Goal: Task Accomplishment & Management: Contribute content

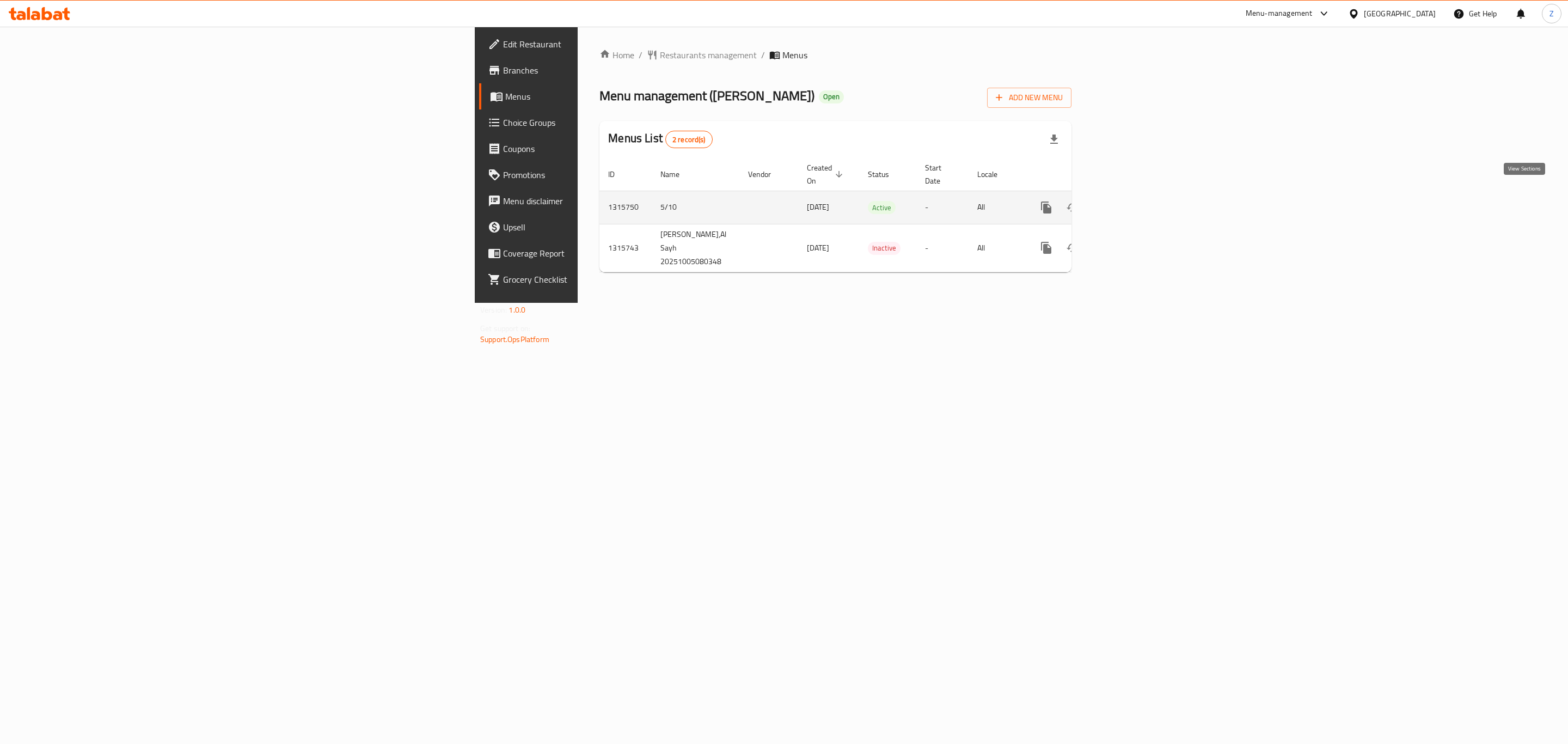
click at [1138, 195] on link "enhanced table" at bounding box center [1124, 207] width 26 height 26
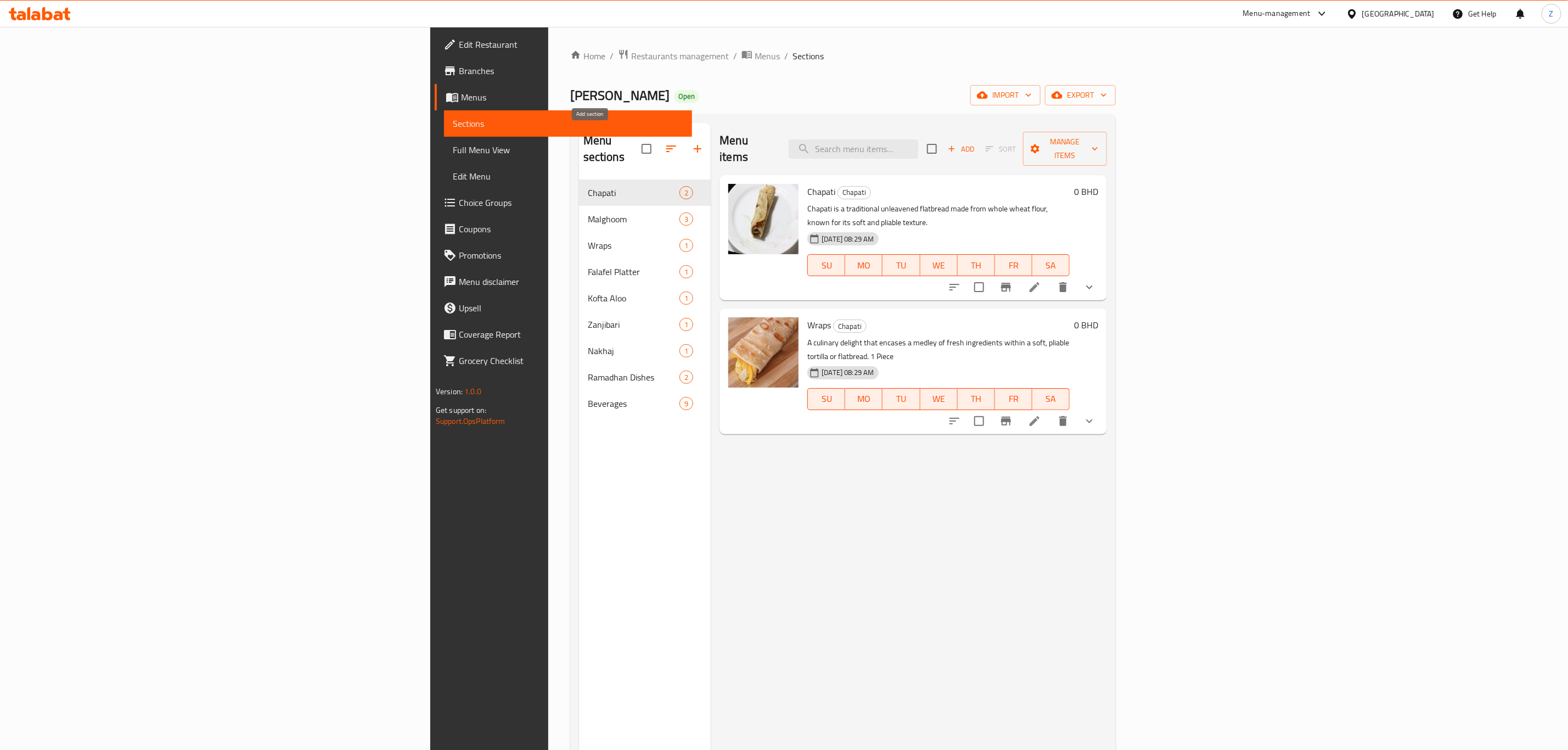
click at [694, 145] on icon "button" at bounding box center [698, 149] width 8 height 8
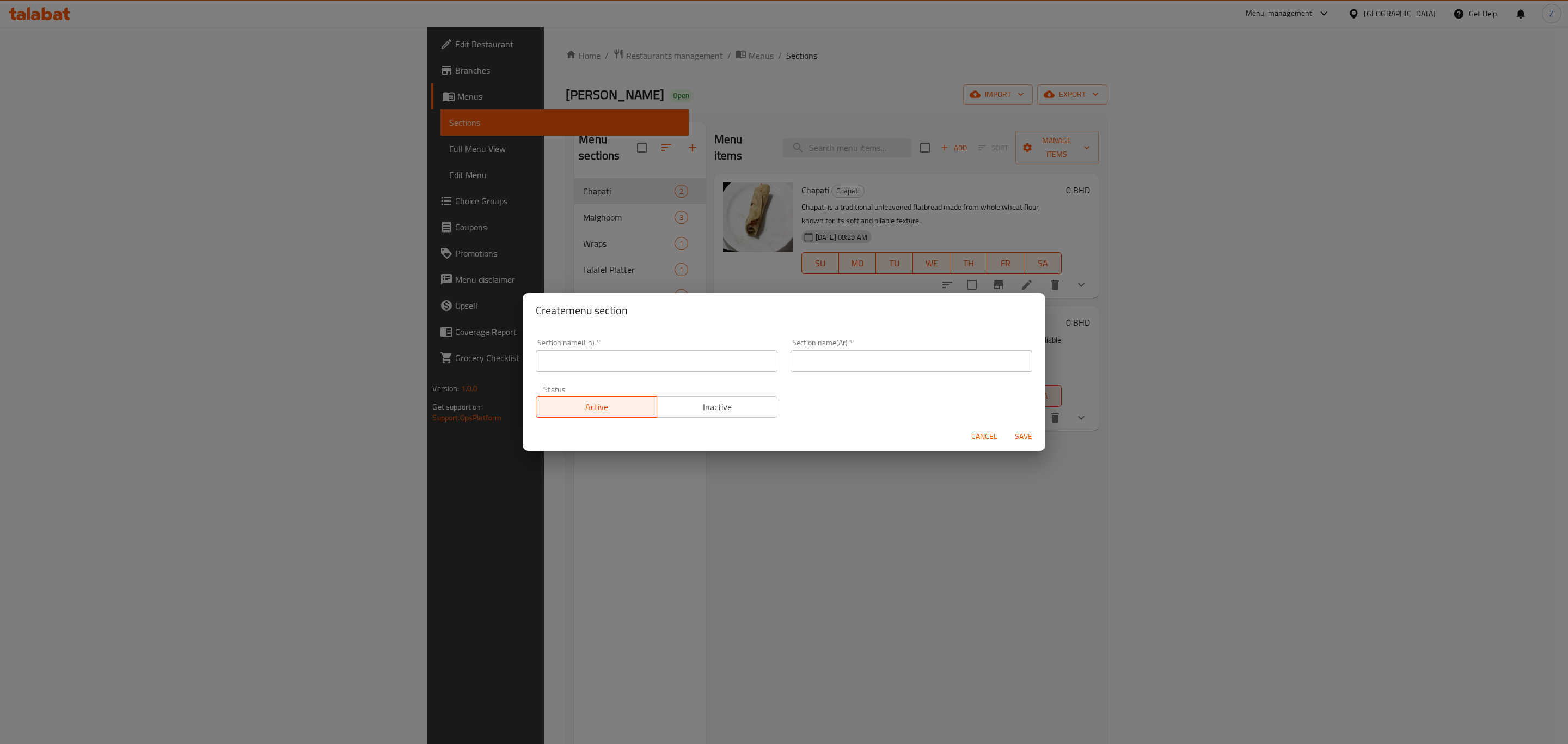
click at [583, 363] on input "text" at bounding box center [656, 361] width 242 height 22
type input "Sambosa"
click at [908, 359] on input "text" at bounding box center [911, 361] width 242 height 22
type input "سمبوسة"
click at [1028, 437] on span "Save" at bounding box center [1023, 437] width 26 height 13
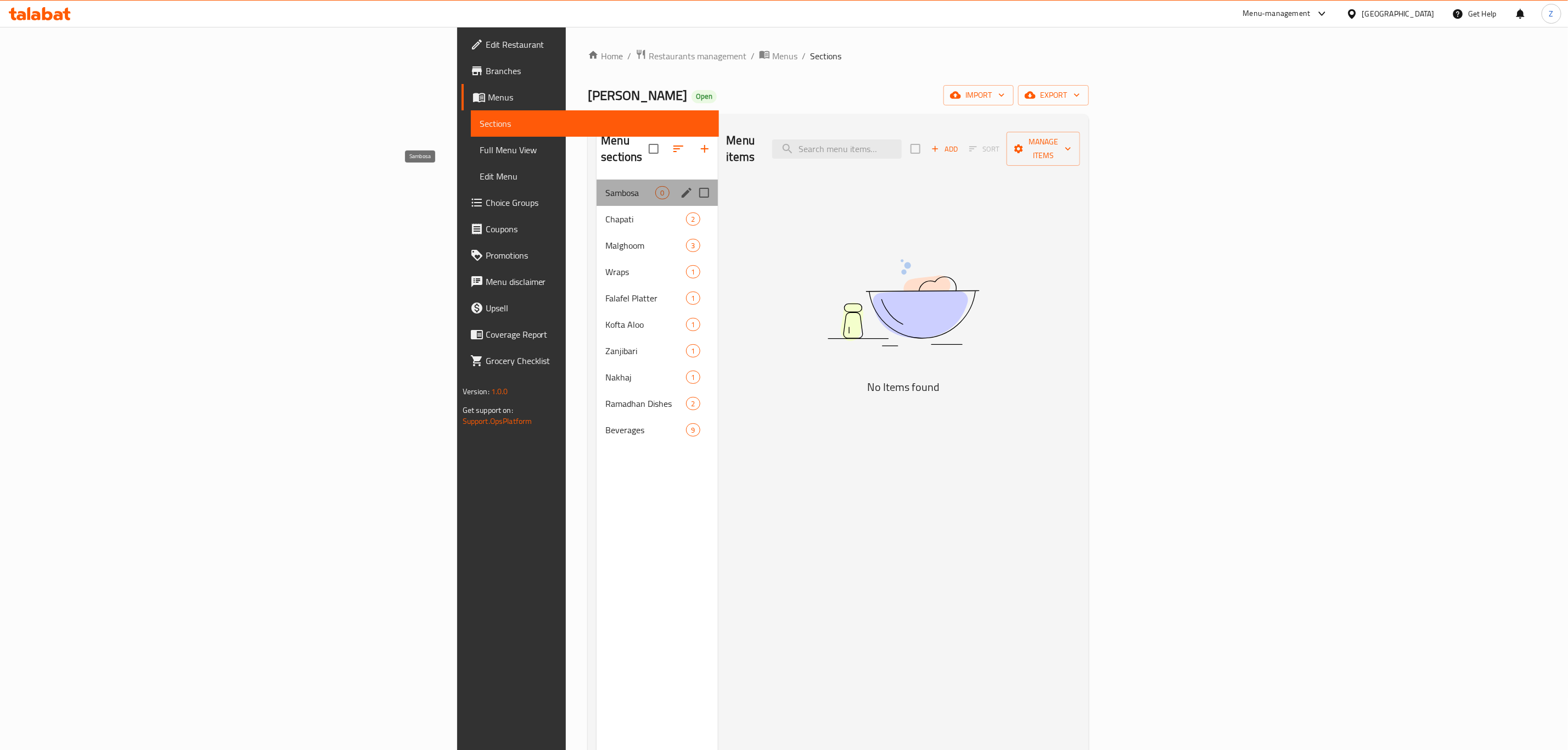
click at [606, 186] on span "Sambosa" at bounding box center [630, 192] width 50 height 13
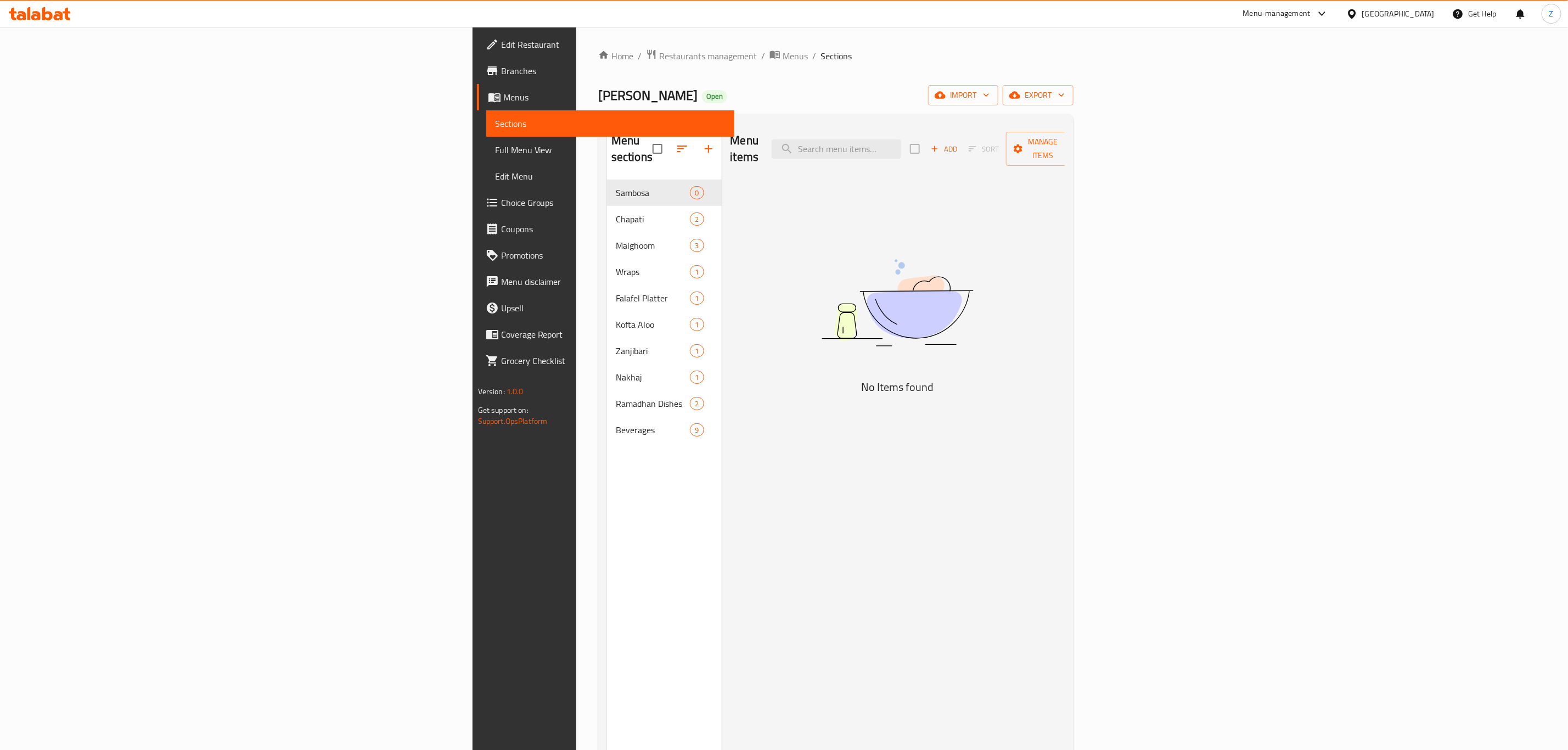
click at [702, 147] on icon "button" at bounding box center [708, 149] width 13 height 13
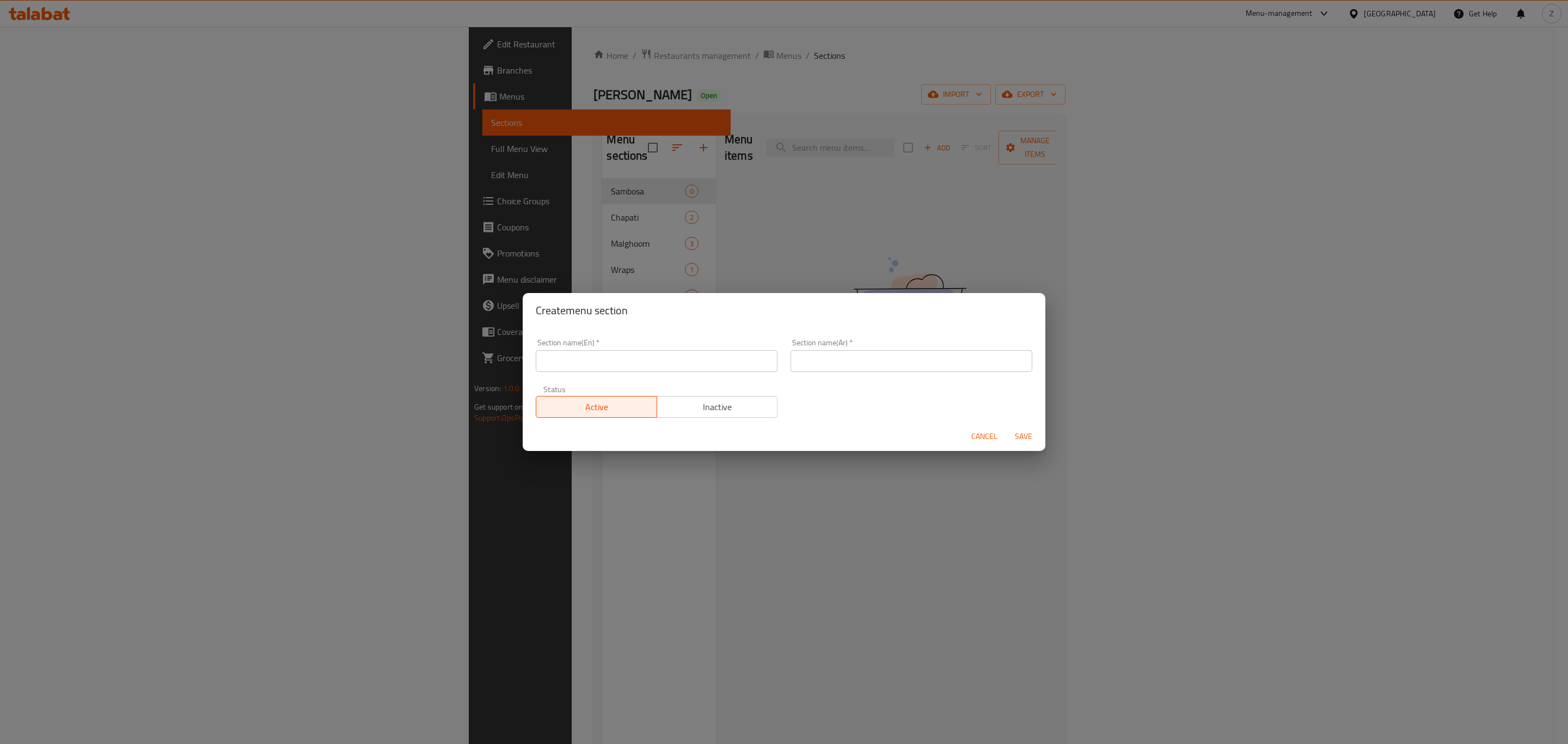
click at [992, 440] on span "Cancel" at bounding box center [984, 437] width 26 height 13
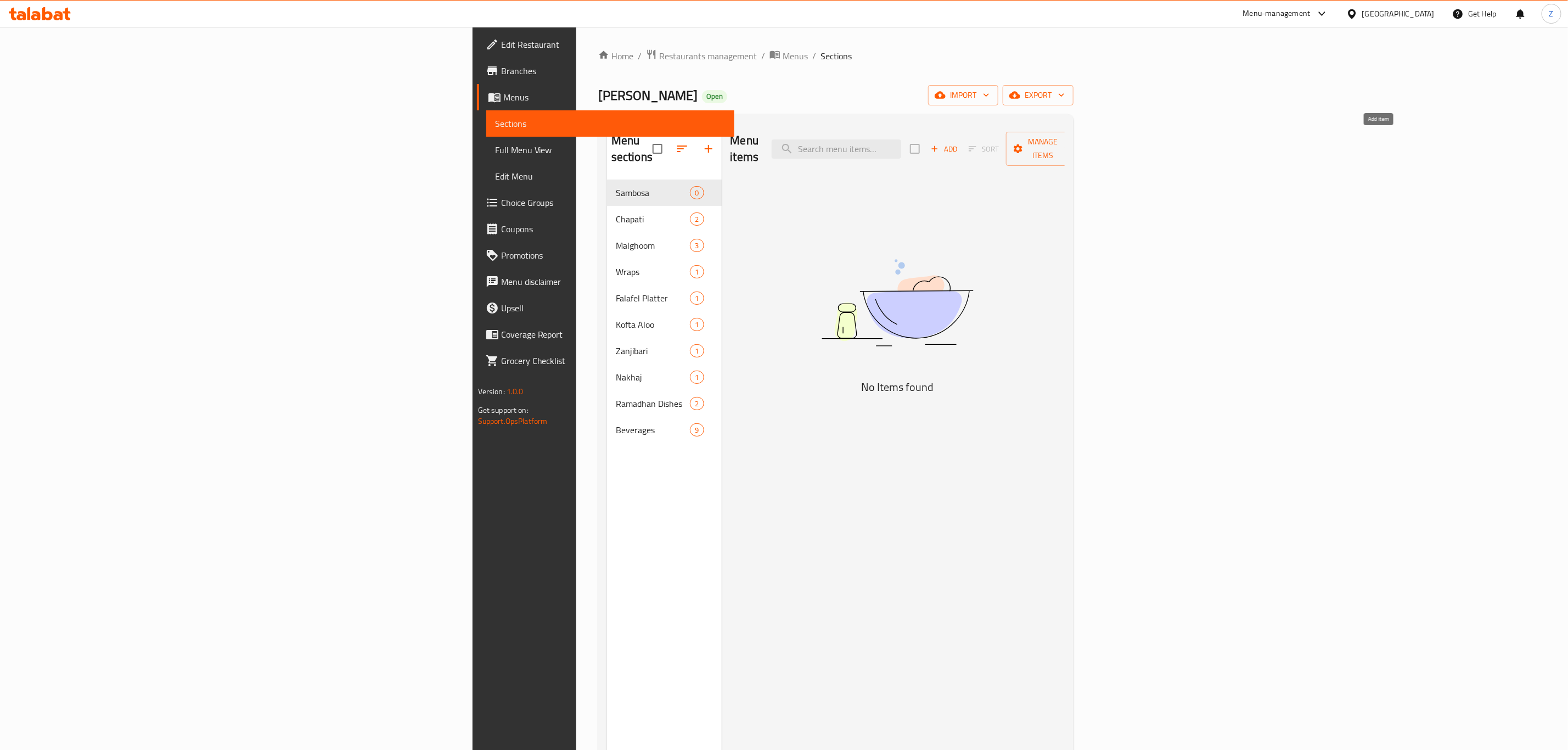
click at [959, 143] on span "Add" at bounding box center [944, 149] width 29 height 13
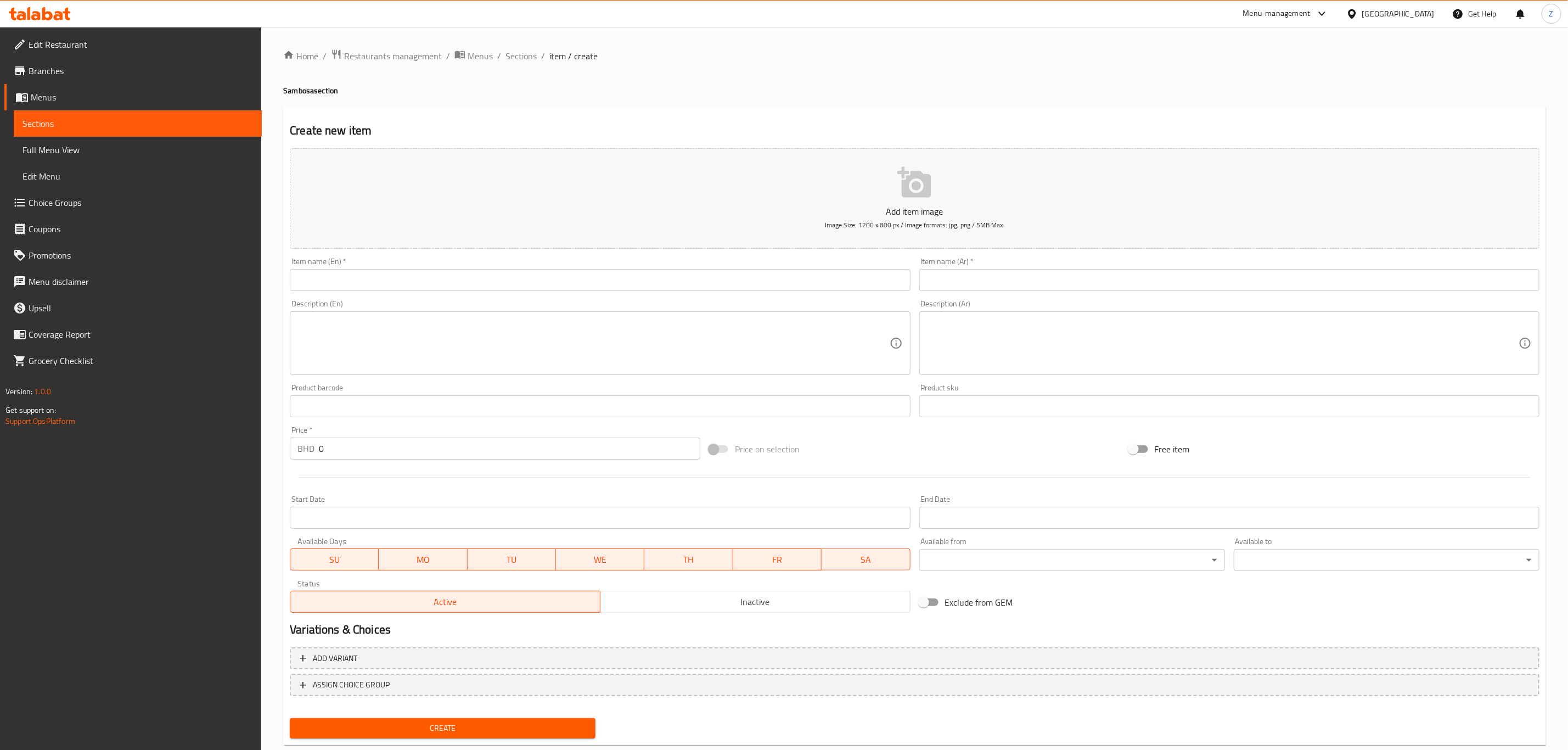
click at [307, 277] on input "text" at bounding box center [600, 280] width 620 height 22
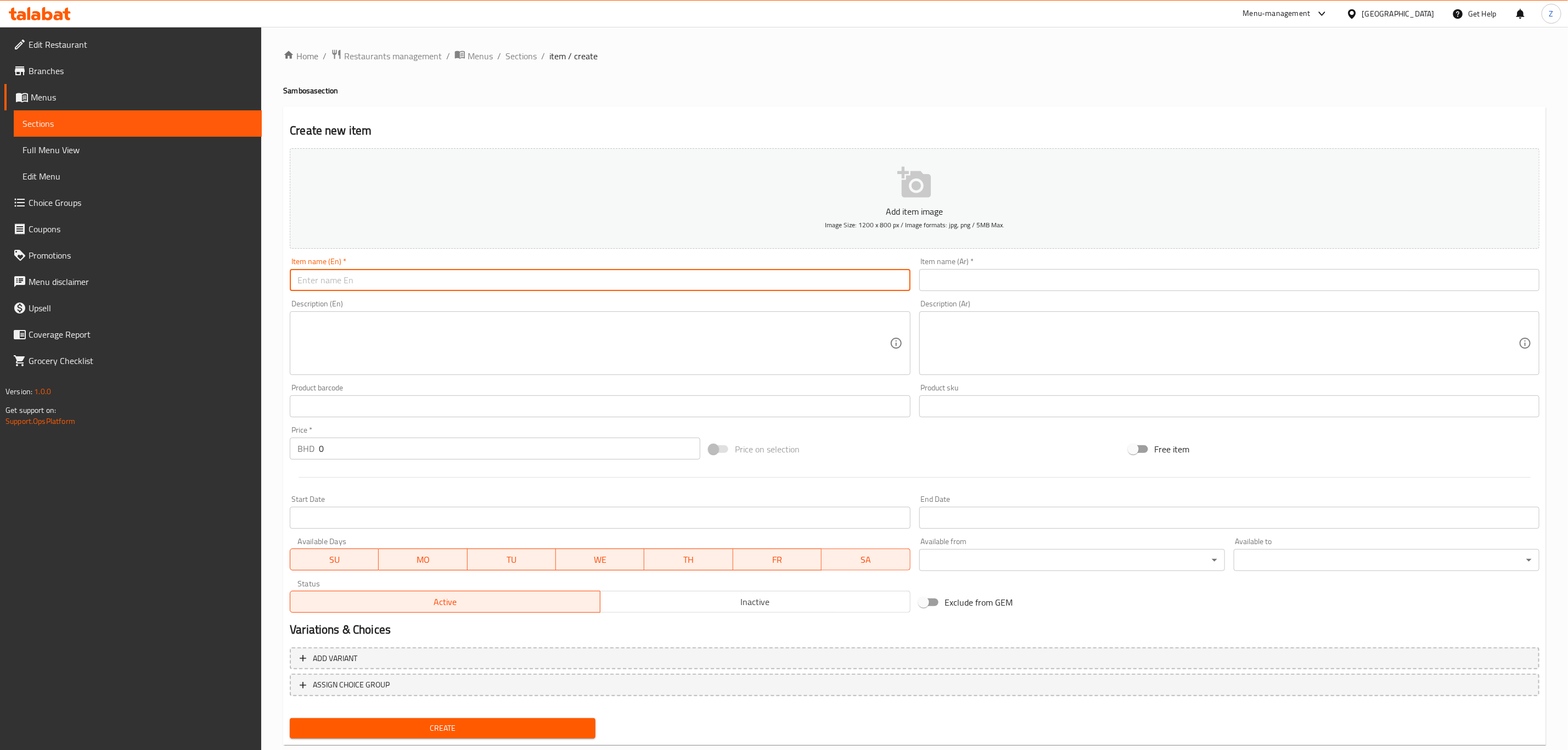
paste input "[PERSON_NAME] 5 pieces"
type input "[PERSON_NAME] 5 pieces"
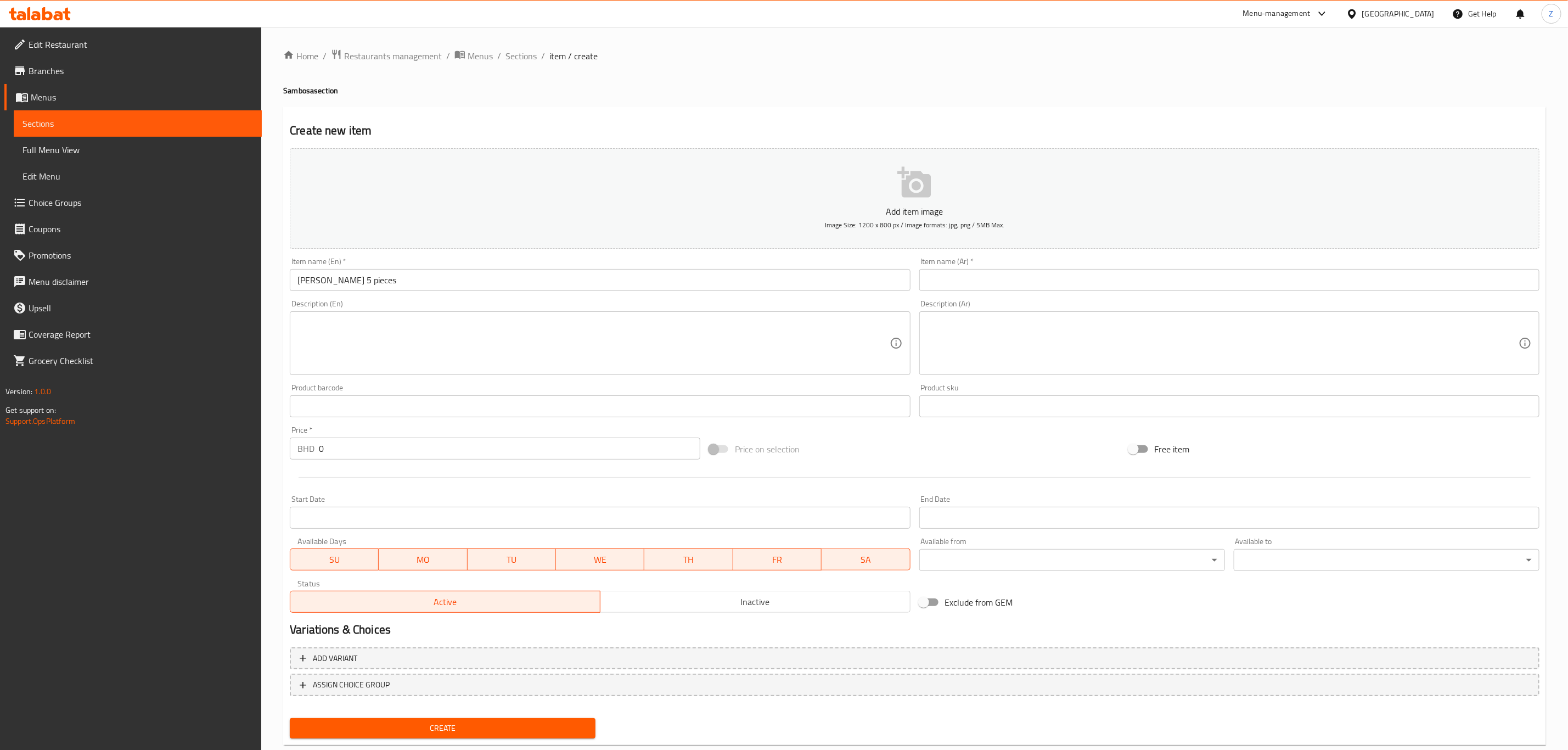
click at [970, 287] on input "text" at bounding box center [1229, 280] width 620 height 22
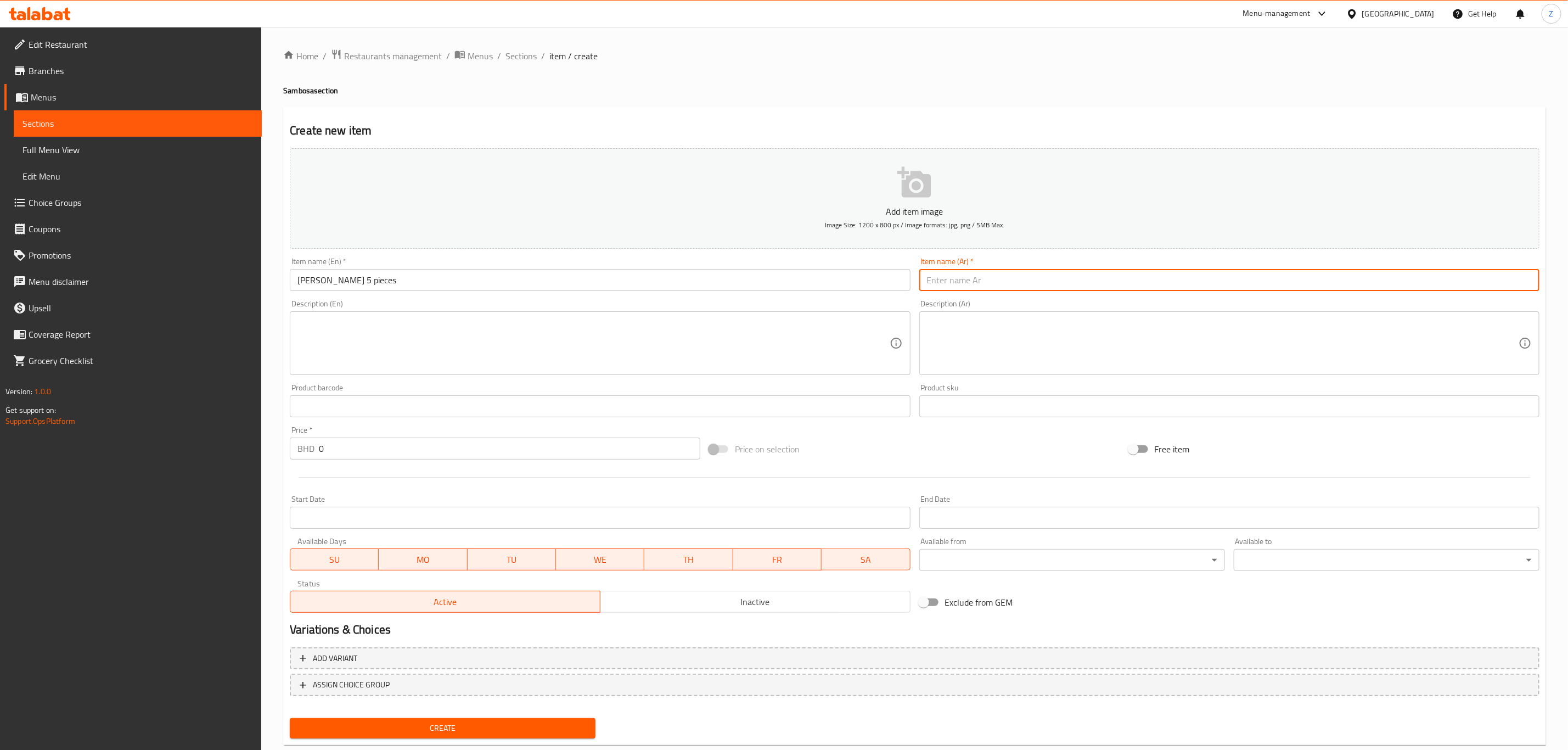
click at [987, 273] on input "text" at bounding box center [1229, 280] width 620 height 22
click at [967, 277] on input "text" at bounding box center [1229, 280] width 620 height 22
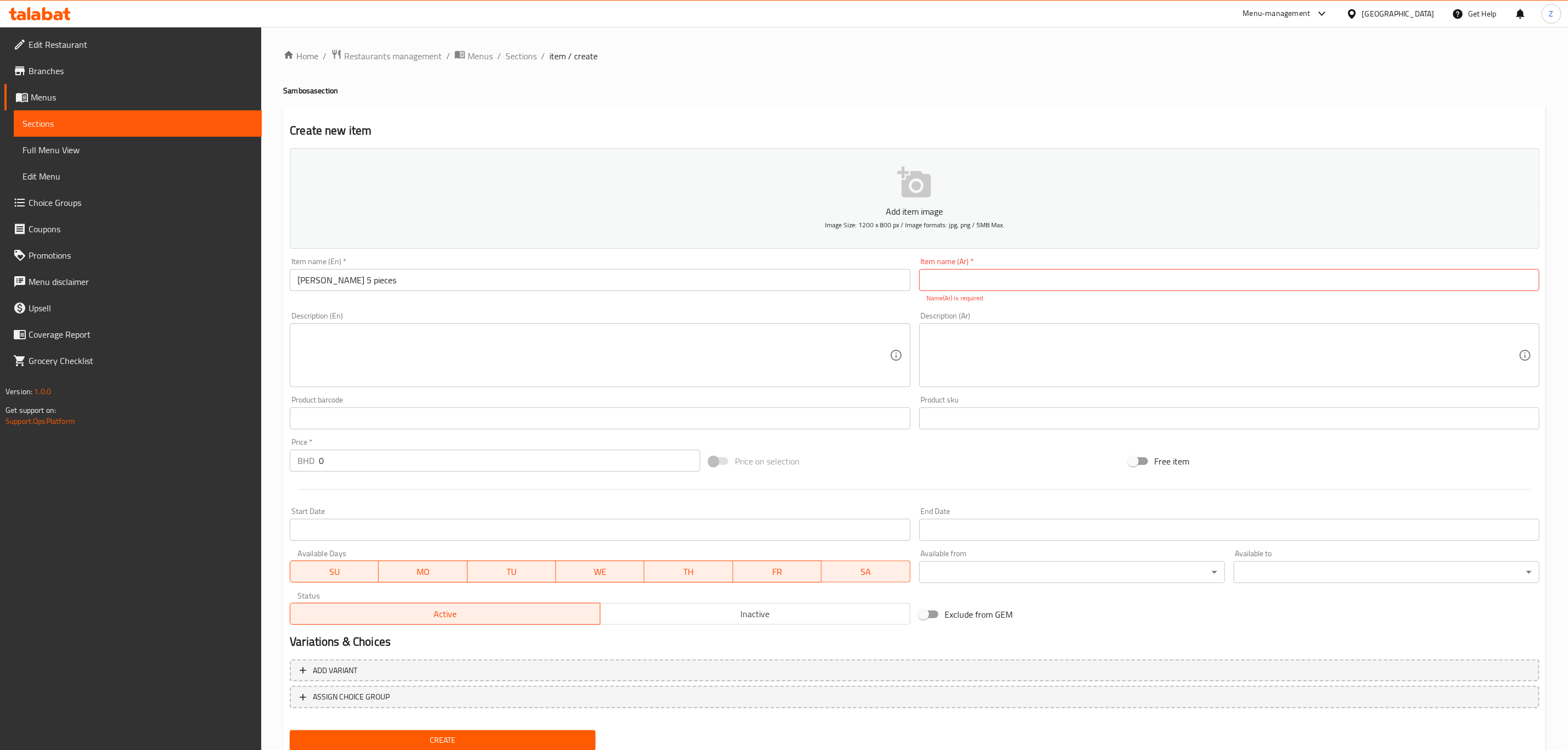
click at [982, 282] on input "text" at bounding box center [1229, 280] width 620 height 22
click at [950, 279] on input "text" at bounding box center [1229, 280] width 620 height 22
click at [980, 479] on div at bounding box center [914, 489] width 1259 height 27
drag, startPoint x: 988, startPoint y: 288, endPoint x: 1006, endPoint y: 292, distance: 18.4
click at [992, 290] on input "text" at bounding box center [1229, 280] width 620 height 22
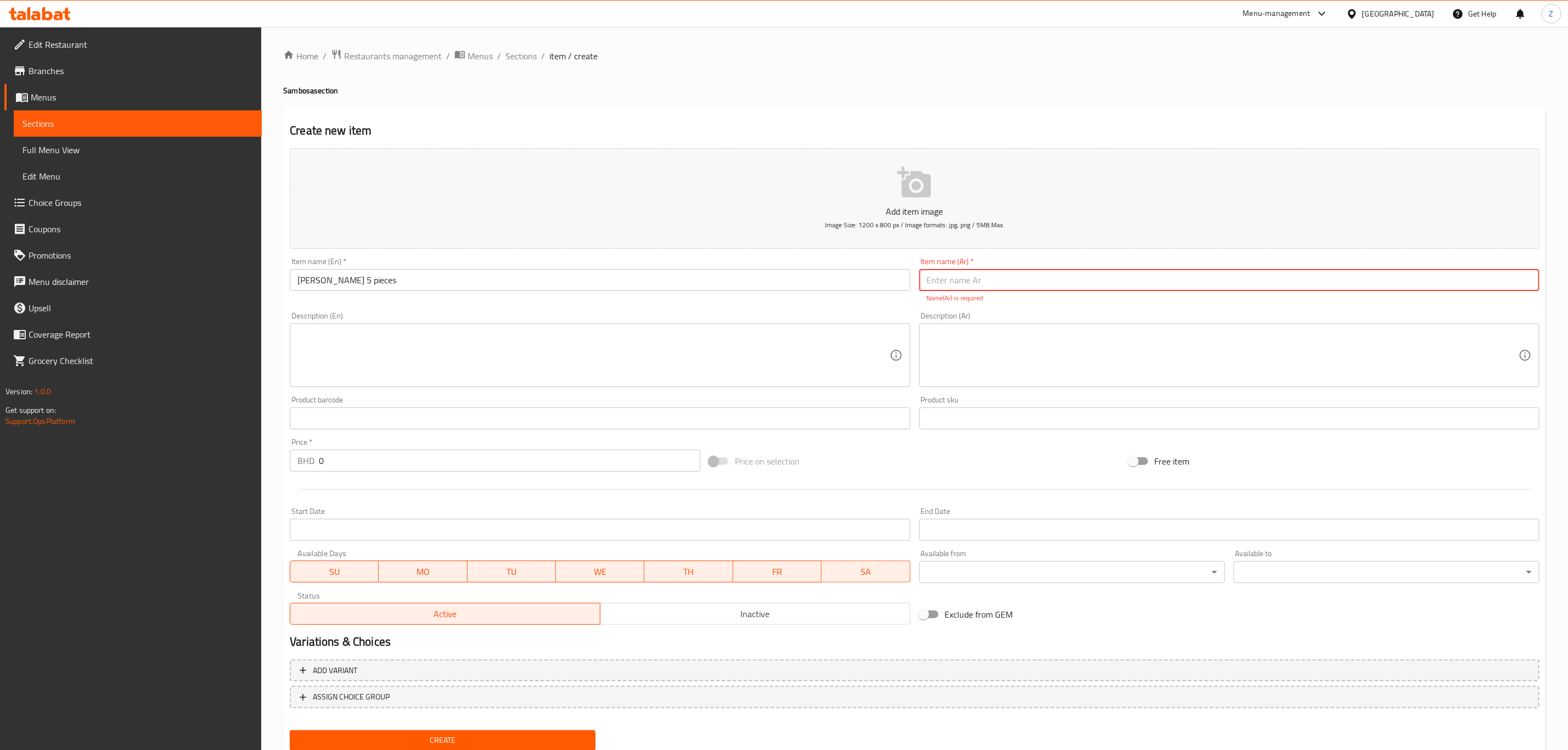
click at [945, 330] on textarea at bounding box center [1223, 355] width 592 height 52
click at [957, 269] on input "text" at bounding box center [1229, 280] width 620 height 22
click at [952, 269] on input "text" at bounding box center [1229, 280] width 620 height 22
click at [954, 277] on input "text" at bounding box center [1229, 280] width 620 height 22
click at [959, 277] on input "text" at bounding box center [1229, 280] width 620 height 22
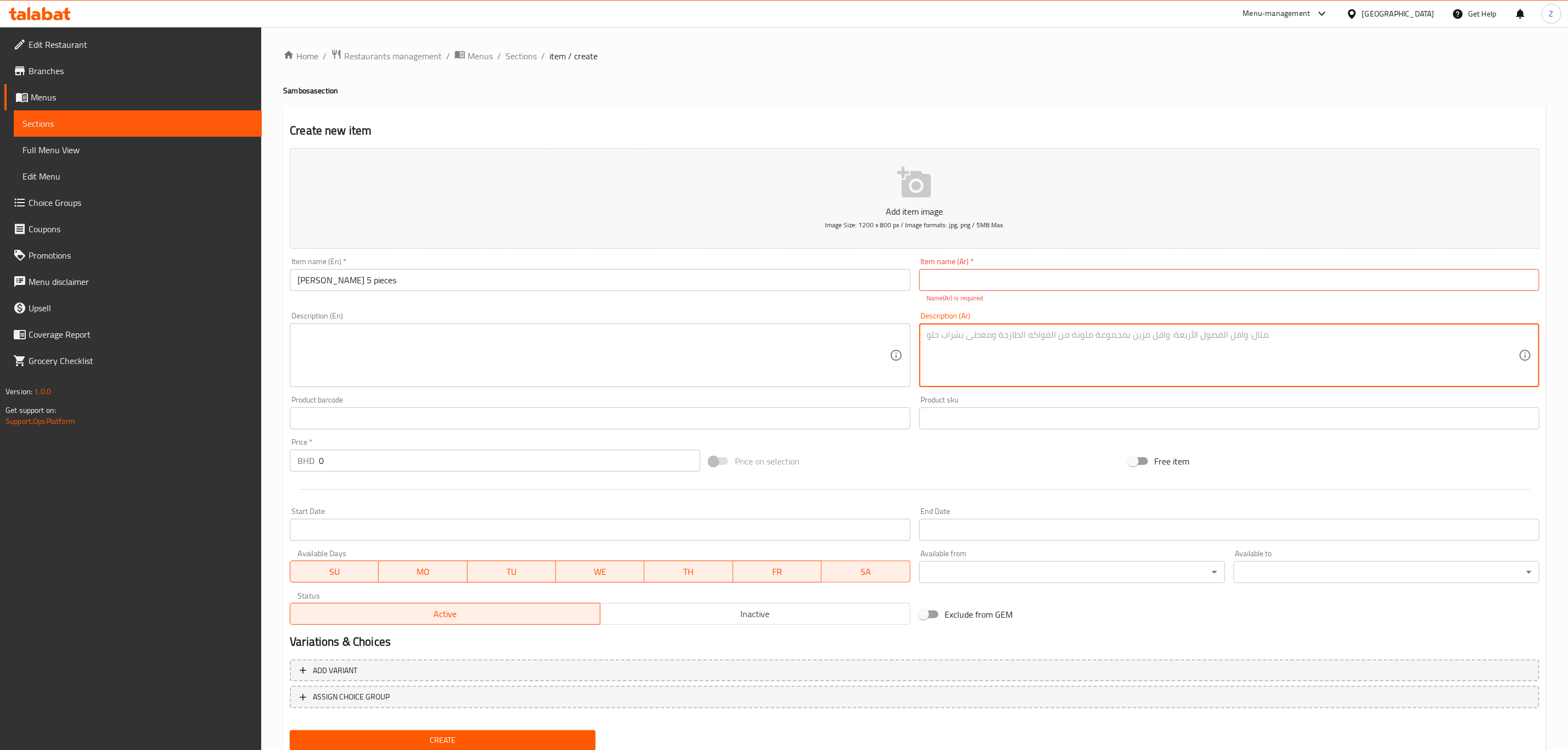
click at [932, 351] on textarea at bounding box center [1223, 355] width 592 height 52
click at [799, 348] on textarea at bounding box center [593, 355] width 592 height 52
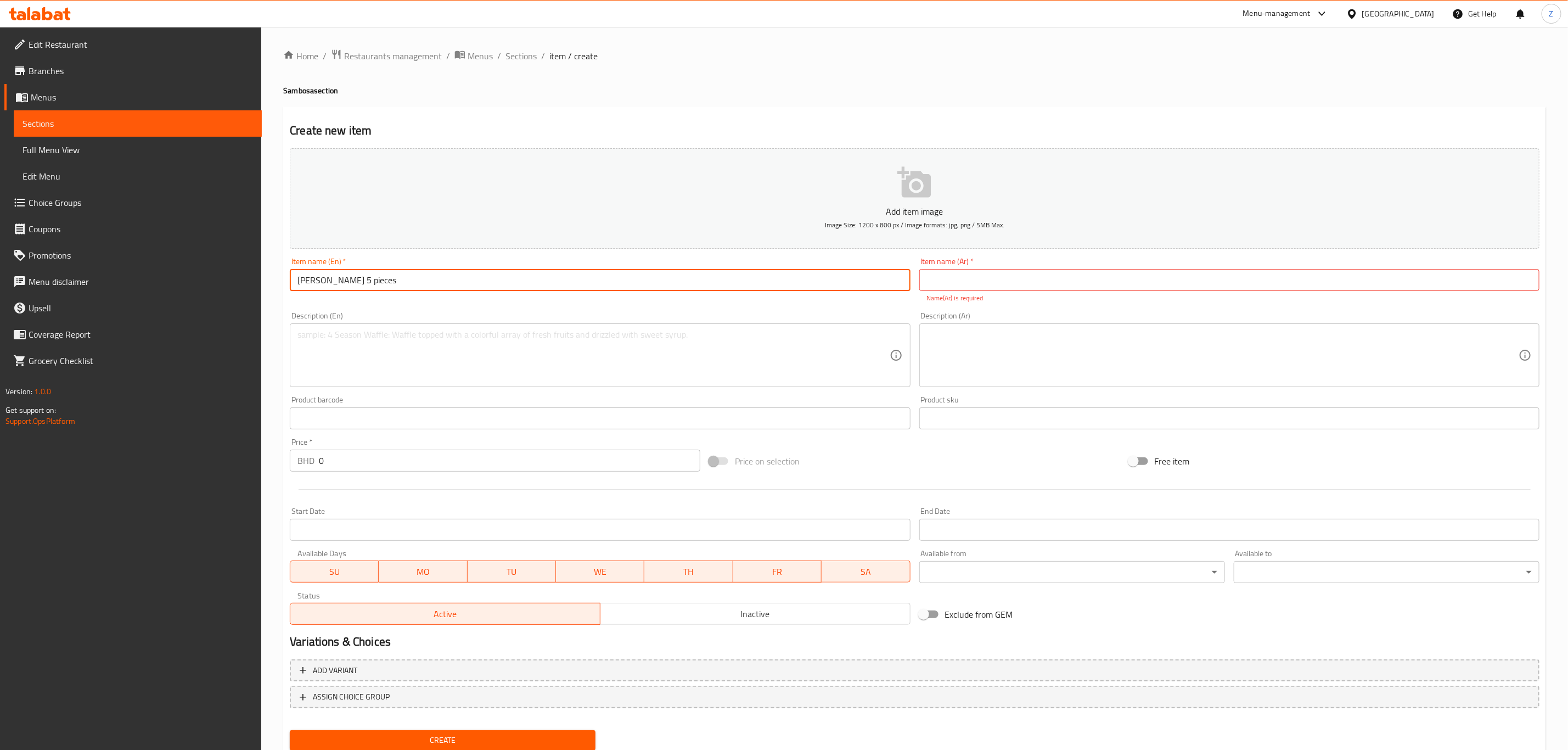
click at [412, 282] on input "[PERSON_NAME] 5 pieces" at bounding box center [600, 280] width 620 height 22
click at [345, 367] on textarea at bounding box center [593, 355] width 592 height 52
paste textarea "[PERSON_NAME] 5 pieces"
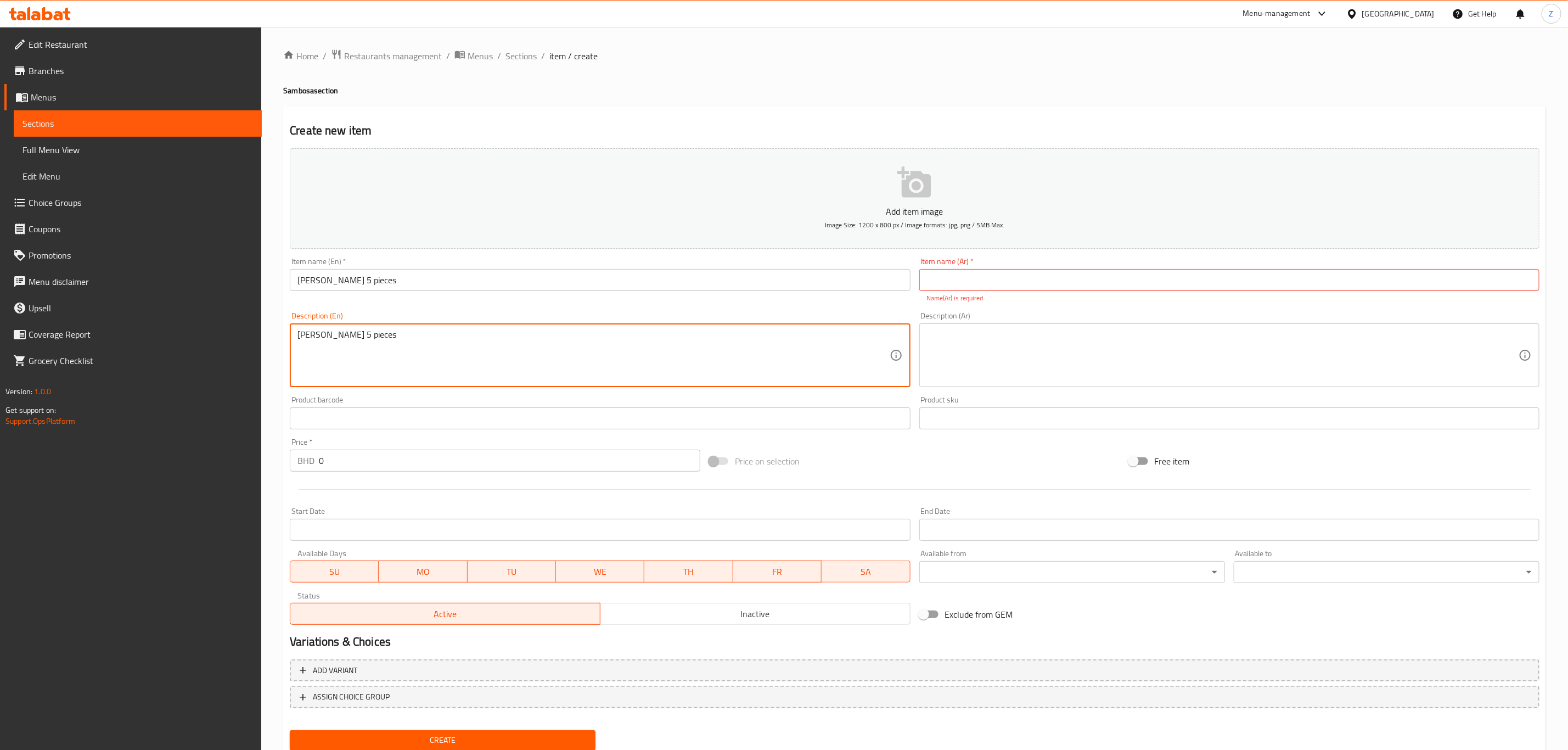
type textarea "[PERSON_NAME] 5 pieces"
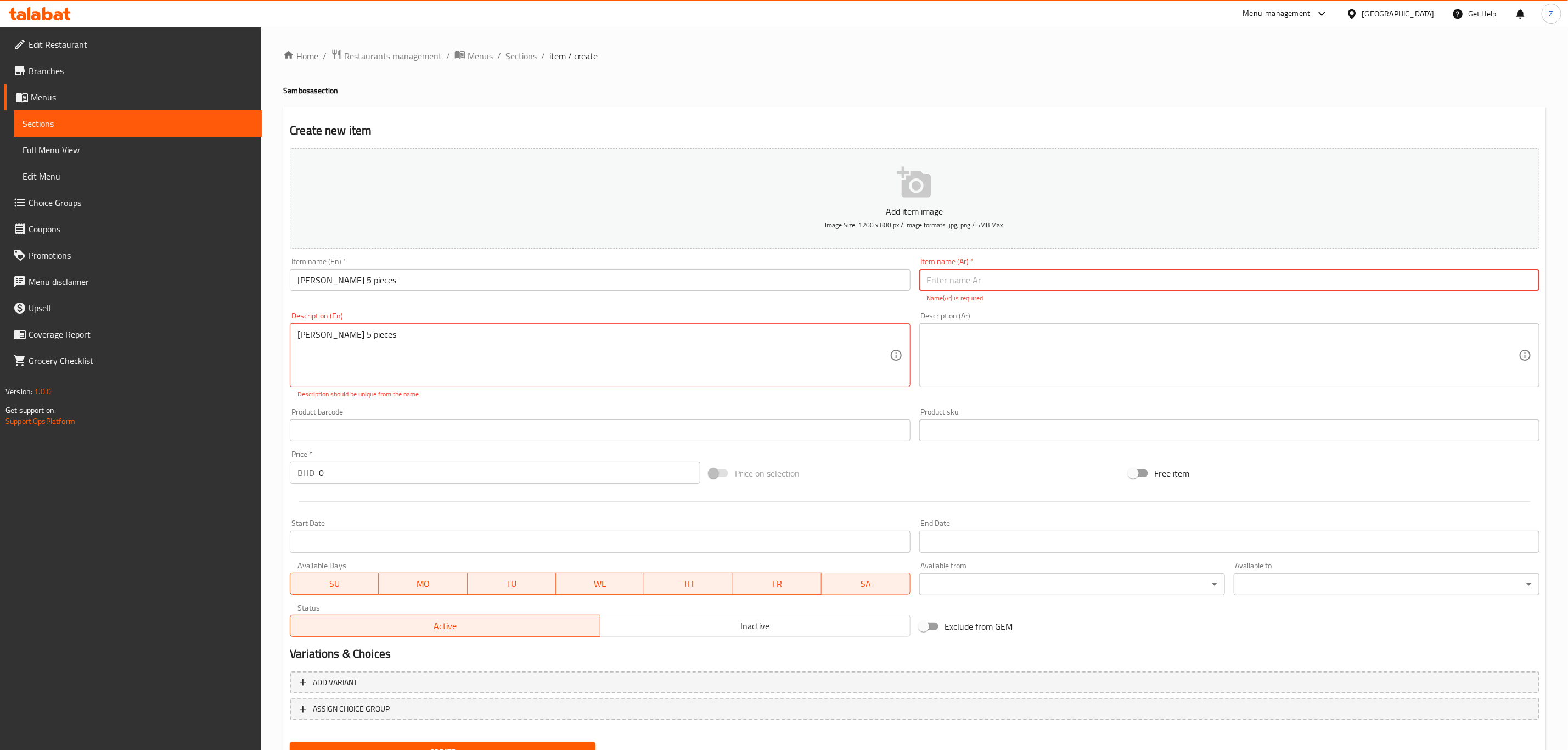
click at [972, 288] on input "text" at bounding box center [1229, 280] width 620 height 22
click at [972, 284] on input "text" at bounding box center [1229, 280] width 620 height 22
paste input "v"
type input "v"
click at [960, 280] on input "v" at bounding box center [1229, 280] width 620 height 22
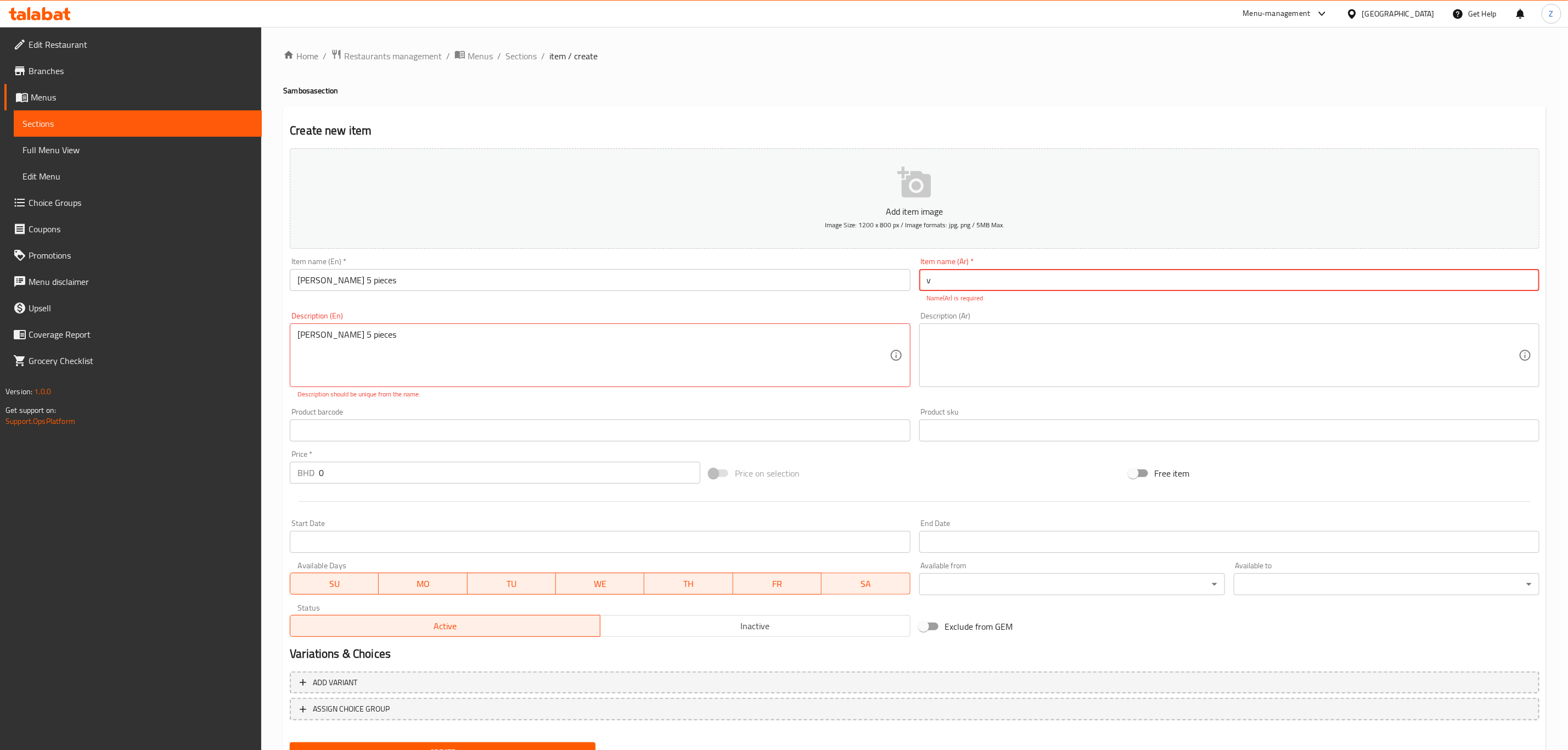
click at [960, 280] on input "v" at bounding box center [1229, 280] width 620 height 22
click at [942, 349] on textarea at bounding box center [1223, 355] width 592 height 52
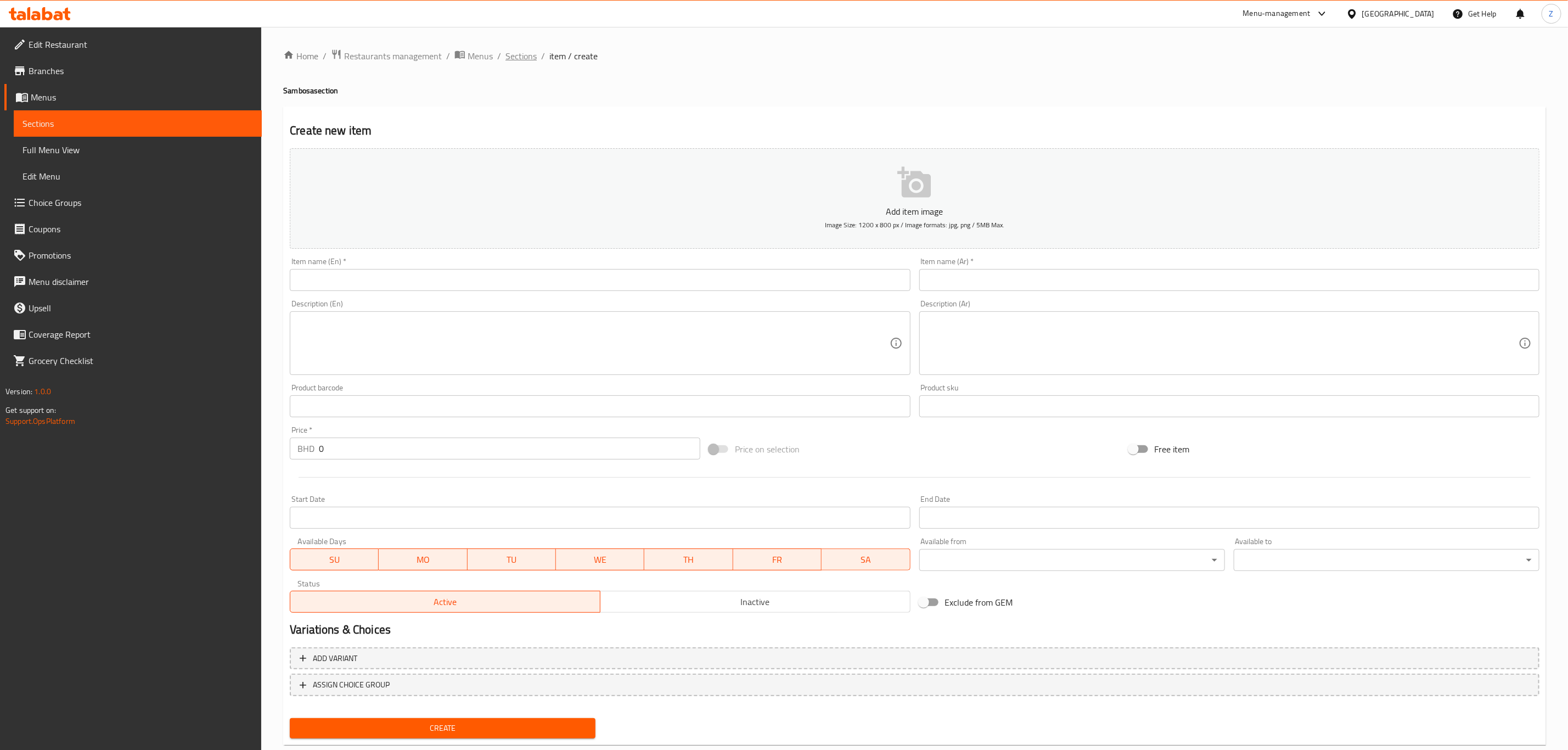
click at [517, 53] on span "Sections" at bounding box center [521, 55] width 31 height 13
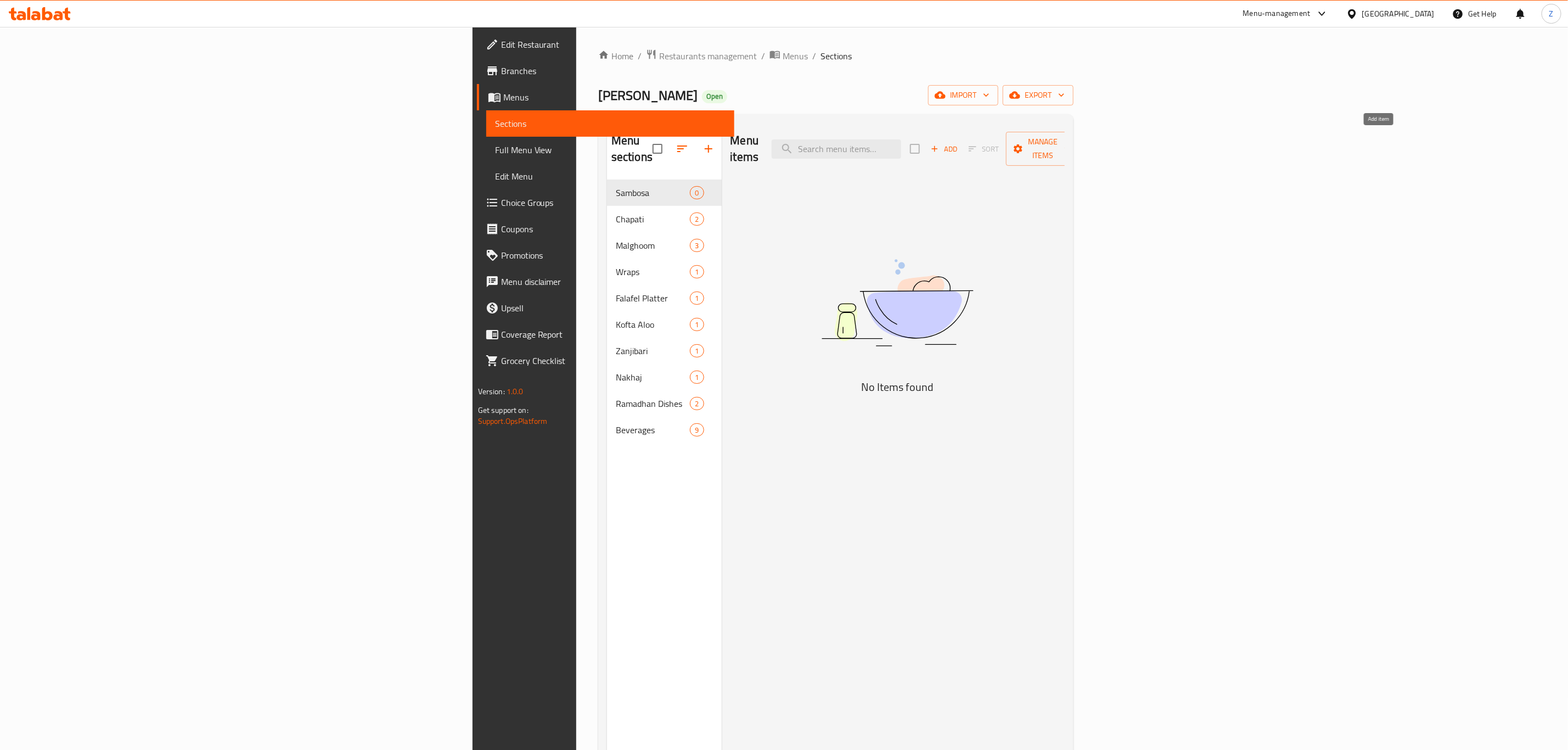
click at [959, 147] on span "Add" at bounding box center [944, 149] width 29 height 13
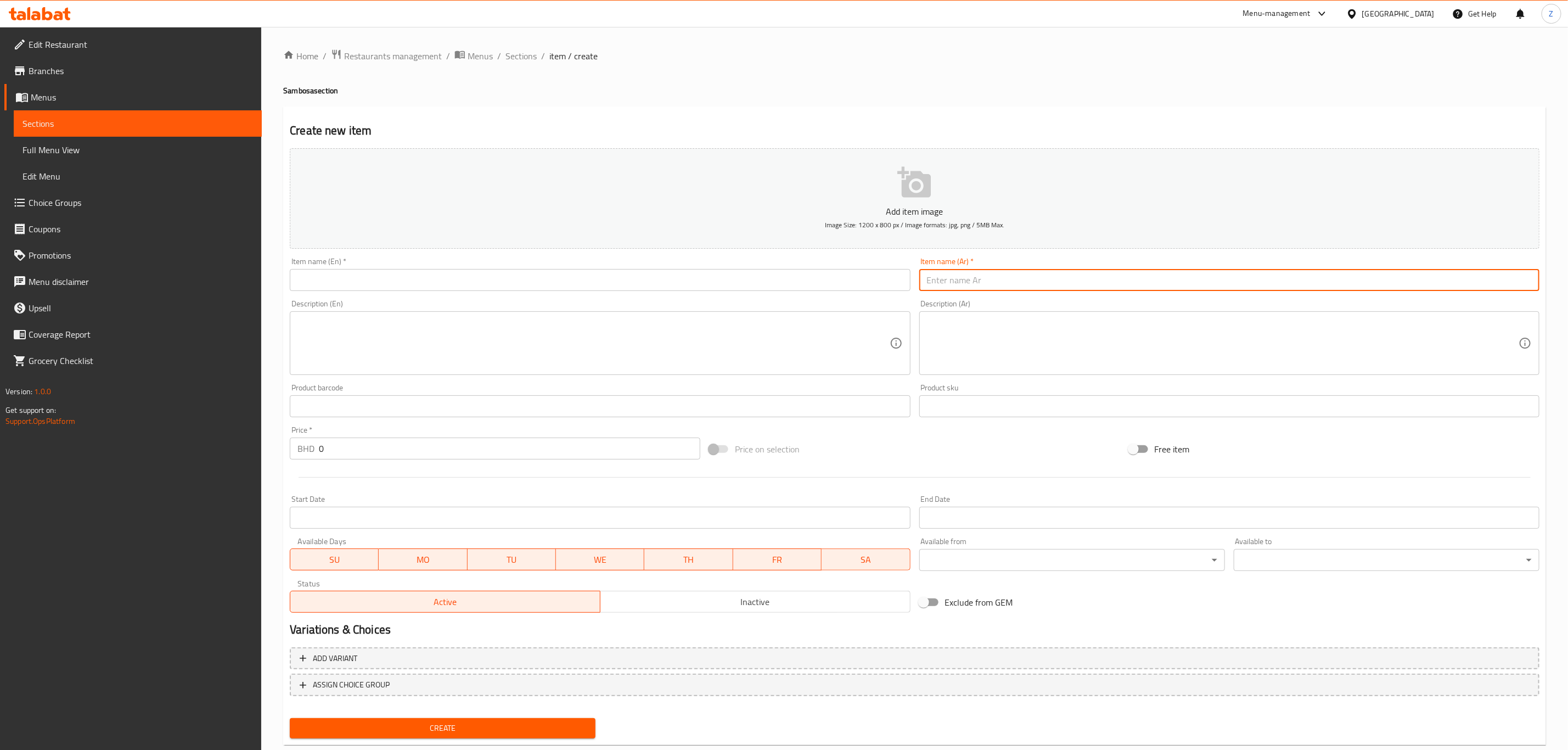
click at [982, 290] on input "text" at bounding box center [1229, 280] width 620 height 22
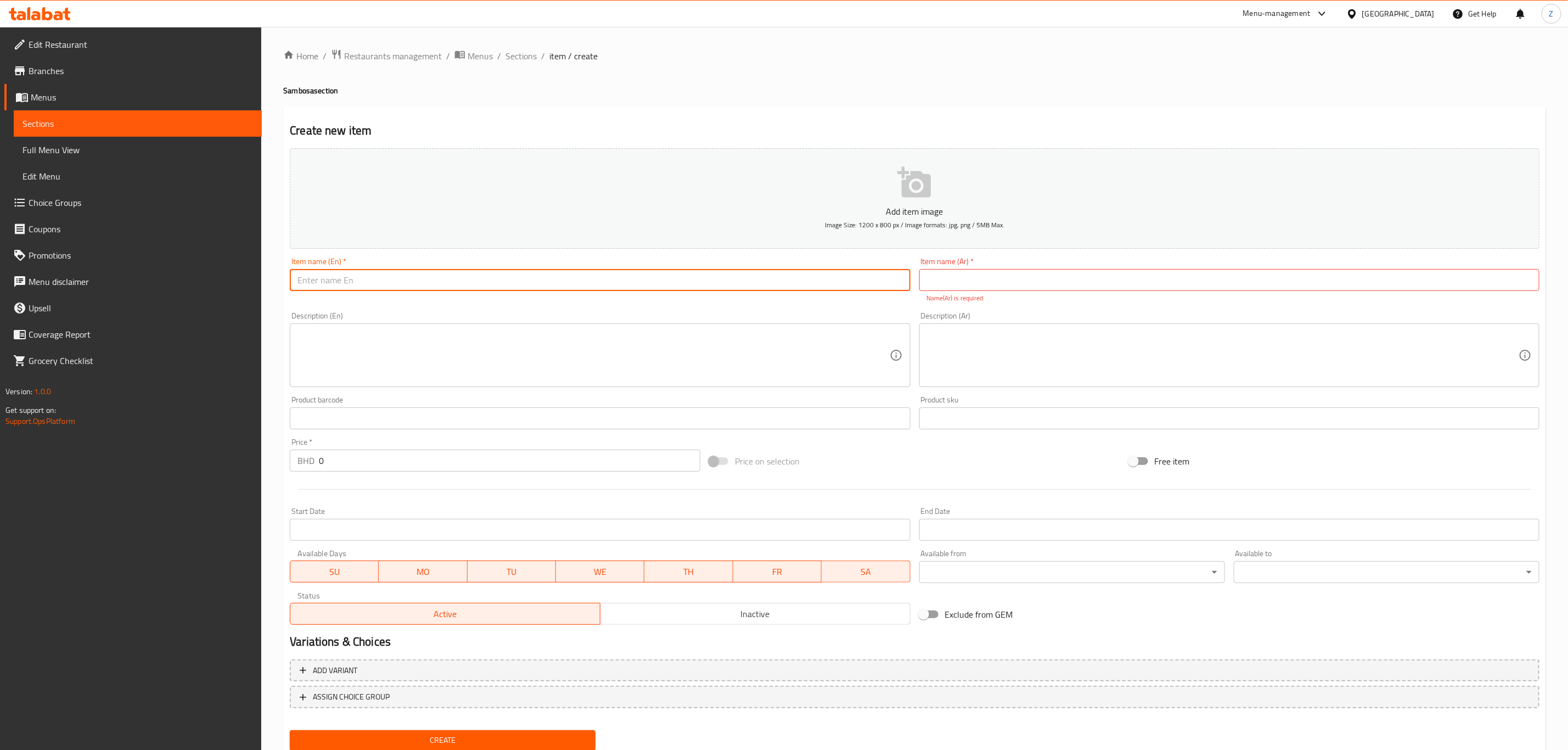
click at [374, 279] on input "text" at bounding box center [600, 280] width 620 height 22
paste input "[PERSON_NAME] 5 pieces"
type input "[PERSON_NAME] 5 pieces"
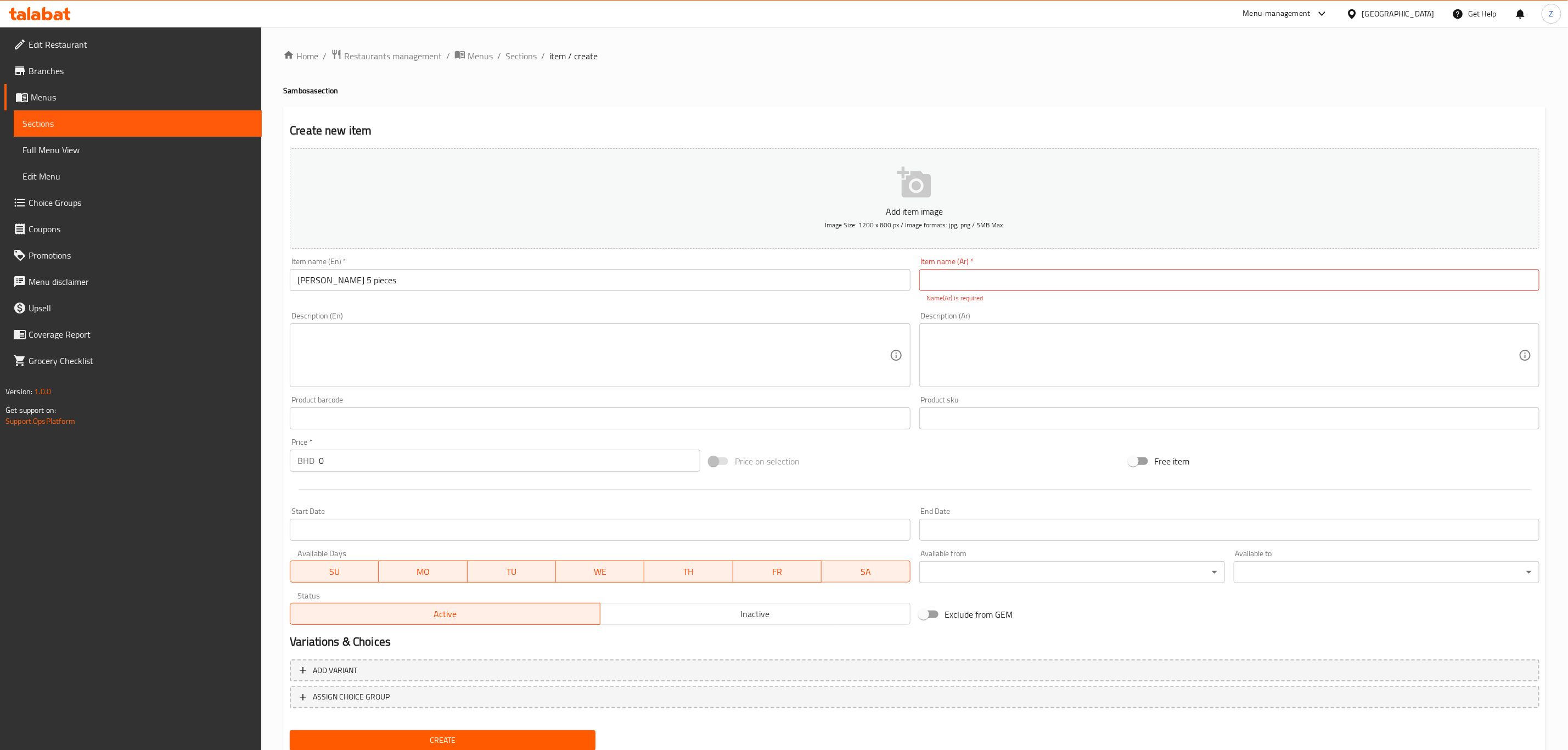
paste input "سمبوسة بشير 5 قطع"
click at [1014, 280] on input "text" at bounding box center [1229, 280] width 620 height 22
type input "سمبوسة بشير 5 قطع"
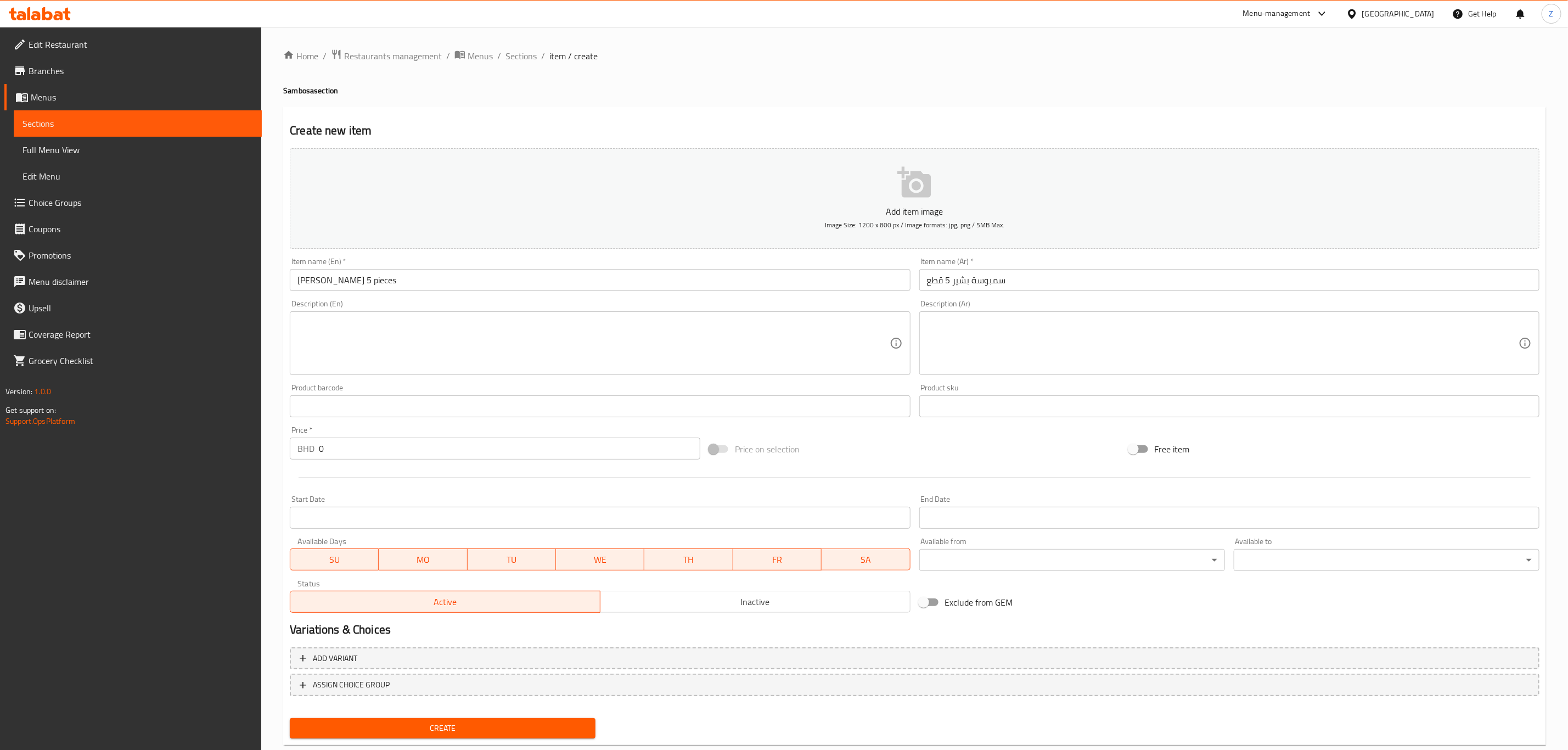
click at [412, 342] on textarea at bounding box center [593, 343] width 592 height 52
paste textarea "A deep-fried, potato-stuffed pastry"
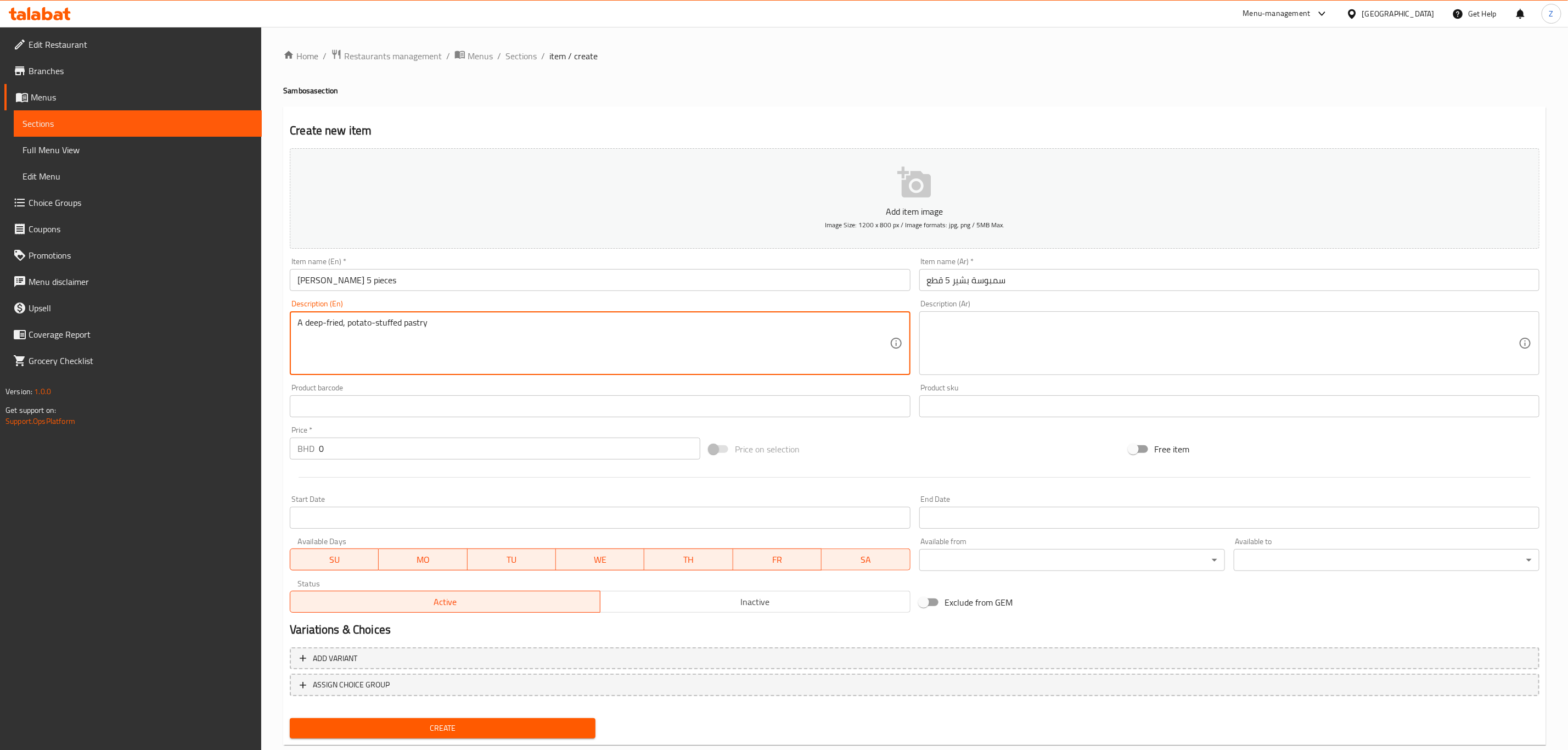
type textarea "A deep-fried, potato-stuffed pastry"
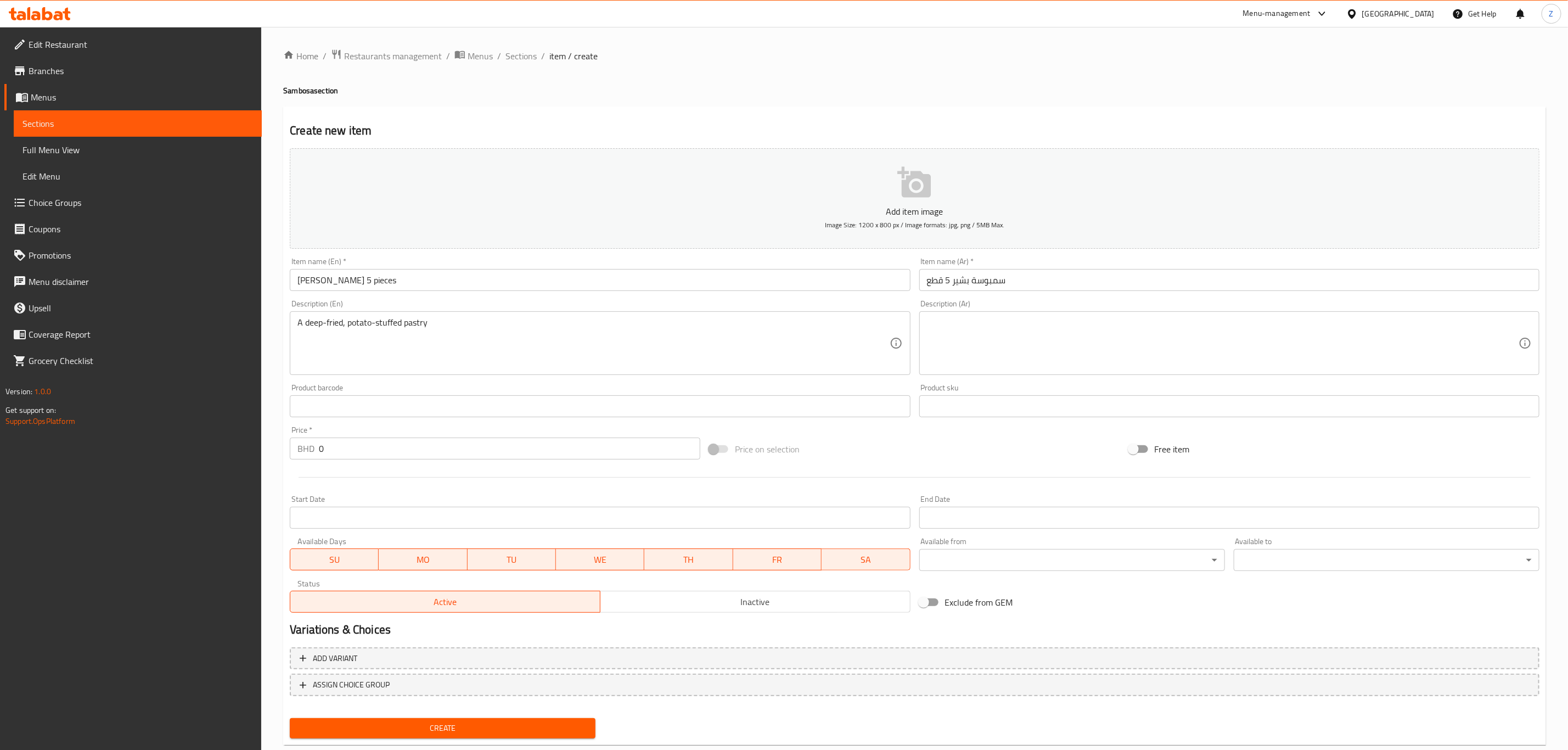
click at [987, 331] on textarea at bounding box center [1223, 343] width 592 height 52
paste textarea "معجنات مقلية محشوة بالبطاطس"
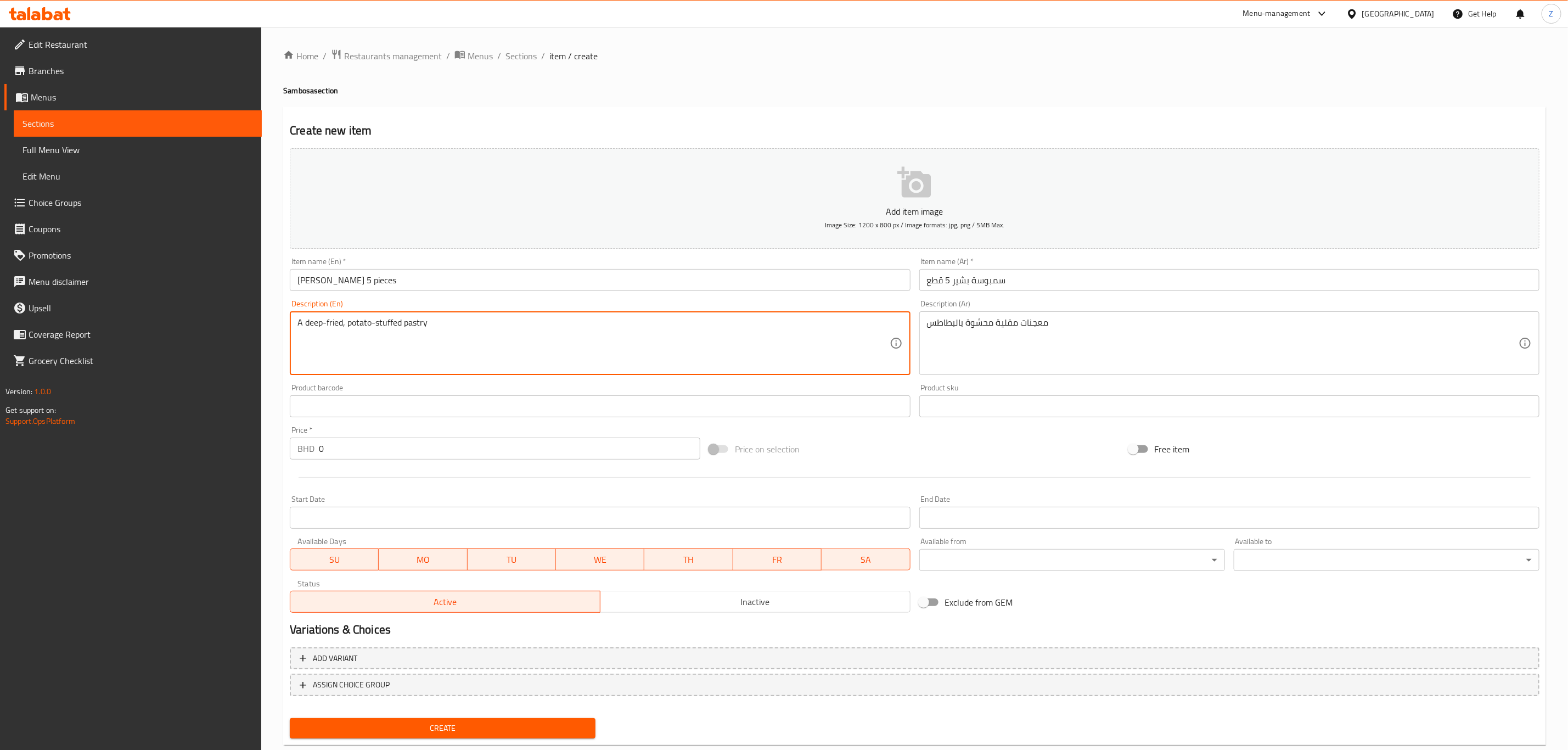
drag, startPoint x: 420, startPoint y: 320, endPoint x: 405, endPoint y: 318, distance: 15.1
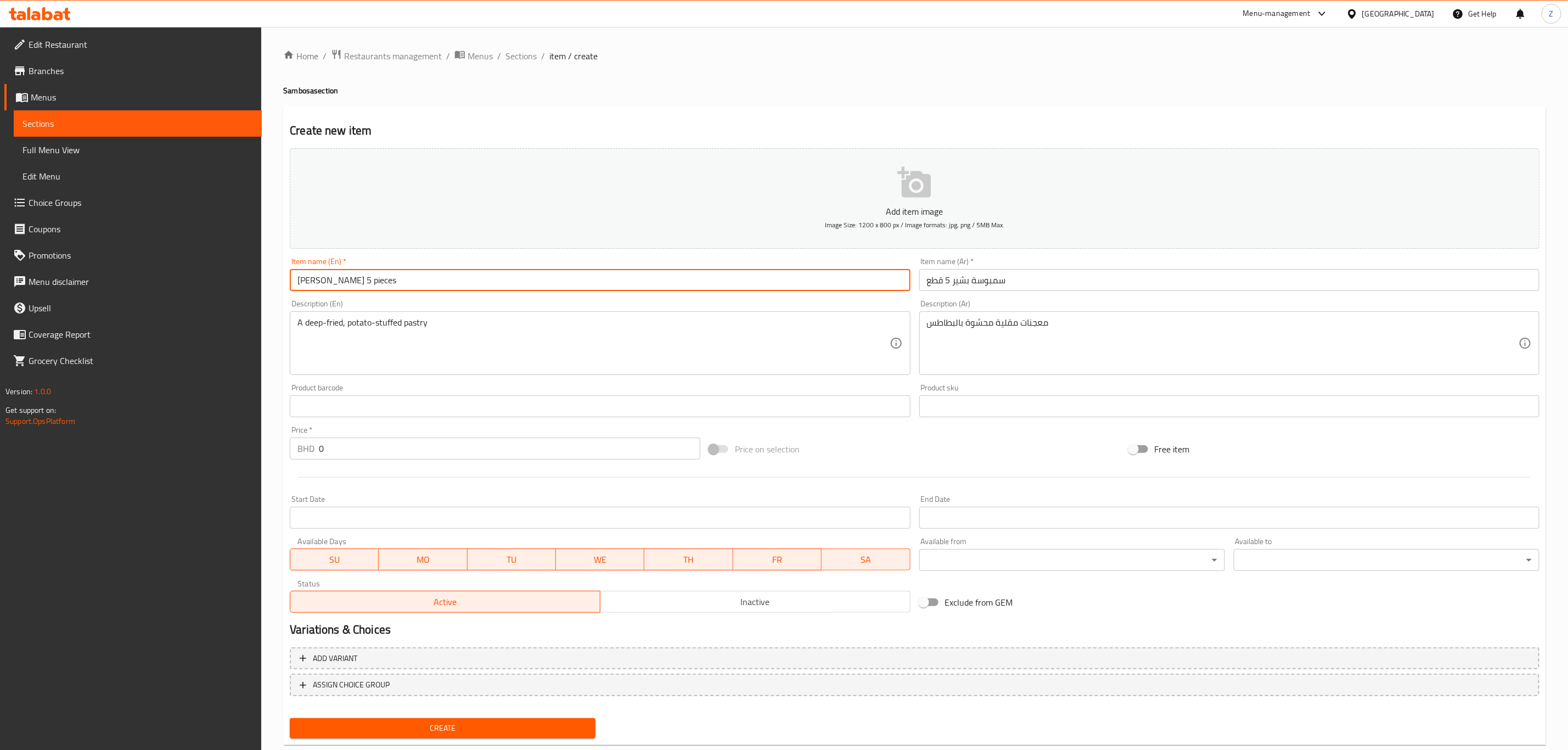
click at [342, 287] on input "[PERSON_NAME] 5 pieces" at bounding box center [600, 280] width 620 height 22
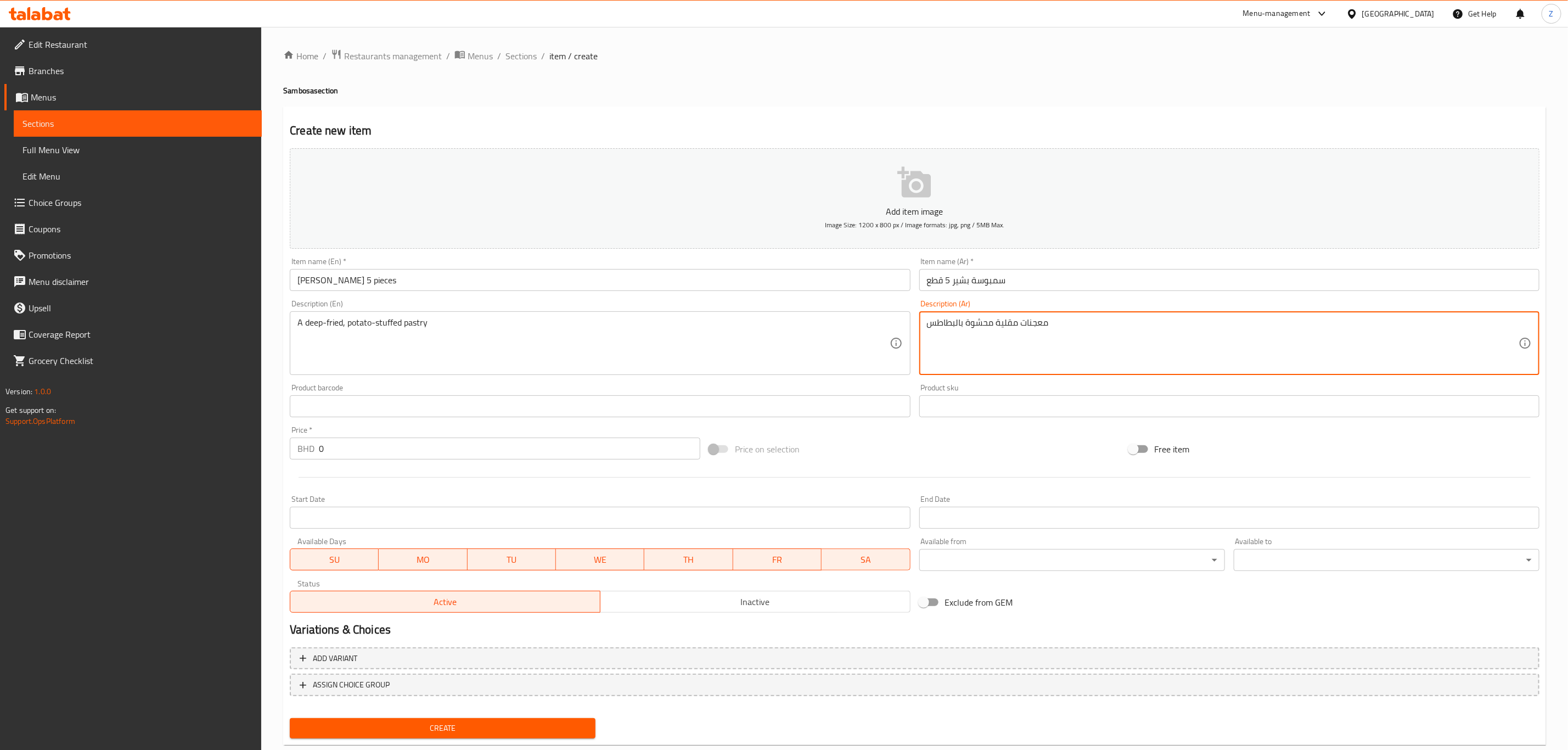
drag, startPoint x: 1105, startPoint y: 333, endPoint x: 949, endPoint y: 330, distance: 156.0
paste textarea "طائر مقرمشة ذهبية محشوة بمزيج شهي من التوابل. (٥ قطع)"
type textarea "فطائر مقرمشة ذهبية محشوة بمزيج شهي من التوابل. (٥ قطع)"
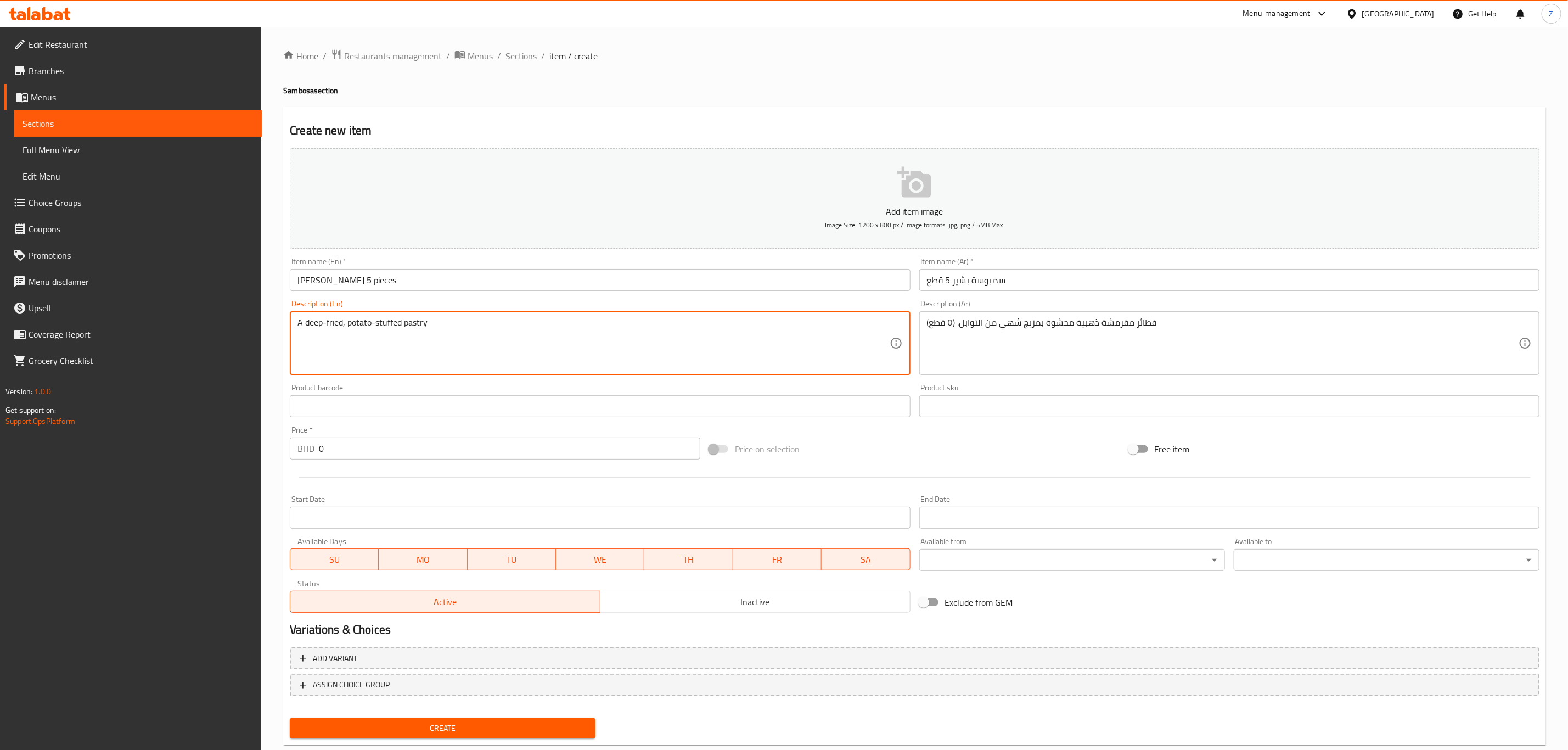
paste textarea "Crispy golden pastries filled with a savory blend of spices. (5 pieces)"
drag, startPoint x: 95, startPoint y: 338, endPoint x: 17, endPoint y: 341, distance: 78.1
type textarea "Crispy golden pastries filled with a savory blend of spices. (5 pieces)"
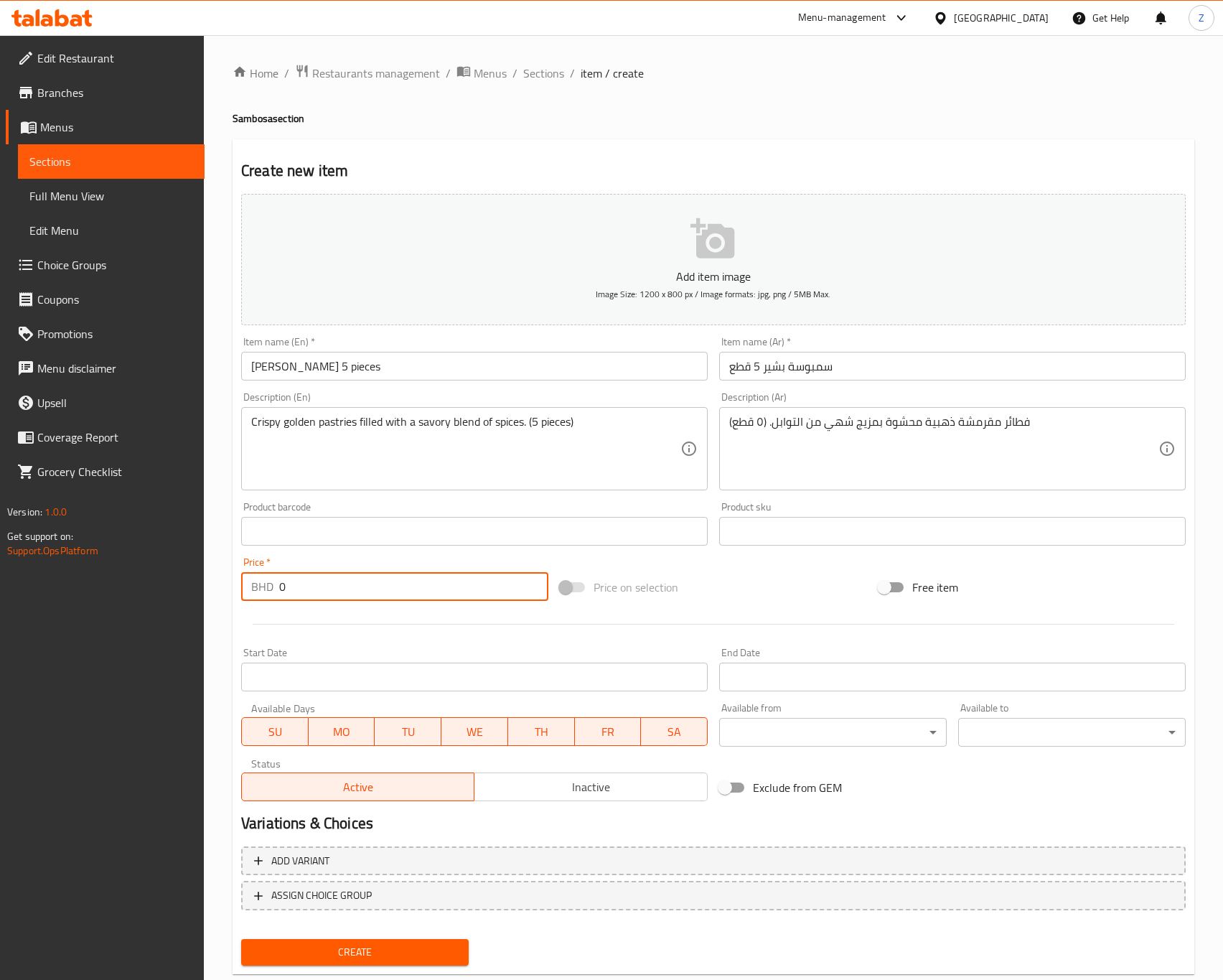
click at [373, 590] on input "0" at bounding box center [413, 587] width 269 height 29
type input "0.9"
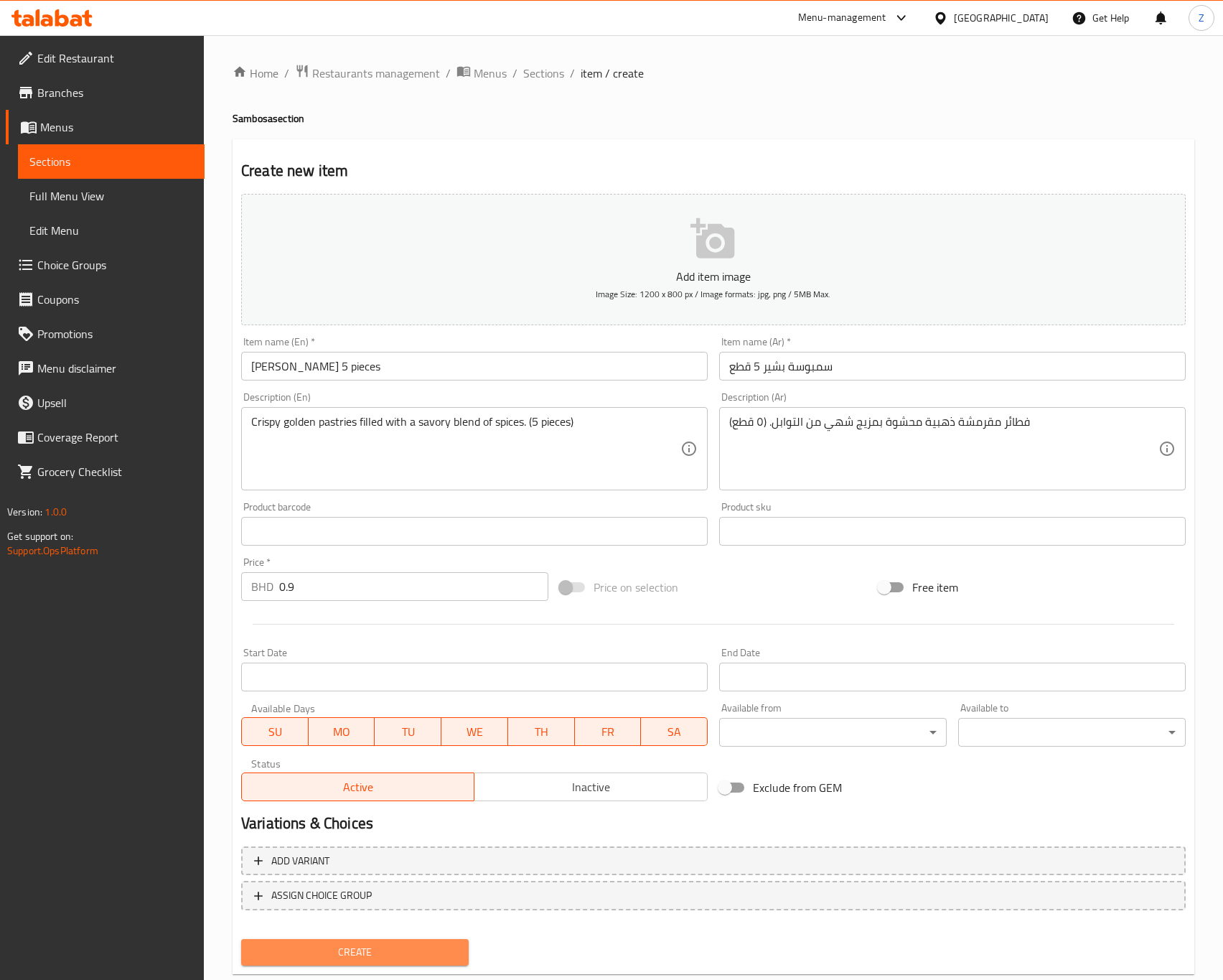
click at [356, 948] on span "Create" at bounding box center [355, 952] width 205 height 18
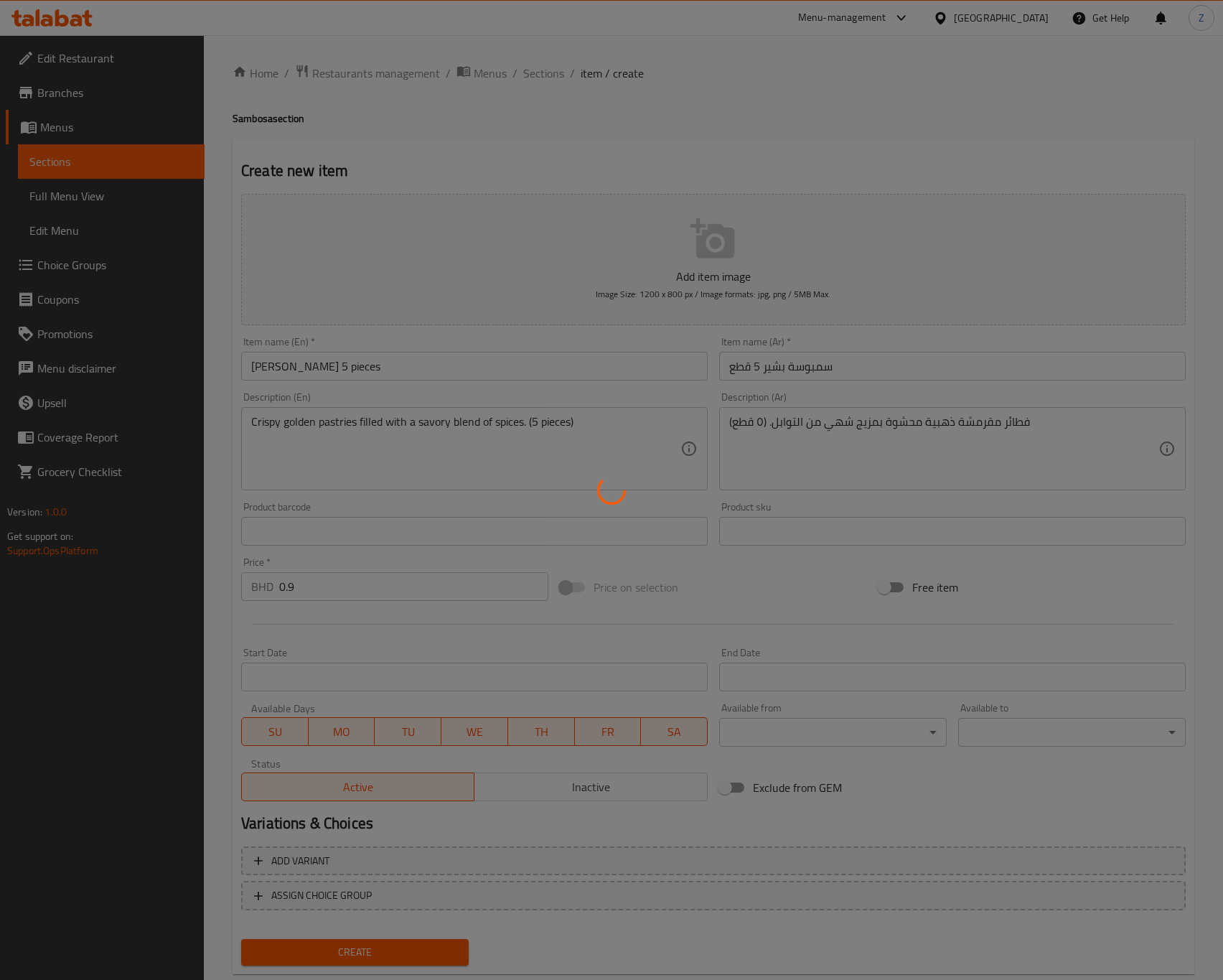
type input "0"
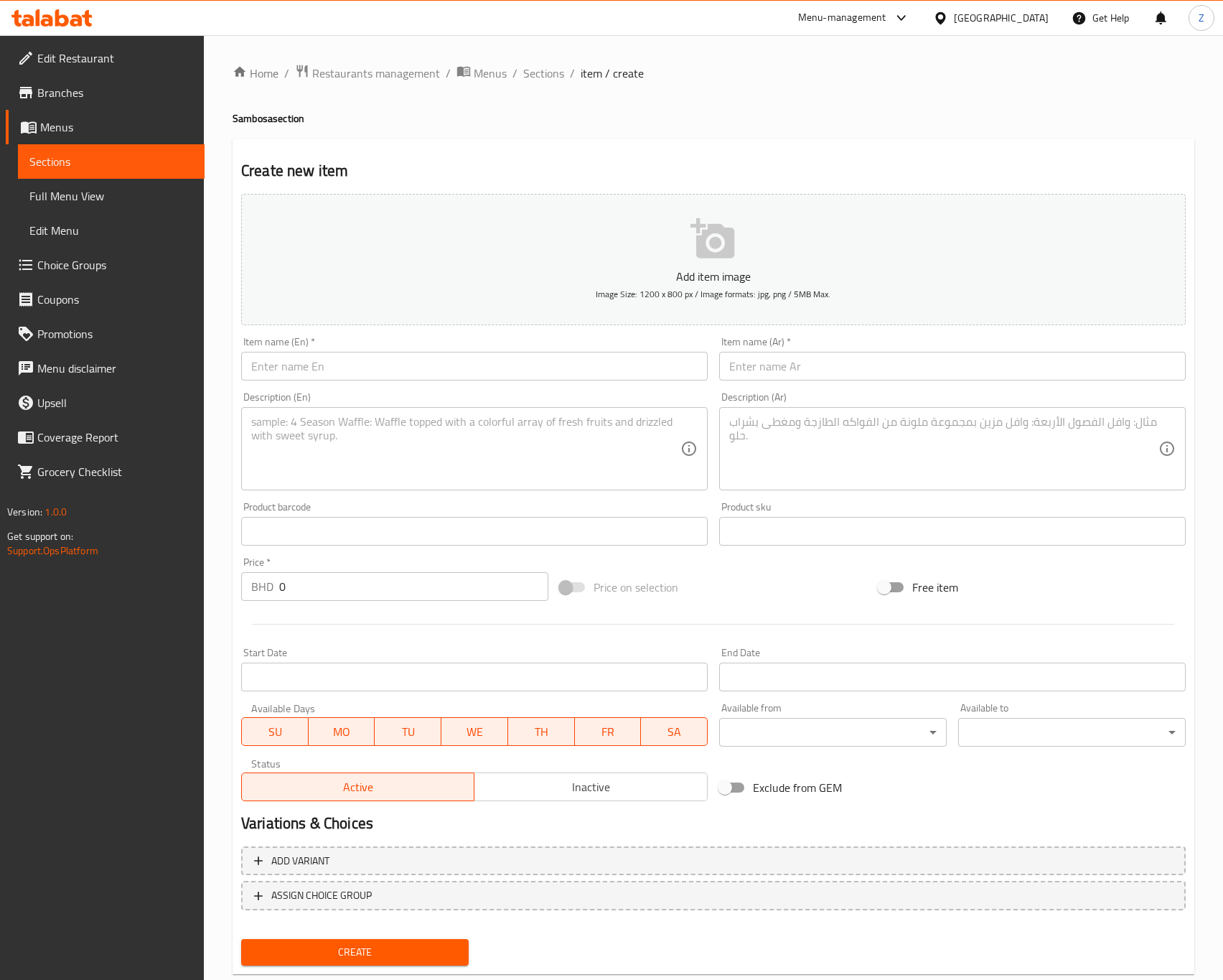
click at [343, 362] on input "text" at bounding box center [474, 366] width 466 height 29
paste input "Aloo Cheese Sambosa 6 Pieces"
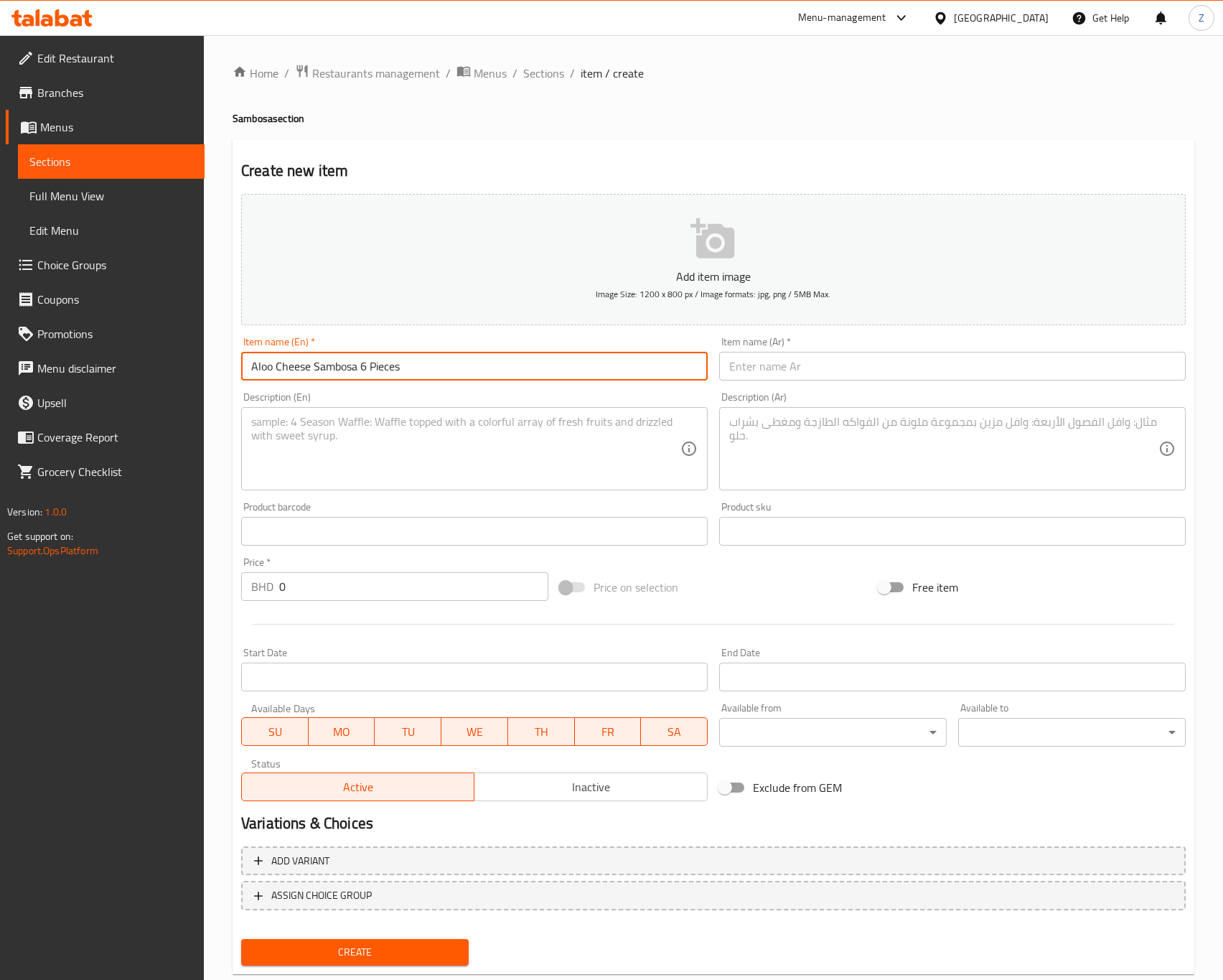
type input "Aloo Cheese Sambosa 6 Pieces"
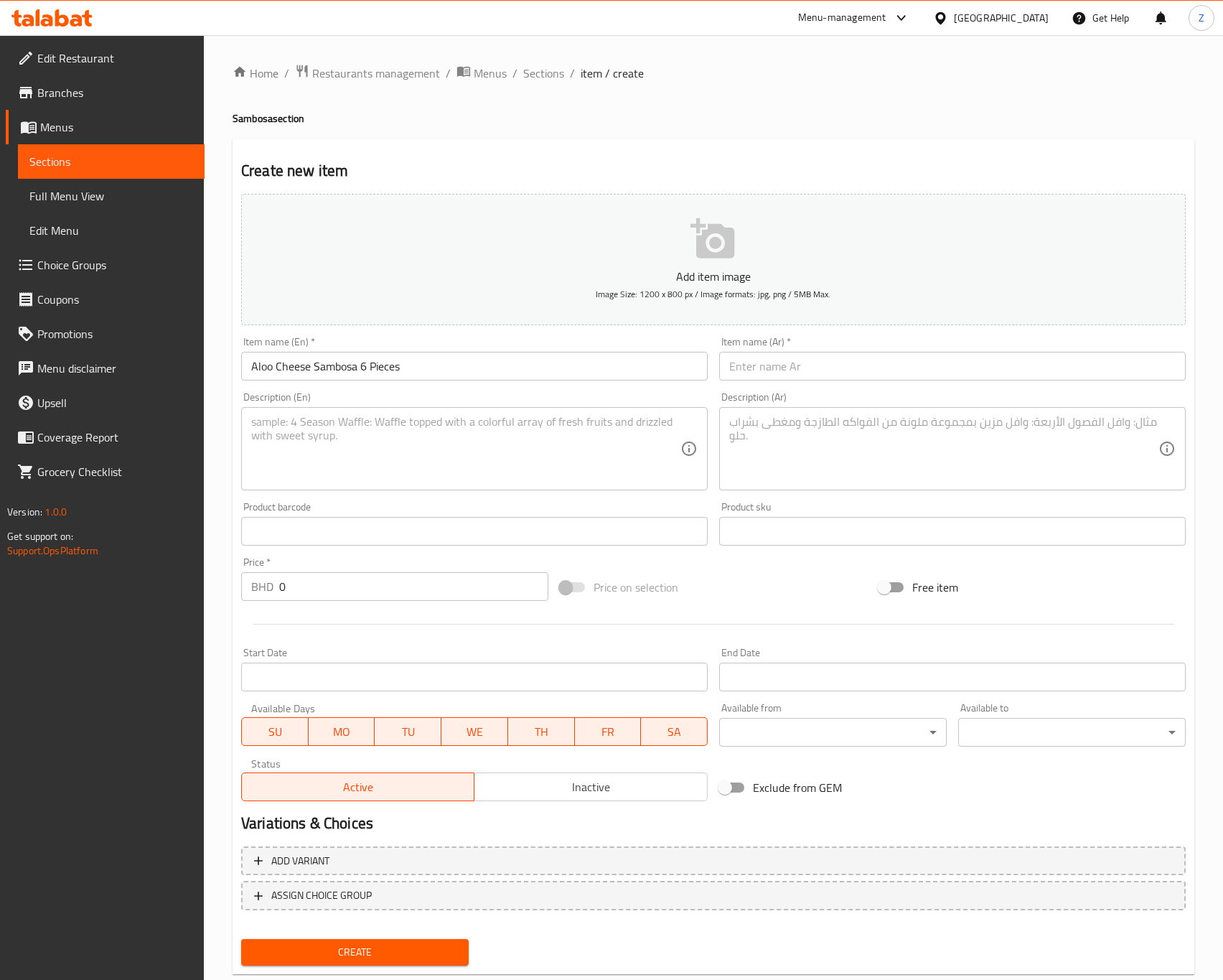
click at [442, 437] on textarea at bounding box center [465, 449] width 429 height 68
paste textarea "Crispy pastries stuffed with spiced potatoes and melted cheese."
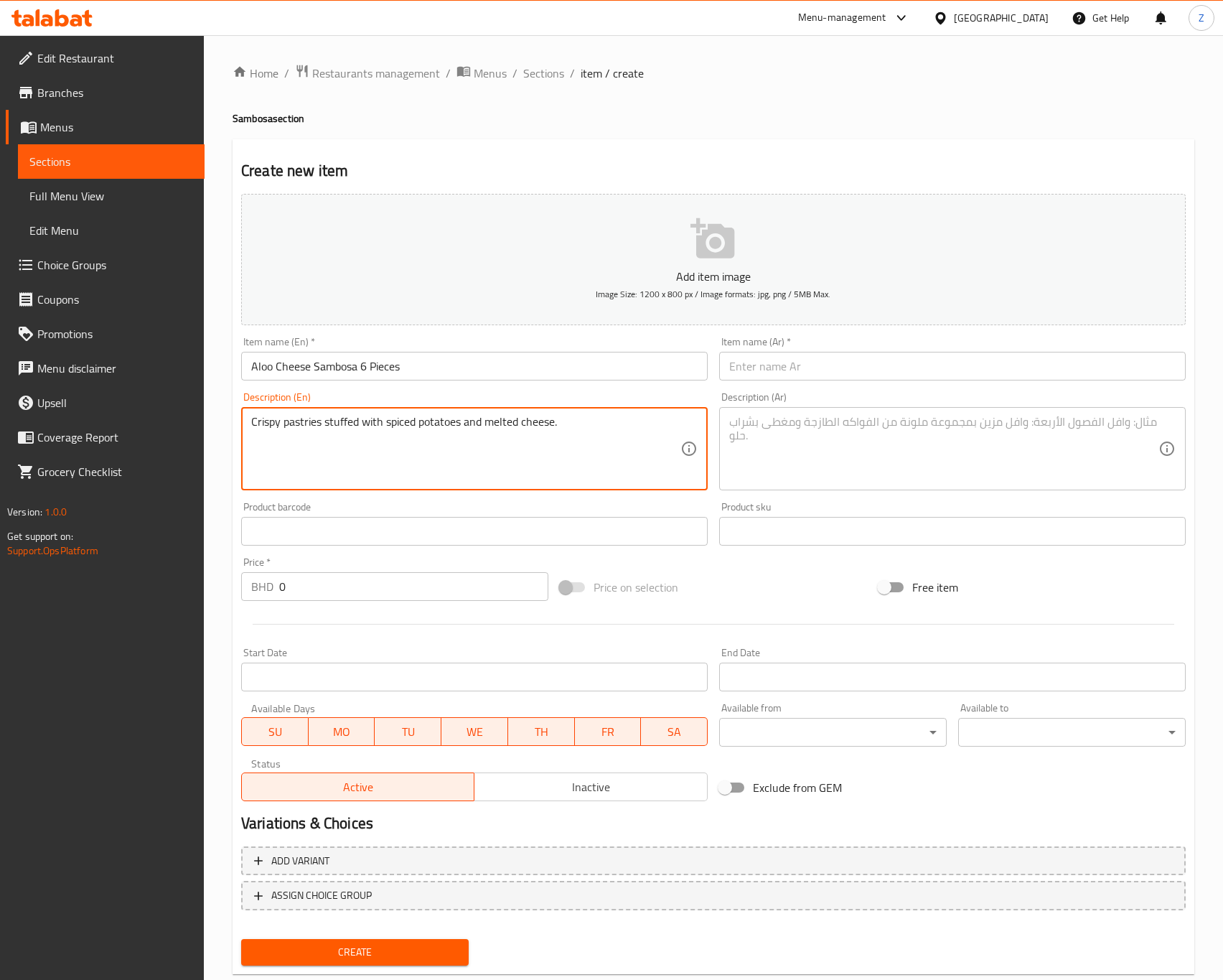
type textarea "Crispy pastries stuffed with spiced potatoes and melted cheese."
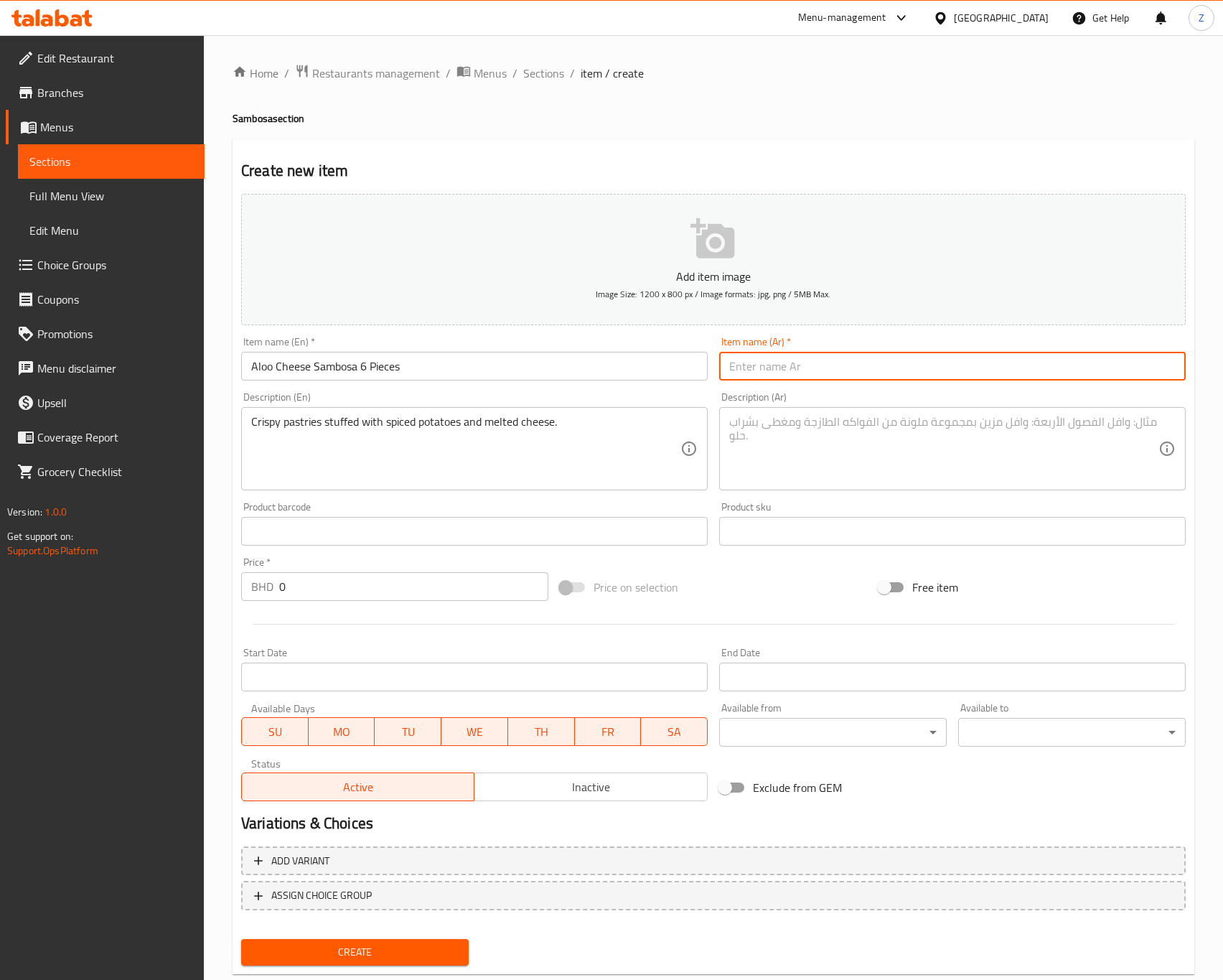
click at [855, 368] on input "text" at bounding box center [952, 366] width 466 height 29
paste input "سمبوسة بطاطس وجبنة (٦ قطع)"
type input "سمبوسة بطاطس وجبنة (٦ قطع)"
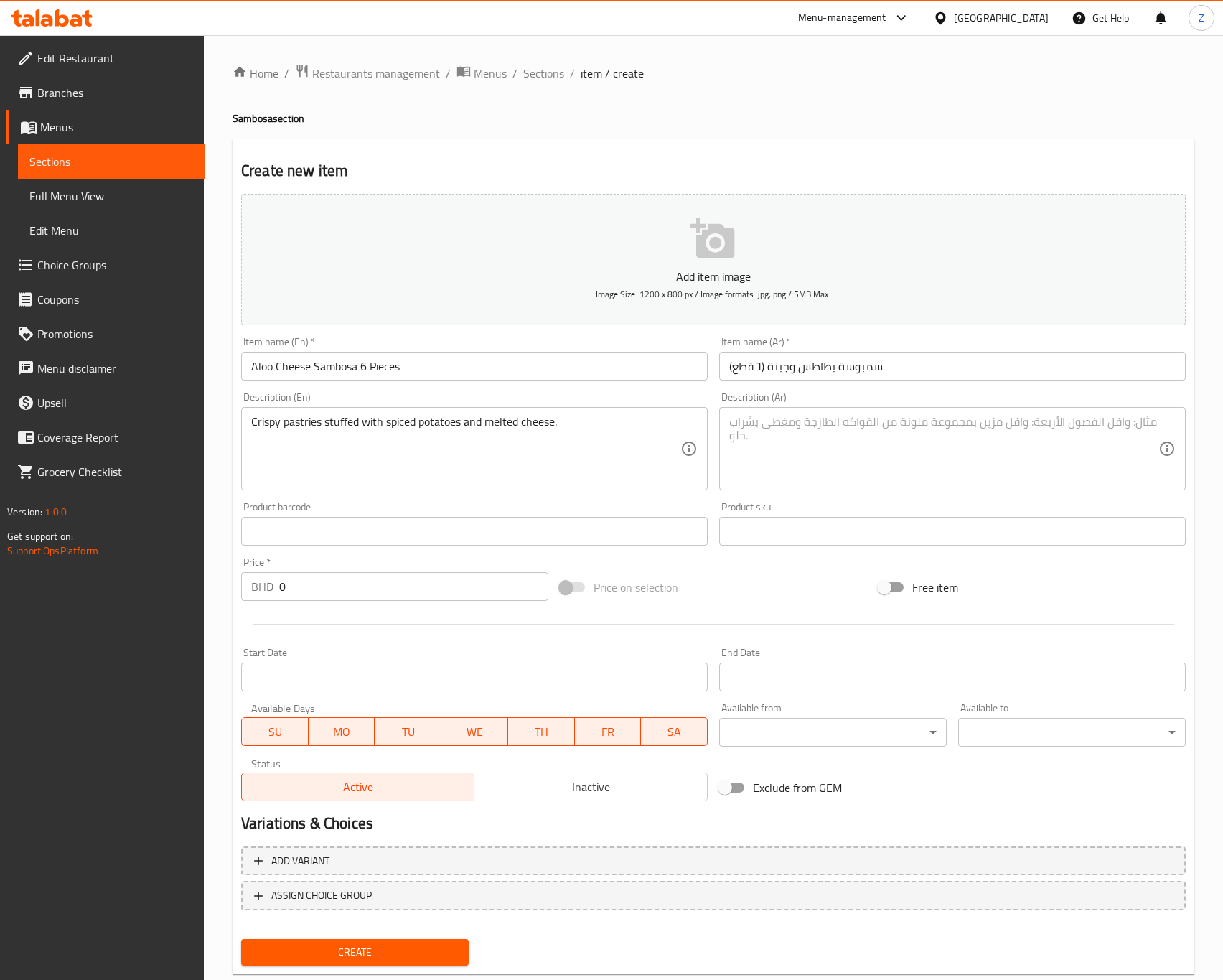
click at [866, 442] on textarea at bounding box center [944, 449] width 429 height 68
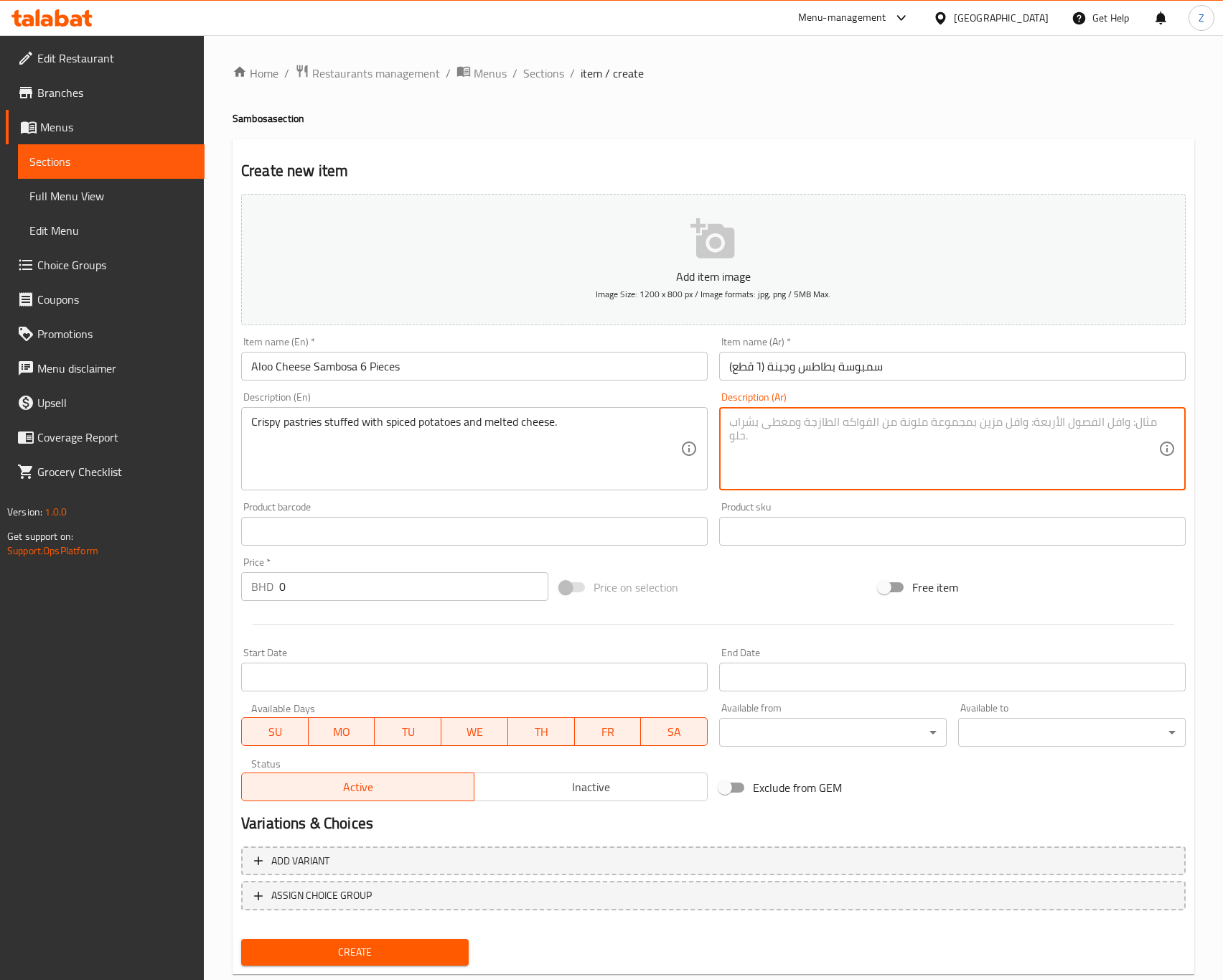
paste textarea "فطائر مقرمشة محشوة بالبطاطس المتبّلة والجبنة الذائبة."
type textarea "فطائر مقرمشة محشوة بالبطاطس المتبّلة والجبنة الذائبة."
click at [782, 551] on div "Add item image Image Size: 1200 x 800 px / Image formats: jpg, png / 5MB Max. I…" at bounding box center [713, 497] width 956 height 619
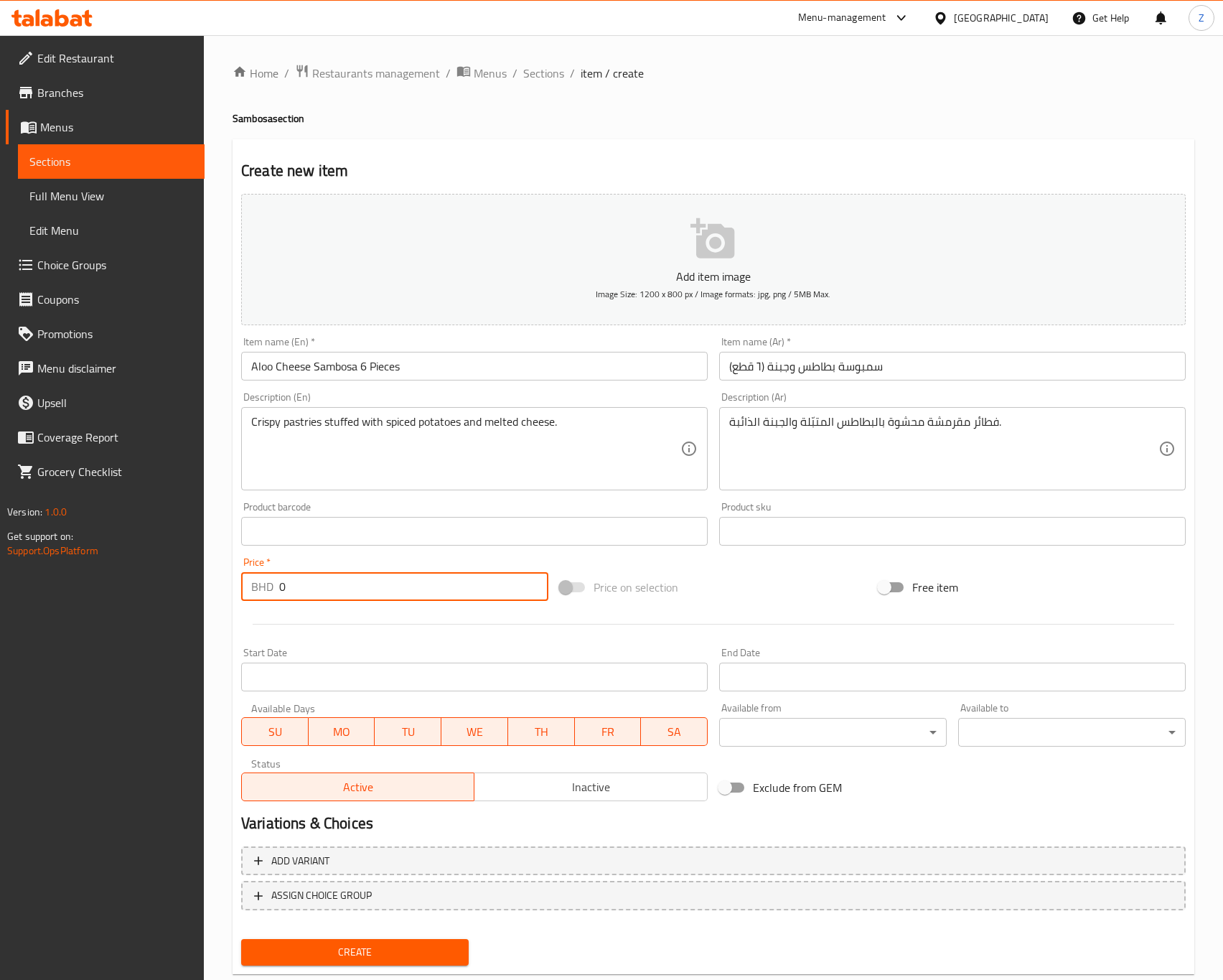
click at [340, 587] on input "0" at bounding box center [413, 587] width 269 height 29
type input "0.8"
click at [401, 949] on span "Create" at bounding box center [355, 952] width 205 height 18
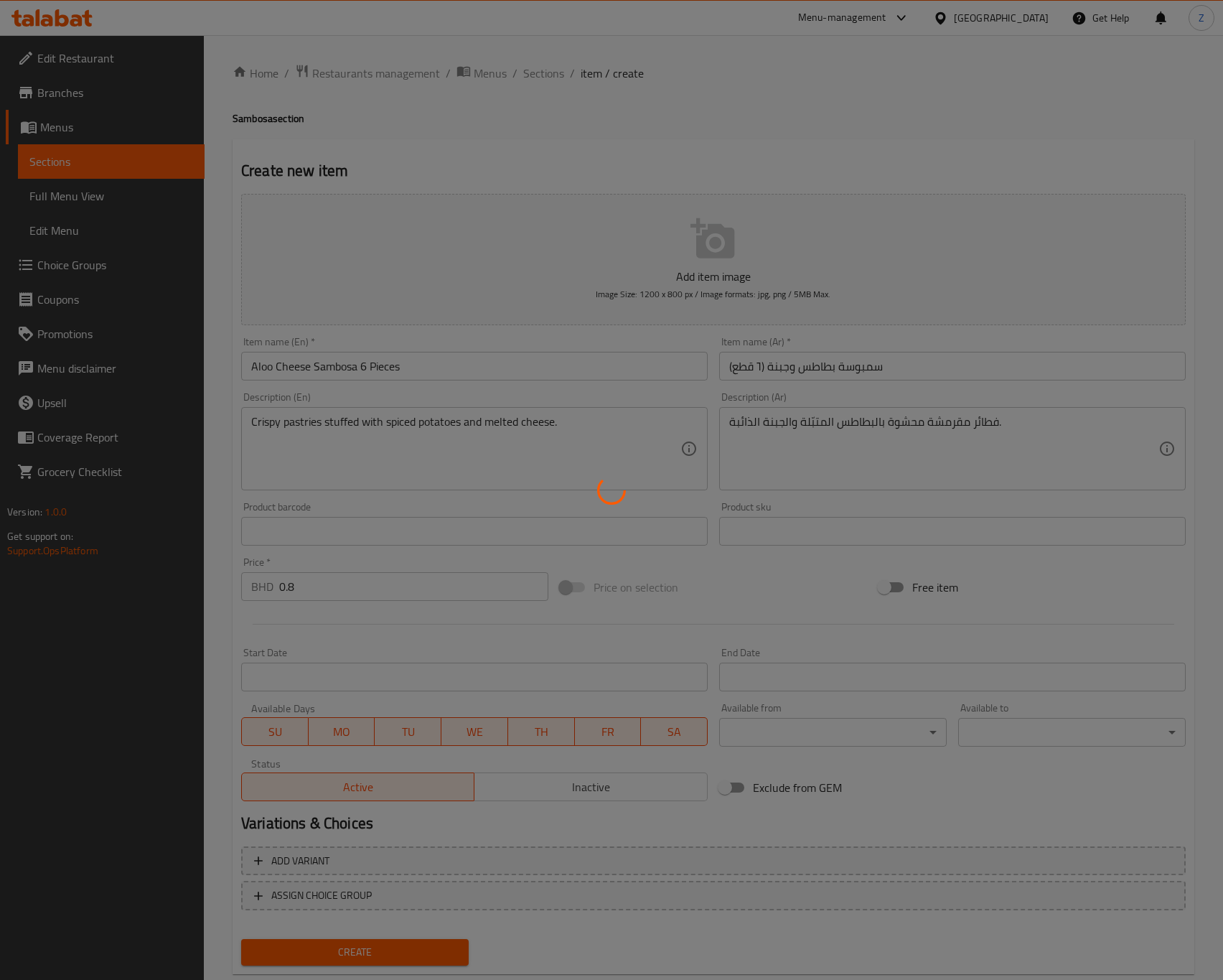
type input "0"
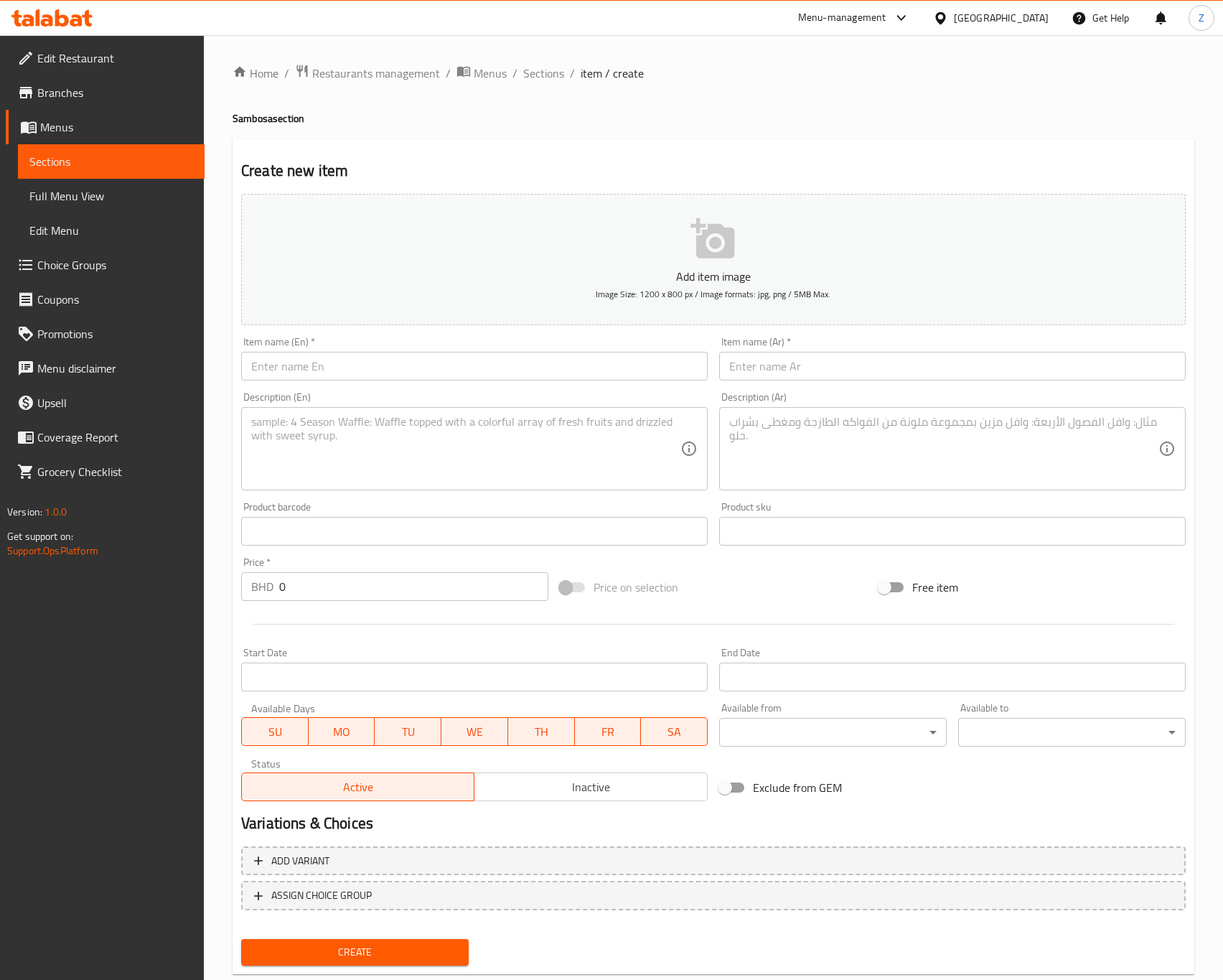
click at [354, 363] on input "text" at bounding box center [474, 366] width 466 height 29
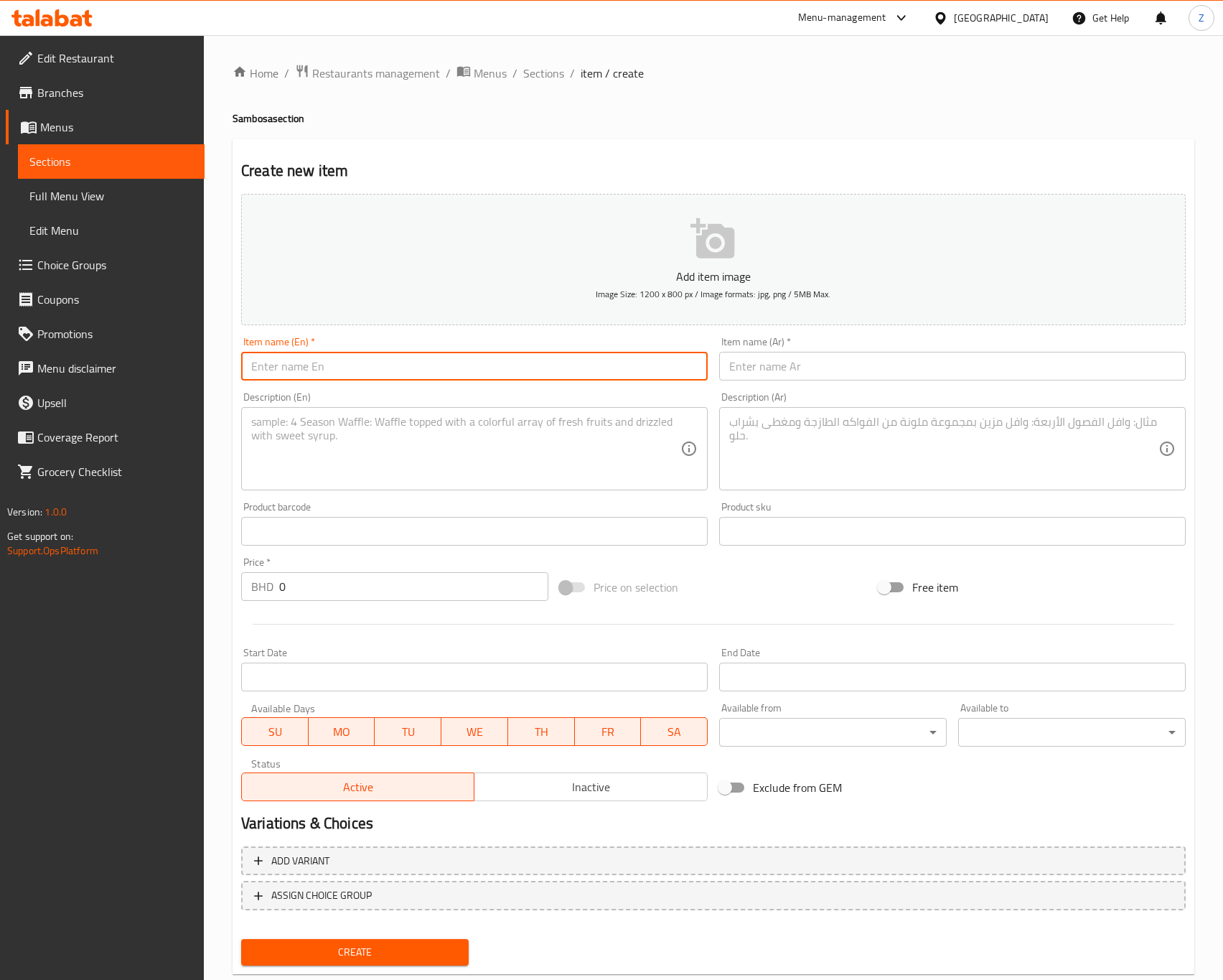
paste input "Pizza Sambosa (6 Pieces)"
type input "Pizza Sambosa (6 Pieces)"
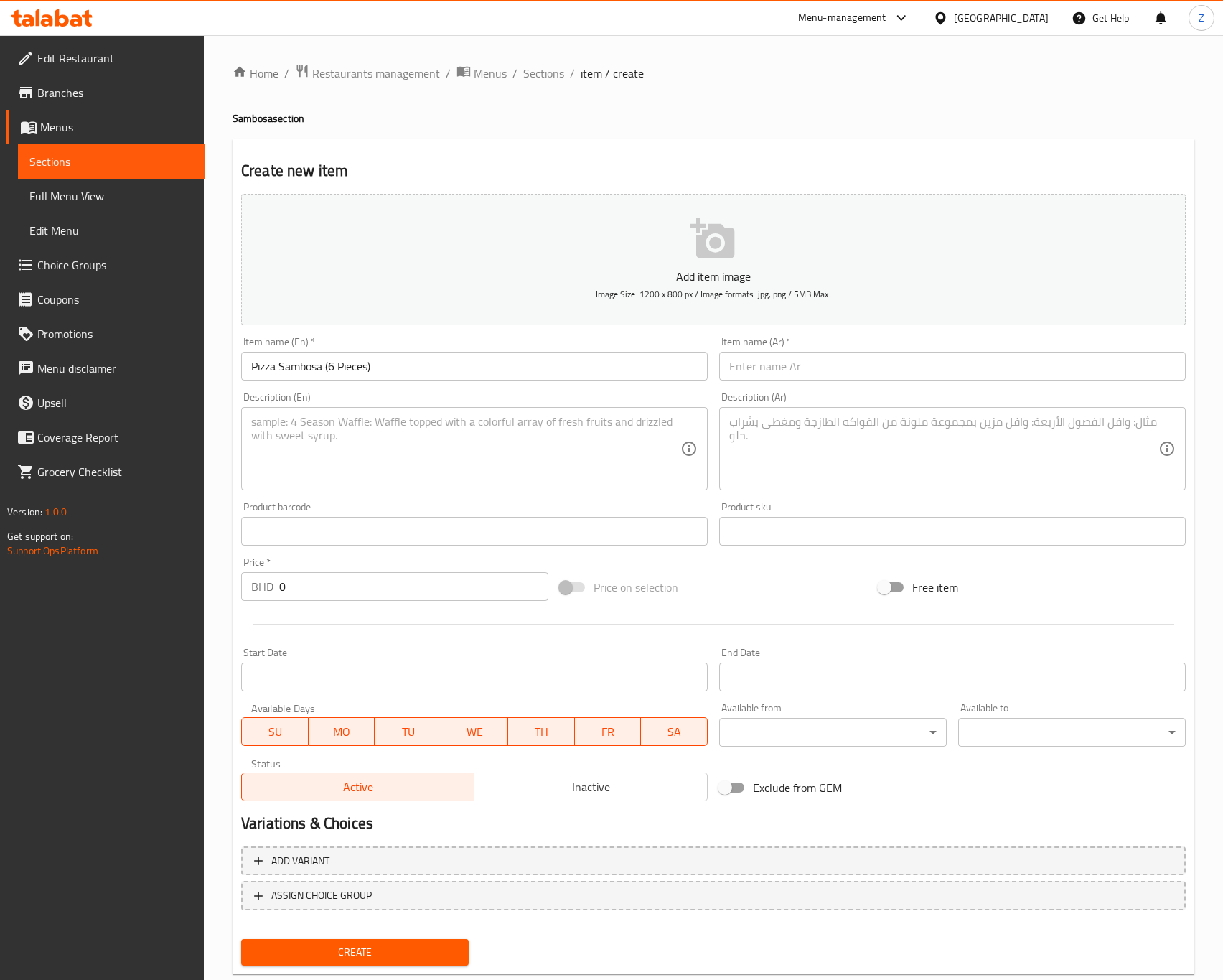
click at [343, 427] on textarea at bounding box center [465, 449] width 429 height 68
paste textarea "Crispy pastries filled with a cheesy pizza-style stuffing."
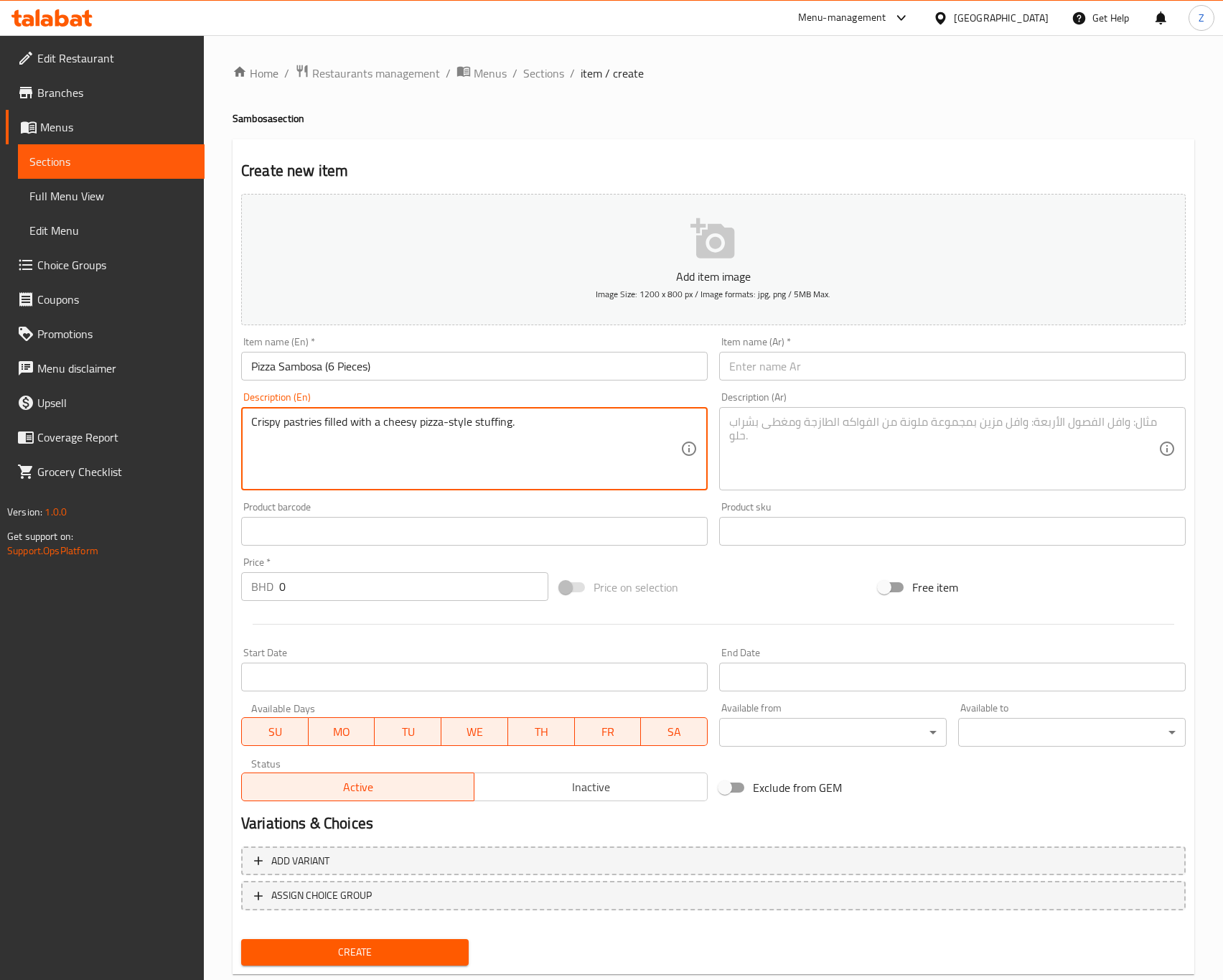
type textarea "Crispy pastries filled with a cheesy pizza-style stuffing."
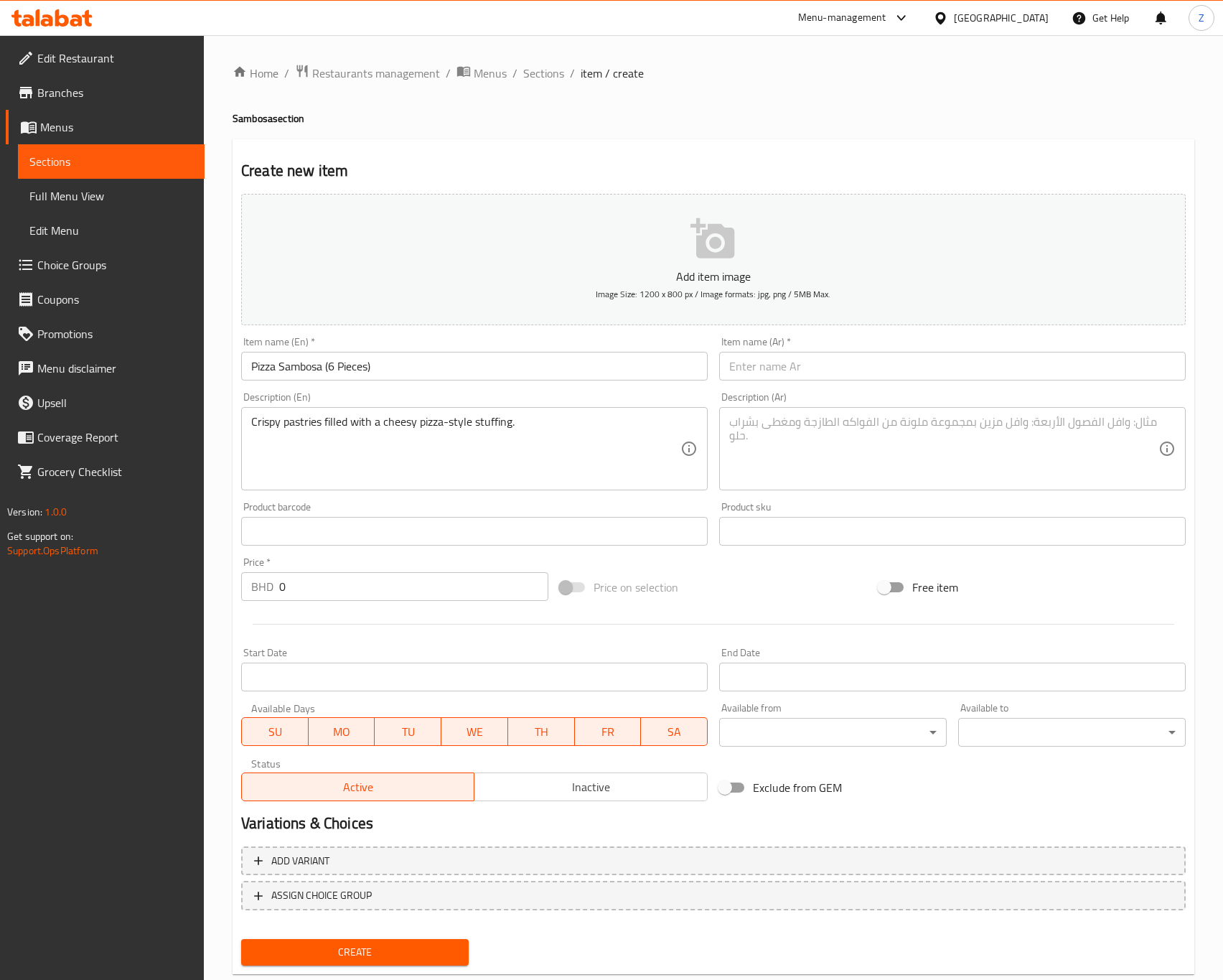
click at [774, 356] on input "text" at bounding box center [952, 366] width 466 height 29
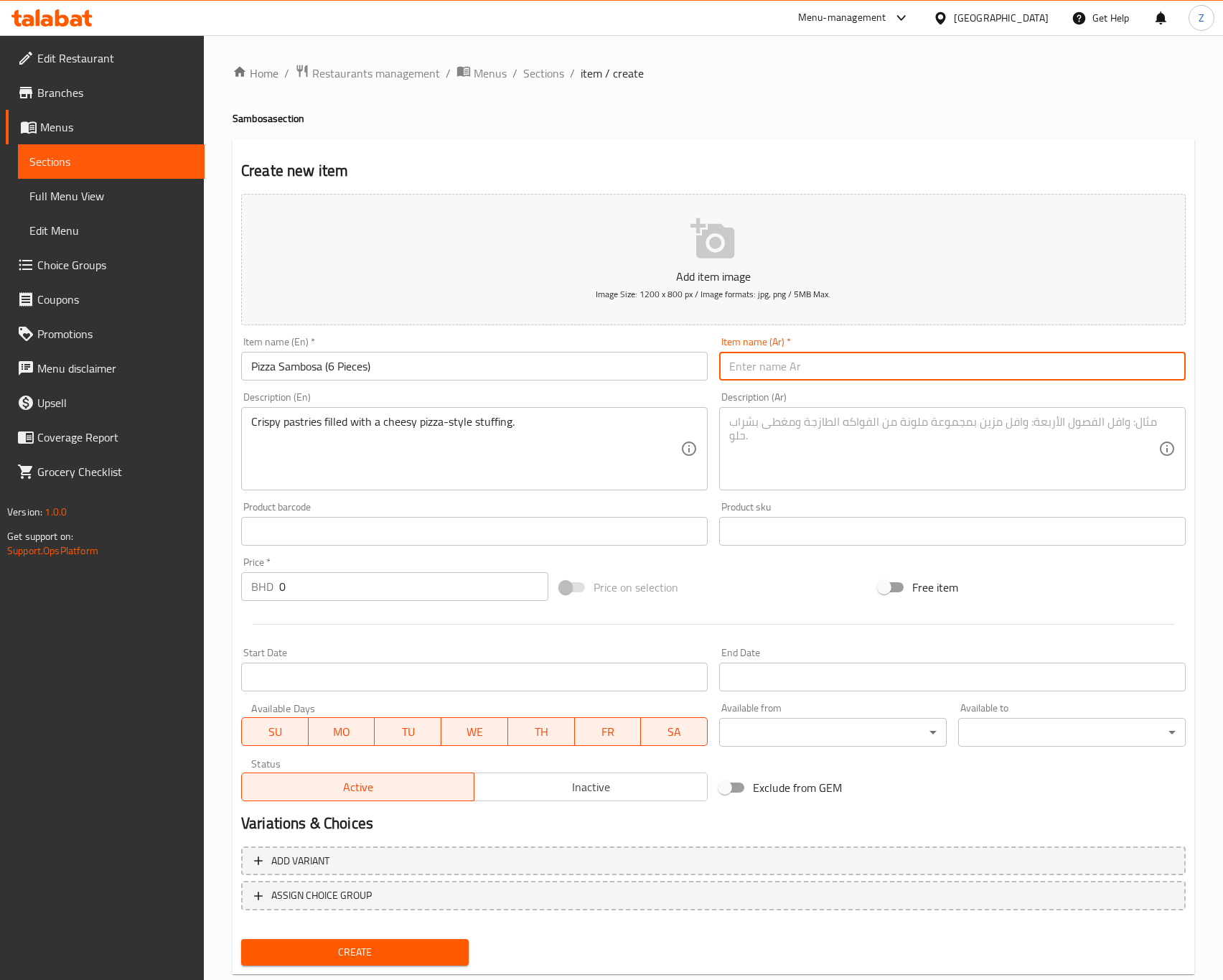
paste input "سمبوسة بيتزا (٦ قطع)"
type input "سمبوسة بيتزا (٦ قطع)"
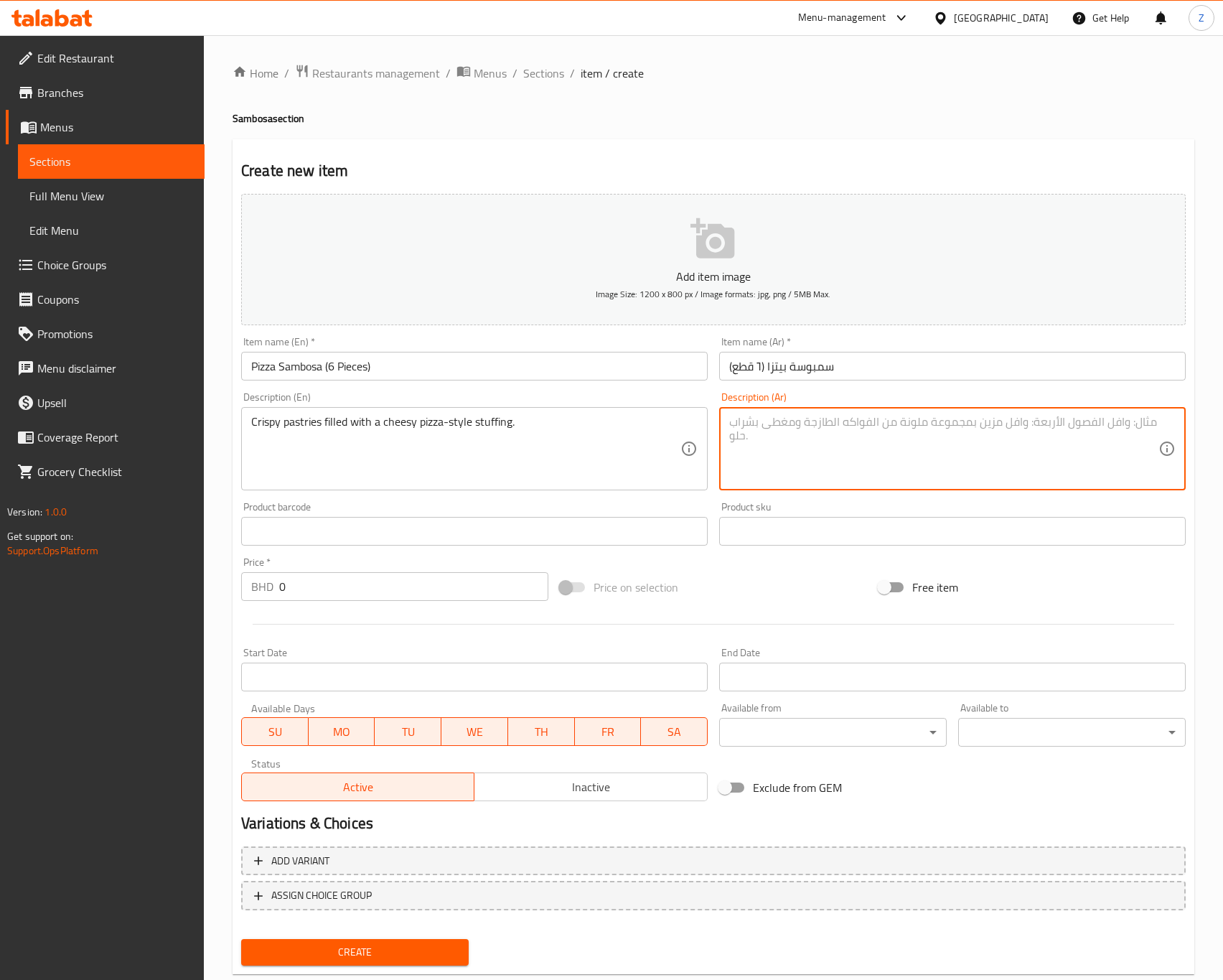
click at [884, 441] on textarea at bounding box center [944, 449] width 429 height 68
paste textarea "فطائر مقرمشة محشوة بحشوة بيتزا ب[GEOGRAPHIC_DATA]."
type textarea "فطائر مقرمشة محشوة بحشوة بيتزا ب[GEOGRAPHIC_DATA]."
click at [331, 590] on input "0" at bounding box center [413, 587] width 269 height 29
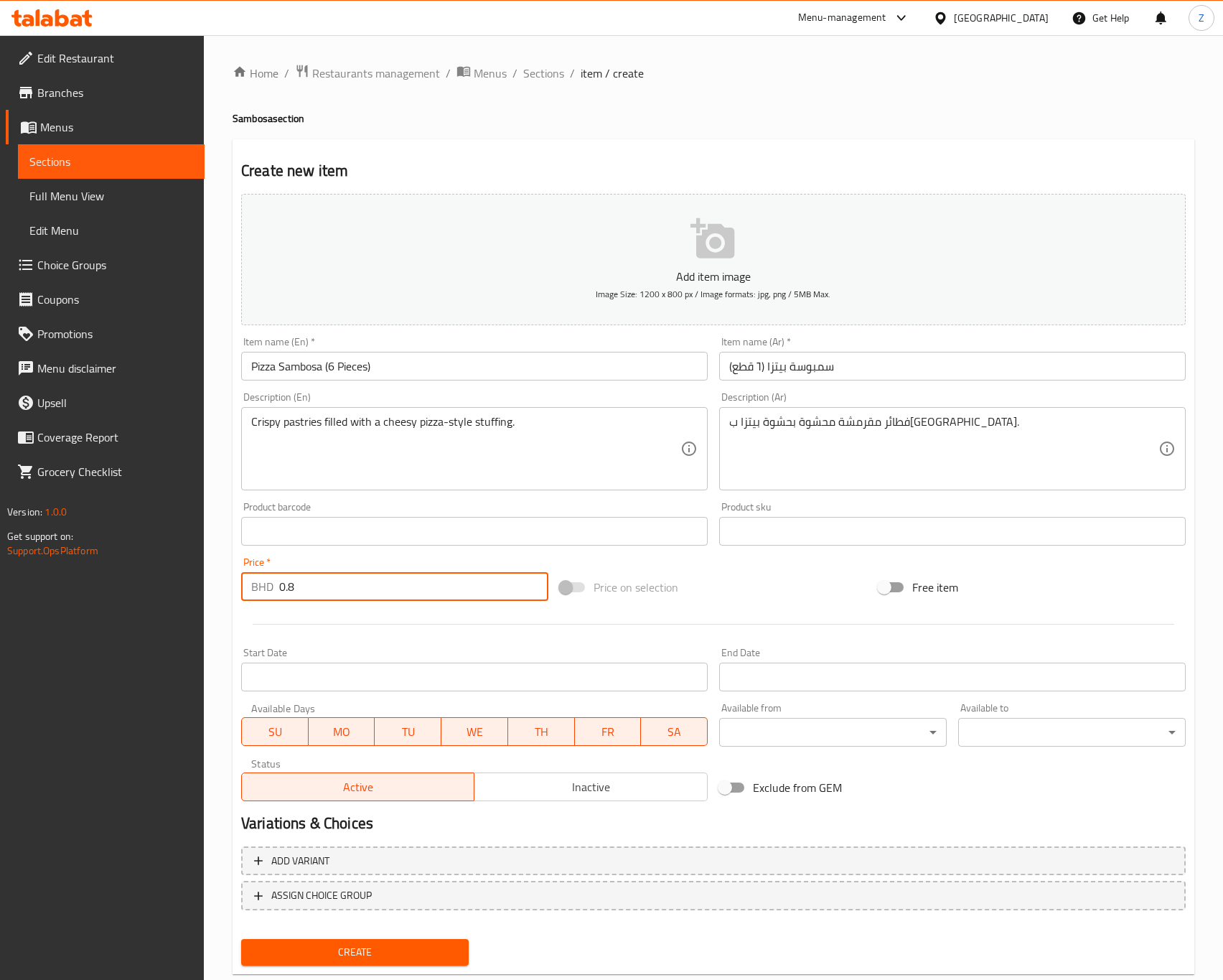
type input "0.8"
click at [311, 944] on span "Create" at bounding box center [355, 952] width 205 height 18
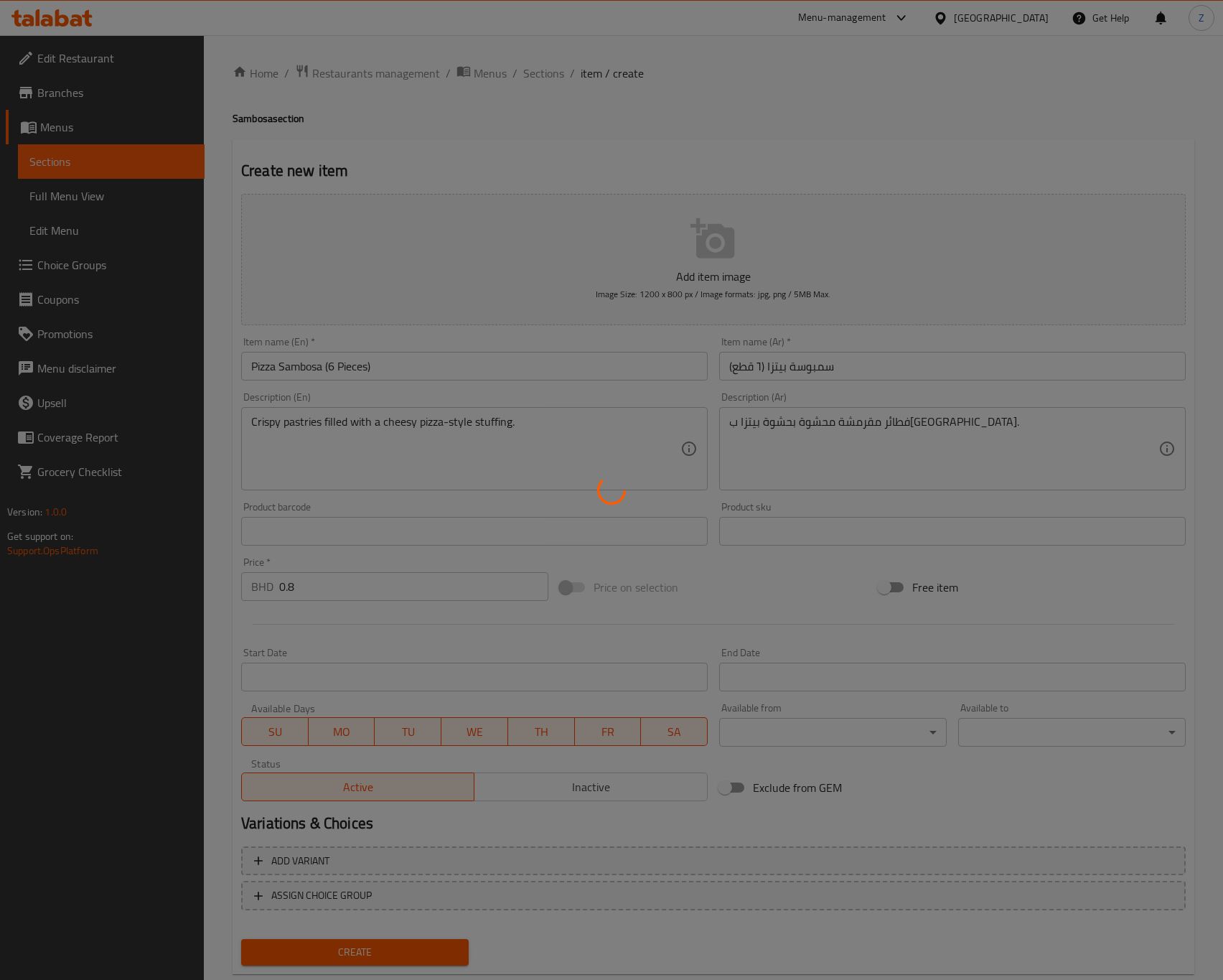
type input "0"
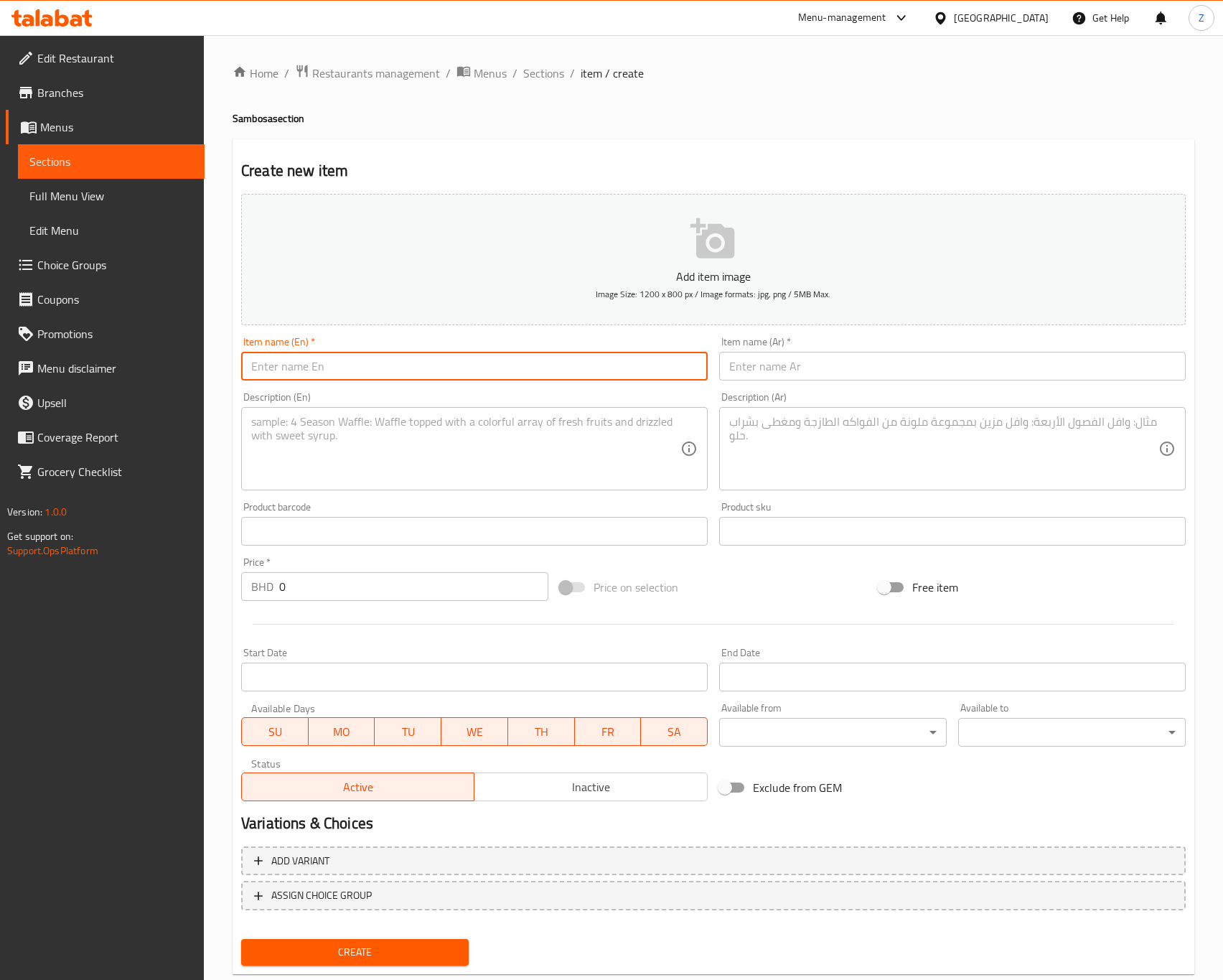
click at [274, 373] on input "text" at bounding box center [474, 366] width 466 height 29
paste input "Cheese Sambosa (6 Pieces)"
type input "Cheese Sambosa (6 Pieces)"
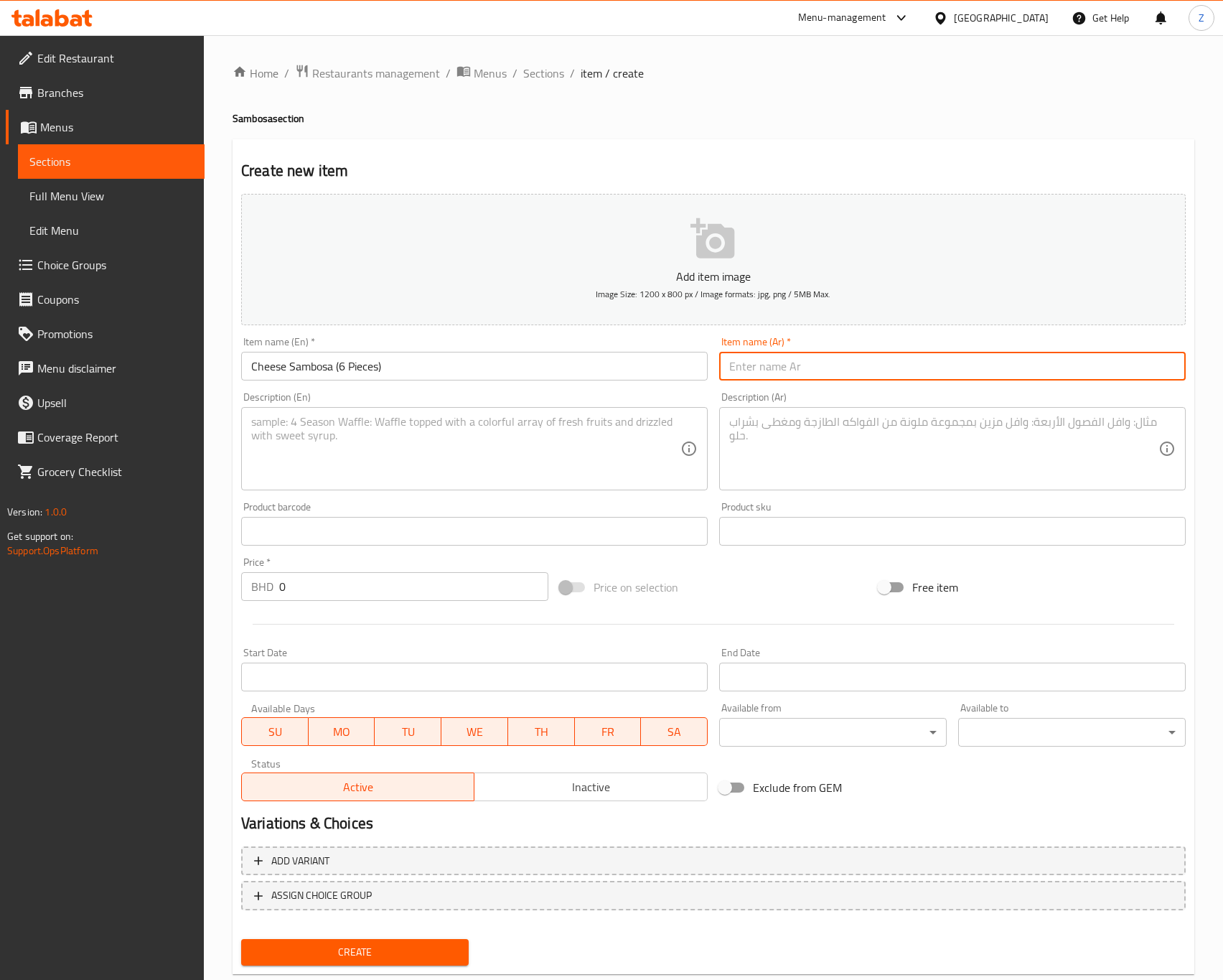
click at [750, 372] on input "text" at bounding box center [952, 366] width 466 height 29
paste input "سمبوسة جبنة (٦ قطع)"
type input "سمبوسة جبنة (٦ قطع)"
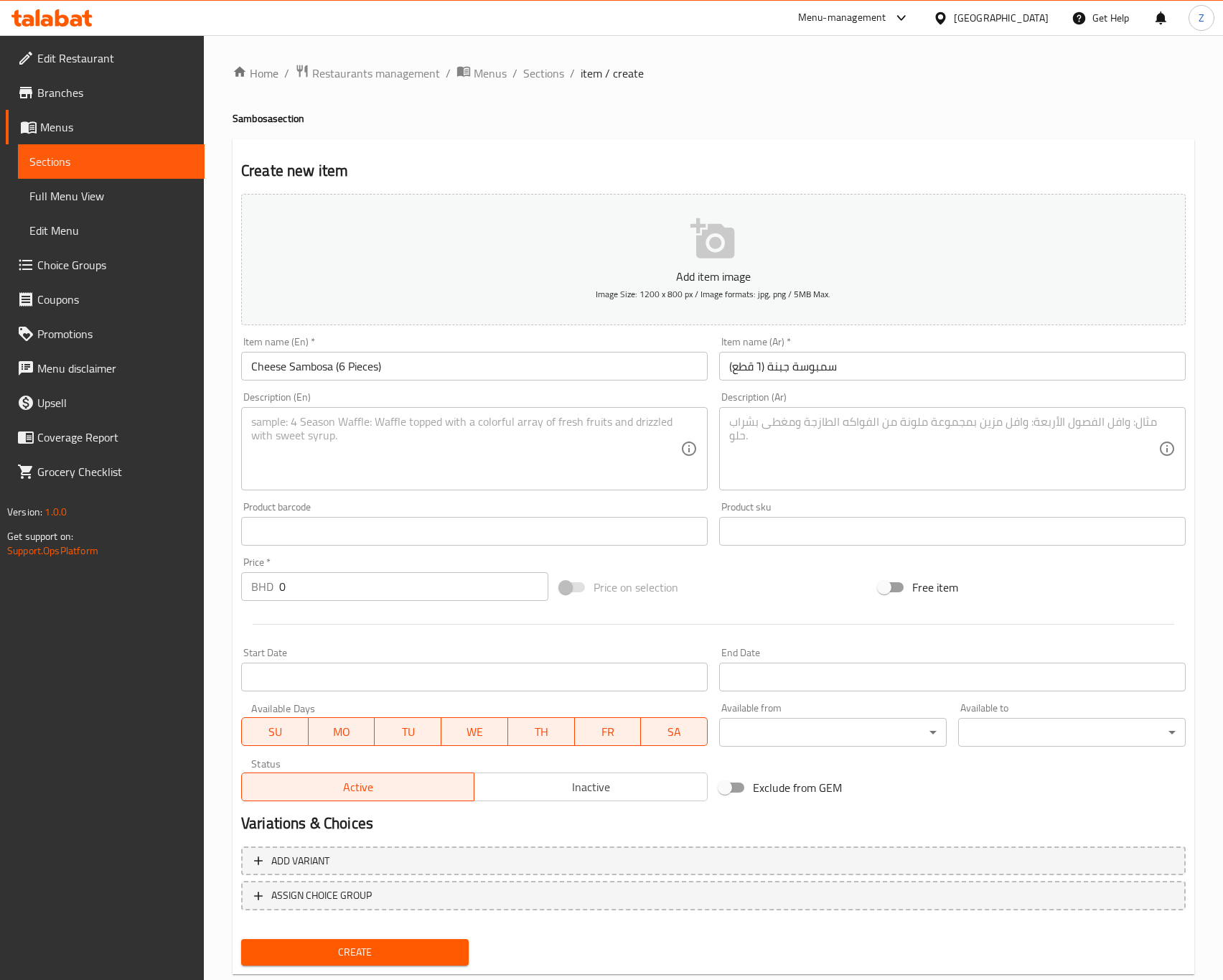
click at [256, 444] on textarea at bounding box center [465, 449] width 429 height 68
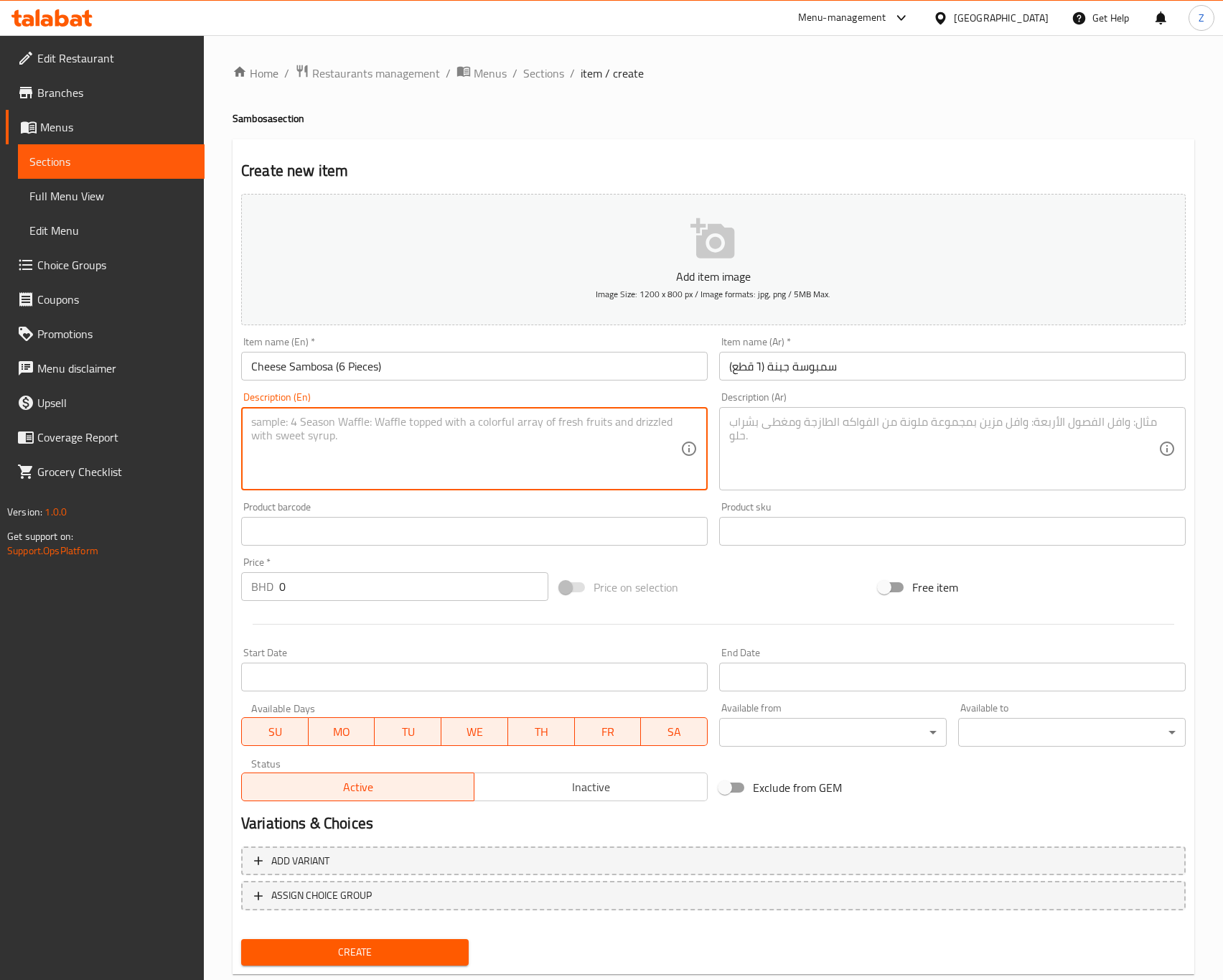
paste textarea "Crispy pastries stuffed with melted cheese."
type textarea "Crispy pastries stuffed with melted cheese."
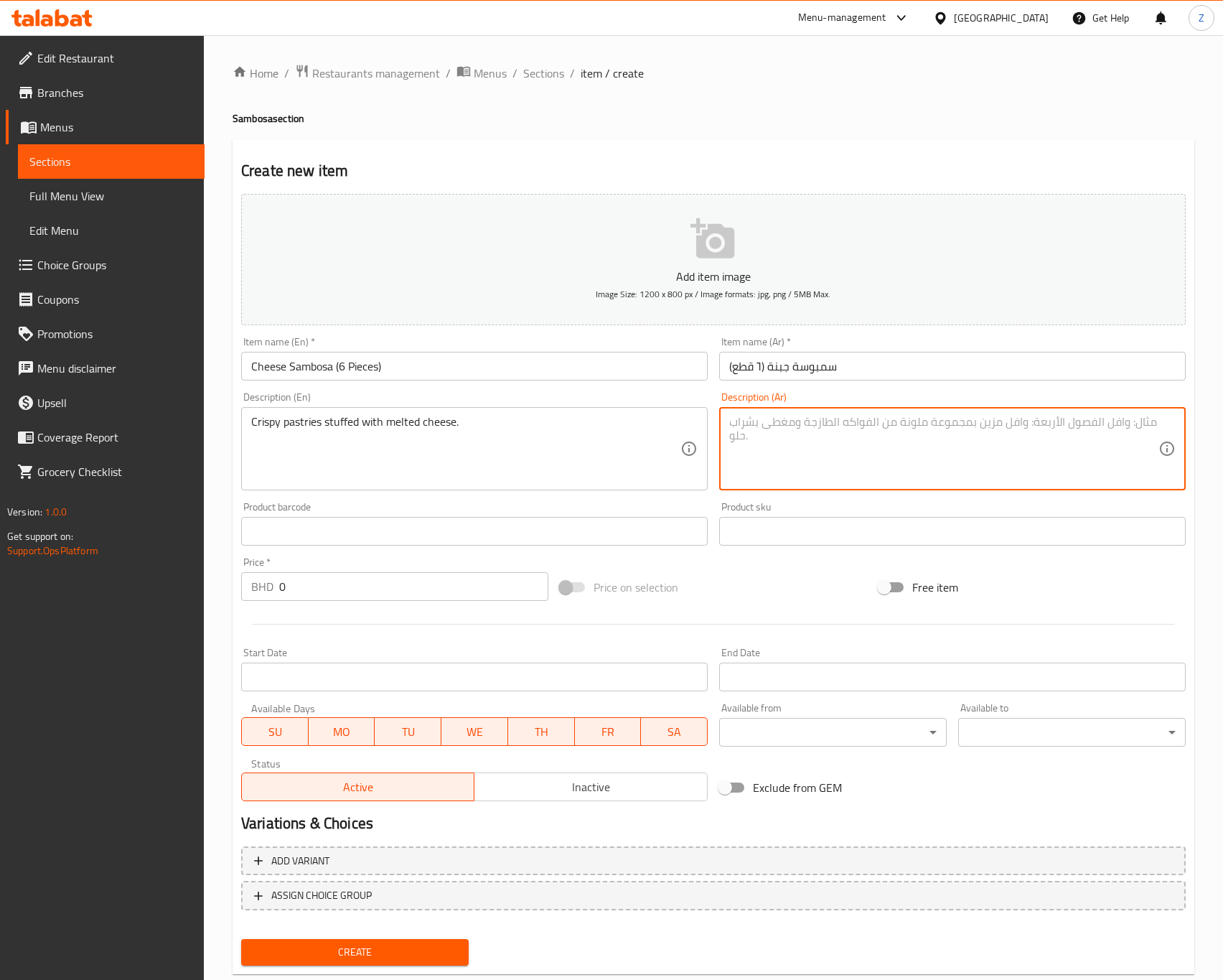
click at [833, 445] on textarea at bounding box center [944, 449] width 429 height 68
paste textarea "فطائر مقرمشة محشوة بالجبنة الذائبة."
type textarea "فطائر مقرمشة محشوة بالجبنة الذائبة."
click at [308, 599] on input "0" at bounding box center [413, 587] width 269 height 29
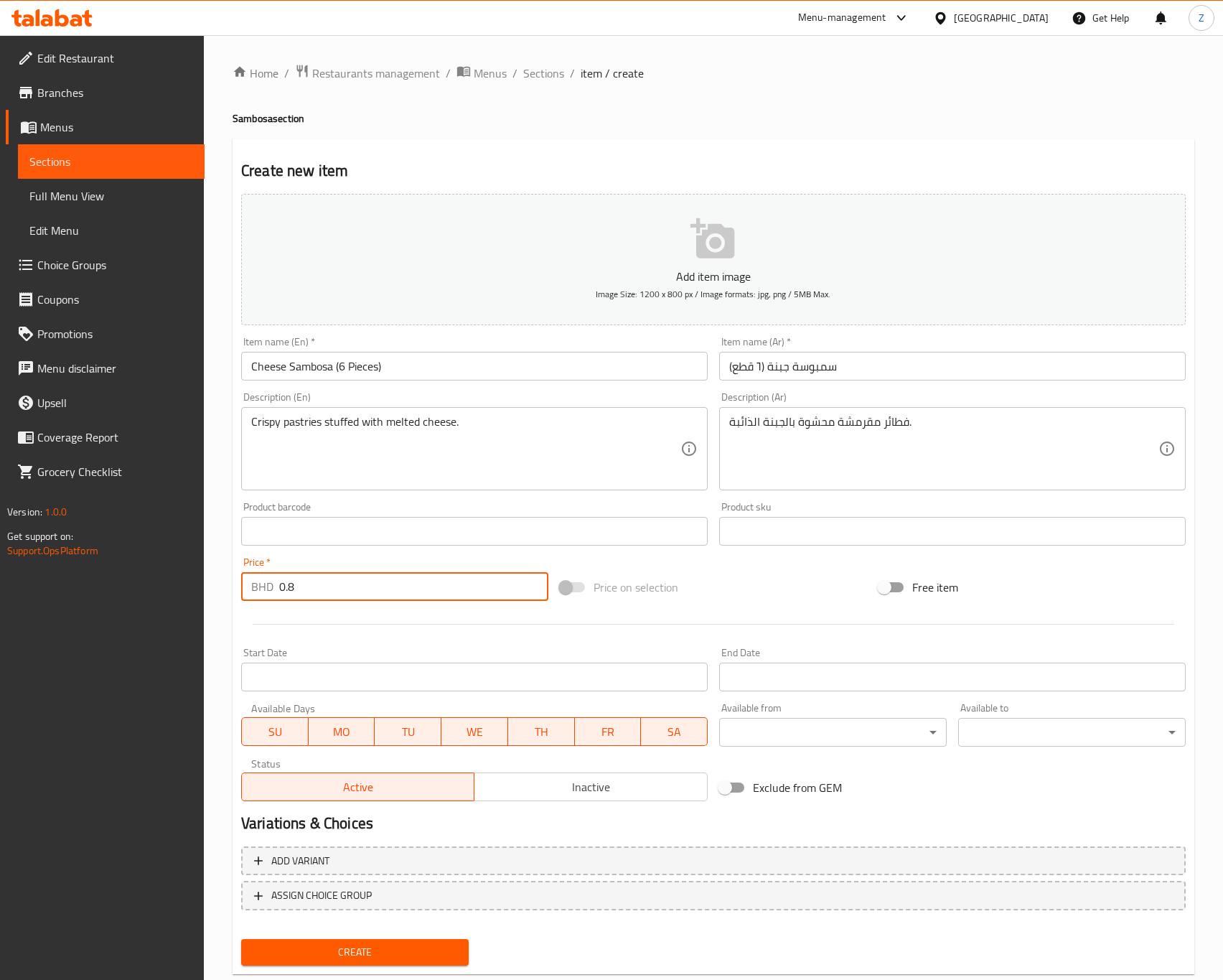
type input "0.8"
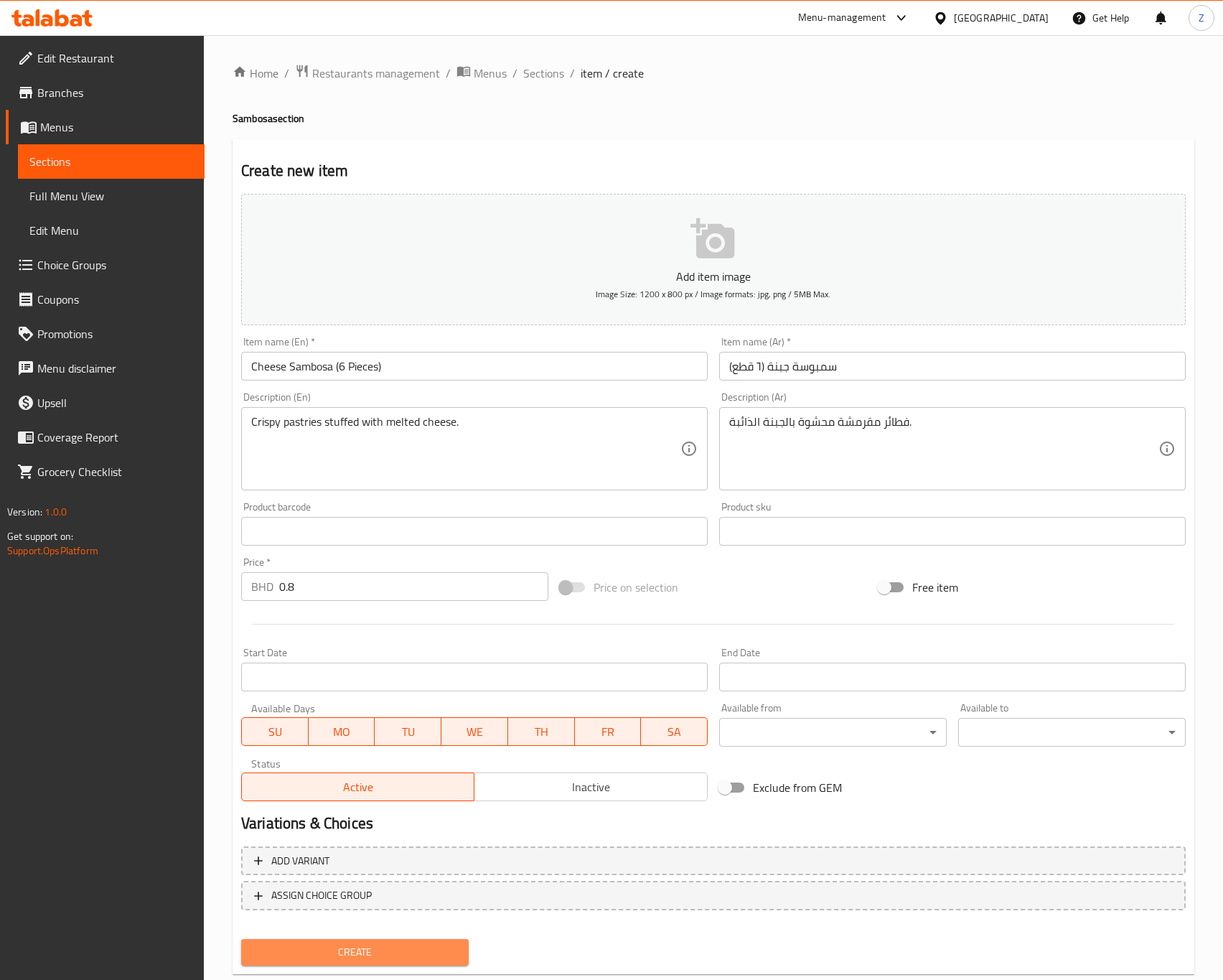
click at [336, 950] on span "Create" at bounding box center [355, 952] width 205 height 18
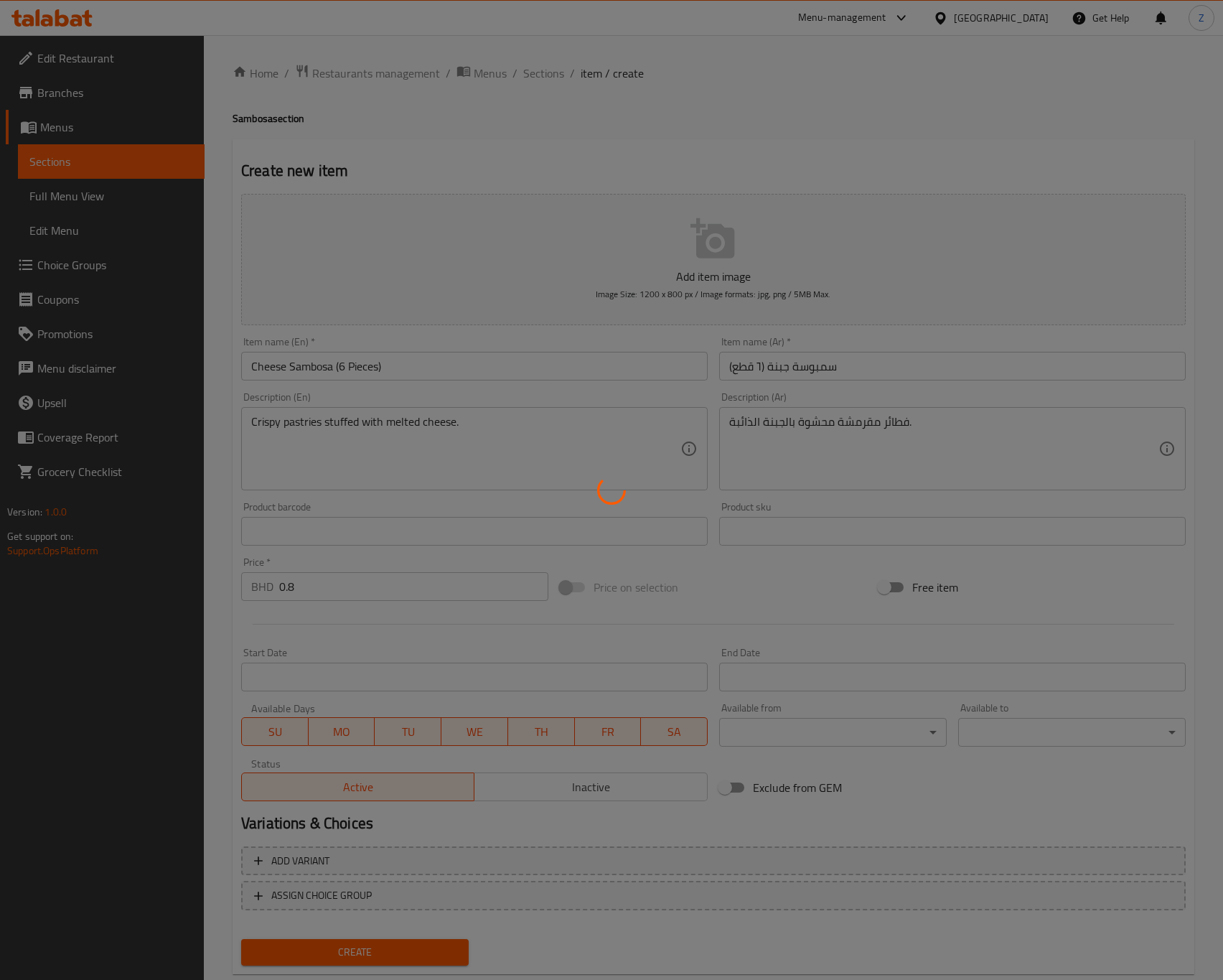
type input "0"
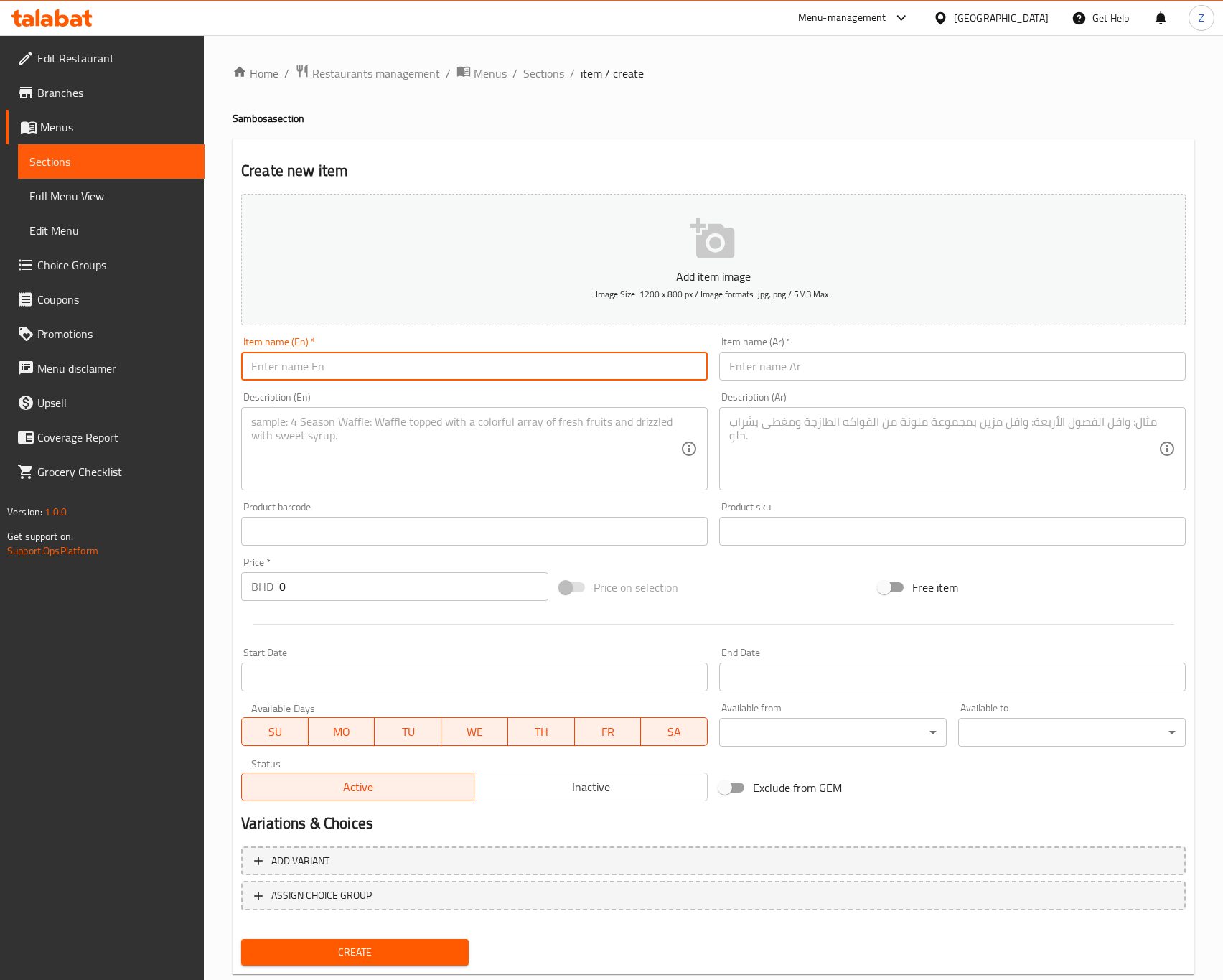
paste input "Vegetable Sambosa (6 Pieces)"
click at [254, 364] on input "text" at bounding box center [474, 366] width 466 height 29
type input "Vegetable Sambosa (6 Pieces)"
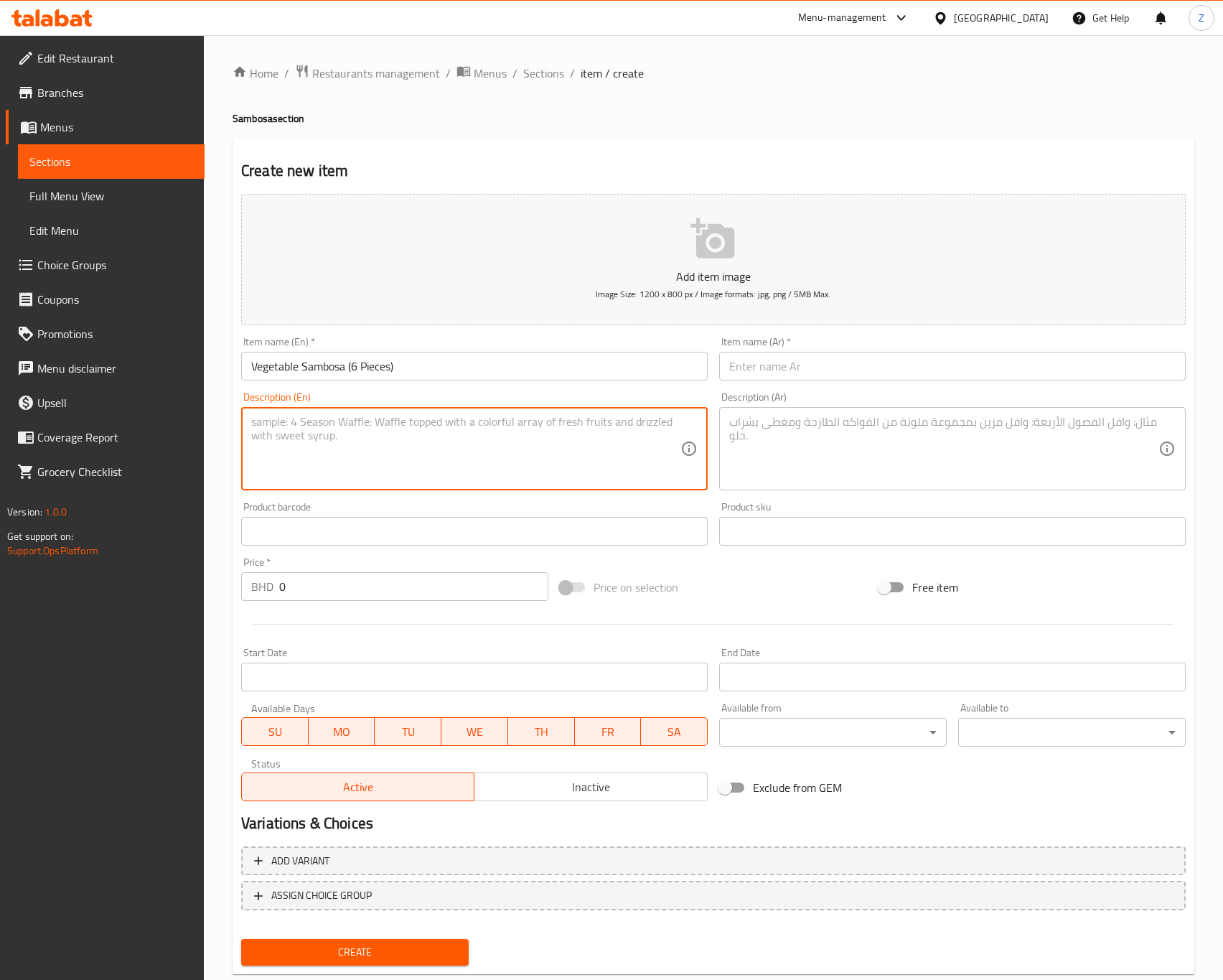
click at [382, 432] on textarea at bounding box center [465, 449] width 429 height 68
paste textarea "Crispy pastries filled with a mix of seasoned vegetables."
type textarea "Crispy pastries filled with a mix of seasoned vegetables."
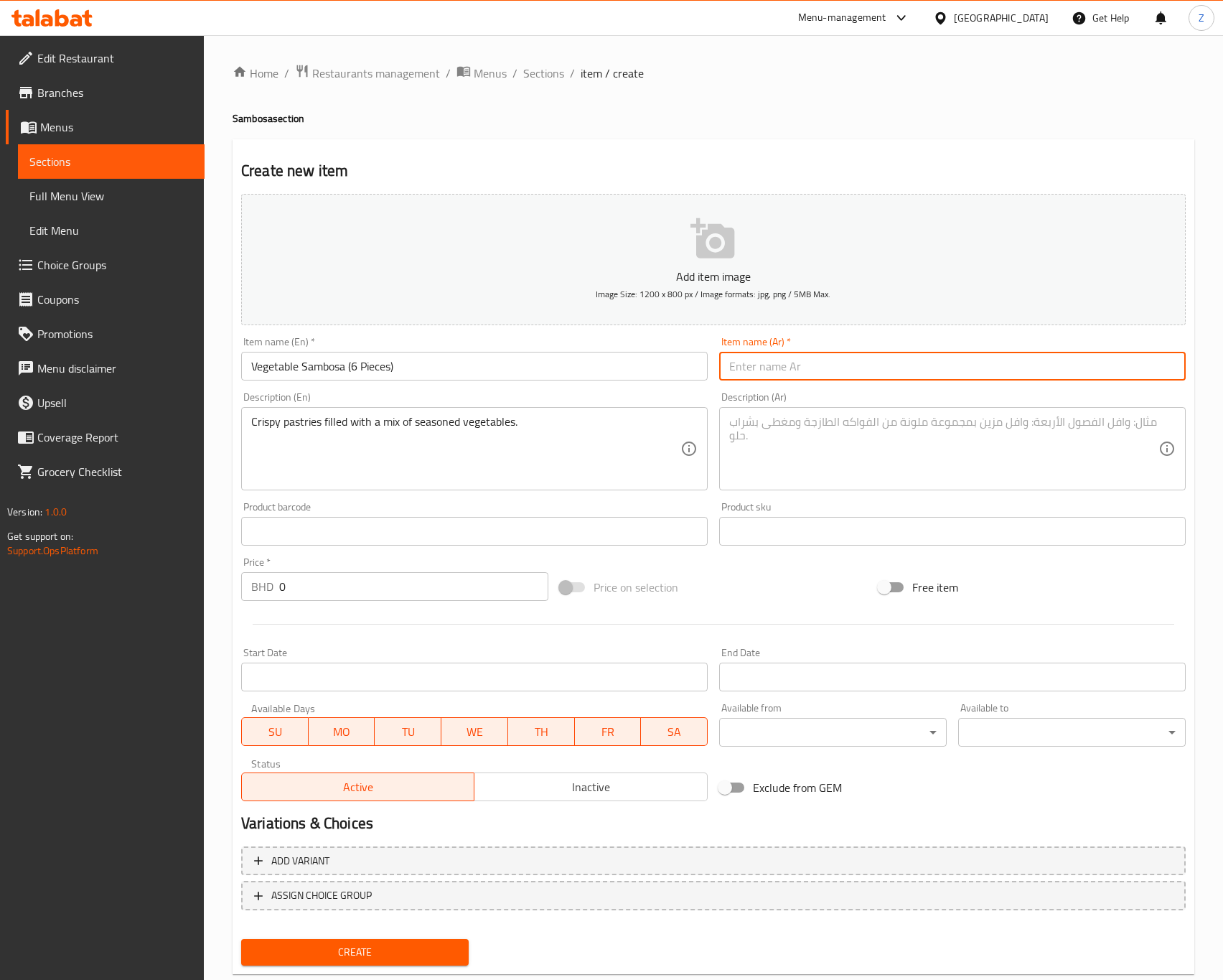
paste input "سمبوسة خضار (٦ قطع)"
click at [859, 371] on input "سمبوسة خضار (٦ قطع)" at bounding box center [952, 366] width 466 height 29
type input "سمبوسة خضار (٦ قطع)"
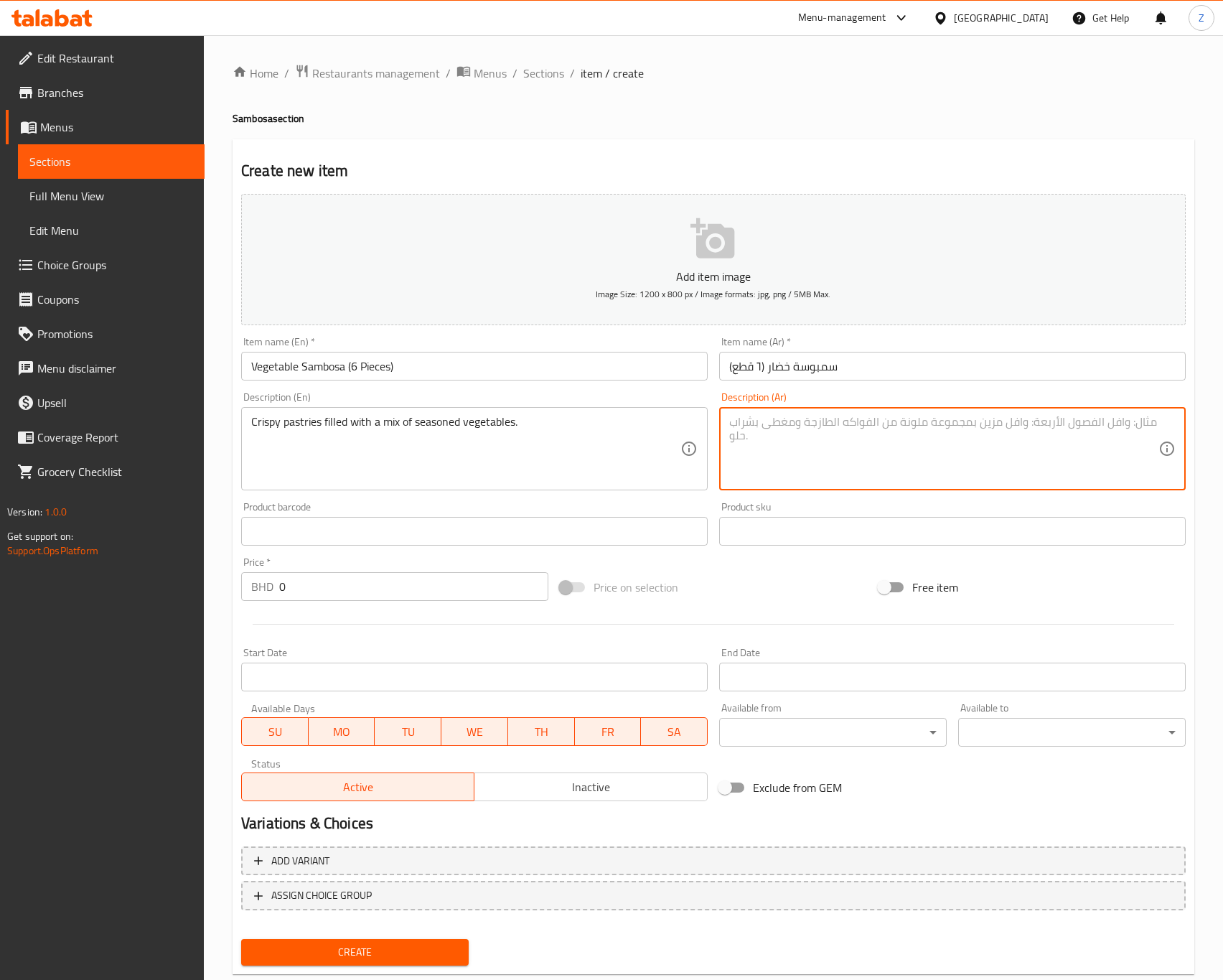
click at [847, 425] on textarea at bounding box center [944, 449] width 429 height 68
paste textarea "فطائر مقرمشة محشوة بمزيج من الخضار المتبّلة."
type textarea "فطائر مقرمشة محشوة بمزيج من الخضار المتبّلة."
click at [345, 587] on input "0" at bounding box center [413, 587] width 269 height 29
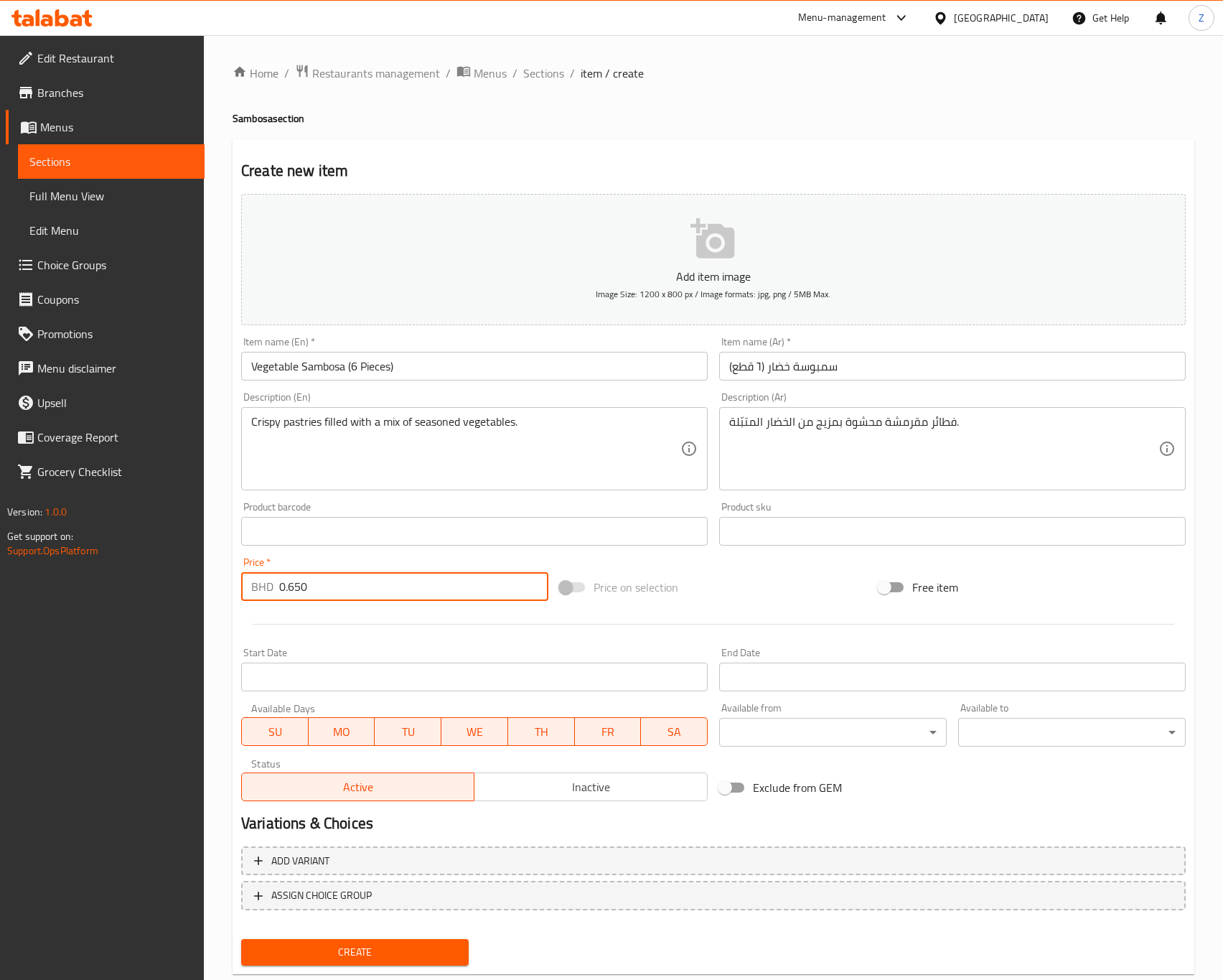
scroll to position [33, 0]
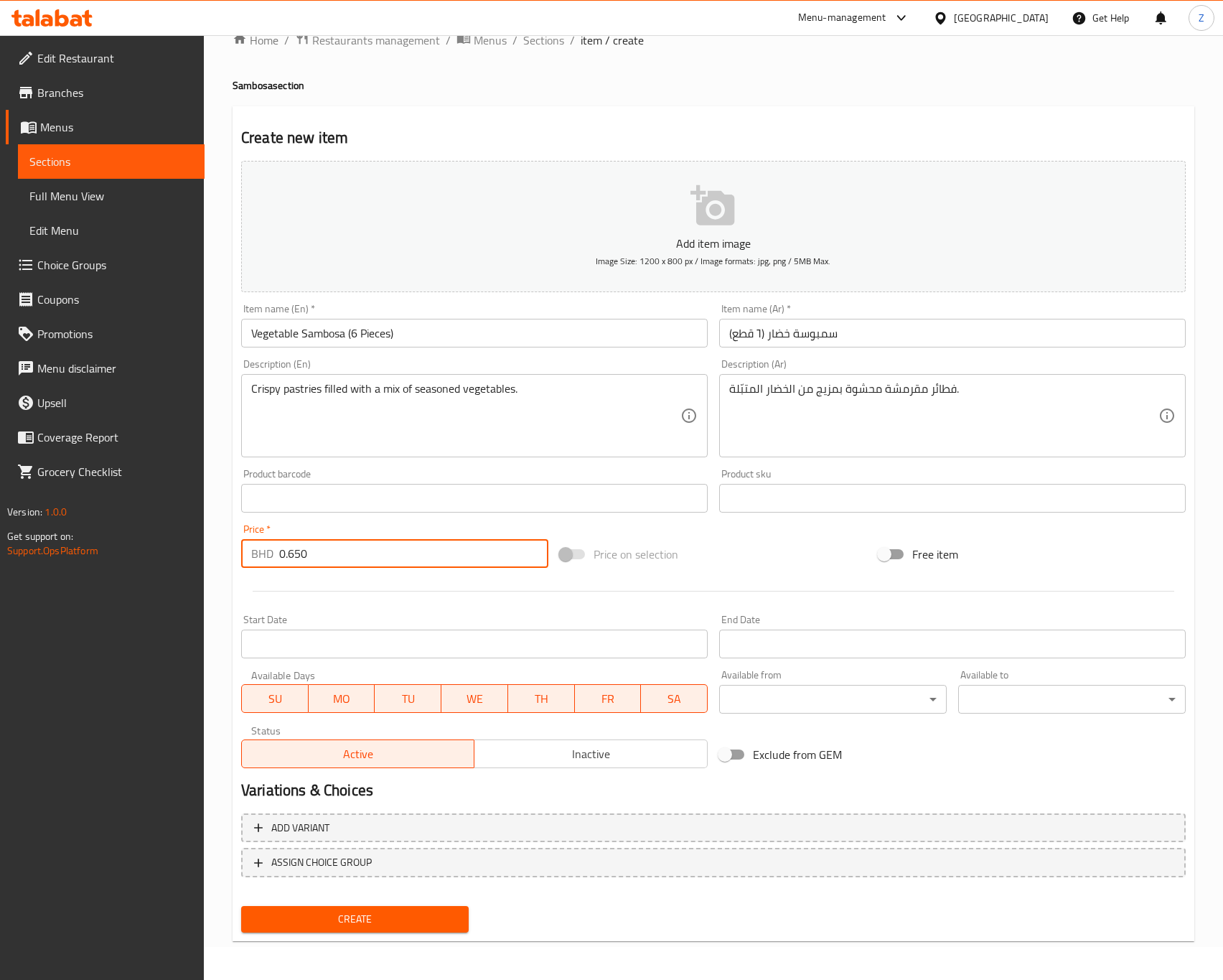
type input "0.650"
click at [354, 925] on span "Create" at bounding box center [355, 919] width 205 height 18
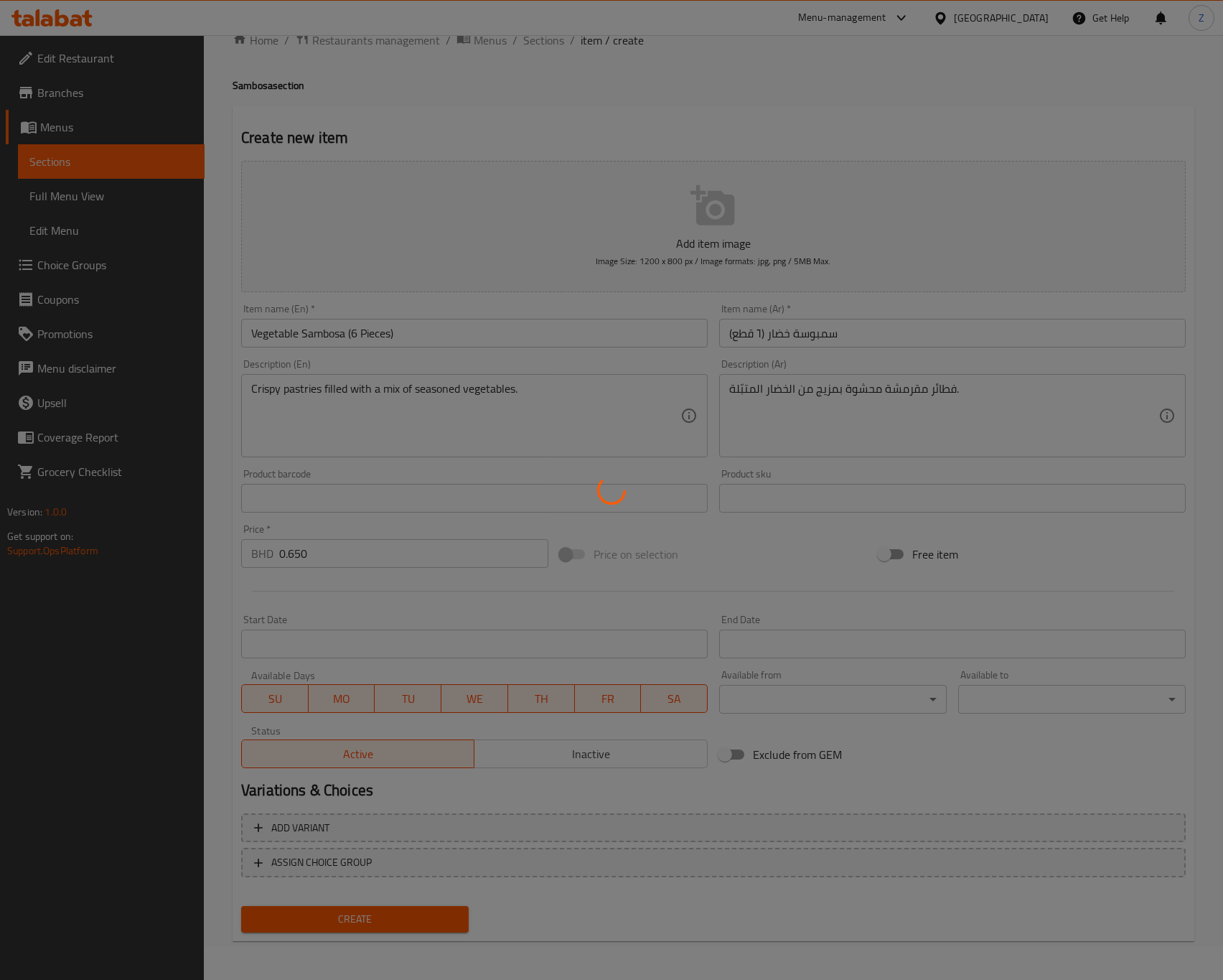
type input "0"
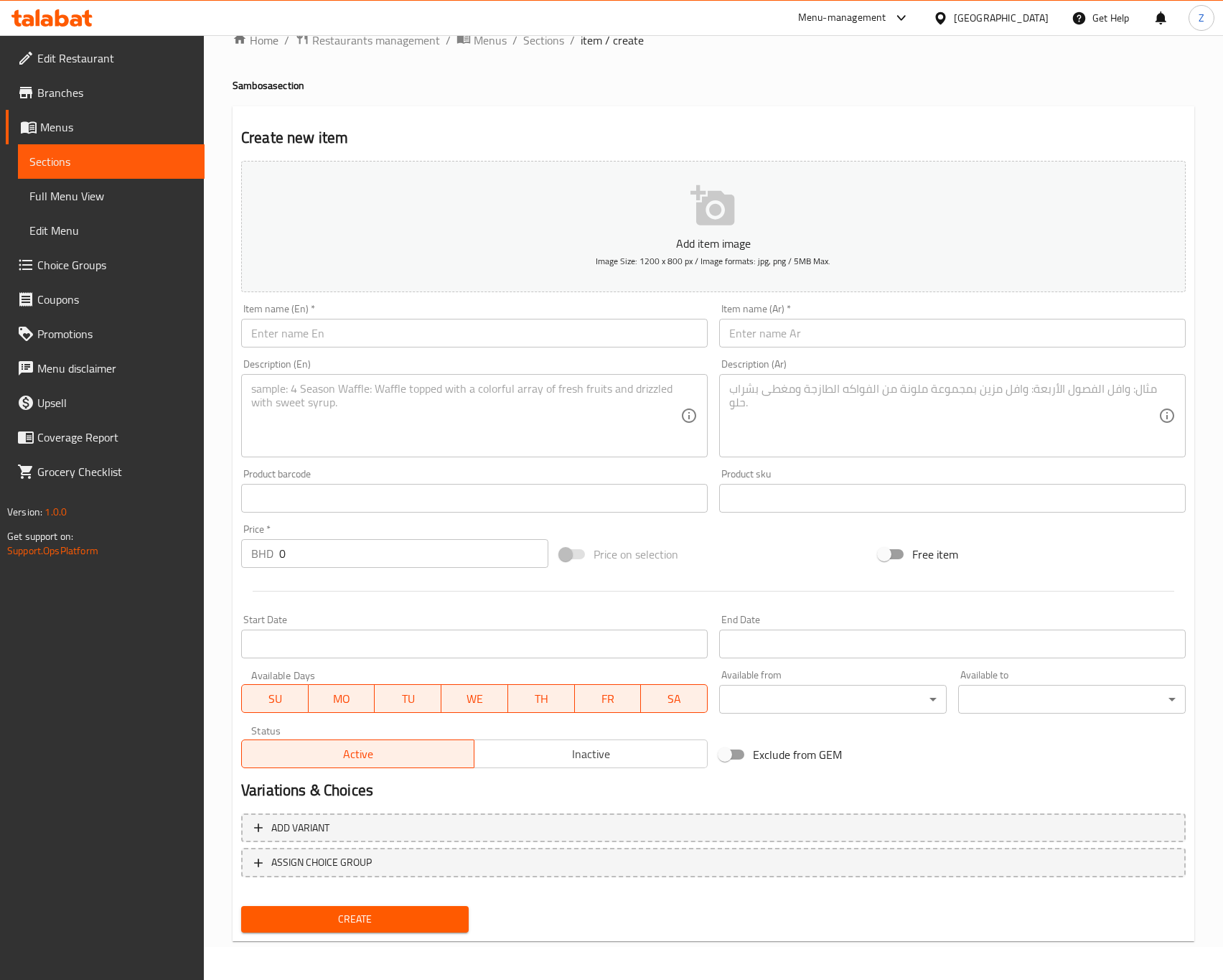
click at [347, 334] on input "text" at bounding box center [474, 333] width 466 height 29
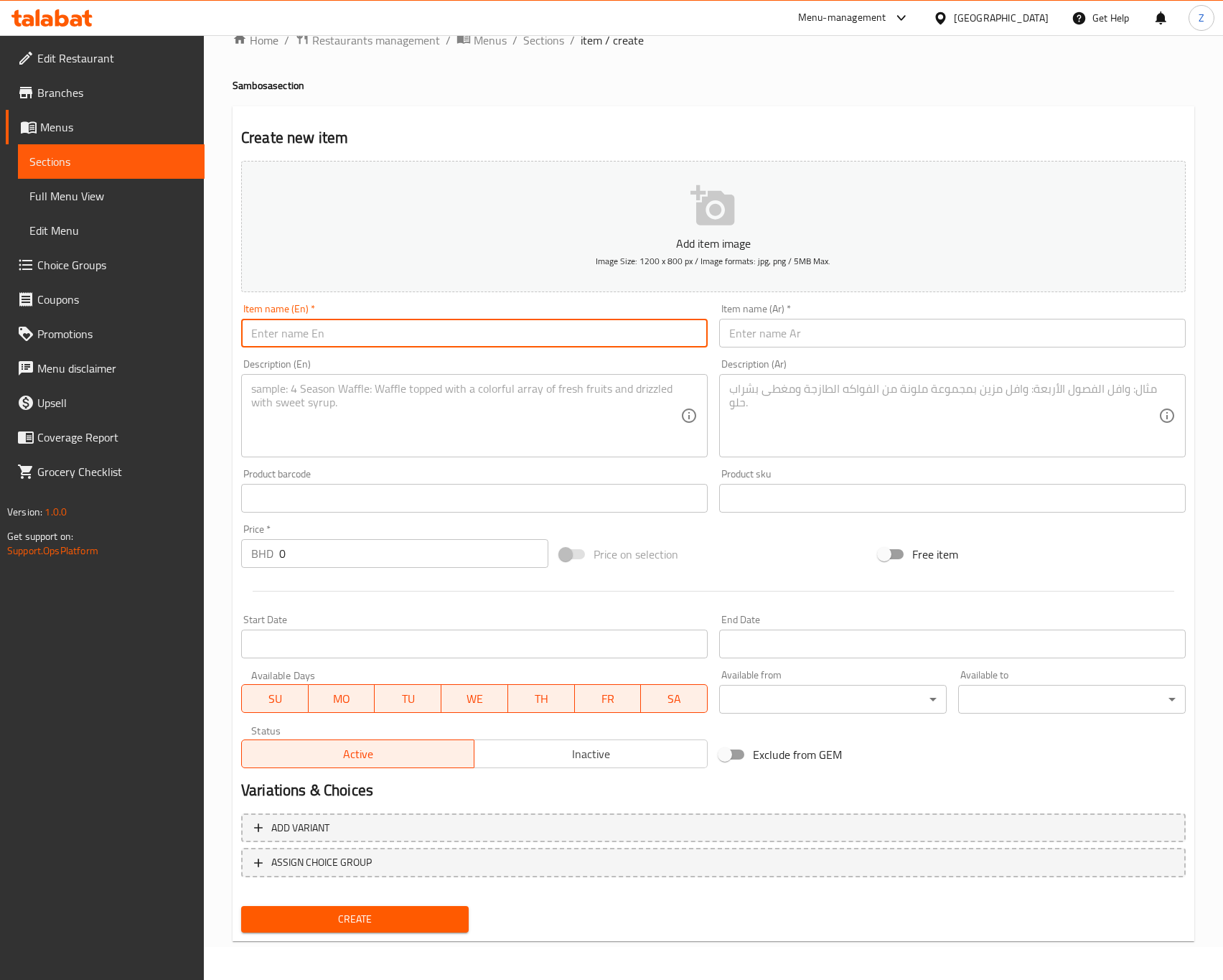
paste input "Cheese Corn Sambosa 6 Pieces"
type input "Cheese Corn Sambosa 6 Pieces"
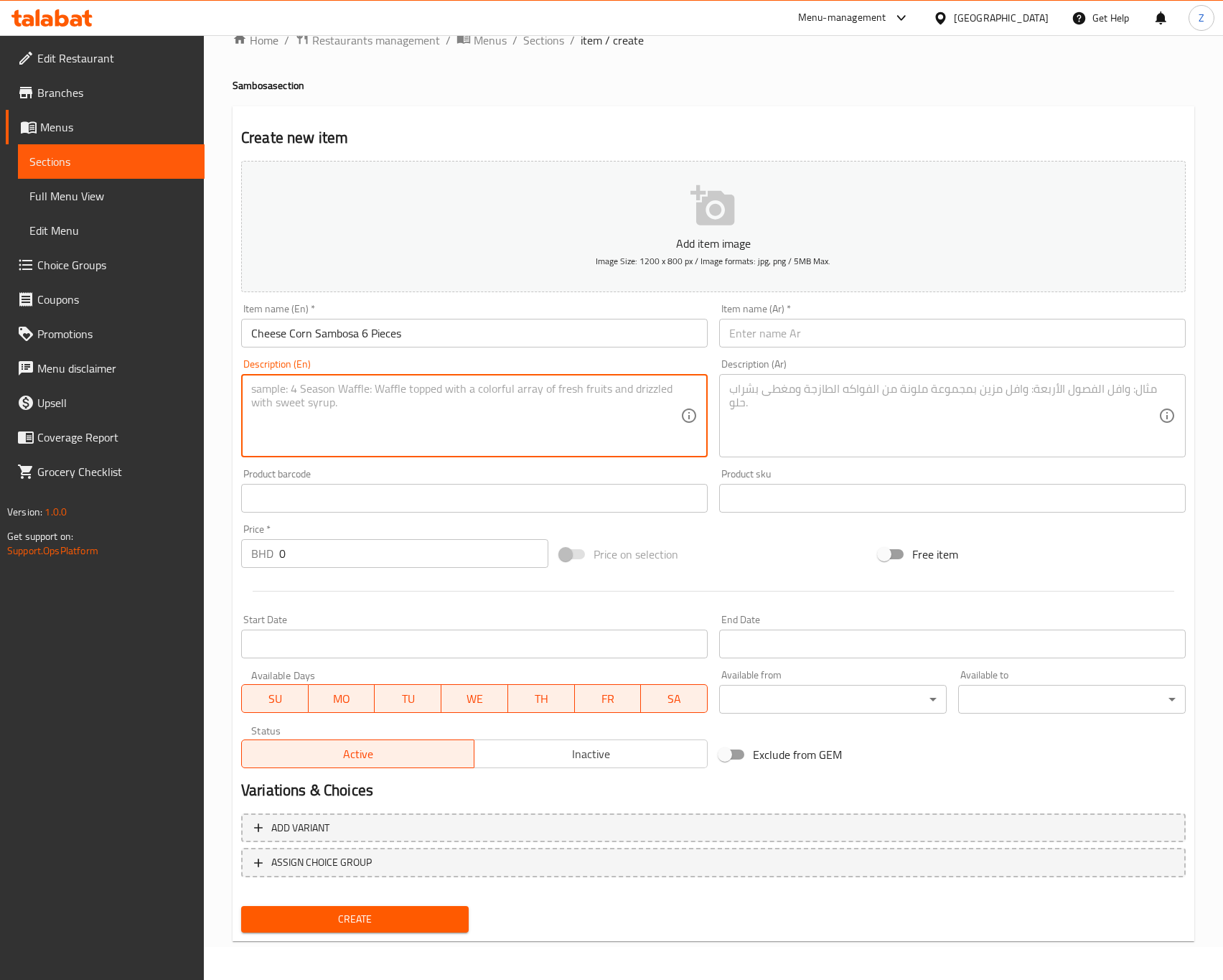
click at [339, 407] on textarea at bounding box center [465, 416] width 429 height 68
paste textarea "Crispy pastries stuffed with melted cheese and sweet corn."
type textarea "Crispy pastries stuffed with melted cheese and sweet corn."
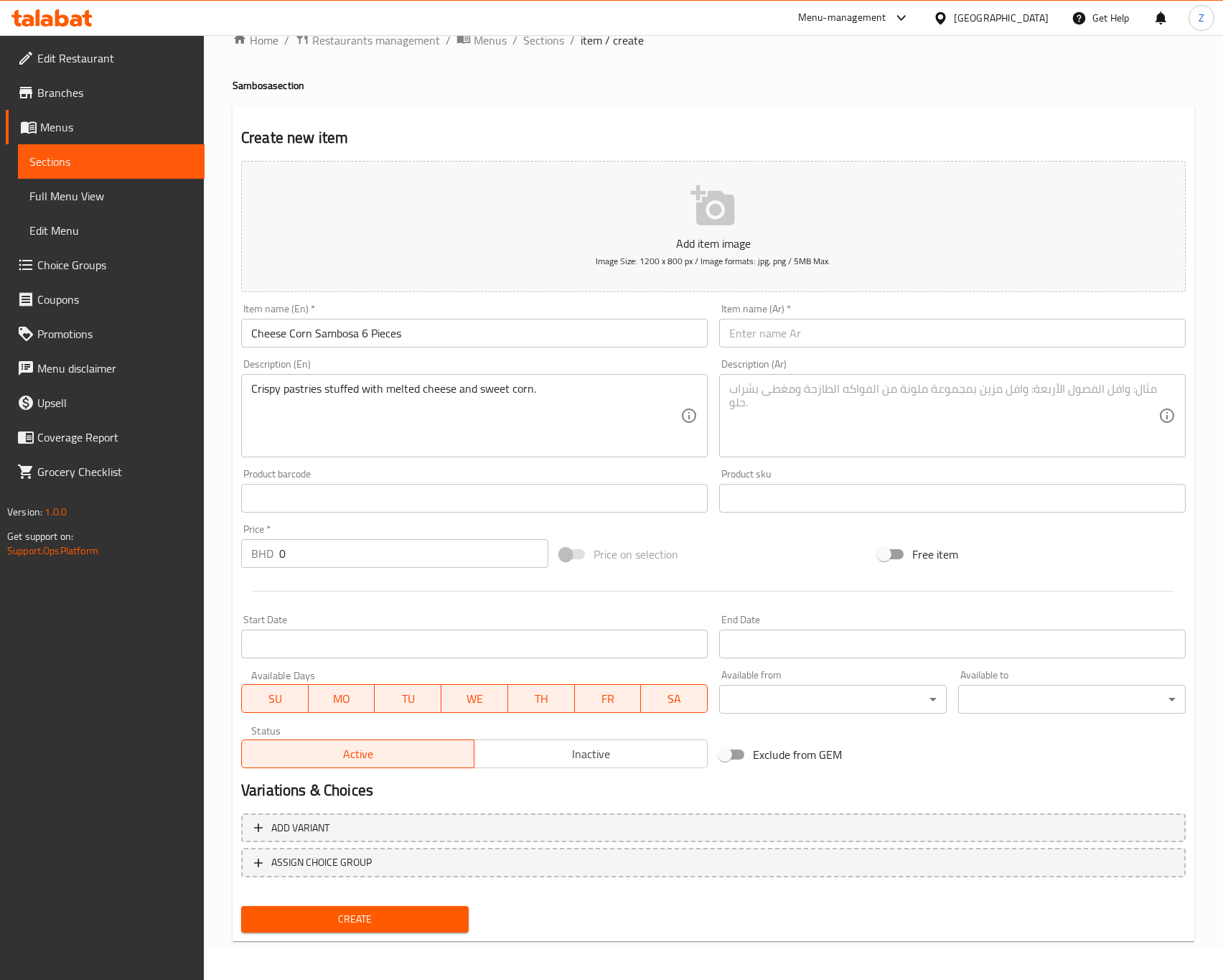
click at [776, 326] on input "text" at bounding box center [952, 333] width 466 height 29
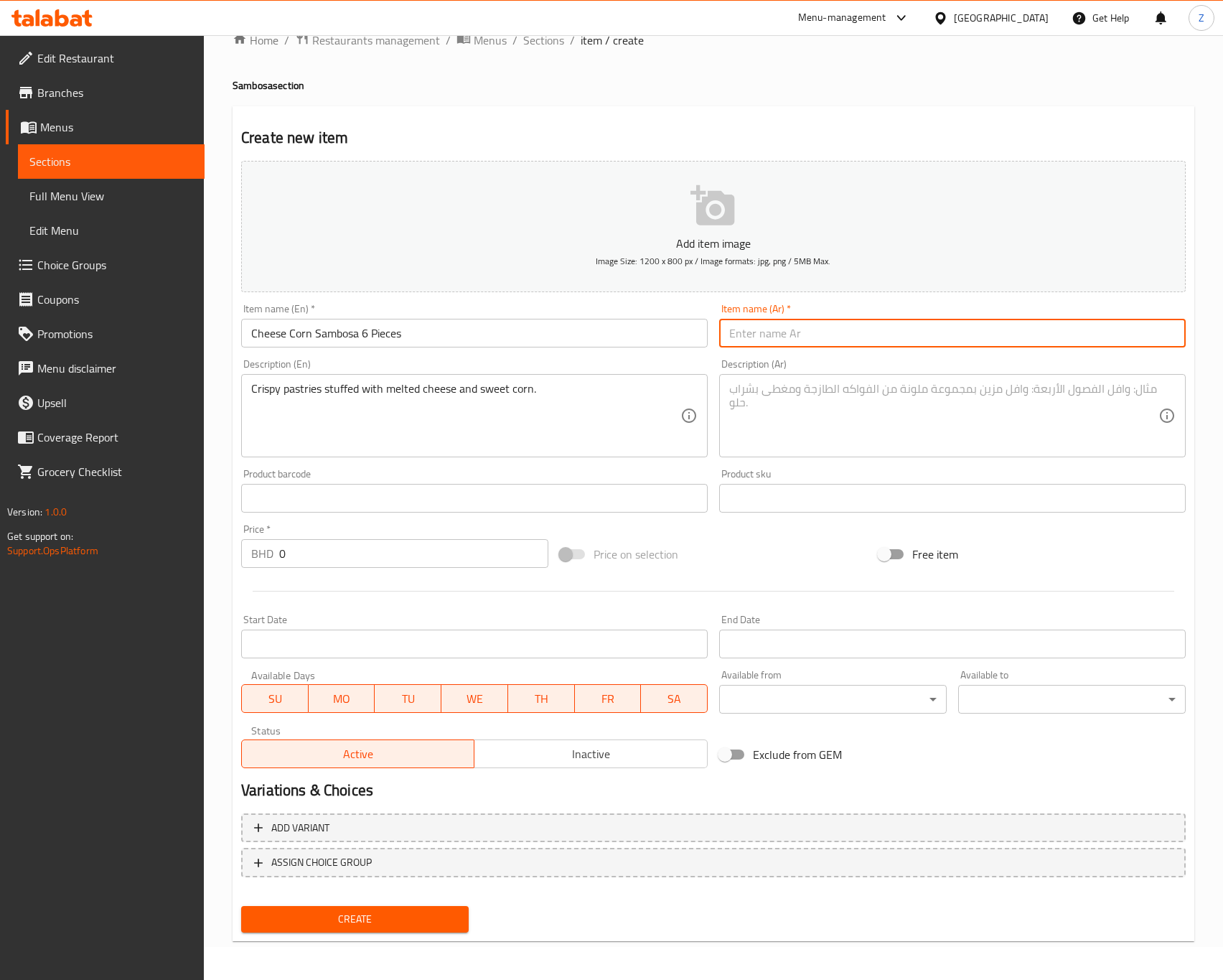
paste input "سمبوسة جبنة وذرة (٦ قطع)"
drag, startPoint x: 776, startPoint y: 326, endPoint x: 121, endPoint y: 327, distance: 655.0
click at [266, 323] on div "Add item image Image Size: 1200 x 800 px / Image formats: jpg, png / 5MB Max. I…" at bounding box center [713, 464] width 956 height 619
type input "سمبوسة جبنة وذرة (٦ قطع)"
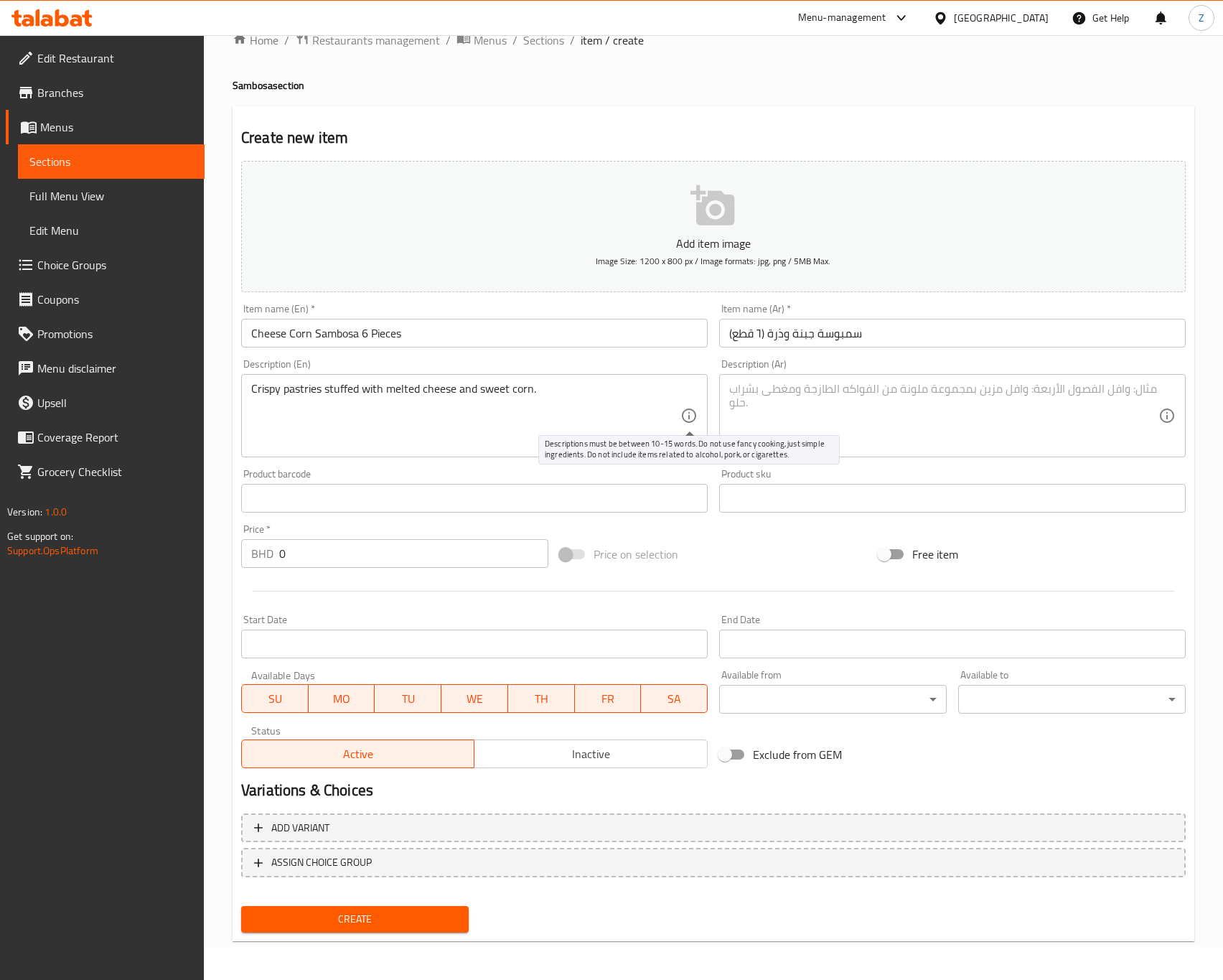
click at [780, 392] on textarea at bounding box center [944, 416] width 429 height 68
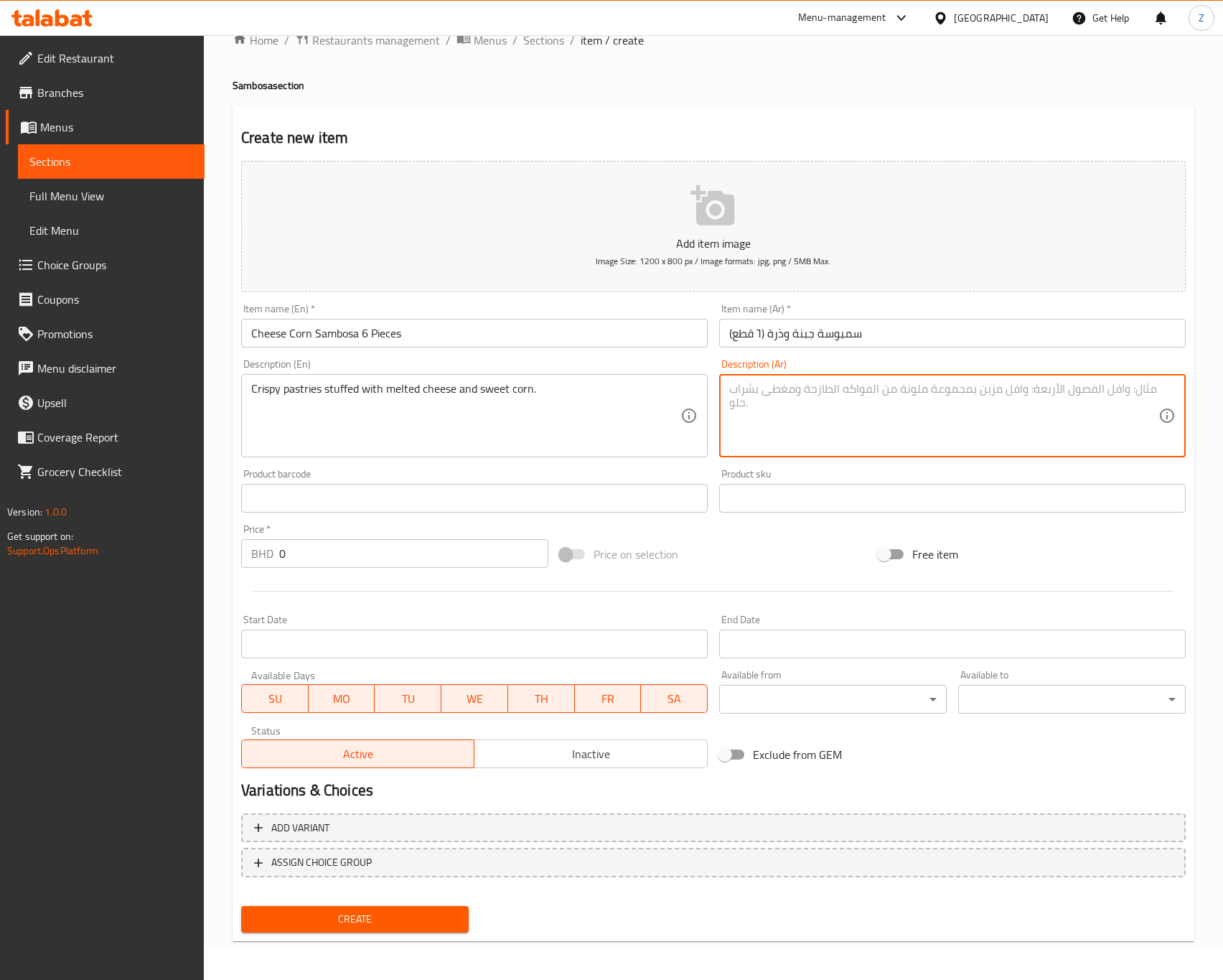
paste textarea "فطائر مقرمشة محشوة بالجبنة الذائبة والذرة الحلوة."
type textarea "فطائر مقرمشة محشوة بالجبنة الذائبة والذرة الحلوة."
click at [385, 546] on input "0" at bounding box center [413, 554] width 269 height 29
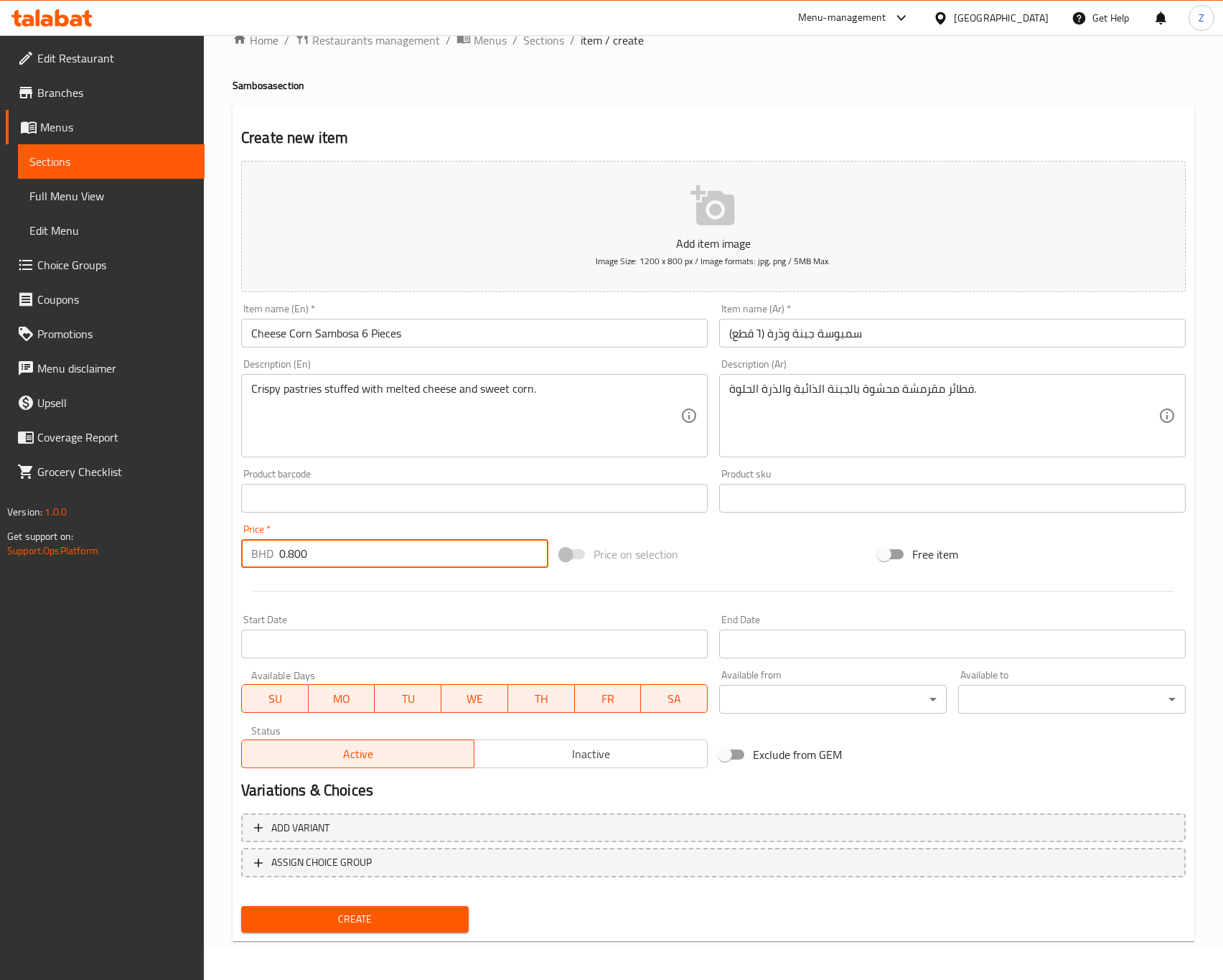
type input "0.800"
click at [321, 921] on span "Create" at bounding box center [355, 919] width 205 height 18
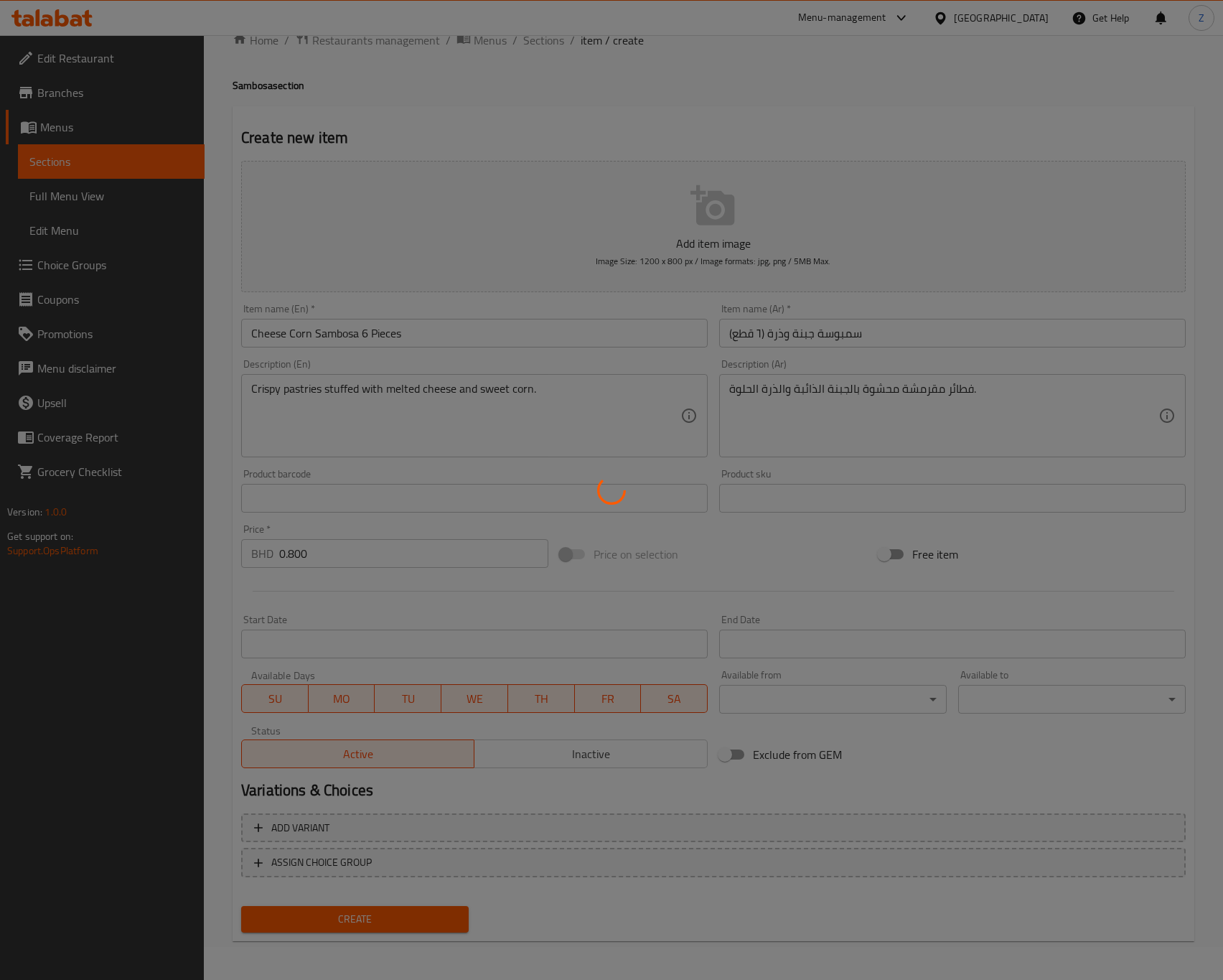
type input "0"
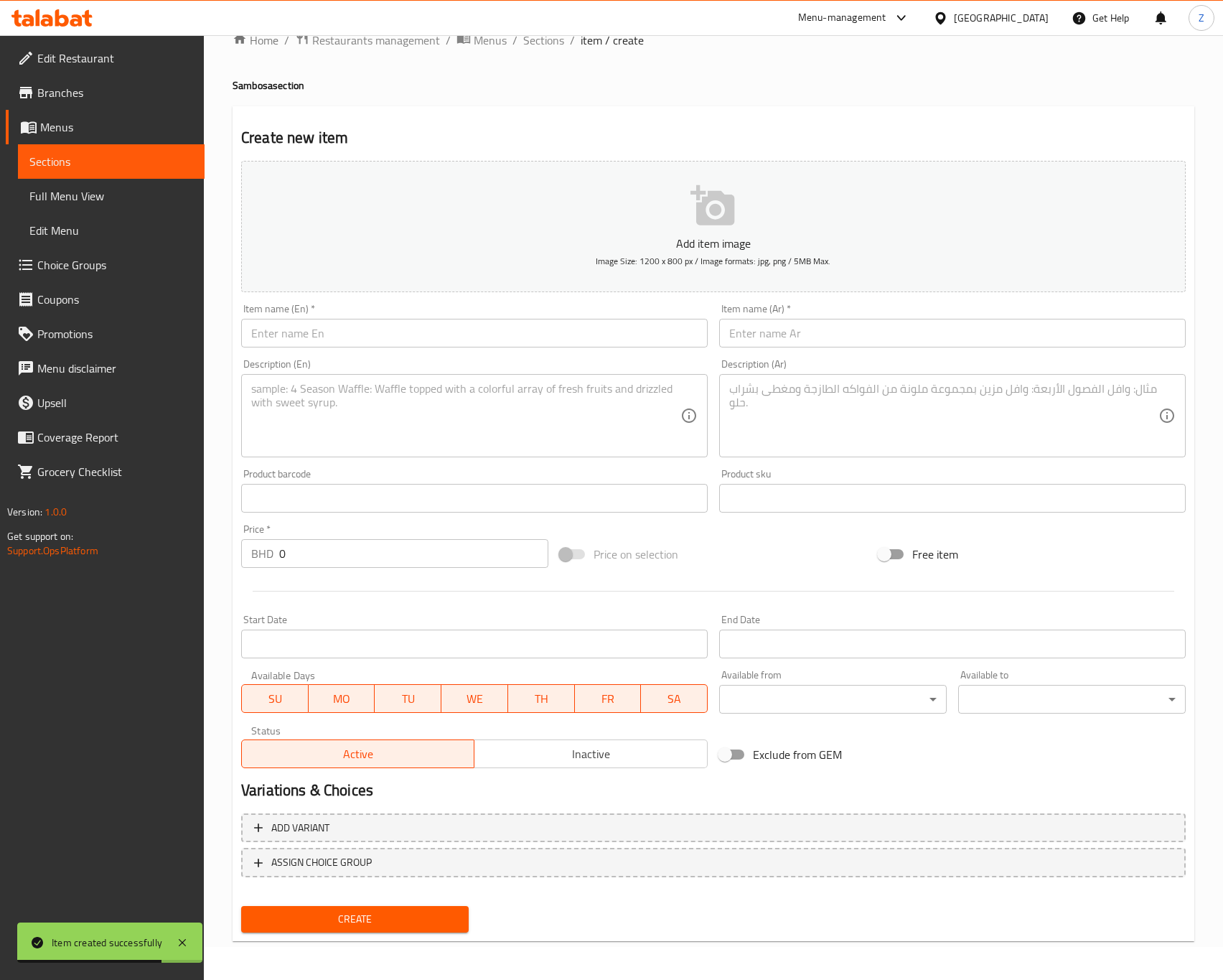
click at [351, 336] on input "text" at bounding box center [474, 333] width 466 height 29
paste input "Chicken Sambosa 6 pieces"
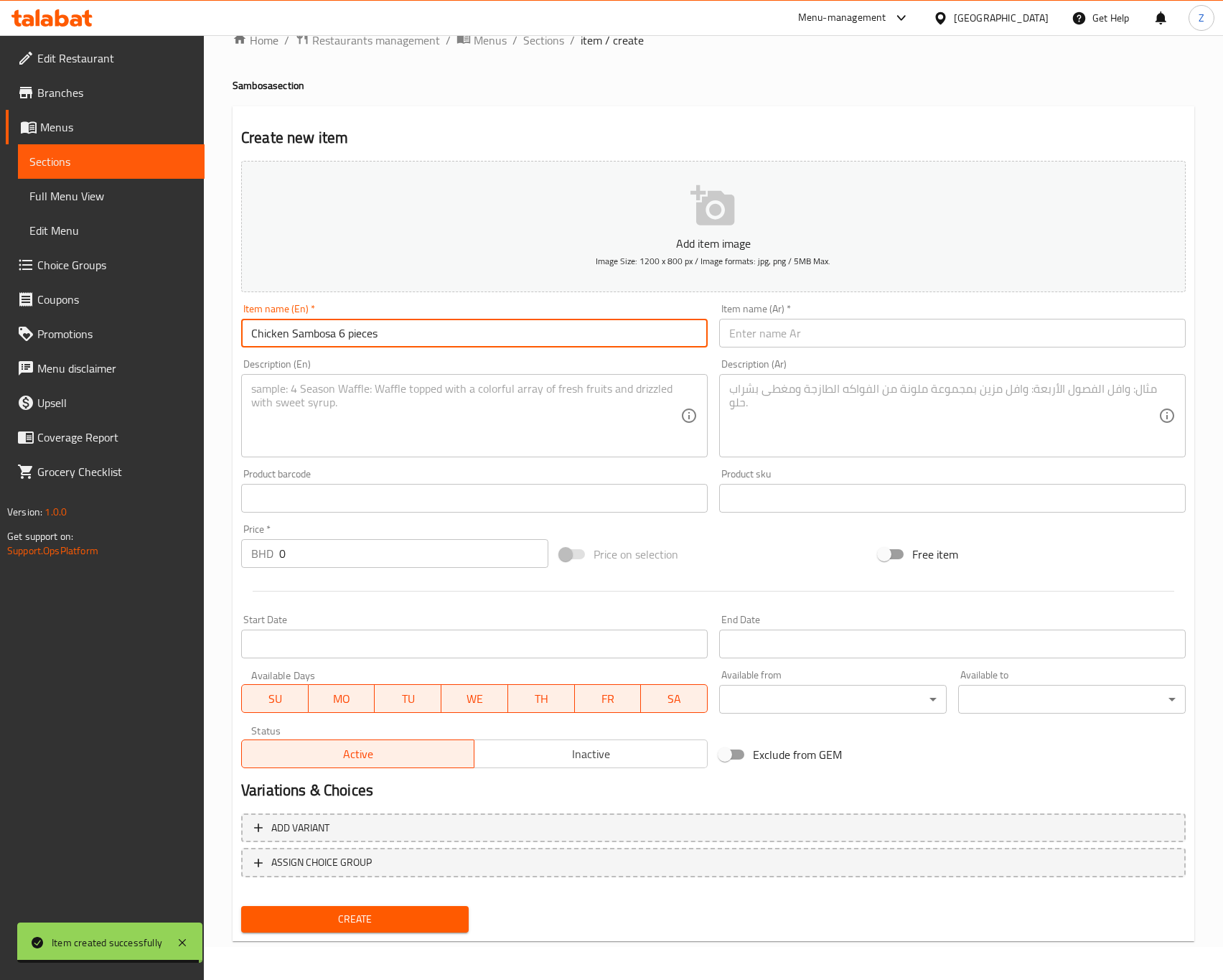
type input "Chicken Sambosa 6 pieces"
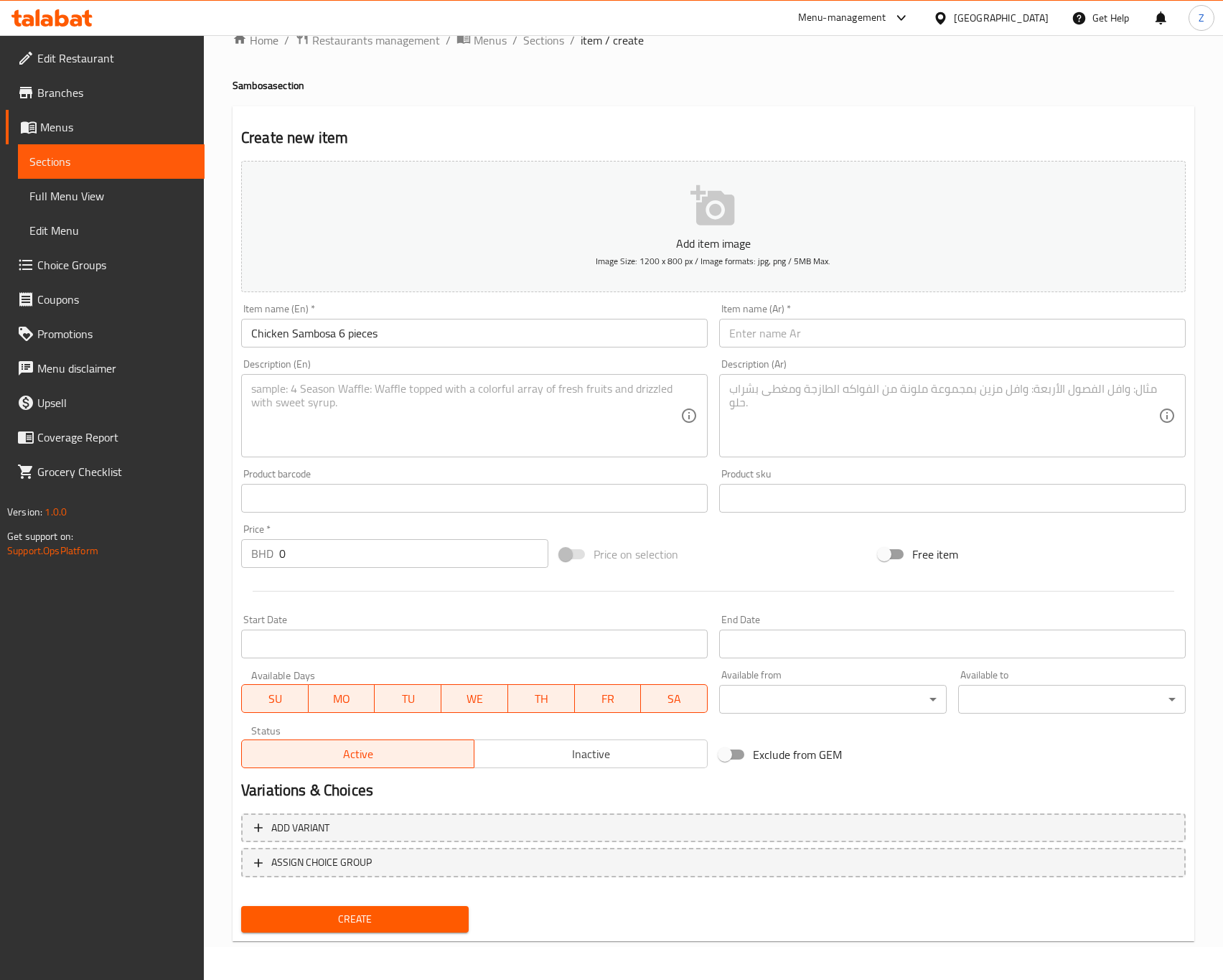
click at [334, 418] on textarea at bounding box center [465, 416] width 429 height 68
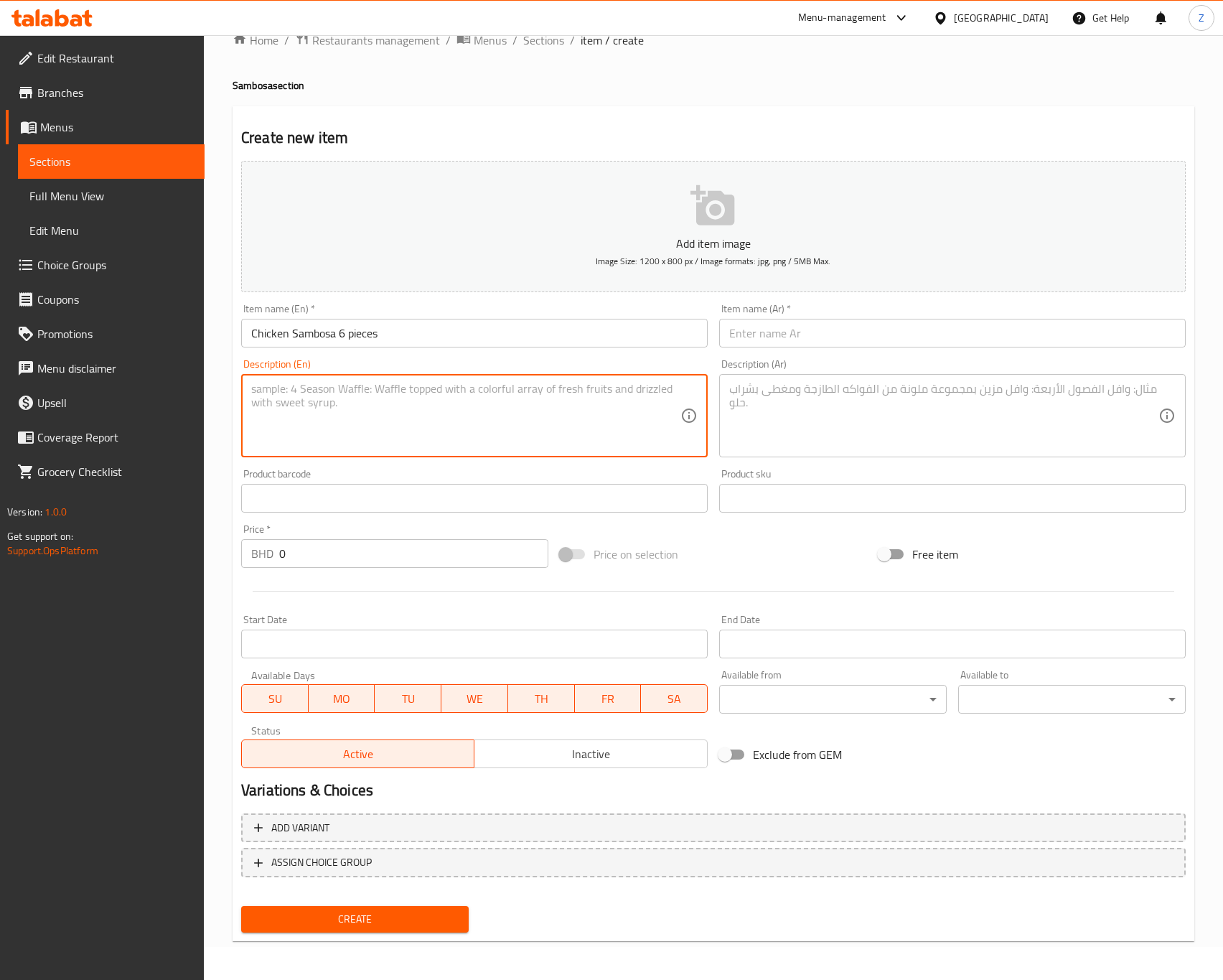
paste textarea "Crispy pastries filled with spiced minced chicken."
type textarea "Crispy pastries filled with spiced minced chicken."
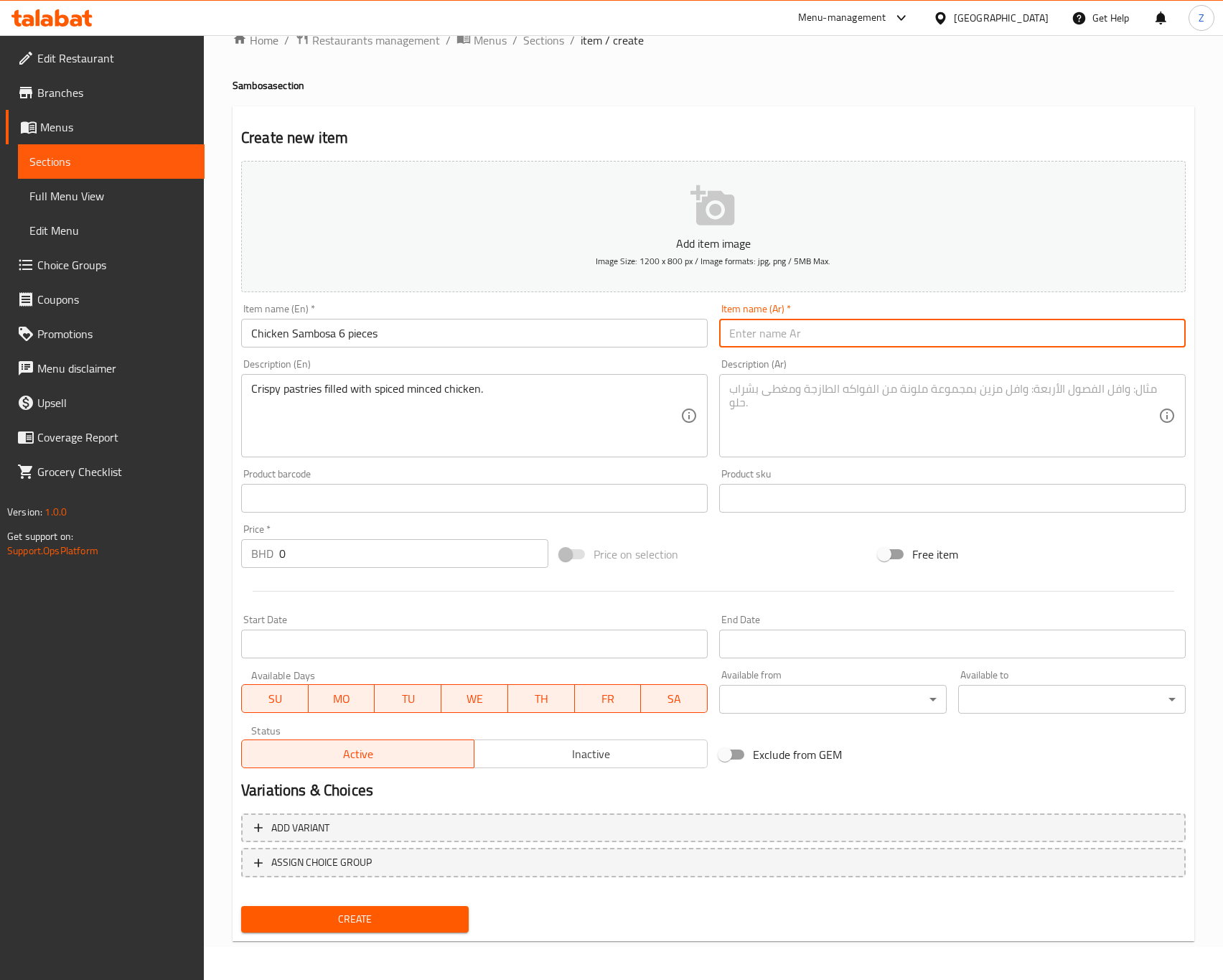
click at [860, 330] on input "text" at bounding box center [952, 333] width 466 height 29
paste input "سمبوسة دجاج (٦ قطع)"
type input "سمبوسة دجاج (٦ قطع)"
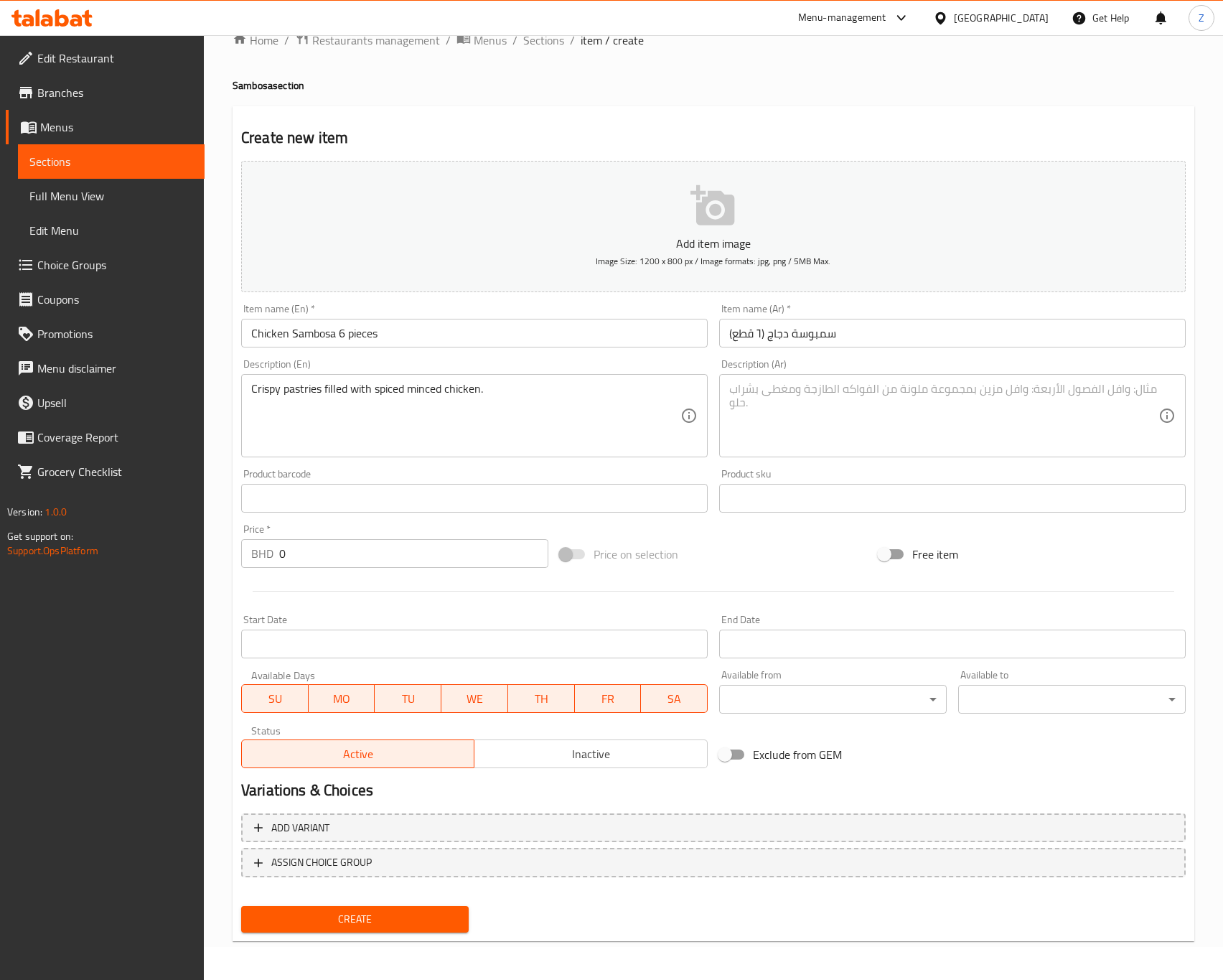
click at [823, 412] on textarea at bounding box center [944, 416] width 429 height 68
paste textarea "فطائر مقرمشة محشوة بدجاج مفروم متبّل."
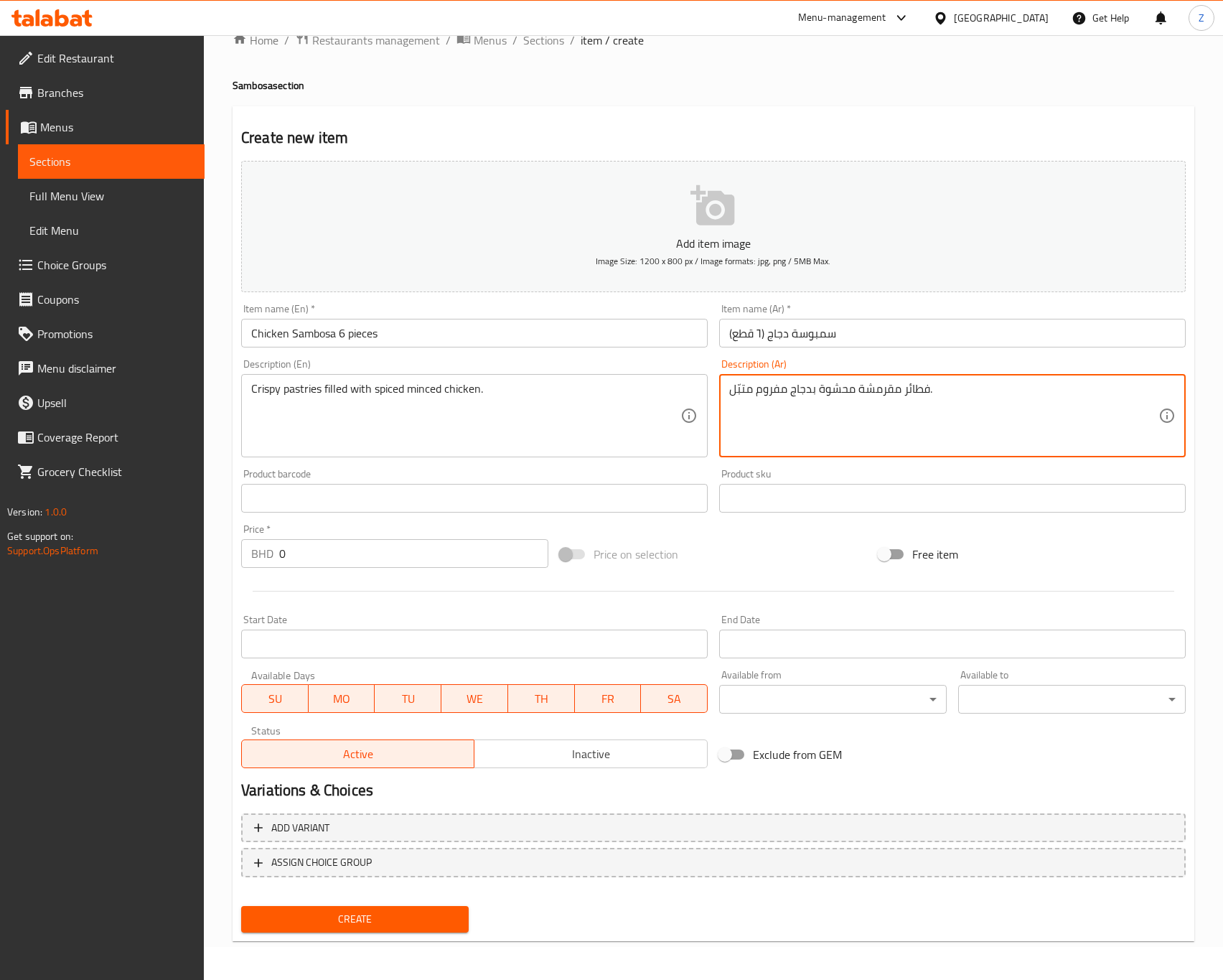
type textarea "فطائر مقرمشة محشوة بدجاج مفروم متبّل."
click at [372, 549] on input "0" at bounding box center [413, 554] width 269 height 29
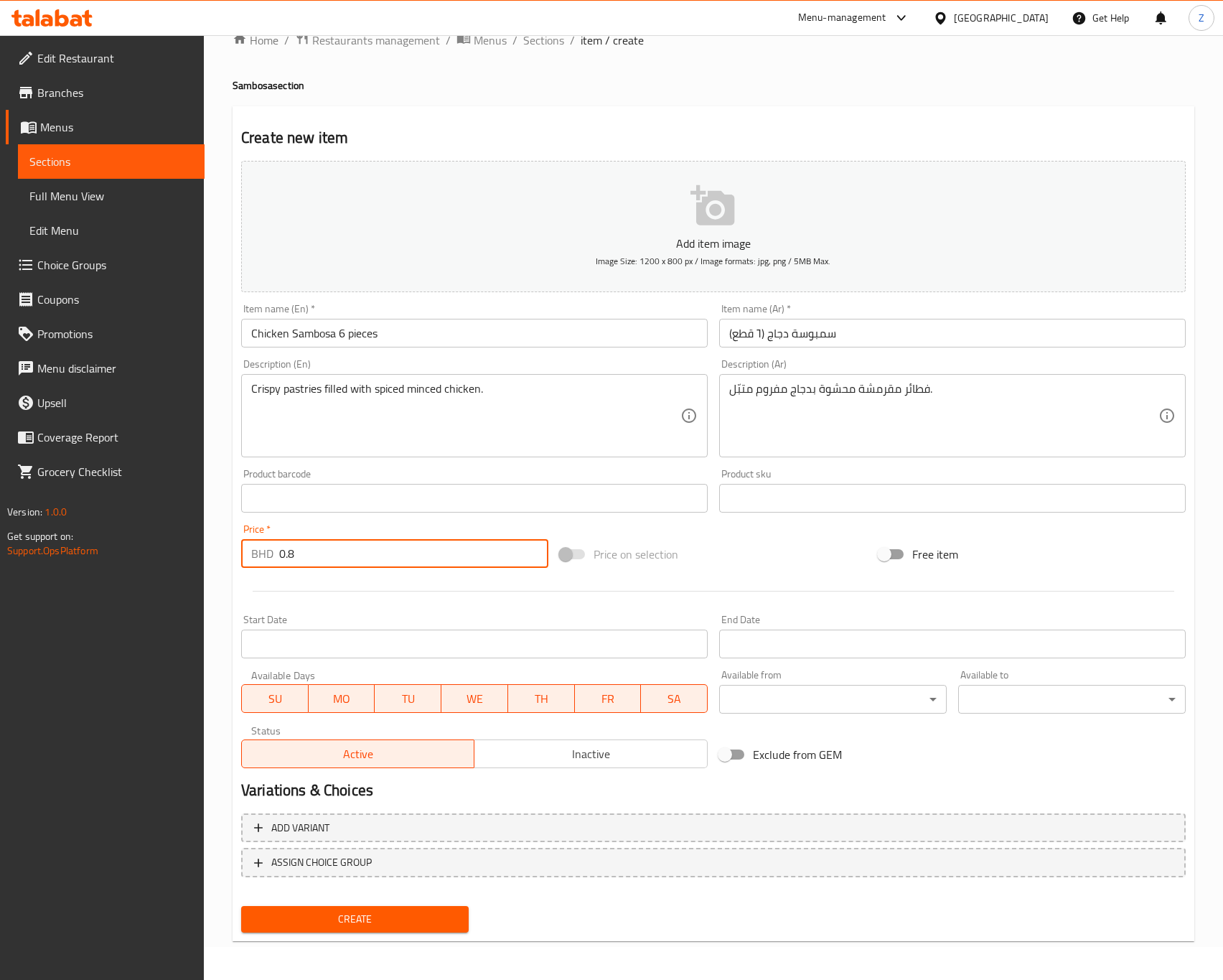
type input "0.8"
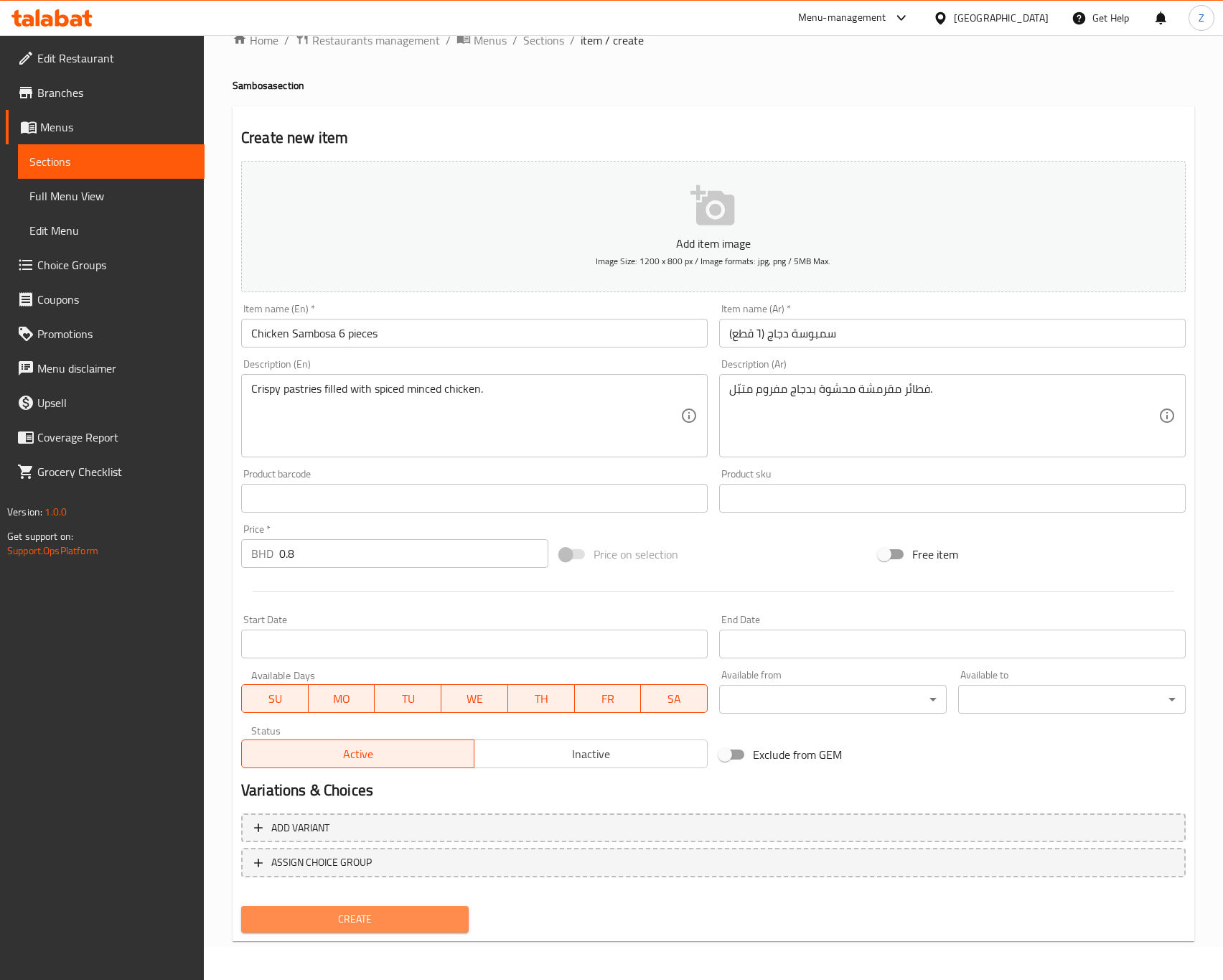
click at [291, 925] on span "Create" at bounding box center [355, 919] width 205 height 18
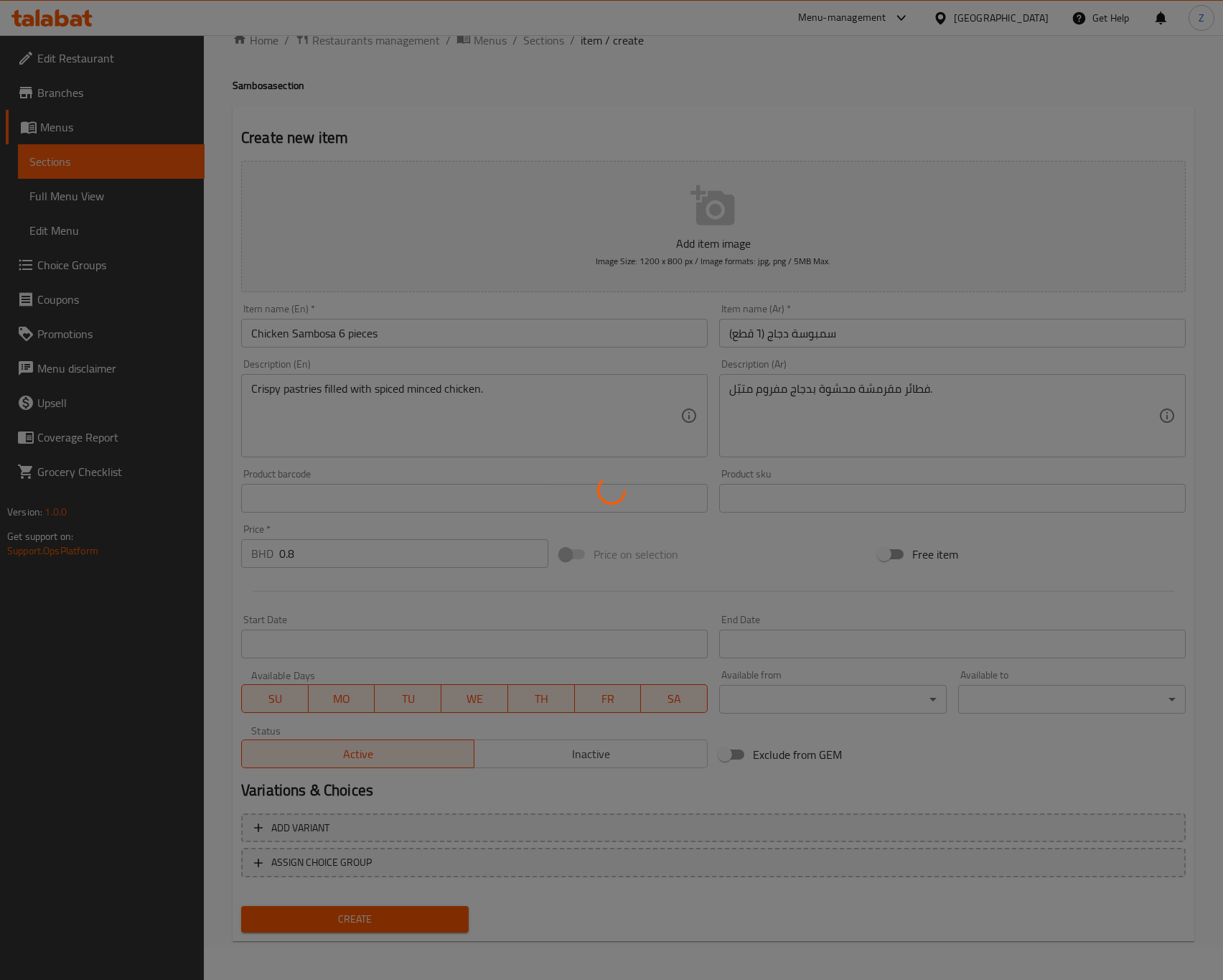
type input "0"
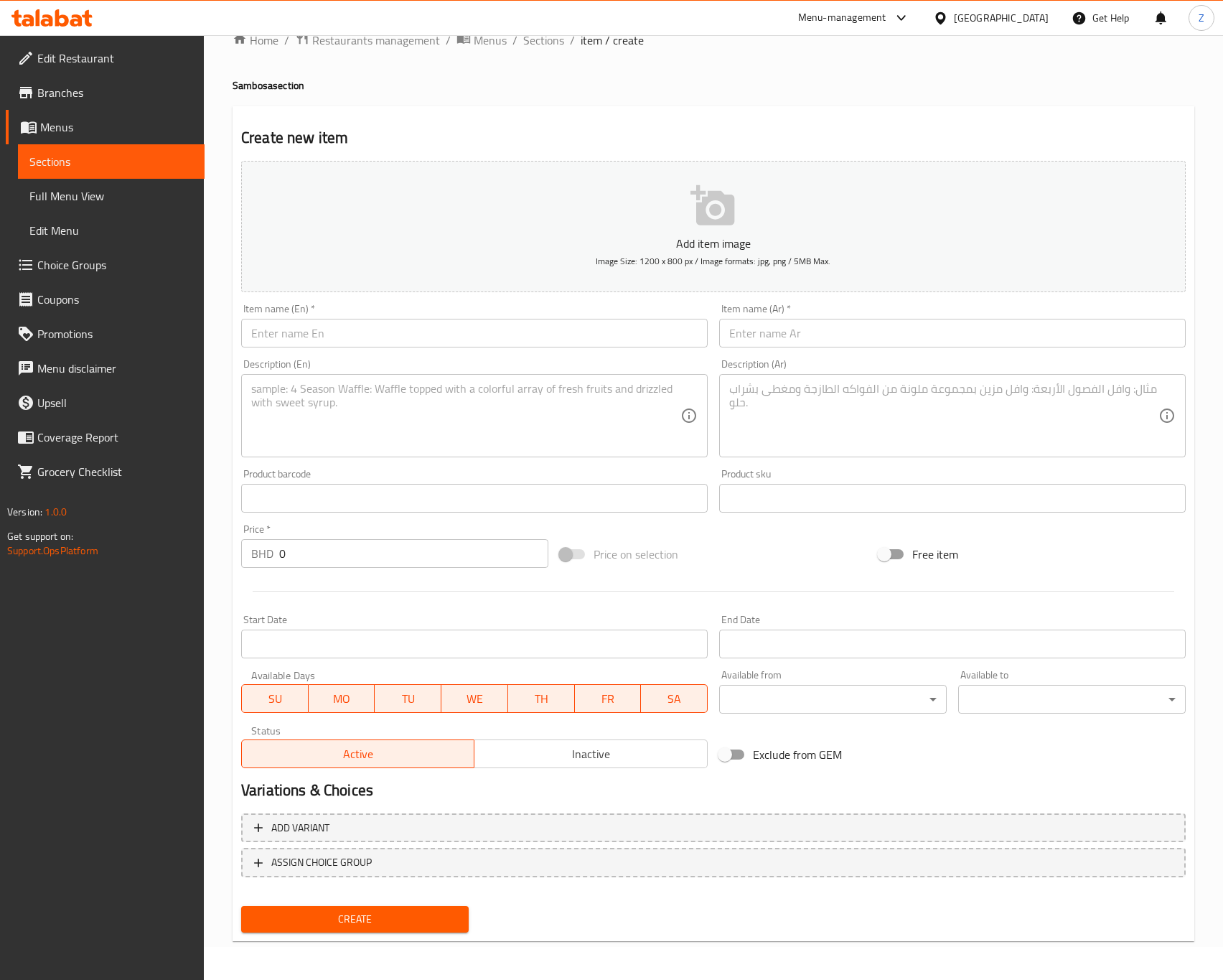
click at [286, 347] on input "text" at bounding box center [474, 333] width 466 height 29
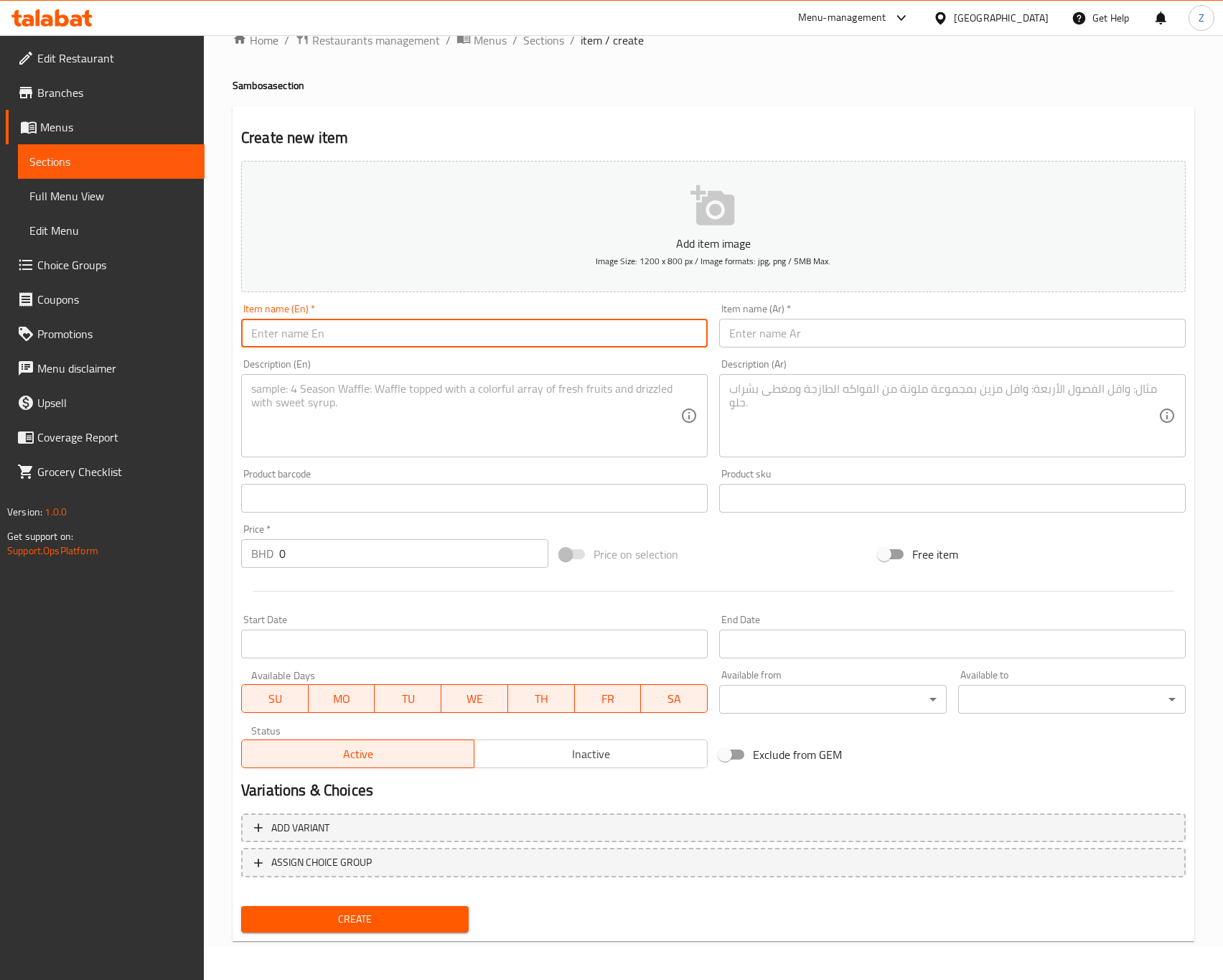
paste input "Jalapeño Cheese Sambosa (6 Pieces)"
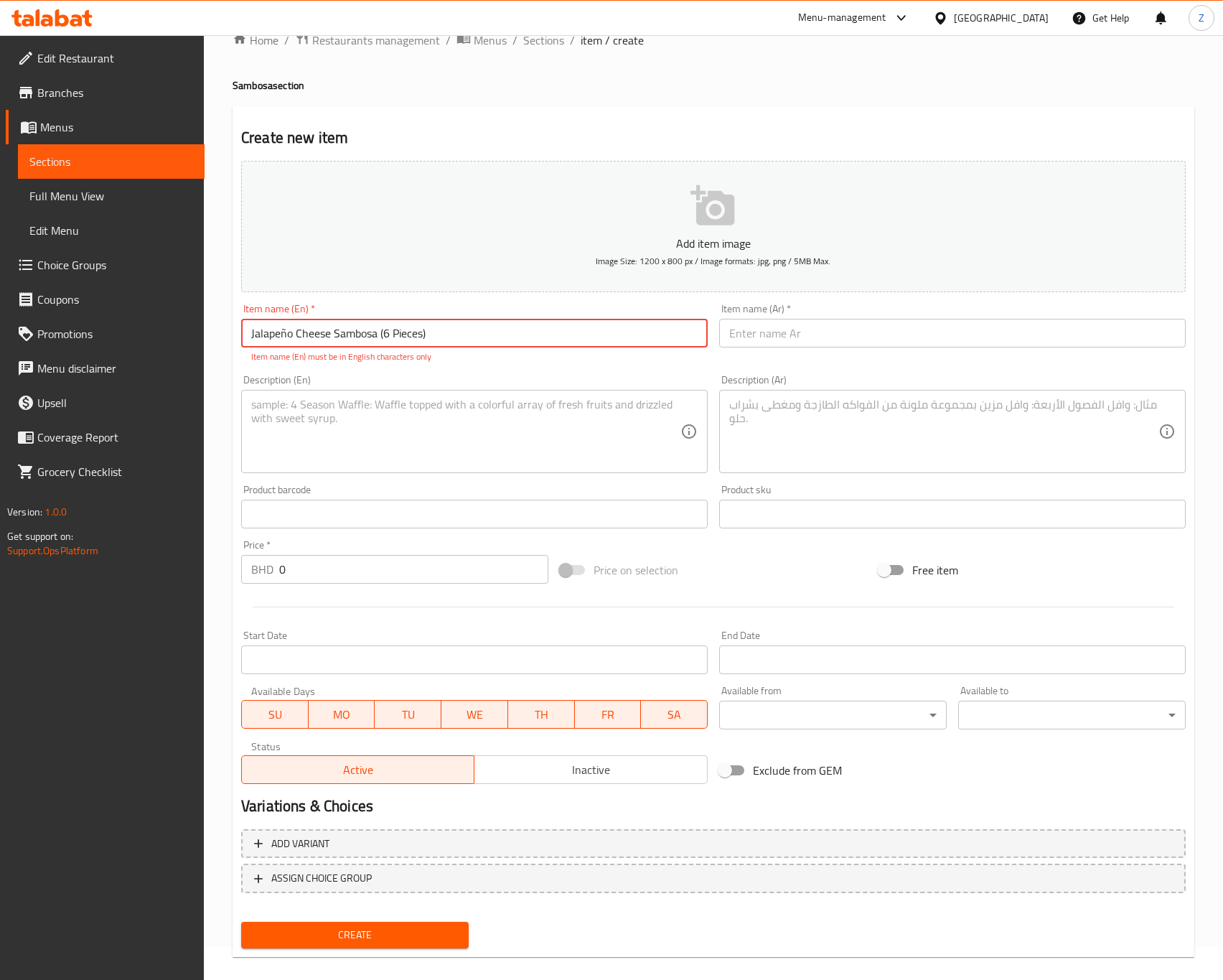
type input "Jalapeño Cheese Sambosa (6 Pieces)"
click at [468, 394] on div "Description (En)" at bounding box center [474, 432] width 466 height 83
paste textarea "Crispy pastries stuffed with melted cheese and spicy jalapeños."
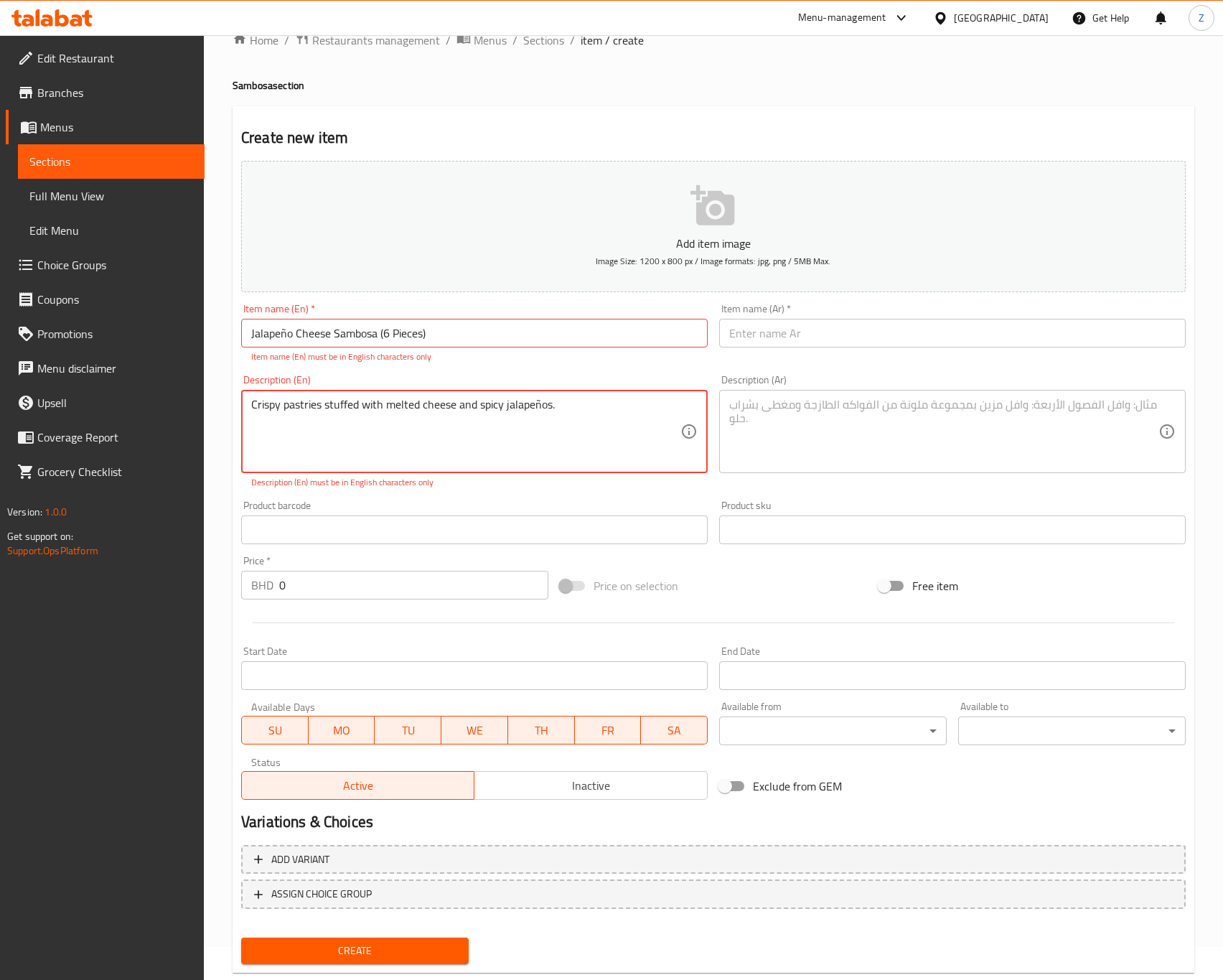
type textarea "Crispy pastries stuffed with melted cheese and spicy jalapeños."
drag, startPoint x: 284, startPoint y: 327, endPoint x: 371, endPoint y: 319, distance: 87.4
click at [289, 326] on input "Jalapeño Cheese Sambosa (6 Pieces)" at bounding box center [474, 333] width 466 height 29
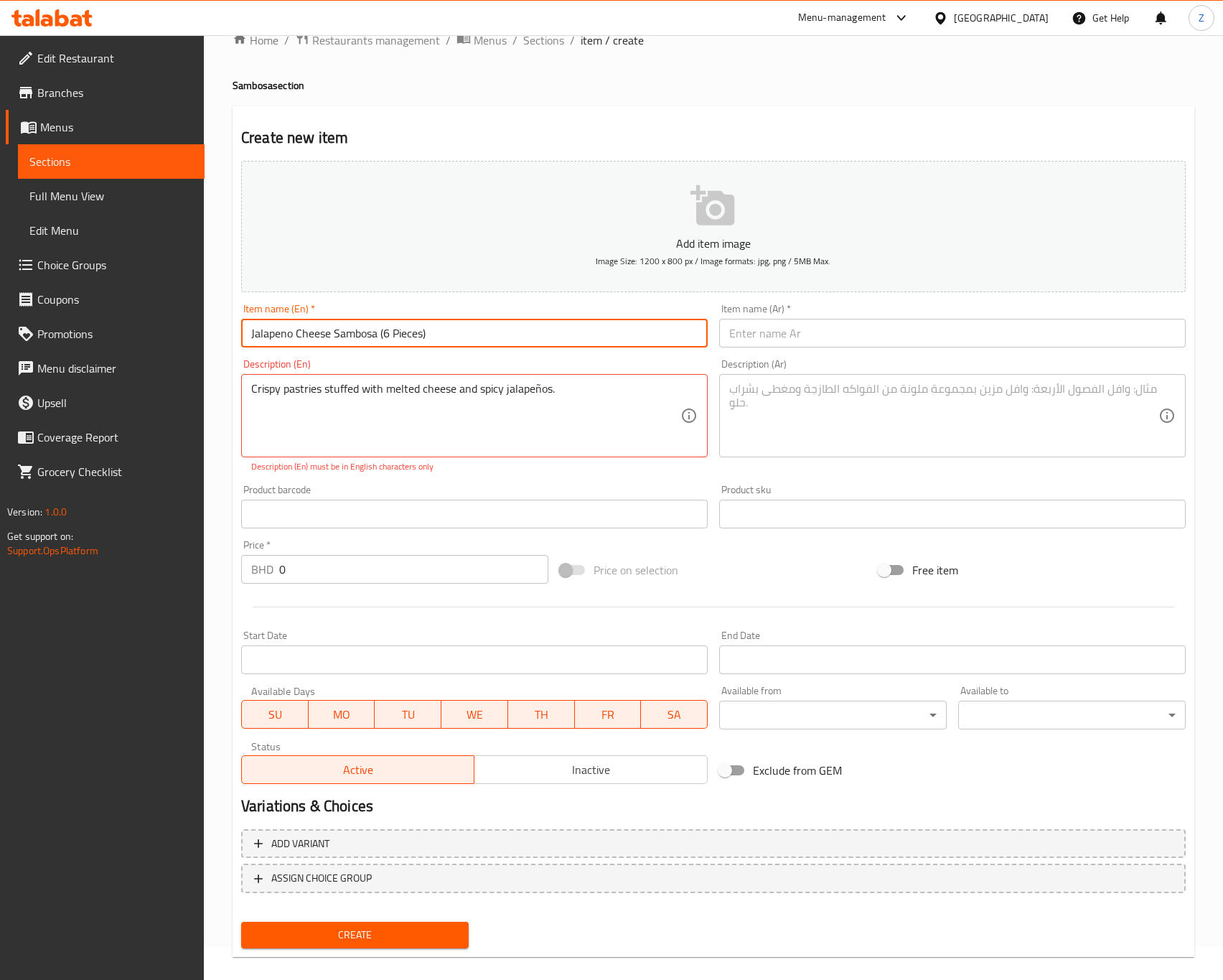
type input "Jalapeno Cheese Sambosa (6 Pieces)"
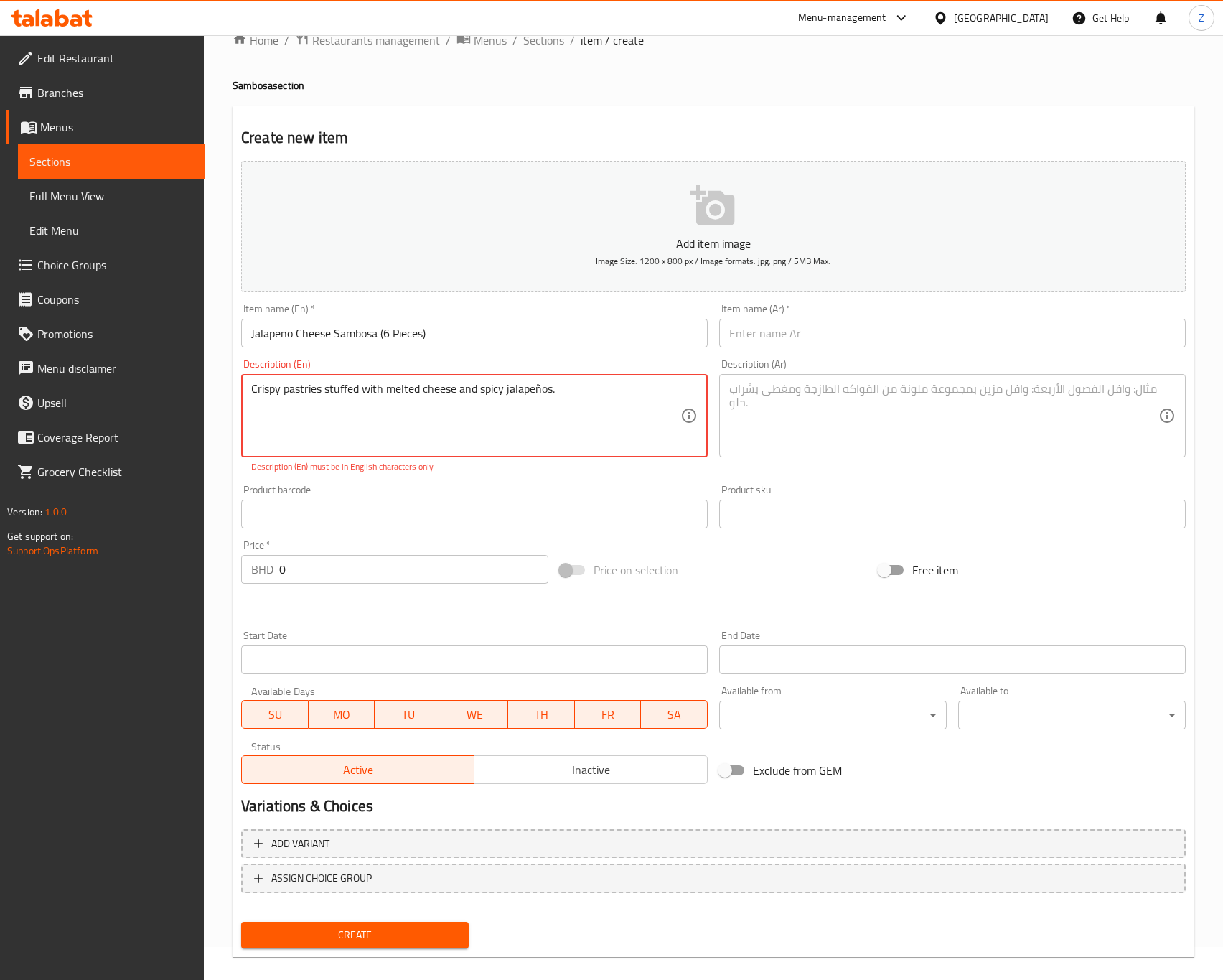
click at [533, 386] on textarea "Crispy pastries stuffed with melted cheese and spicy jalapeños." at bounding box center [465, 416] width 429 height 68
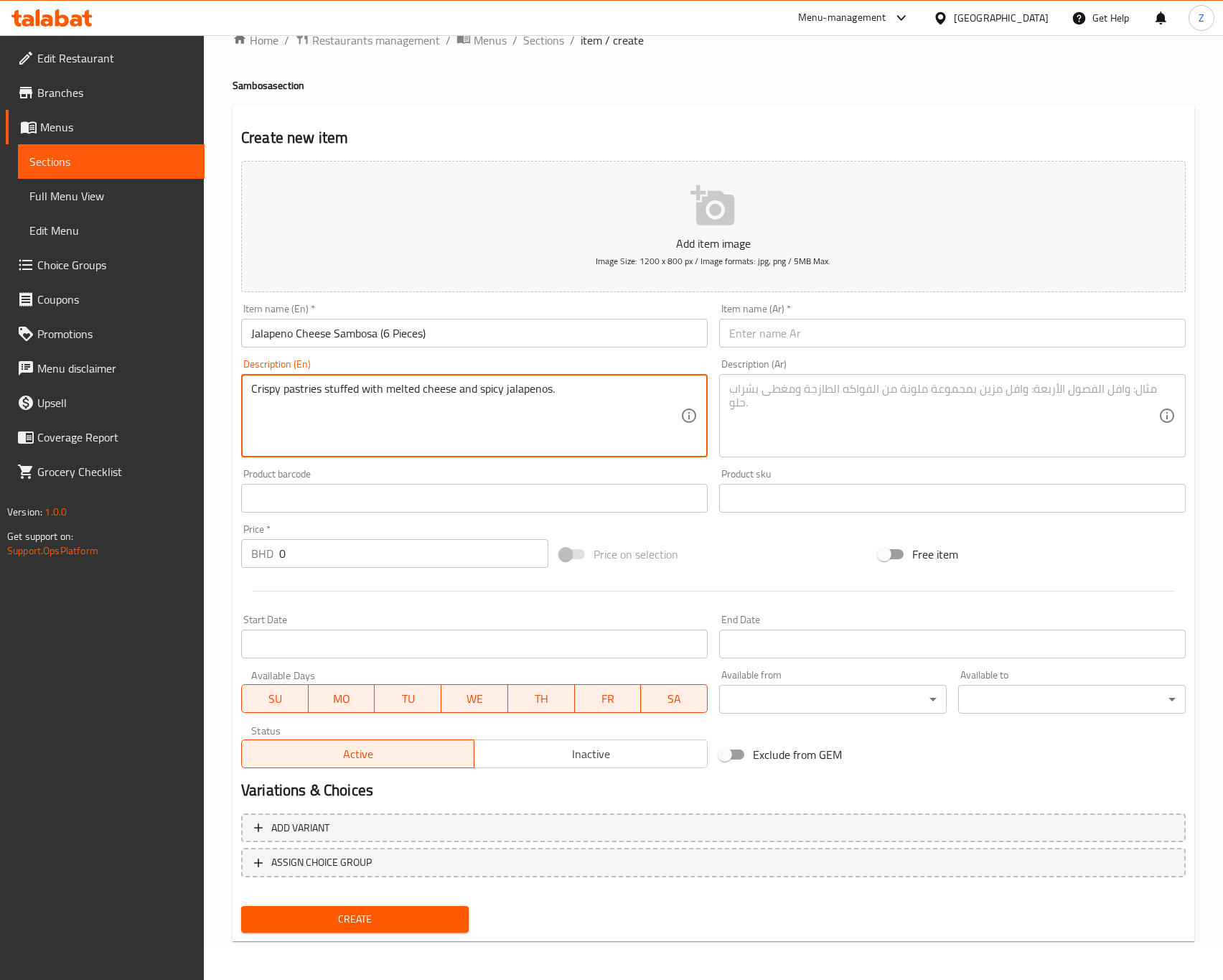
click at [562, 418] on textarea "Crispy pastries stuffed with melted cheese and spicy jalapenos." at bounding box center [465, 416] width 429 height 68
type textarea "Crispy pastries stuffed with melted cheese and spicy jalapenos."
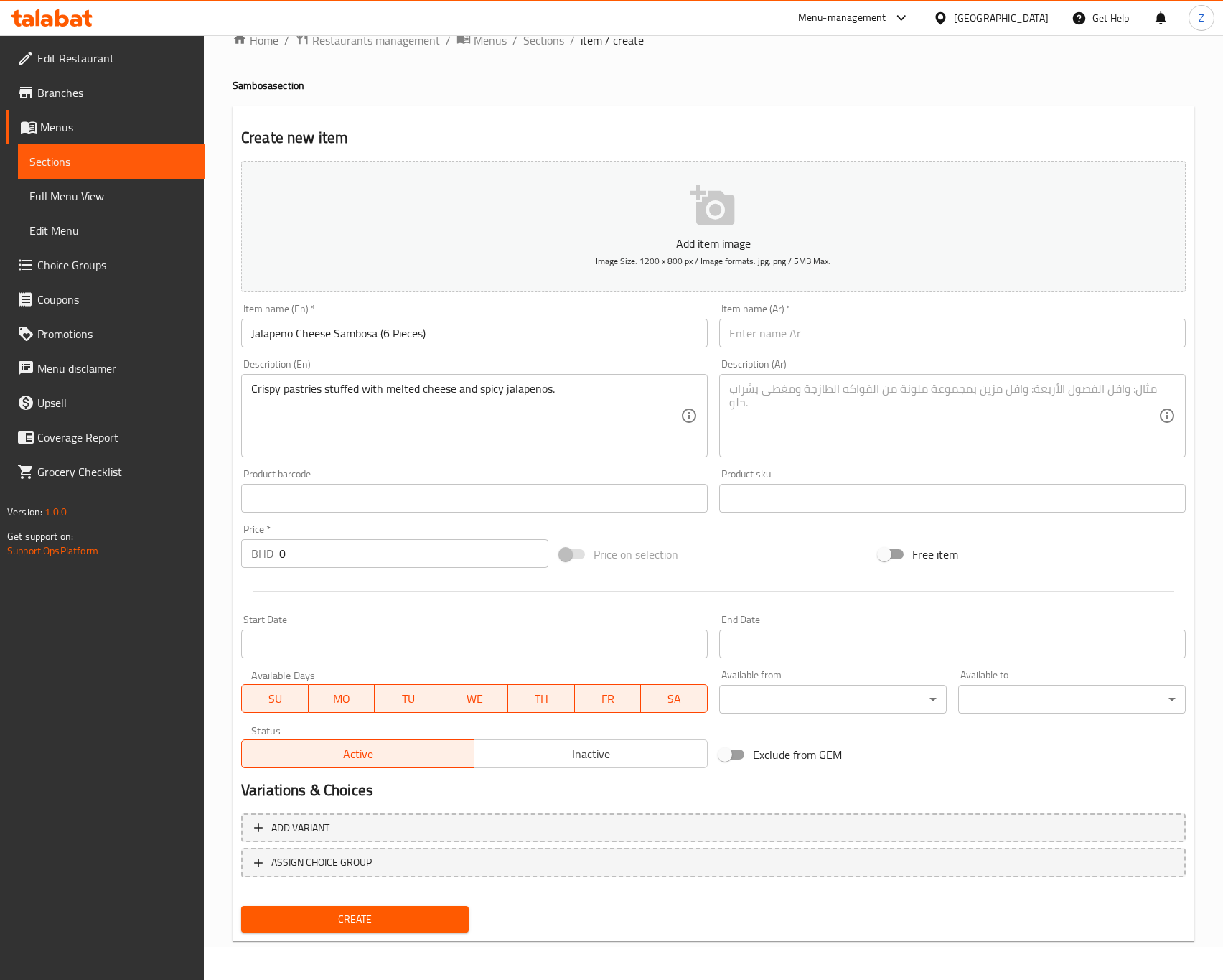
click at [801, 336] on input "text" at bounding box center [952, 333] width 466 height 29
paste input "سمبوسة هالبينو بالجبنة (٦ قطع)"
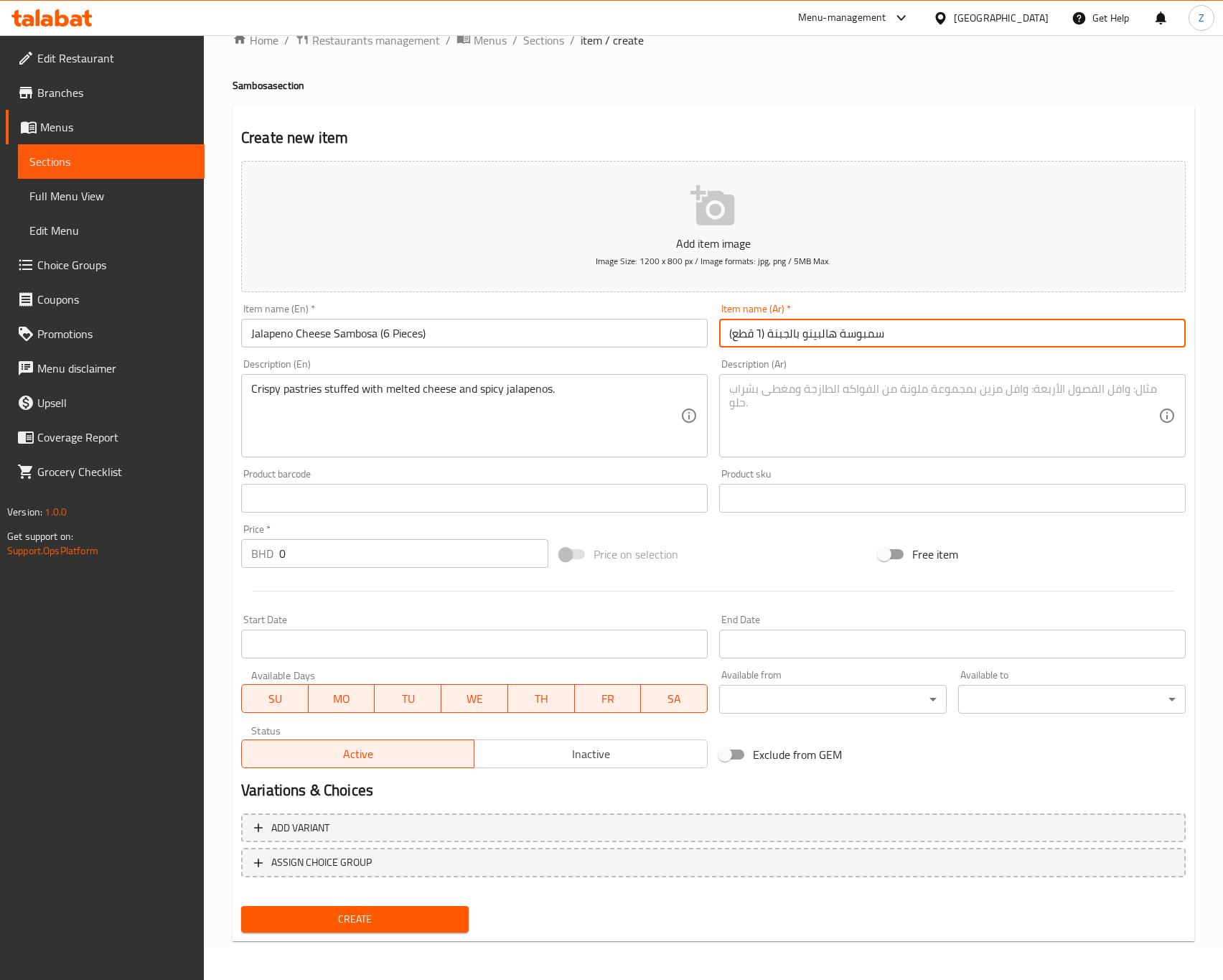
type input "سمبوسة هالبينو بالجبنة (٦ قطع)"
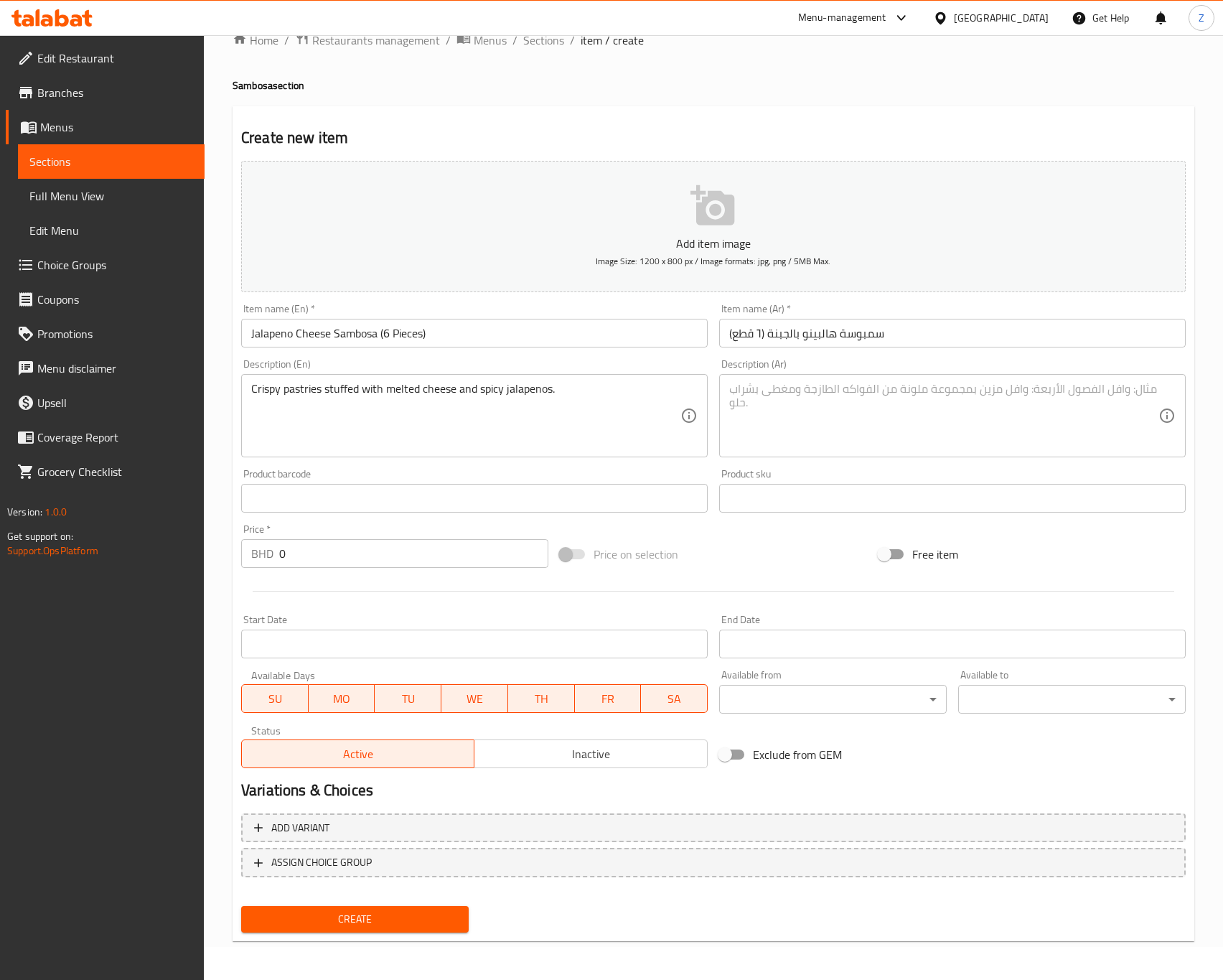
click at [913, 410] on textarea at bounding box center [944, 416] width 429 height 68
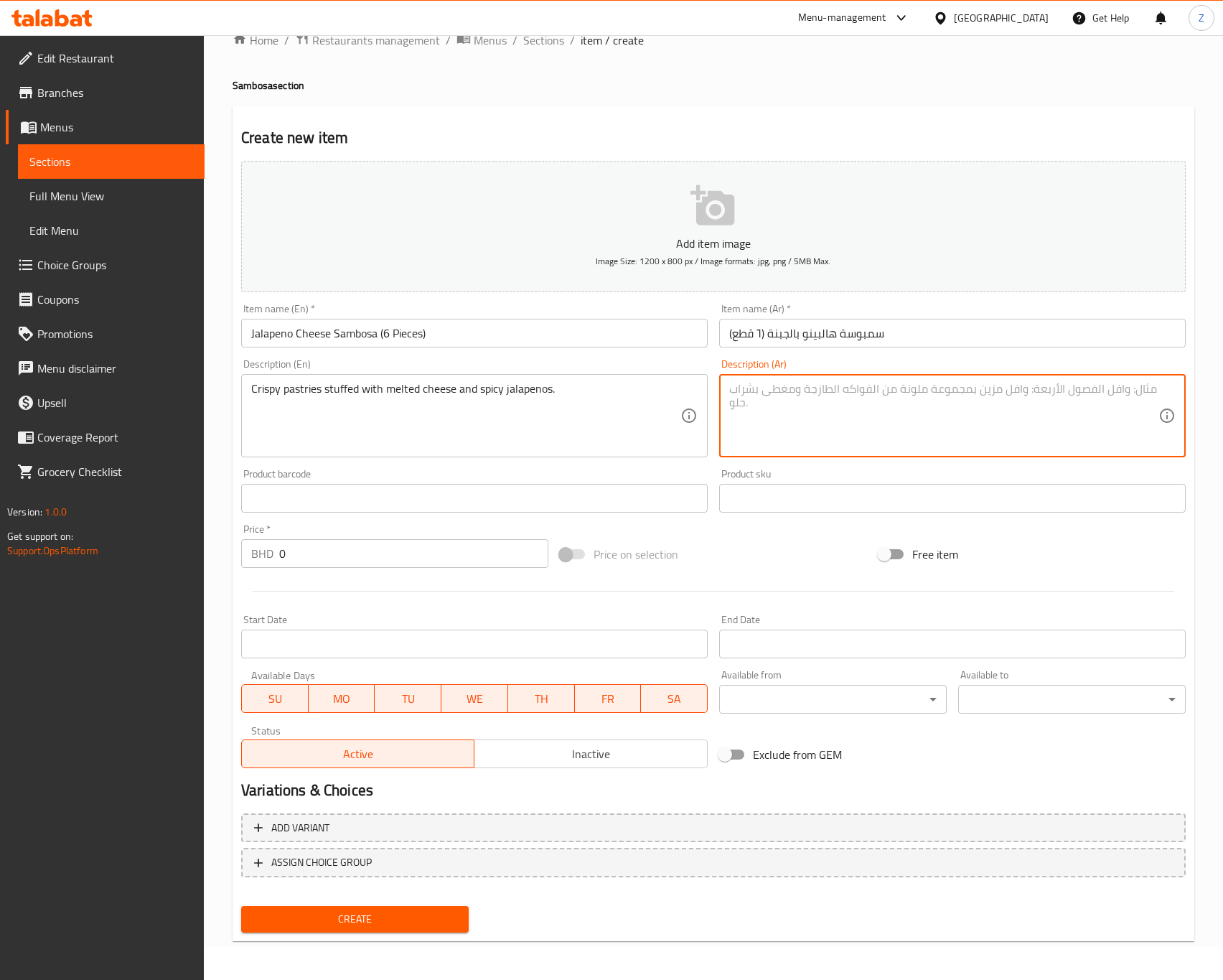
paste textarea "فطائر مقرمشة محشوة بالجبنة الذائبة والهالبينو الحار."
click at [965, 436] on textarea "فطائر مقرمشة محشوة بالجبنة الذائبة والهالبينو الحار." at bounding box center [944, 416] width 429 height 68
type textarea "فطائر مقرمشة محشوة بالجبنة الذائبة والهالبينو الحار."
click at [868, 527] on div "Add item image Image Size: 1200 x 800 px / Image formats: jpg, png / 5MB Max. I…" at bounding box center [713, 464] width 956 height 619
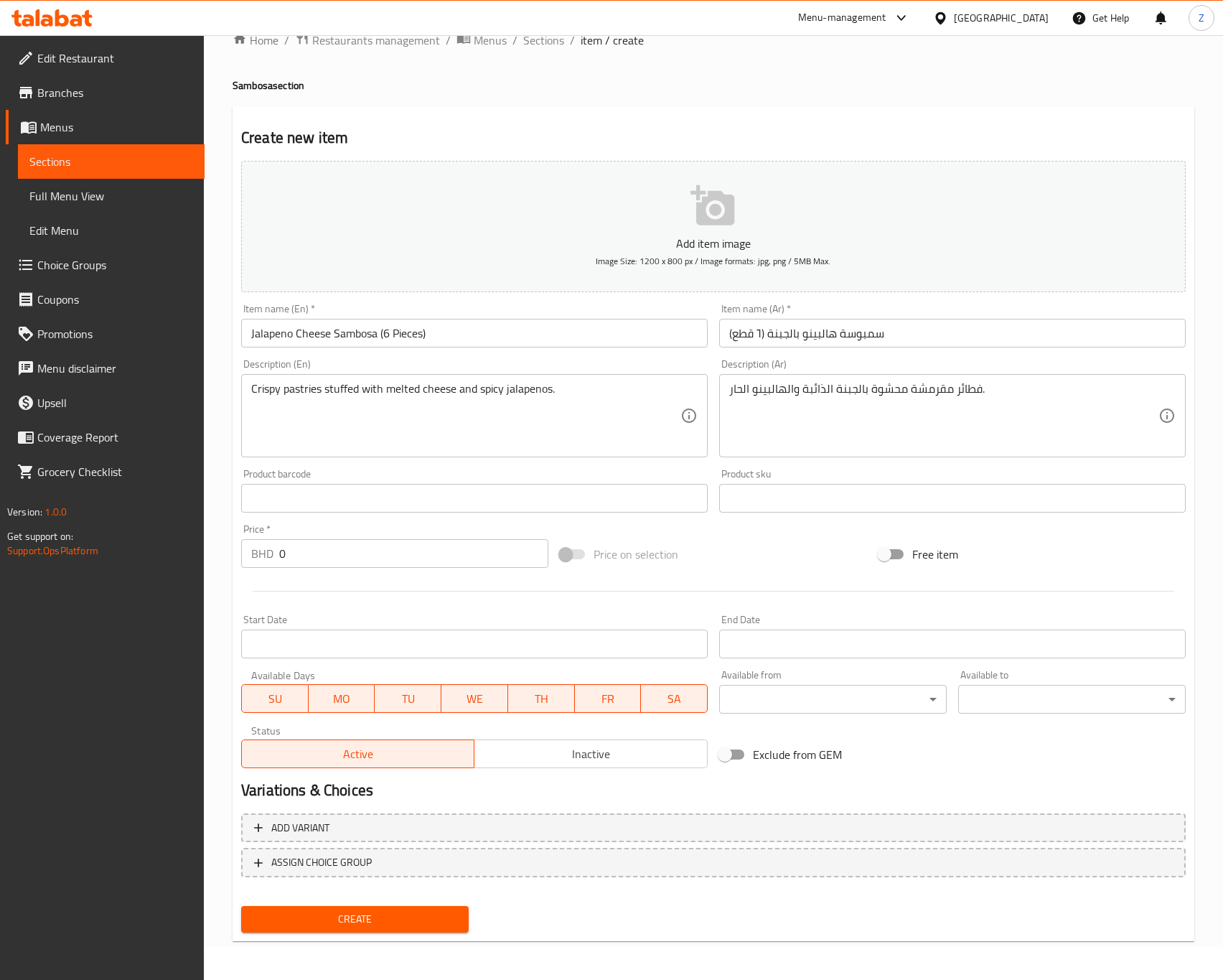
click at [308, 554] on input "0" at bounding box center [413, 554] width 269 height 29
type input "0.8"
click at [394, 922] on span "Create" at bounding box center [355, 919] width 205 height 18
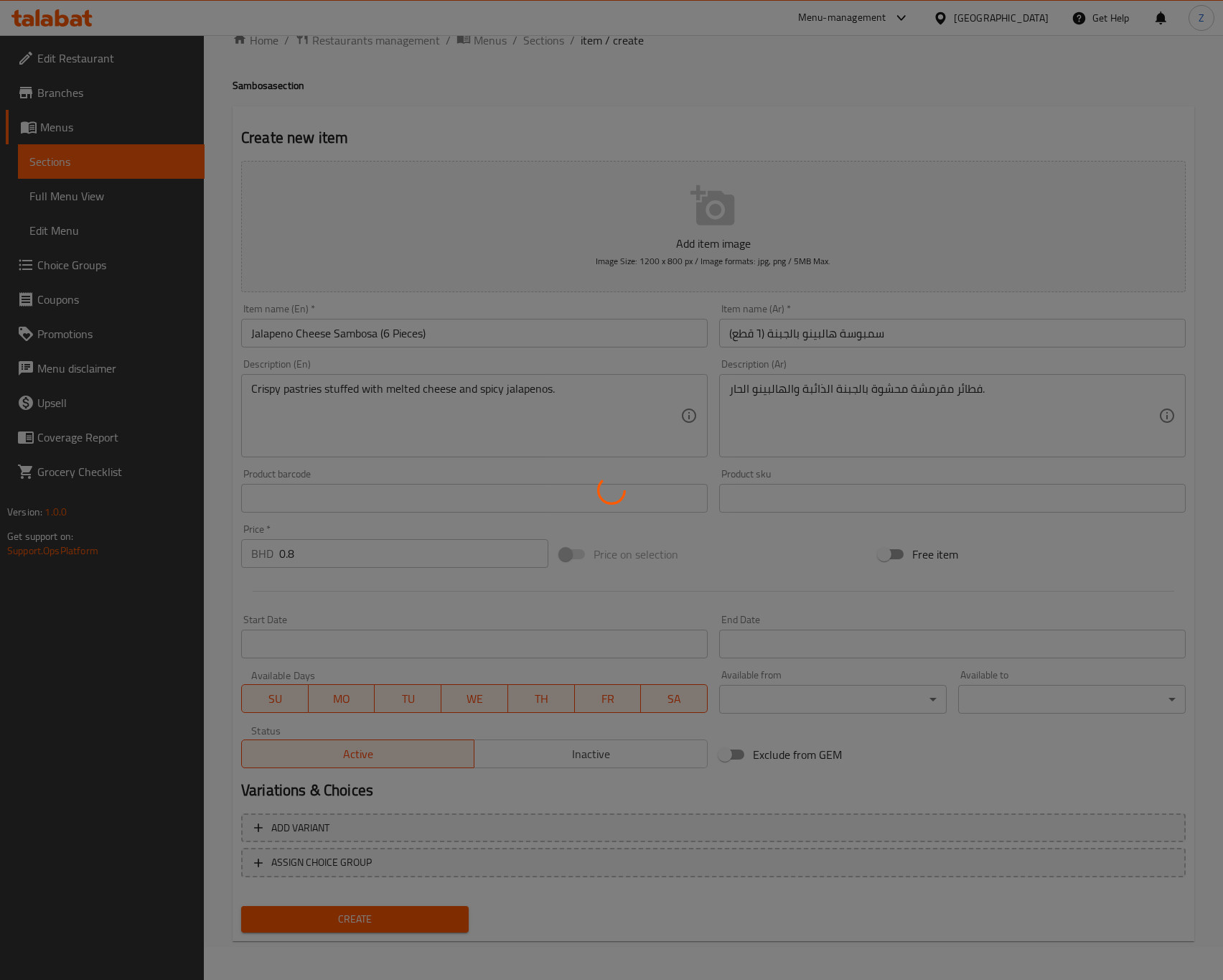
type input "0"
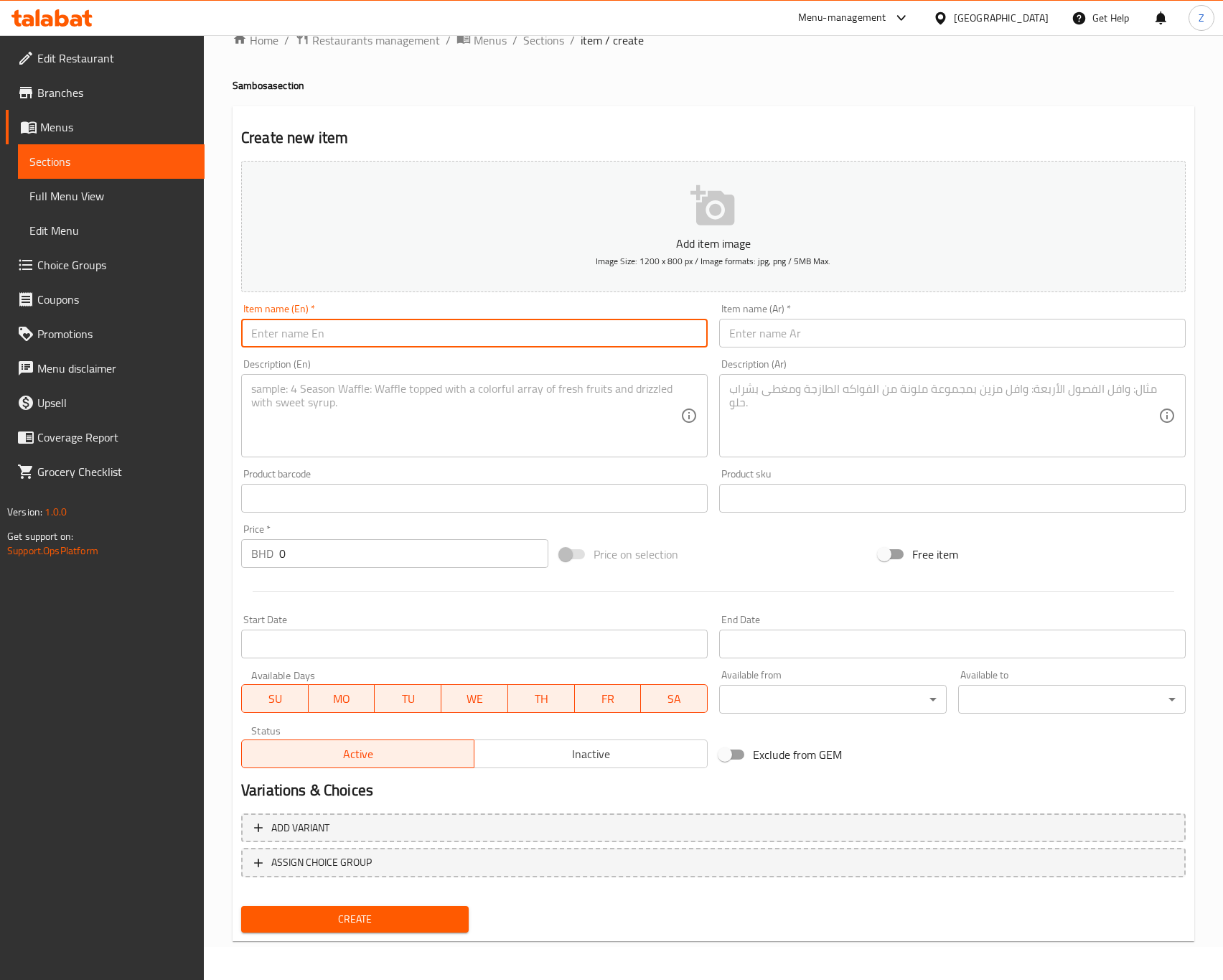
click at [392, 328] on input "text" at bounding box center [474, 333] width 466 height 29
paste input "[DEMOGRAPHIC_DATA] [PERSON_NAME] (6 Pieces)"
type input "[DEMOGRAPHIC_DATA] [PERSON_NAME] (6 Pieces)"
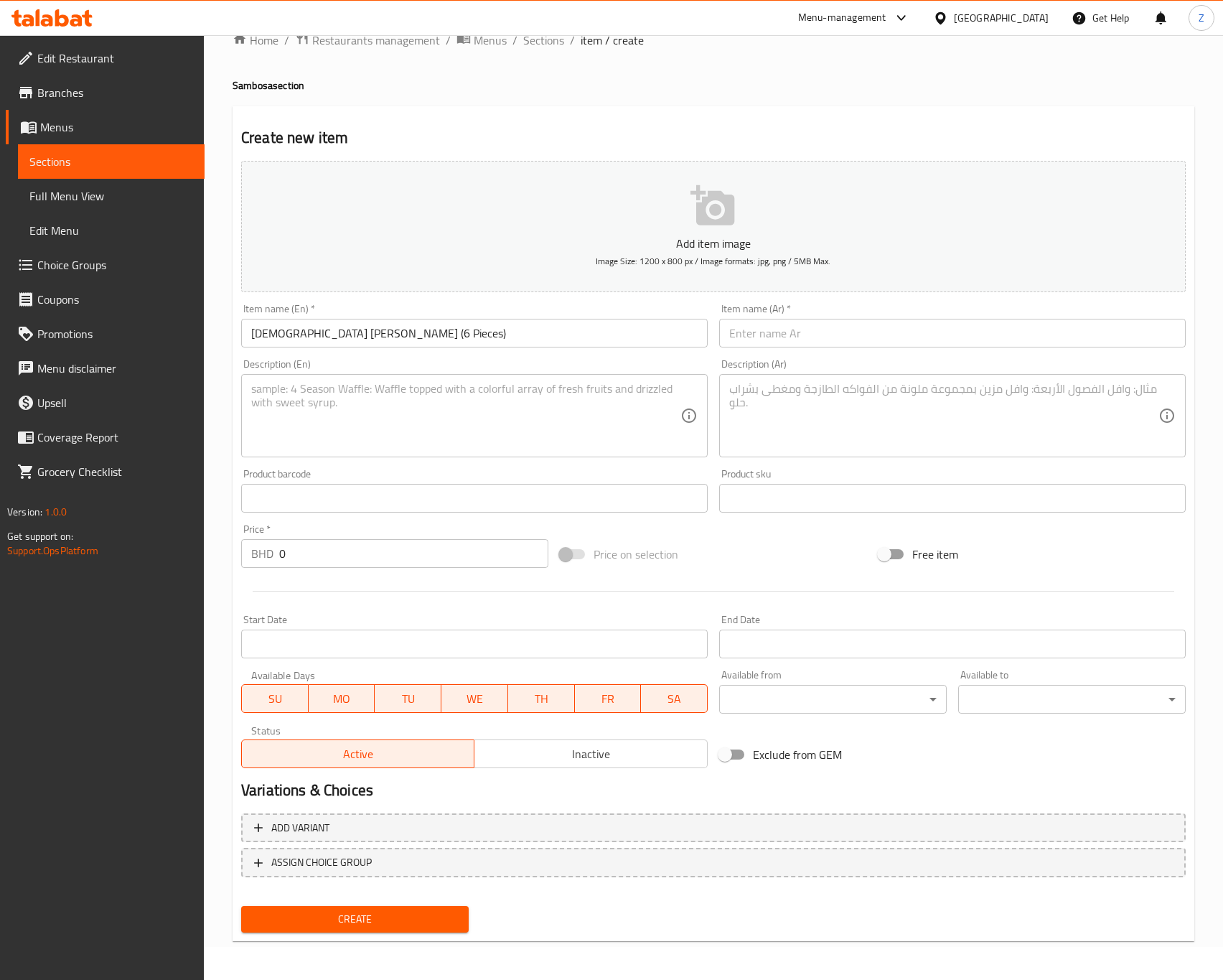
click at [332, 412] on textarea at bounding box center [465, 416] width 429 height 68
paste textarea "Crispy pastries filled with flavorful Bahraini-style tikka."
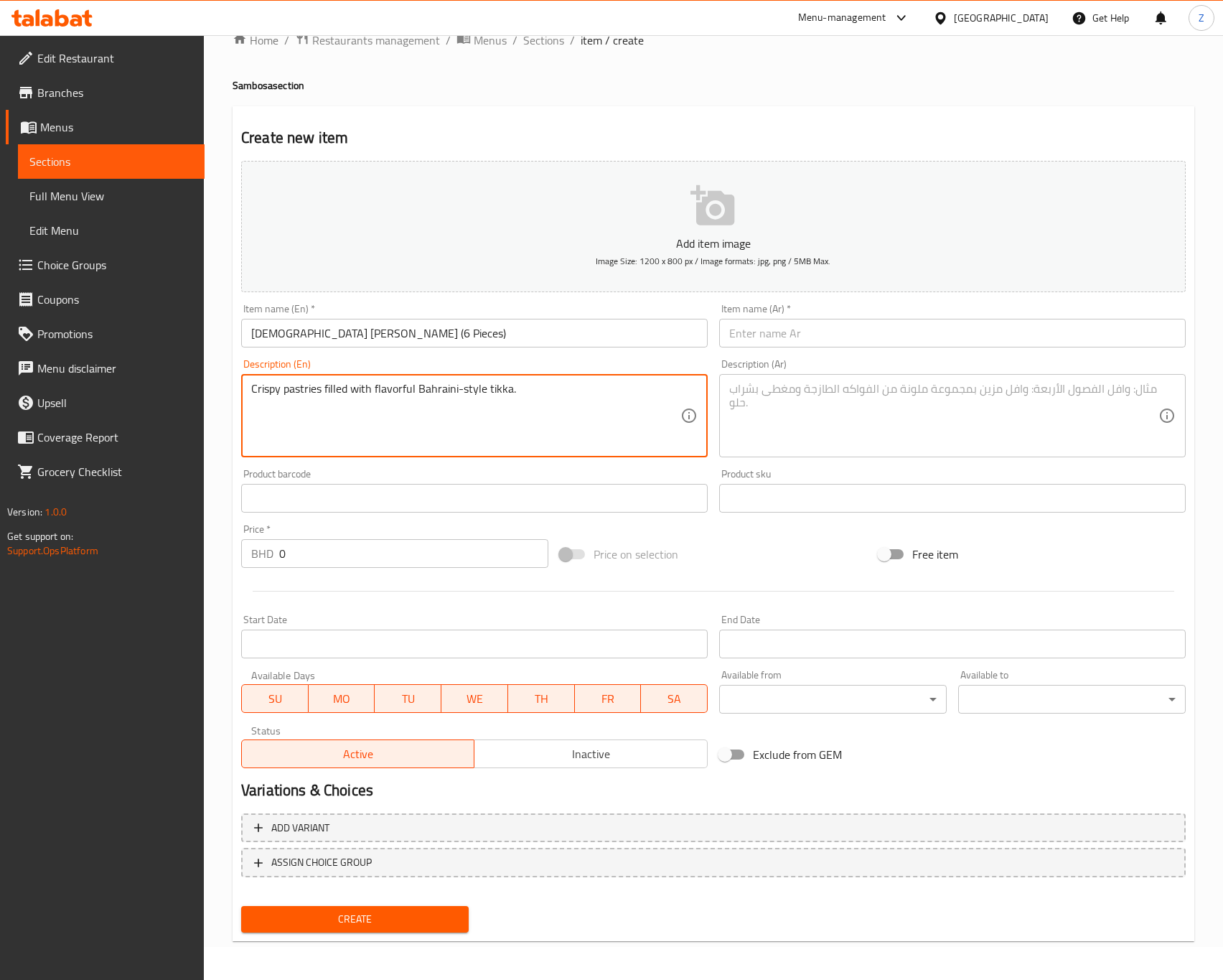
type textarea "Crispy pastries filled with flavorful Bahraini-style tikka."
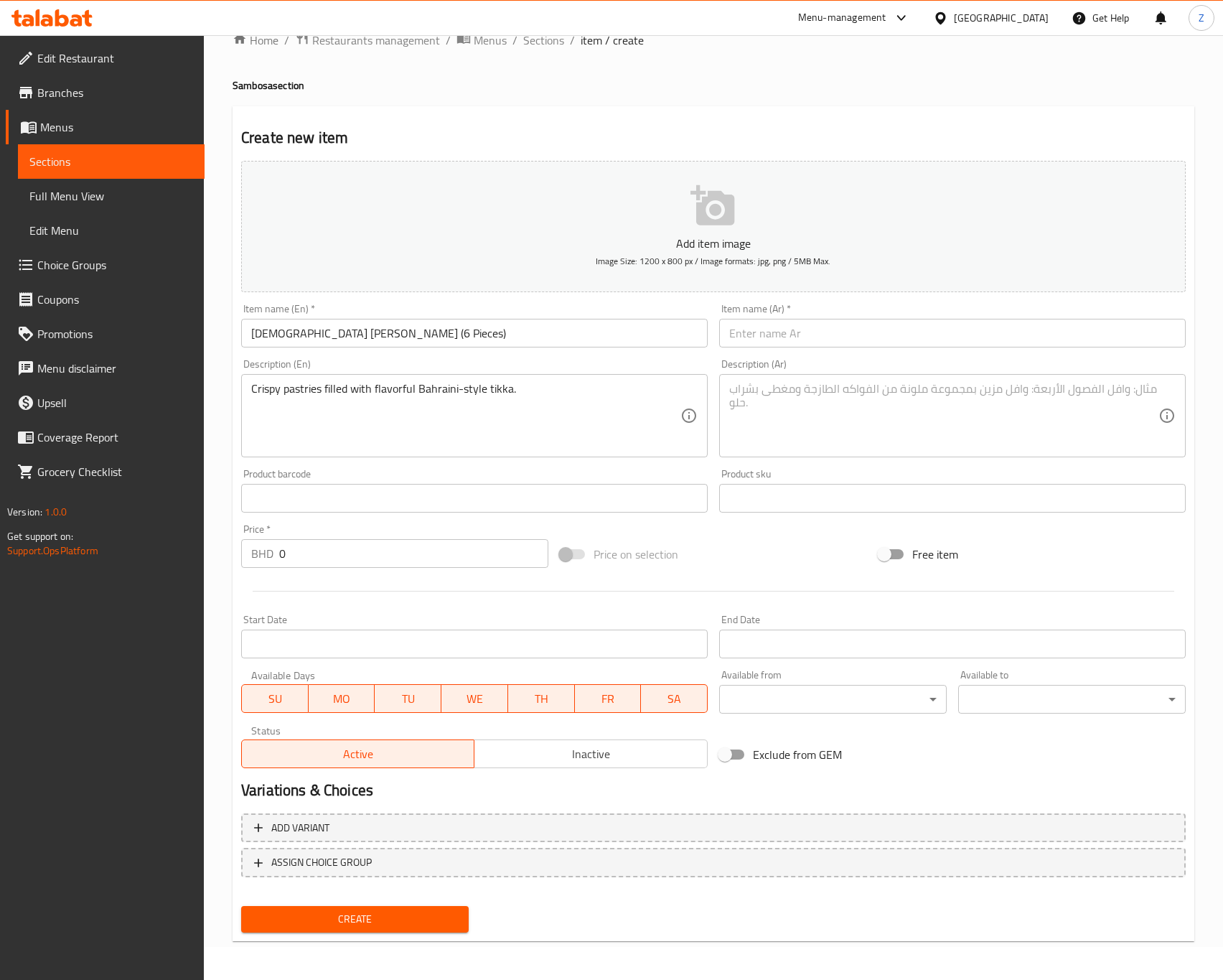
click at [793, 339] on input "text" at bounding box center [952, 333] width 466 height 29
paste input "سمبوسة تكّة بحريني (٦ قطع)"
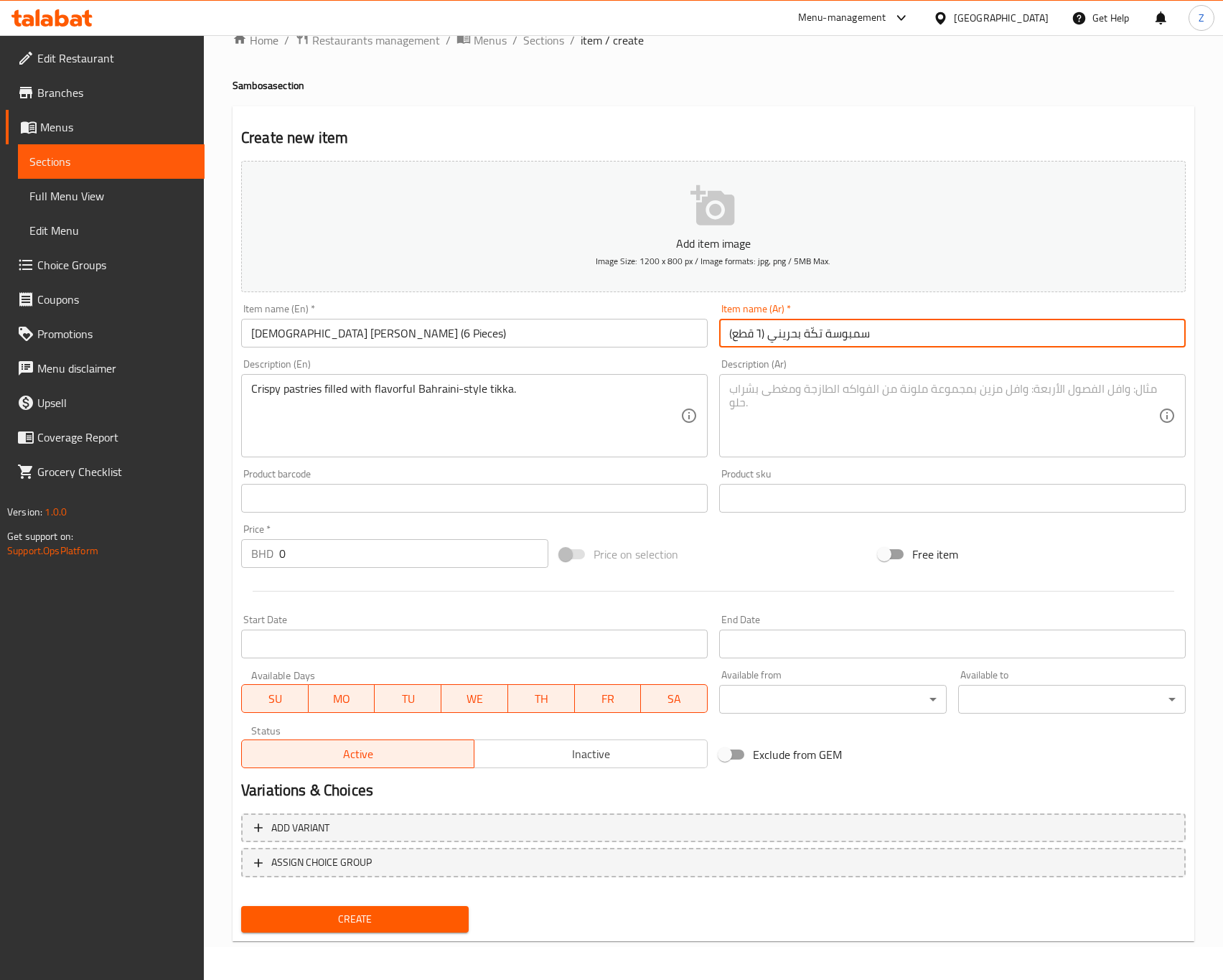
type input "سمبوسة تكّة بحريني (٦ قطع)"
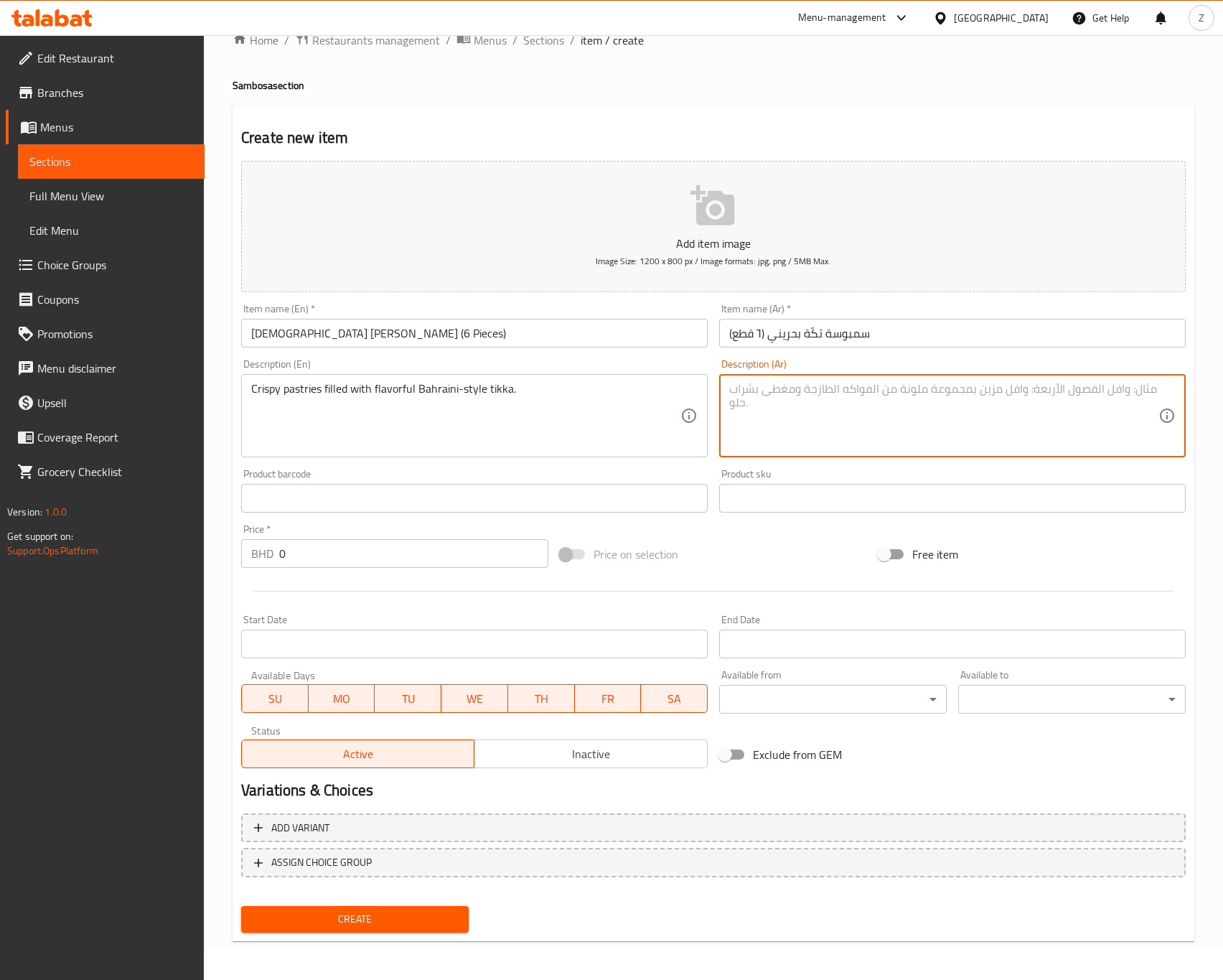
click at [772, 426] on textarea at bounding box center [944, 416] width 429 height 68
paste textarea "فطائر مقرمشة محشوة بتكّة بحريني شهية."
type textarea "فطائر مقرمشة محشوة بتكّة بحريني شهية."
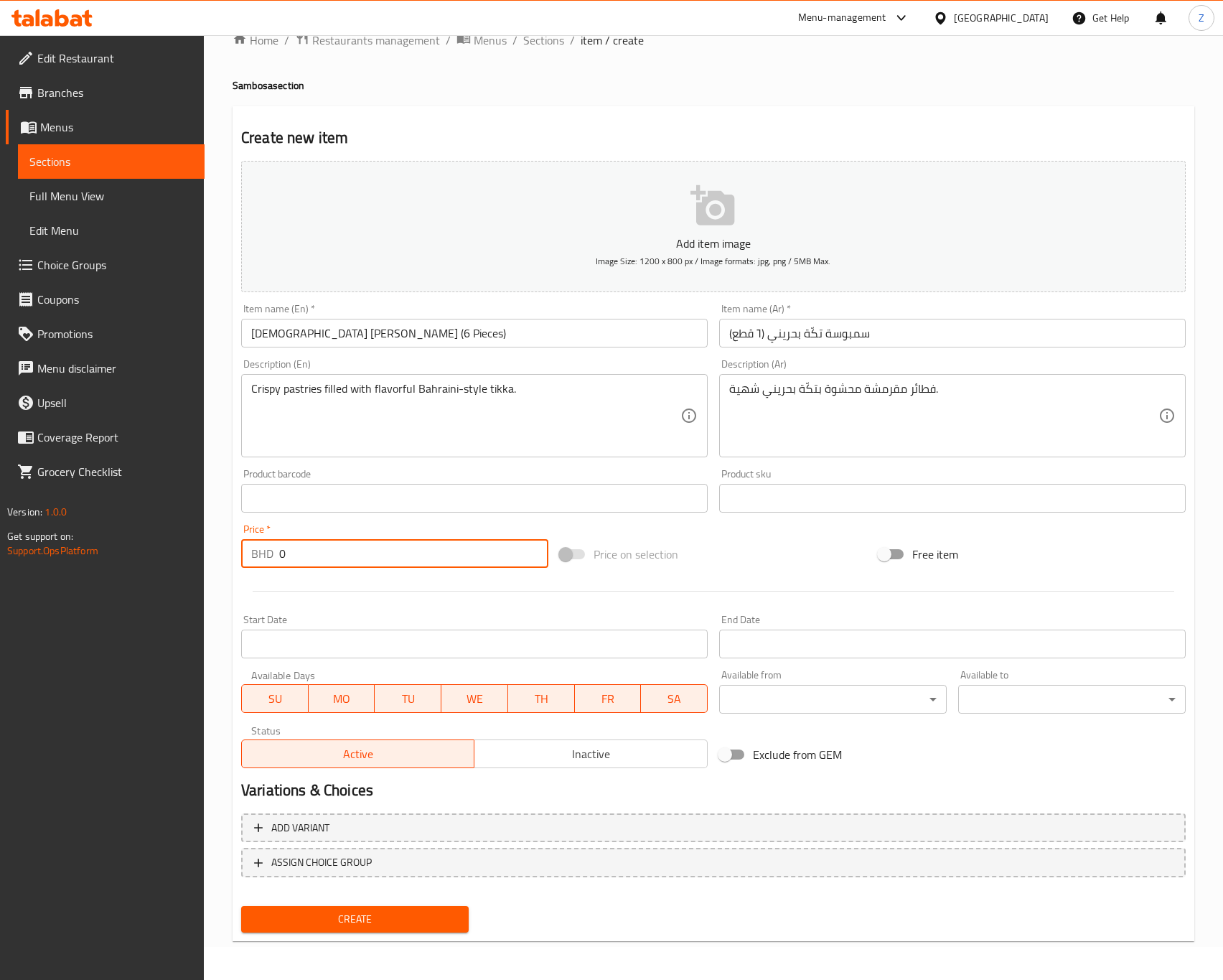
drag, startPoint x: 298, startPoint y: 550, endPoint x: 166, endPoint y: 547, distance: 132.0
click at [169, 549] on div "Edit Restaurant Branches Menus Sections Full Menu View Edit Menu Choice Groups …" at bounding box center [612, 492] width 1223 height 979
type input "1.9"
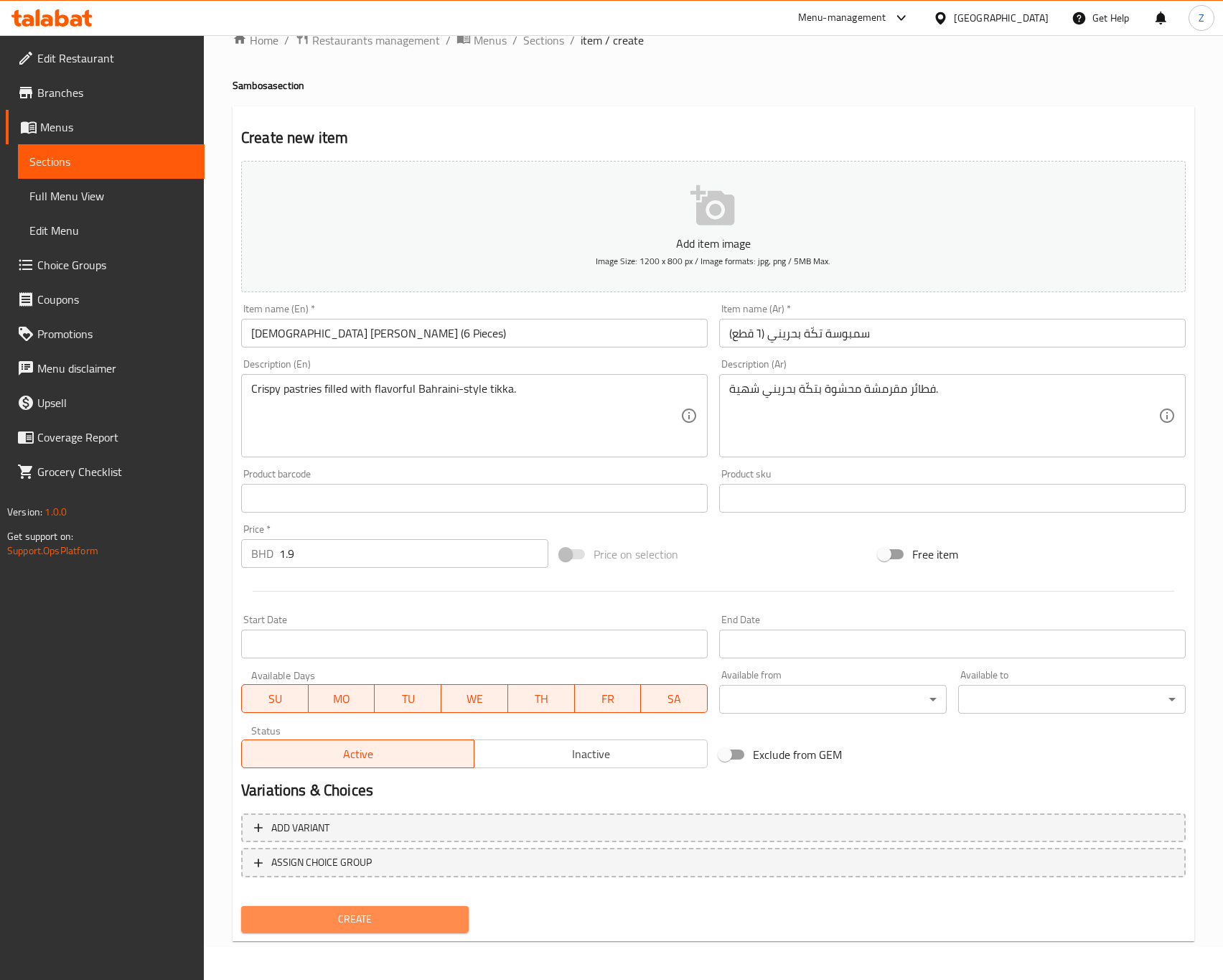
click at [356, 913] on span "Create" at bounding box center [355, 919] width 205 height 18
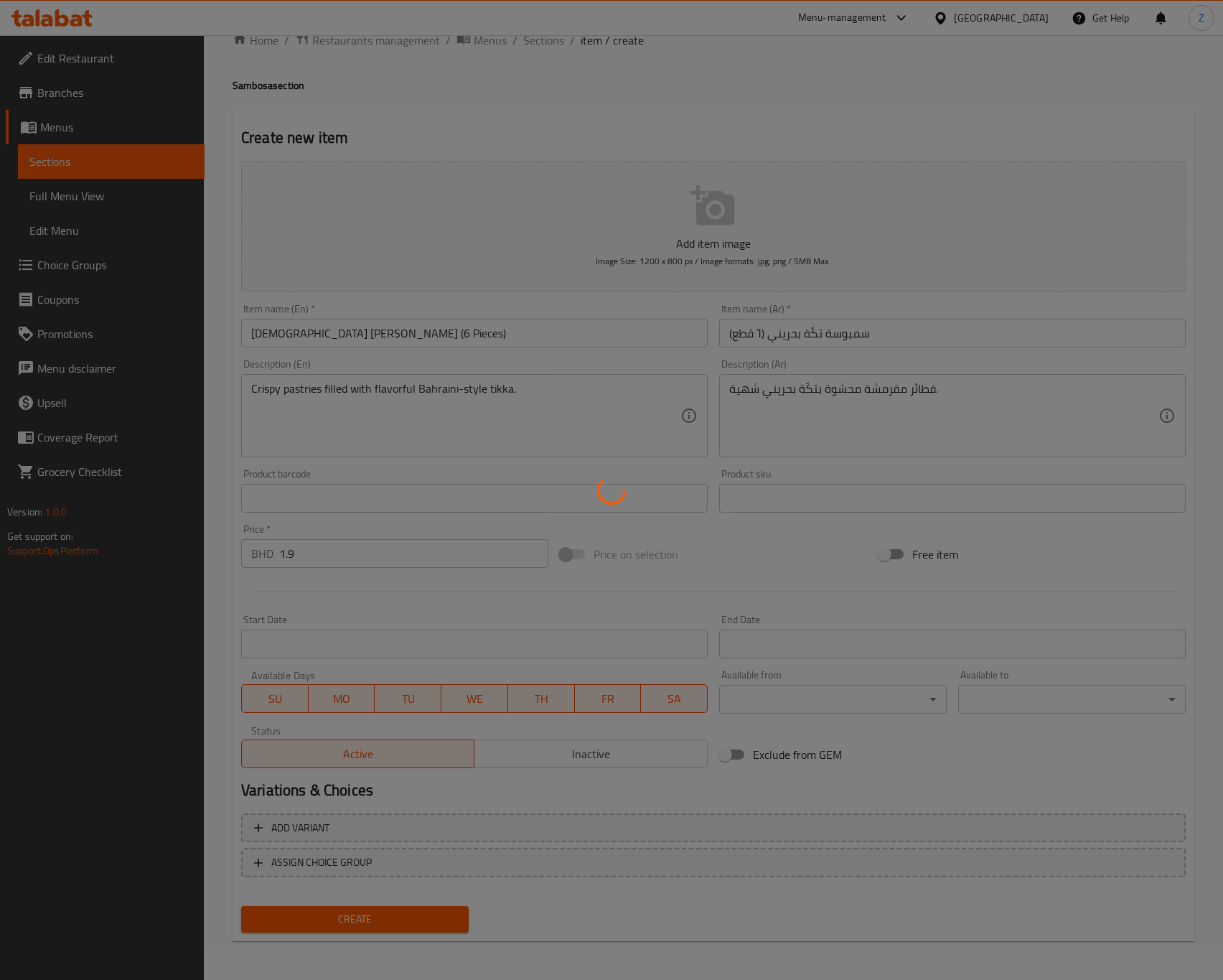
type input "0"
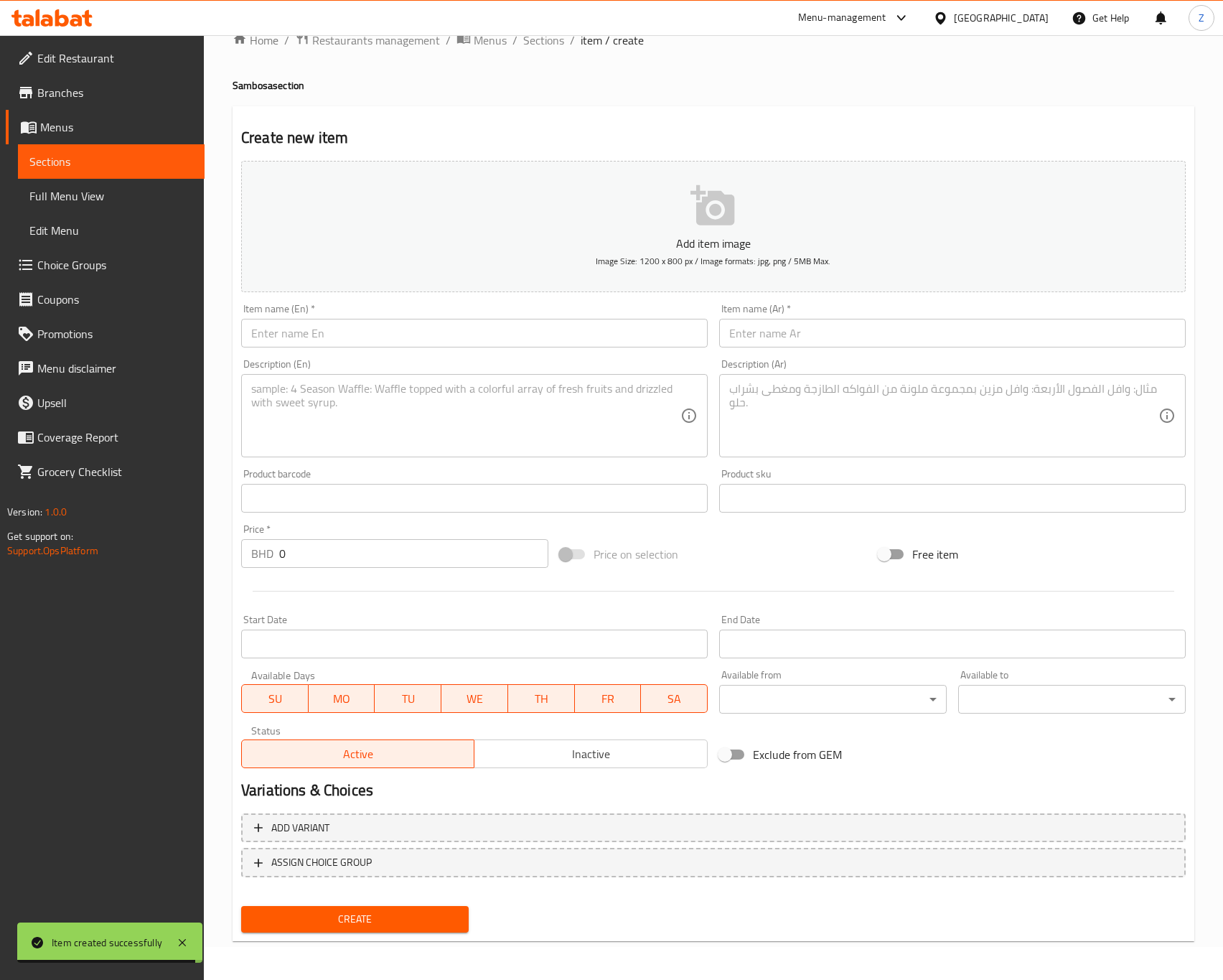
click at [385, 328] on input "text" at bounding box center [474, 333] width 466 height 29
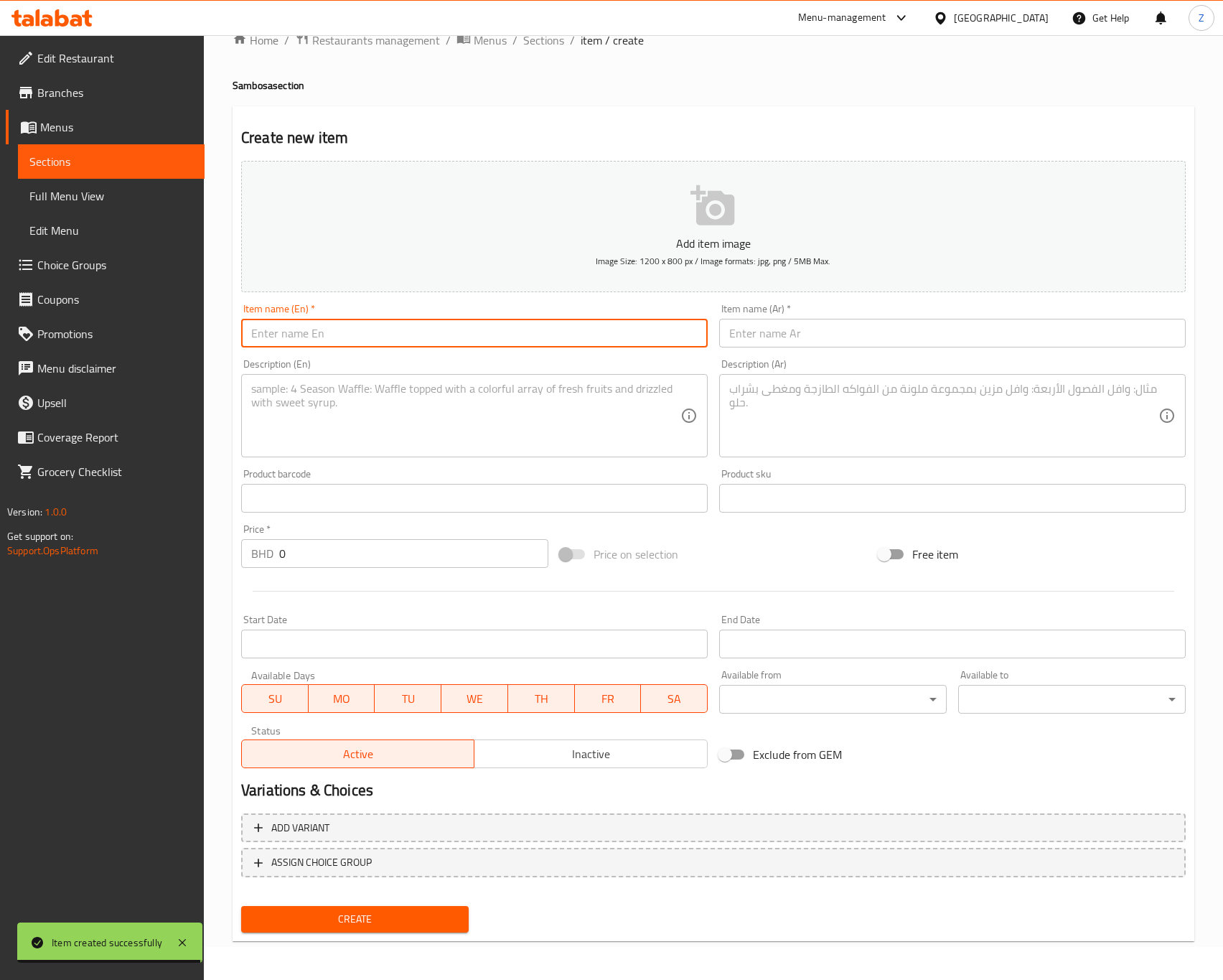
paste input "Musakhan Sambosa 6 Pieces"
type input "Musakhan Sambosa 6 Pieces"
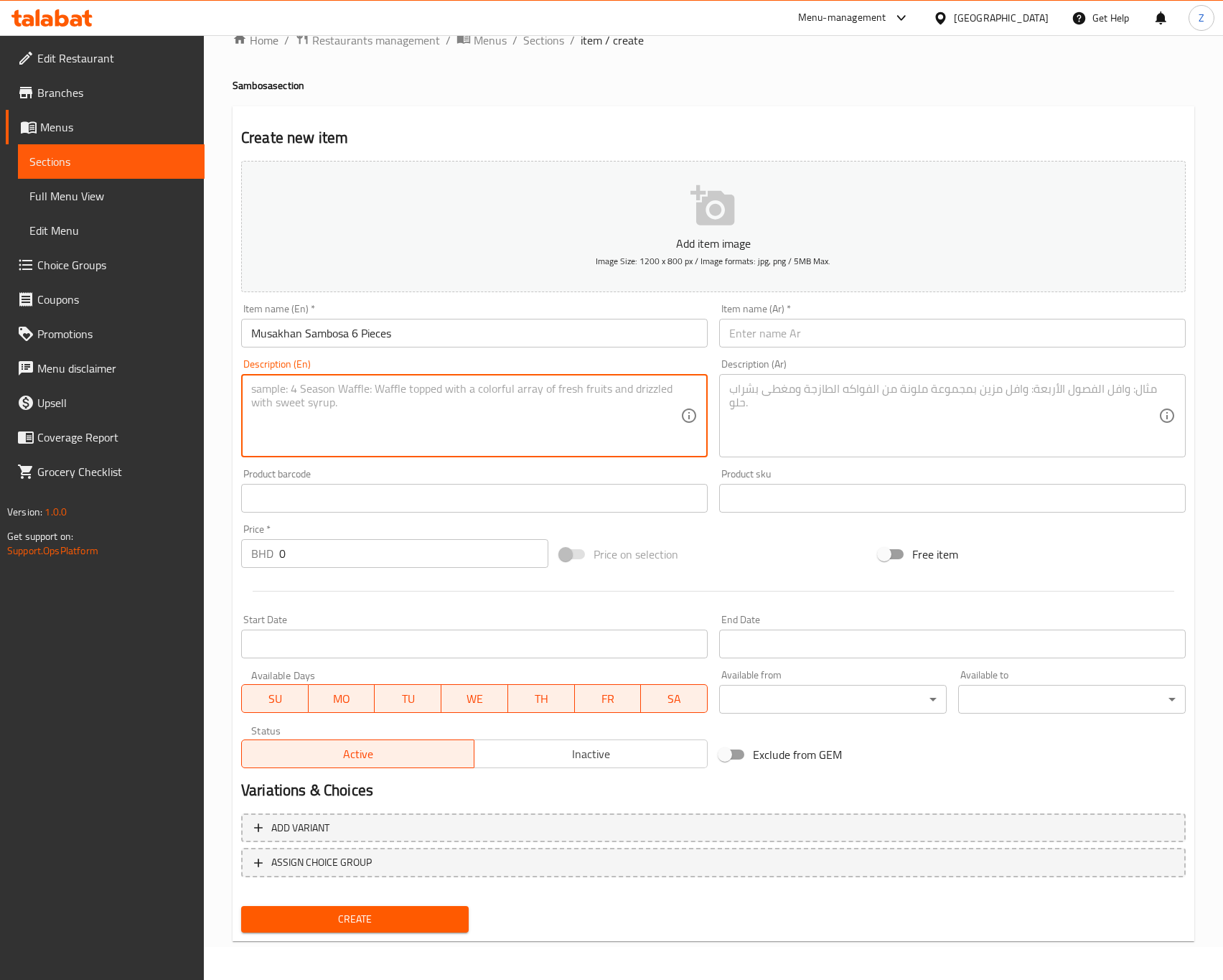
click at [386, 404] on textarea at bounding box center [465, 416] width 429 height 68
paste textarea "Crispy pastries stuffed with shredded chicken, onions, and sumac."
type textarea "Crispy pastries stuffed with shredded chicken, onions, and sumac."
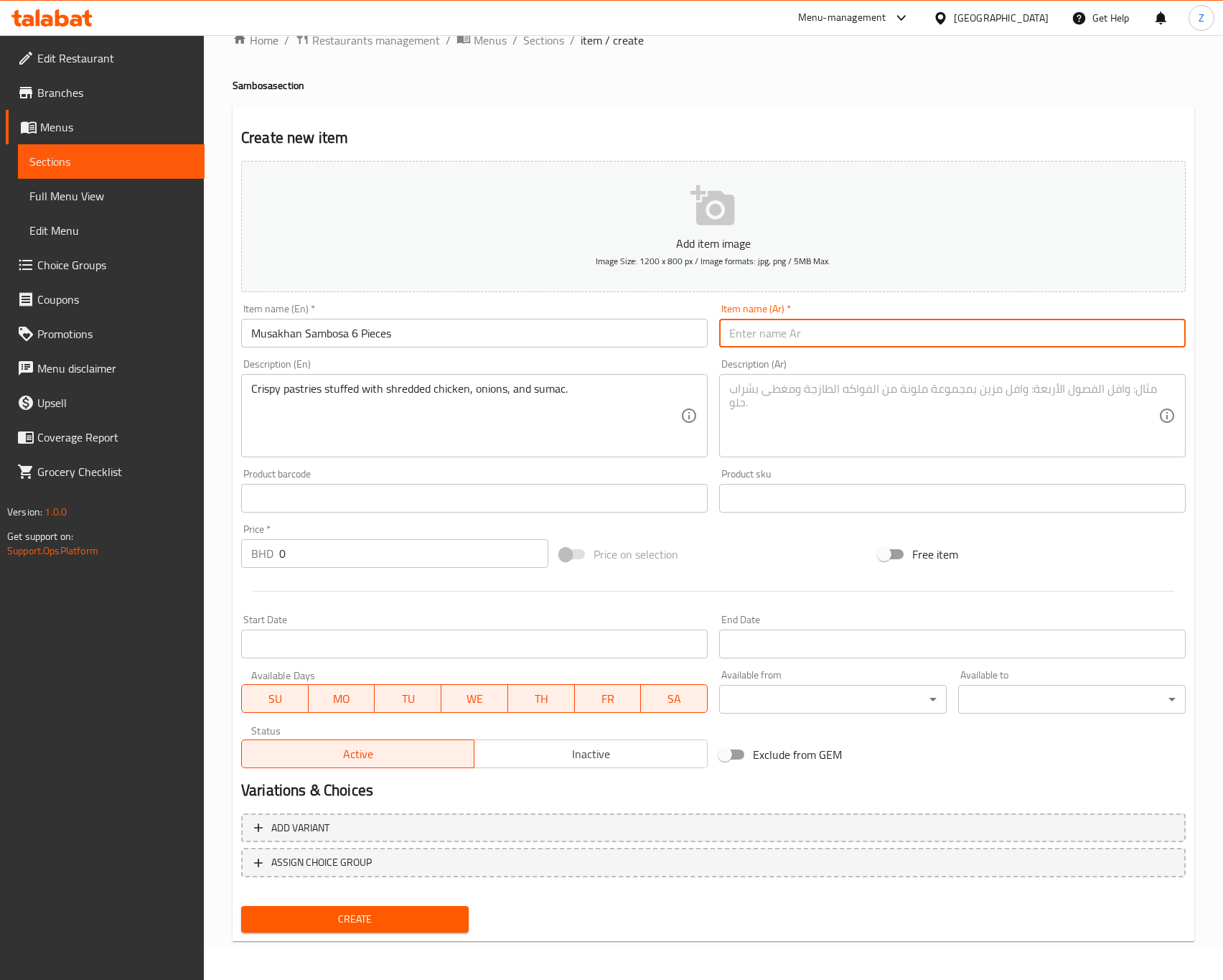
click at [771, 332] on input "text" at bounding box center [952, 333] width 466 height 29
paste input "سمبوسة مسخّن (٦ قطع)"
type input "سمبوسة مسخّن (٦ قطع)"
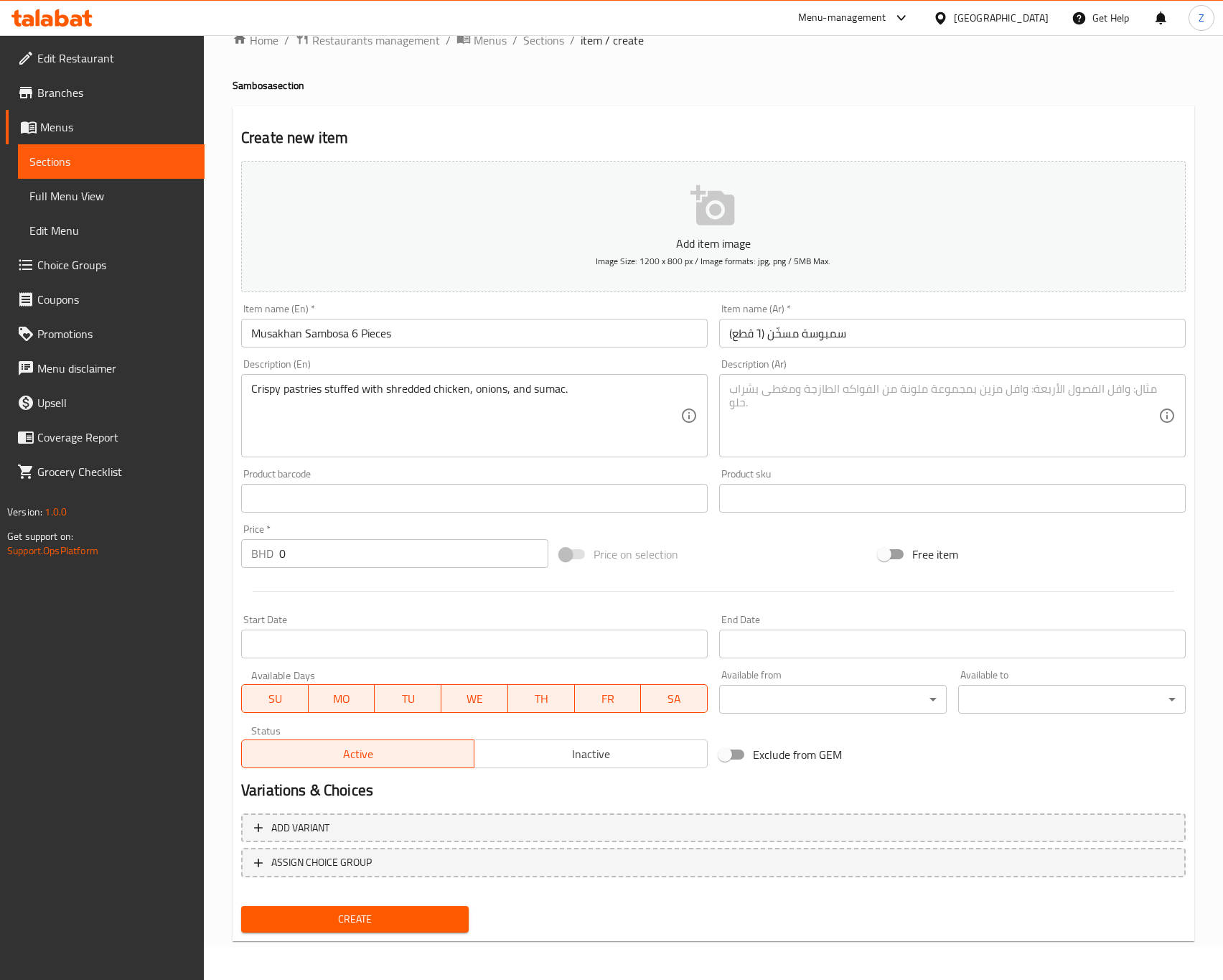
click at [819, 420] on textarea at bounding box center [944, 416] width 429 height 68
paste textarea "فطائر مقرمشة محشوة بالدجاج المبشور والبصل والسمّاق."
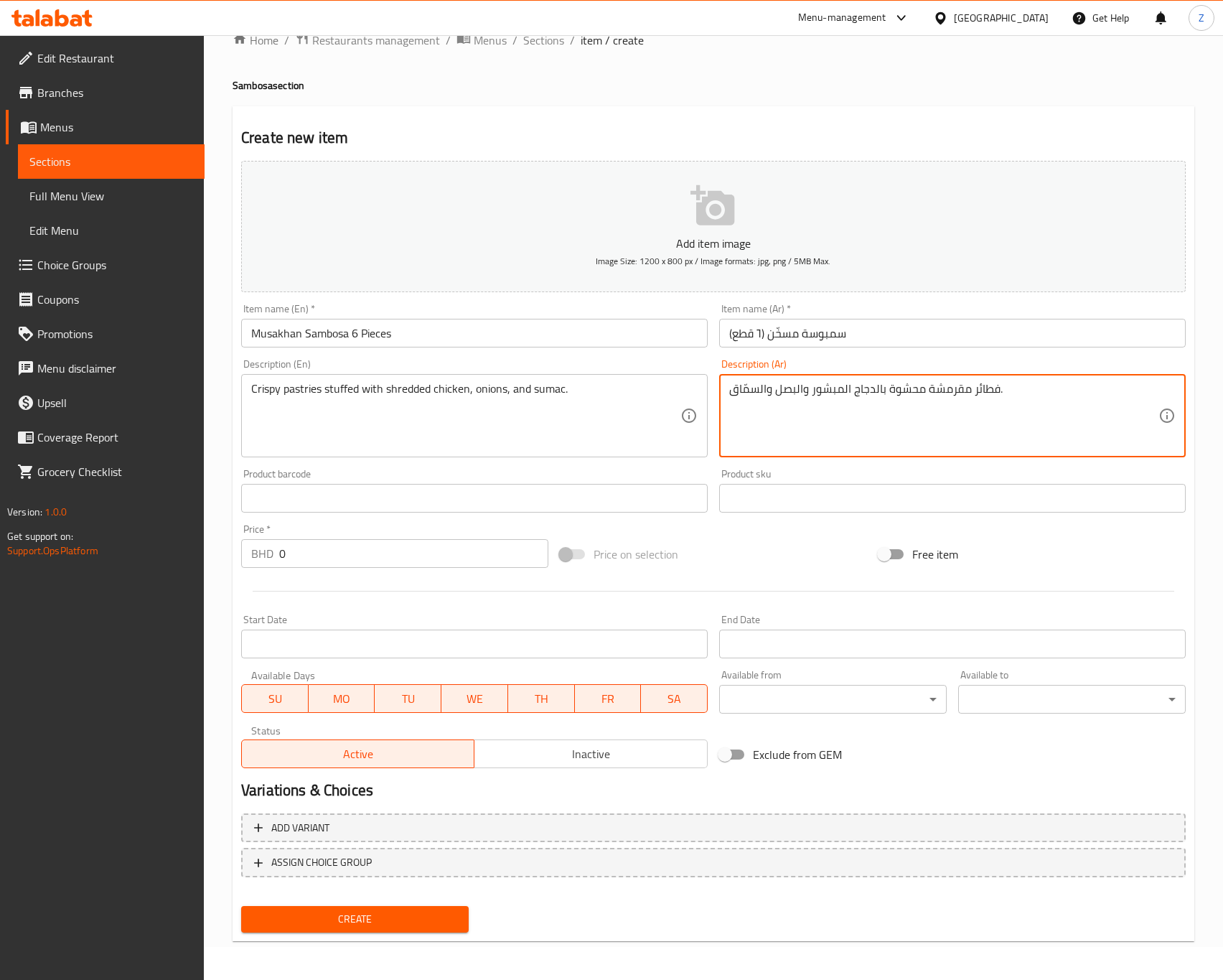
type textarea "فطائر مقرمشة محشوة بالدجاج المبشور والبصل والسمّاق."
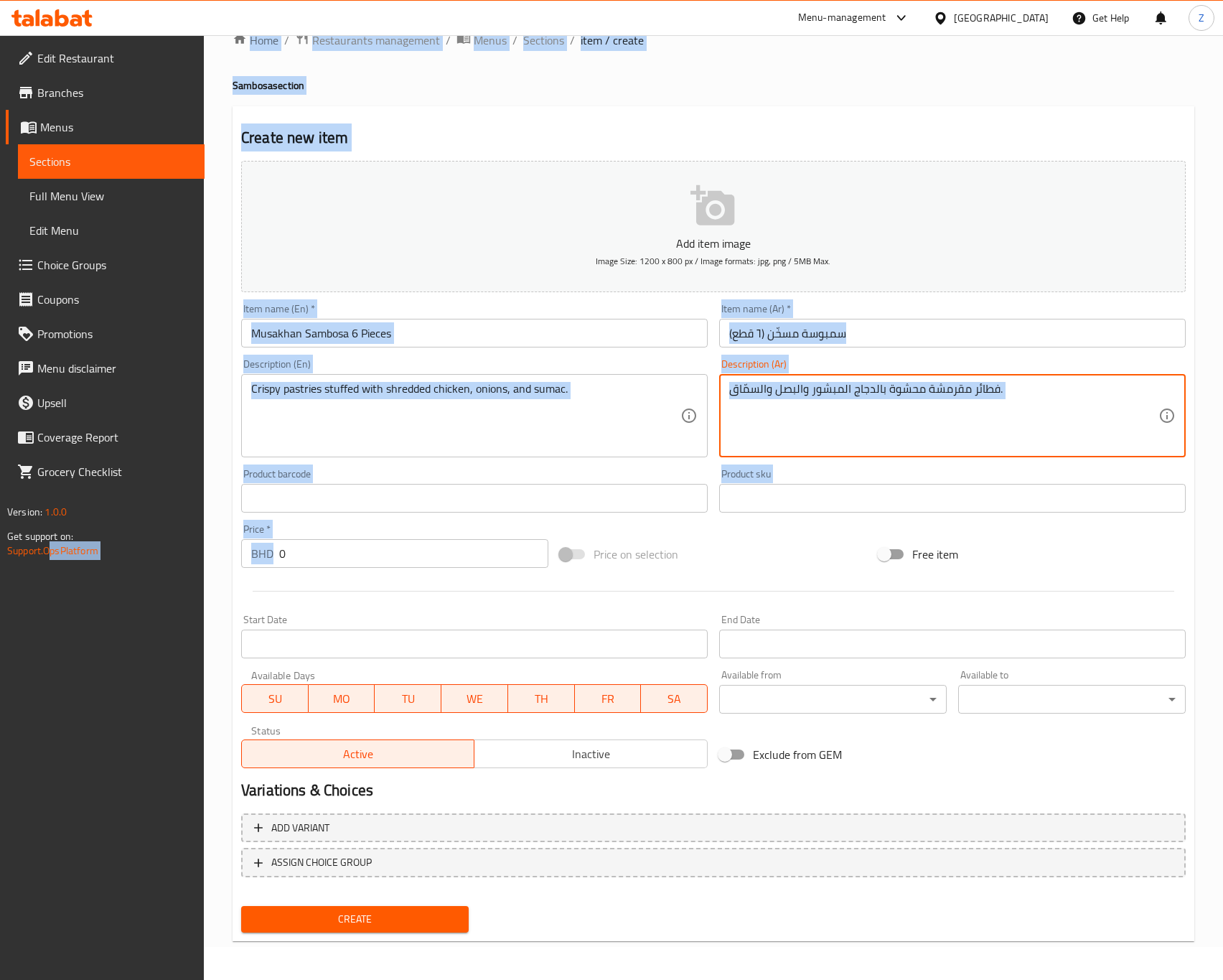
drag, startPoint x: 336, startPoint y: 573, endPoint x: 71, endPoint y: 539, distance: 267.2
click at [51, 546] on div "Edit Restaurant Branches Menus Sections Full Menu View Edit Menu Choice Groups …" at bounding box center [612, 492] width 1223 height 979
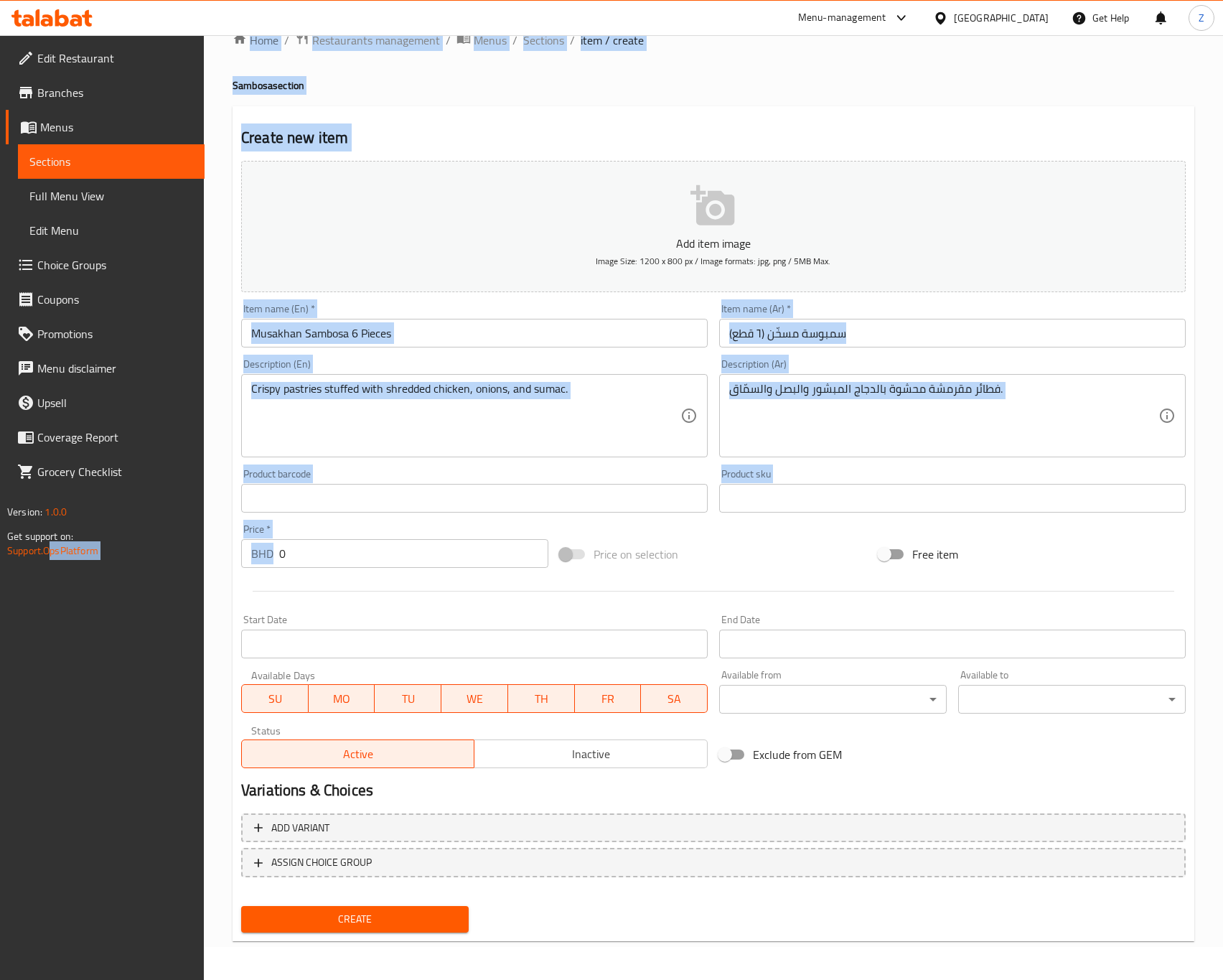
click at [298, 535] on div "Price   * BHD 0 Price *" at bounding box center [395, 546] width 307 height 44
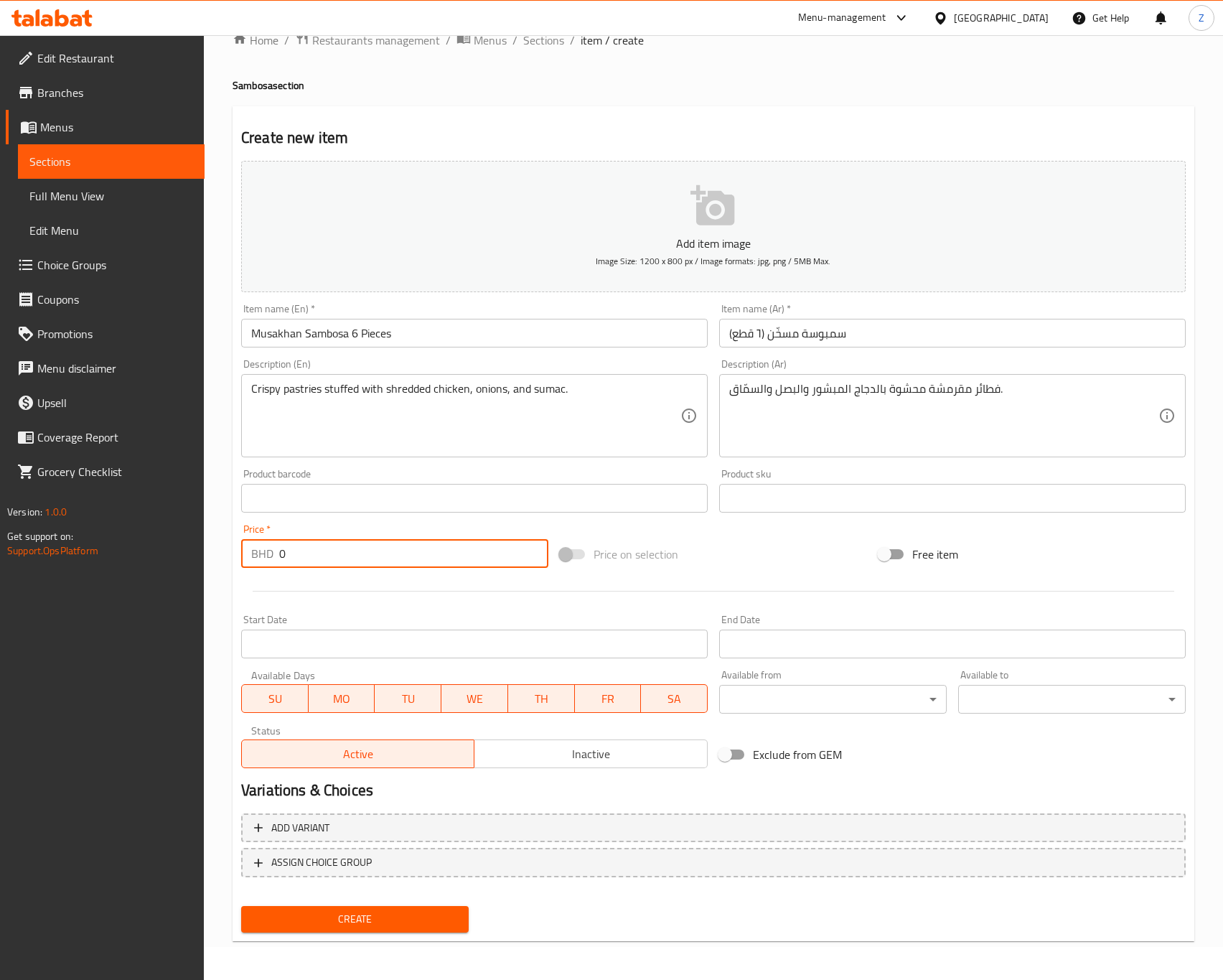
click at [306, 551] on input "0" at bounding box center [413, 554] width 269 height 29
drag, startPoint x: 313, startPoint y: 554, endPoint x: 184, endPoint y: 559, distance: 129.1
click at [185, 560] on div "Edit Restaurant Branches Menus Sections Full Menu View Edit Menu Choice Groups …" at bounding box center [612, 492] width 1223 height 979
type input "1.8"
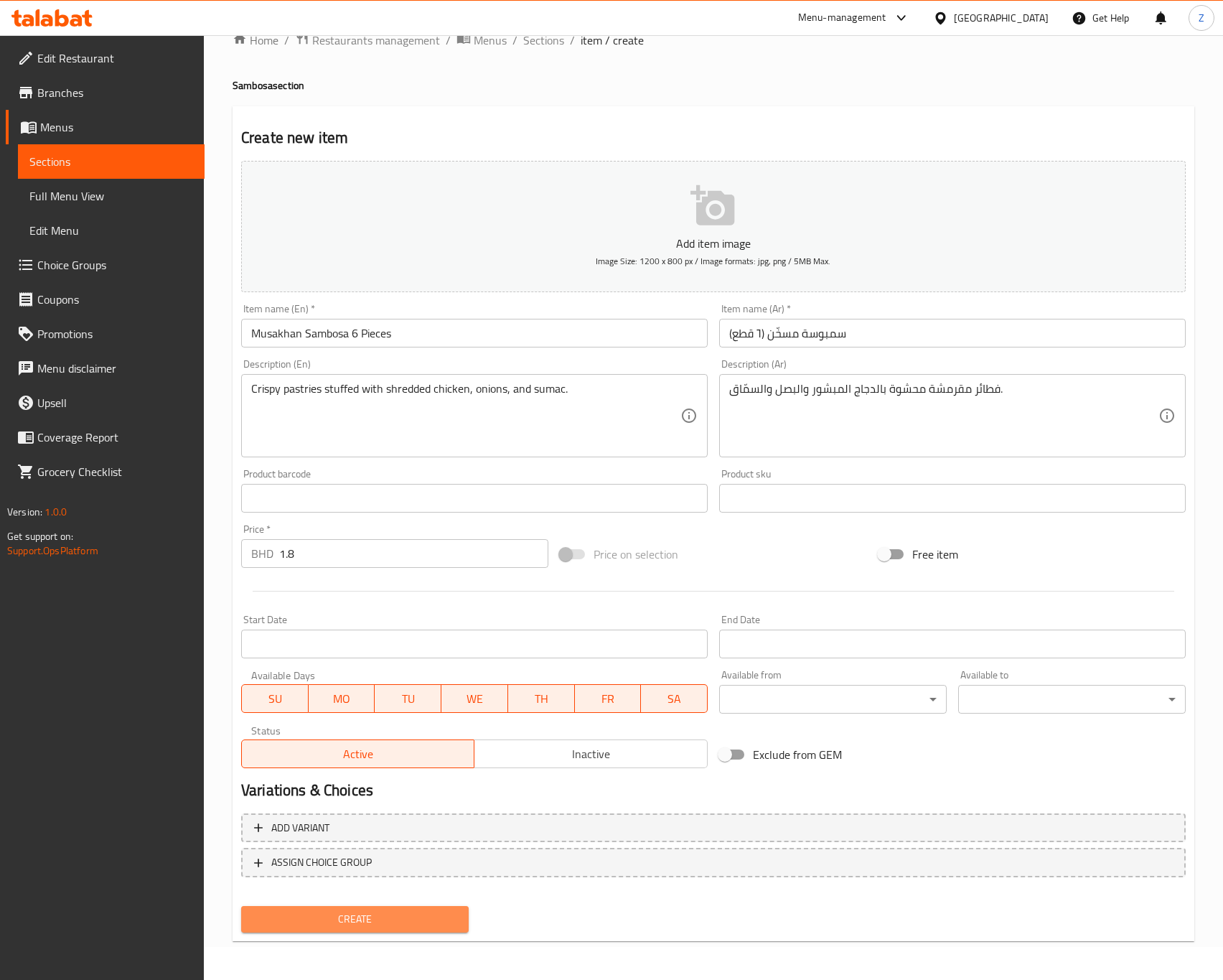
click at [340, 906] on button "Create" at bounding box center [356, 919] width 228 height 26
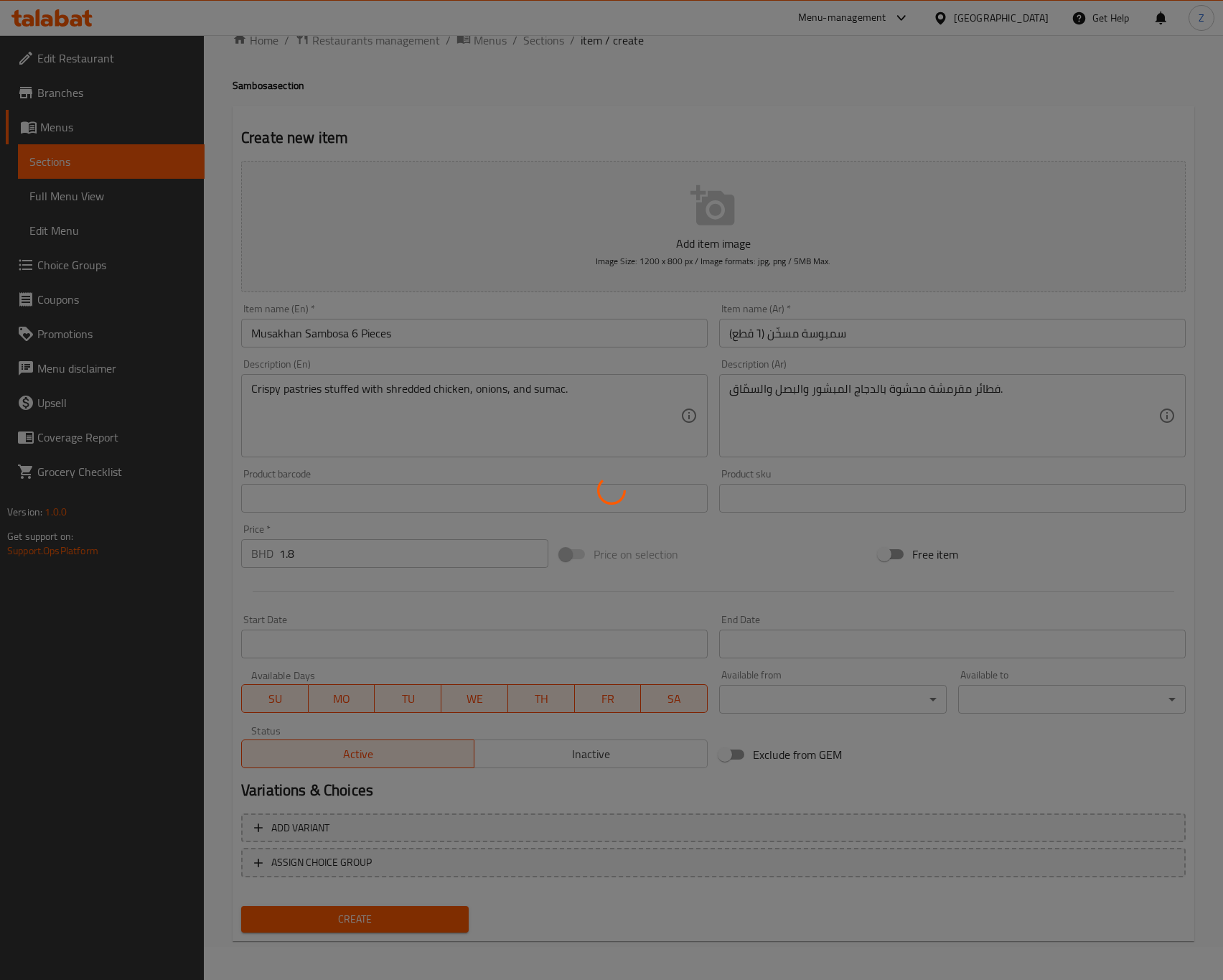
type input "0"
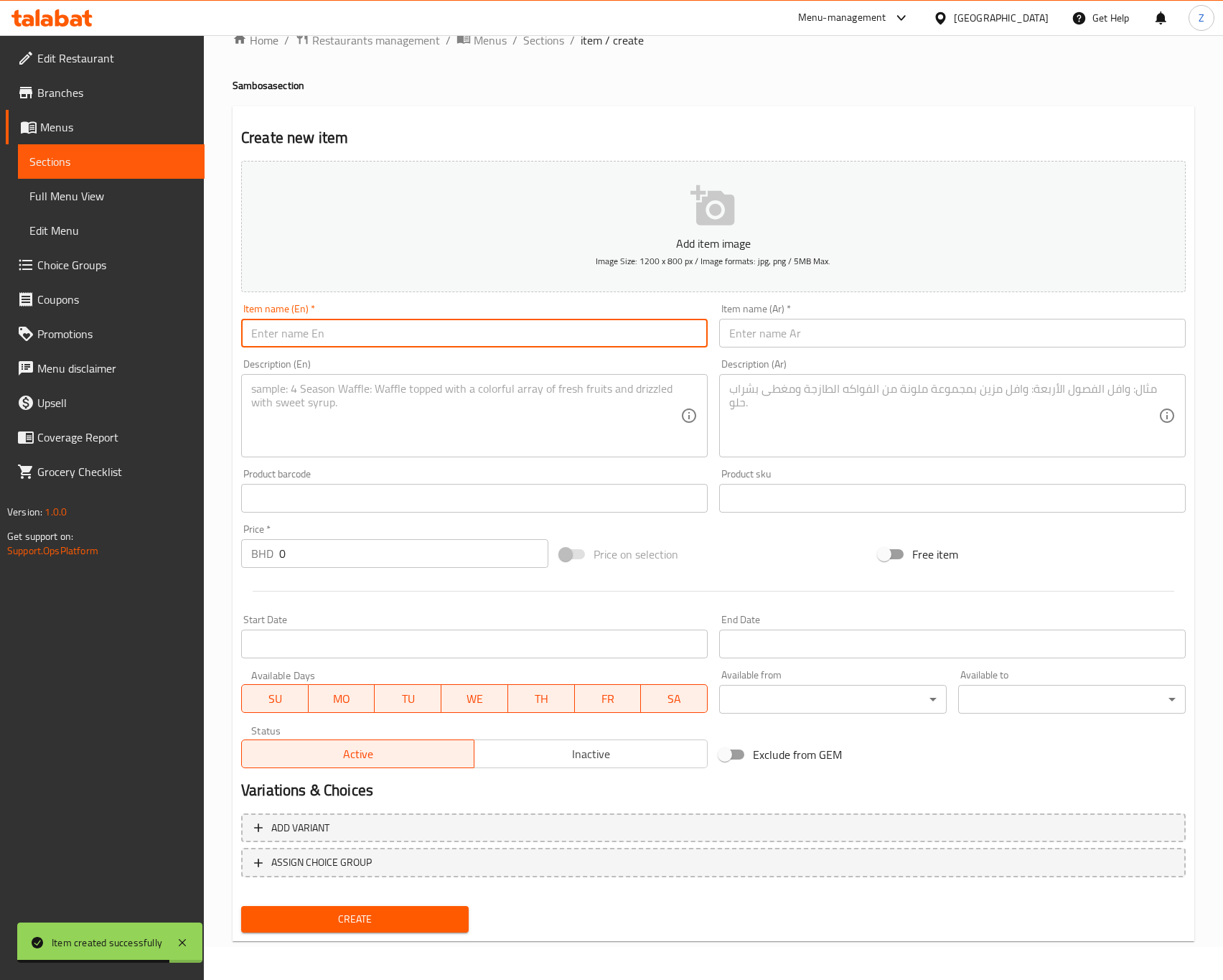
click at [322, 344] on input "text" at bounding box center [474, 333] width 466 height 29
paste input "Oman Chips Sambosa 4 Pieces"
type input "Oman Chips Sambosa 4 Pieces"
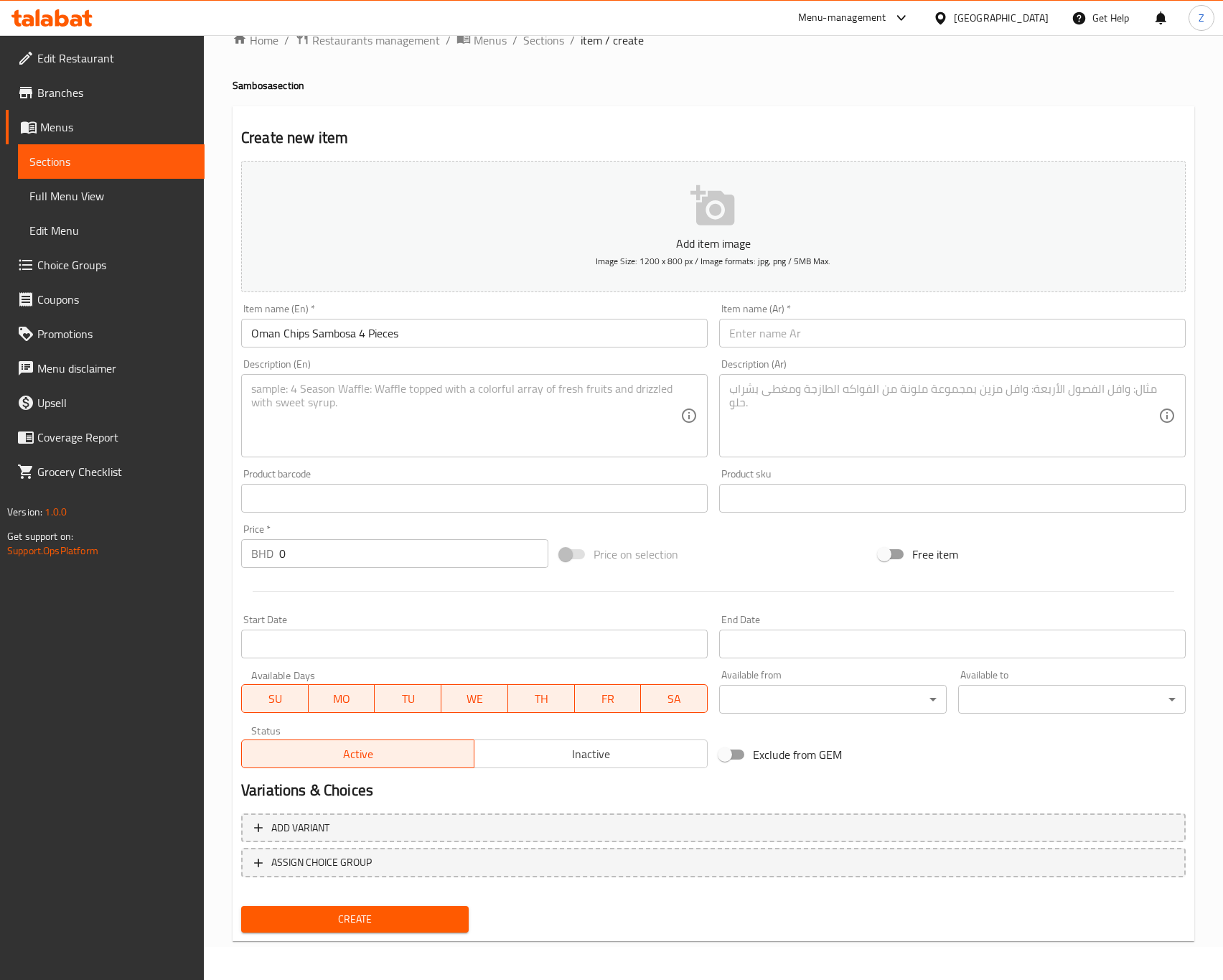
click at [345, 388] on textarea at bounding box center [465, 416] width 429 height 68
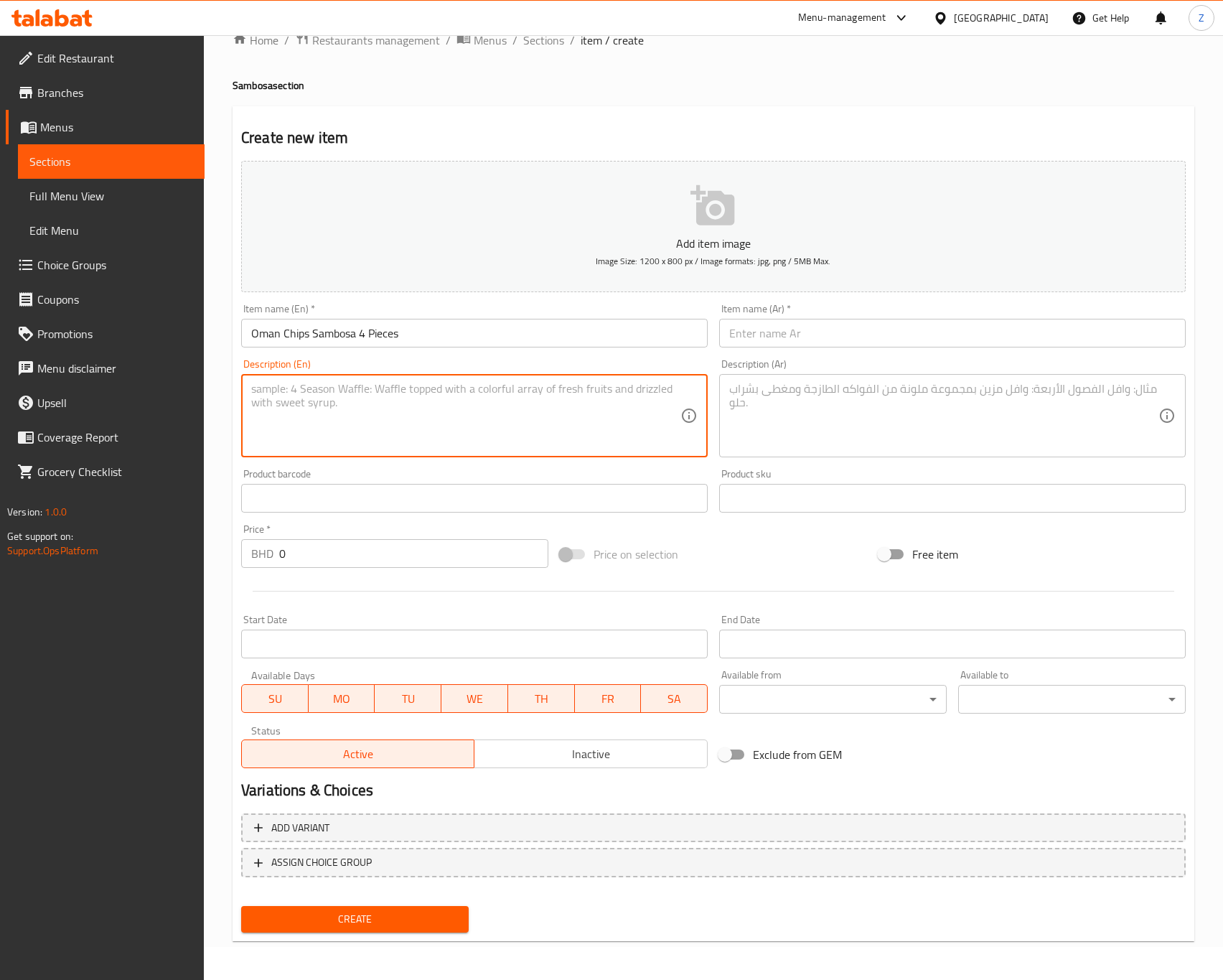
paste textarea "Crispy pastries filled with crunchy Oman chips and cheese."
type textarea "Crispy pastries filled with crunchy Oman chips and cheese."
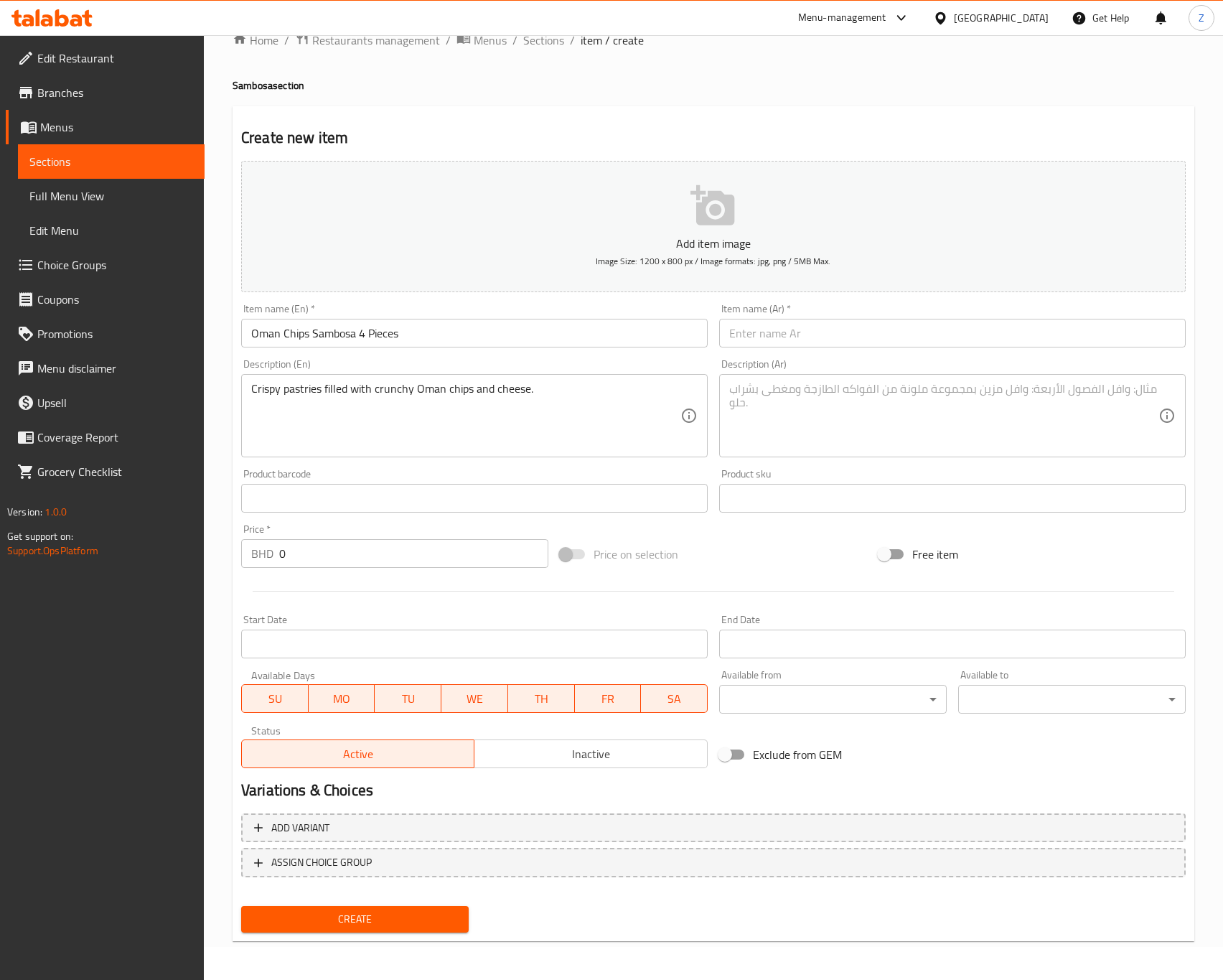
click at [786, 332] on input "text" at bounding box center [952, 333] width 466 height 29
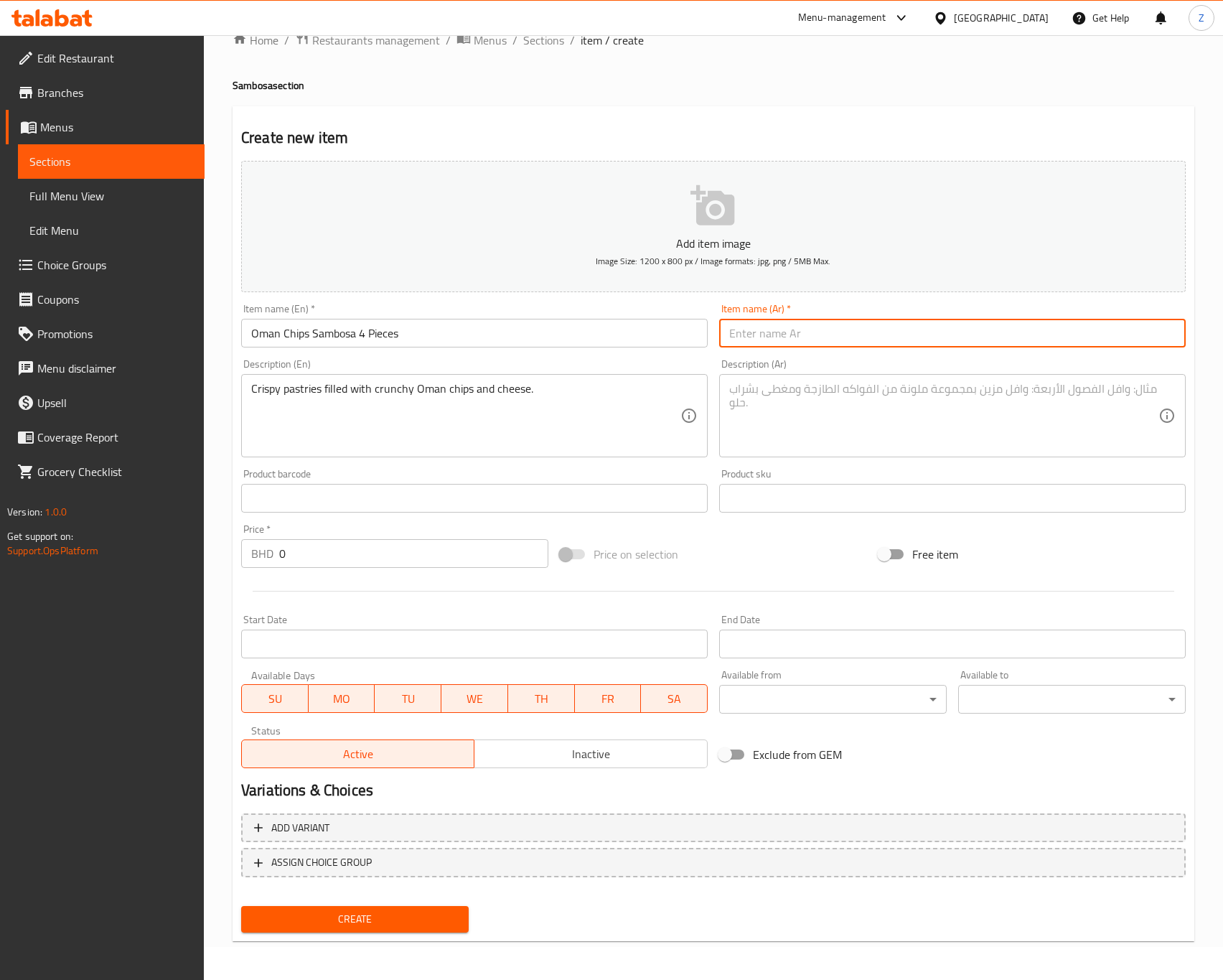
paste input "سمبوسة شيبس عمان (٤ قطع)"
type input "سمبوسة شيبس عمان (٤ قطع)"
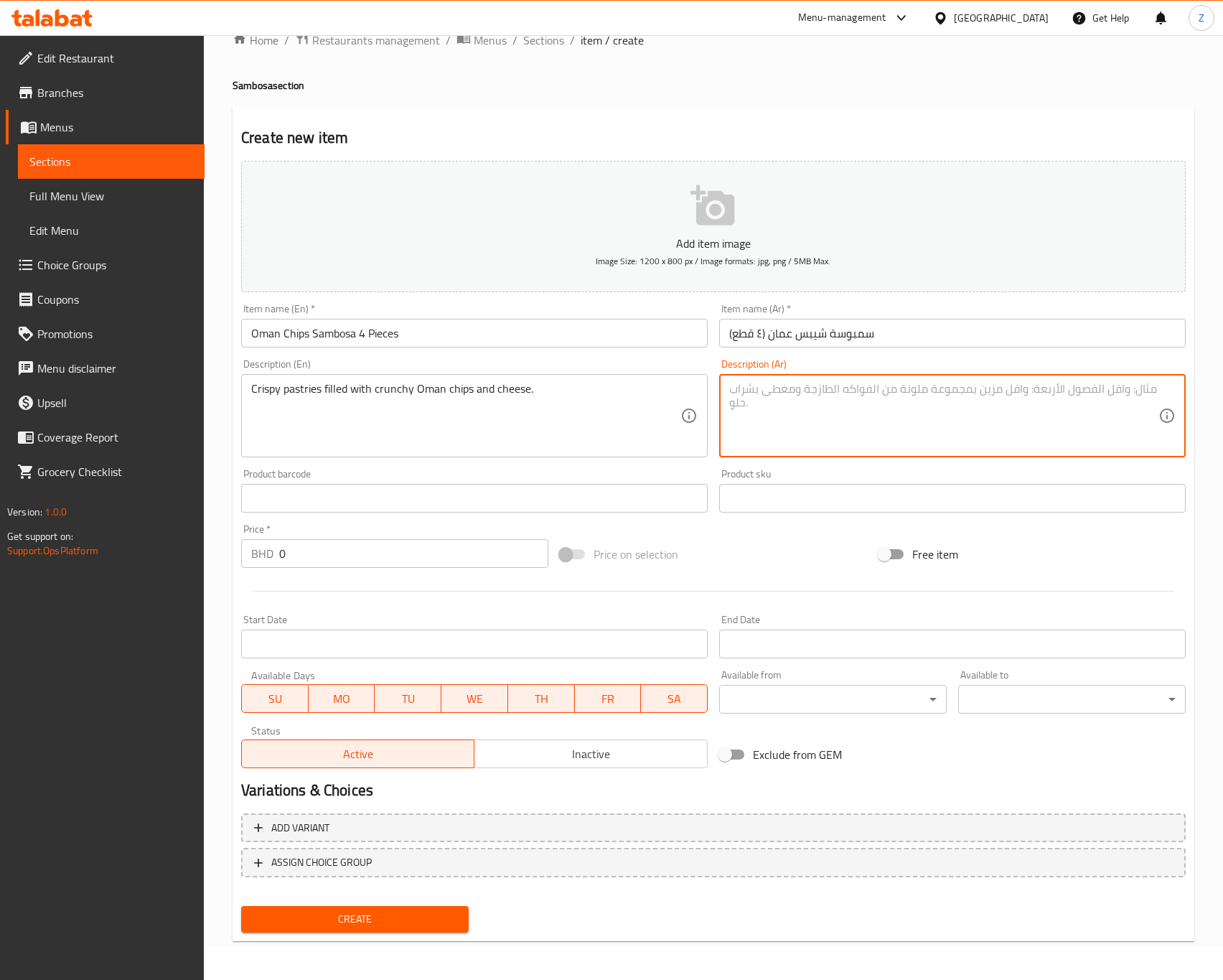
click at [831, 392] on textarea at bounding box center [944, 416] width 429 height 68
paste textarea "فطائر مقرمشة محشوة ب[GEOGRAPHIC_DATA] [GEOGRAPHIC_DATA] المقرمش و[GEOGRAPHIC_DA…"
type textarea "فطائر مقرمشة محشوة ب[GEOGRAPHIC_DATA] [GEOGRAPHIC_DATA] المقرمش و[GEOGRAPHIC_DA…"
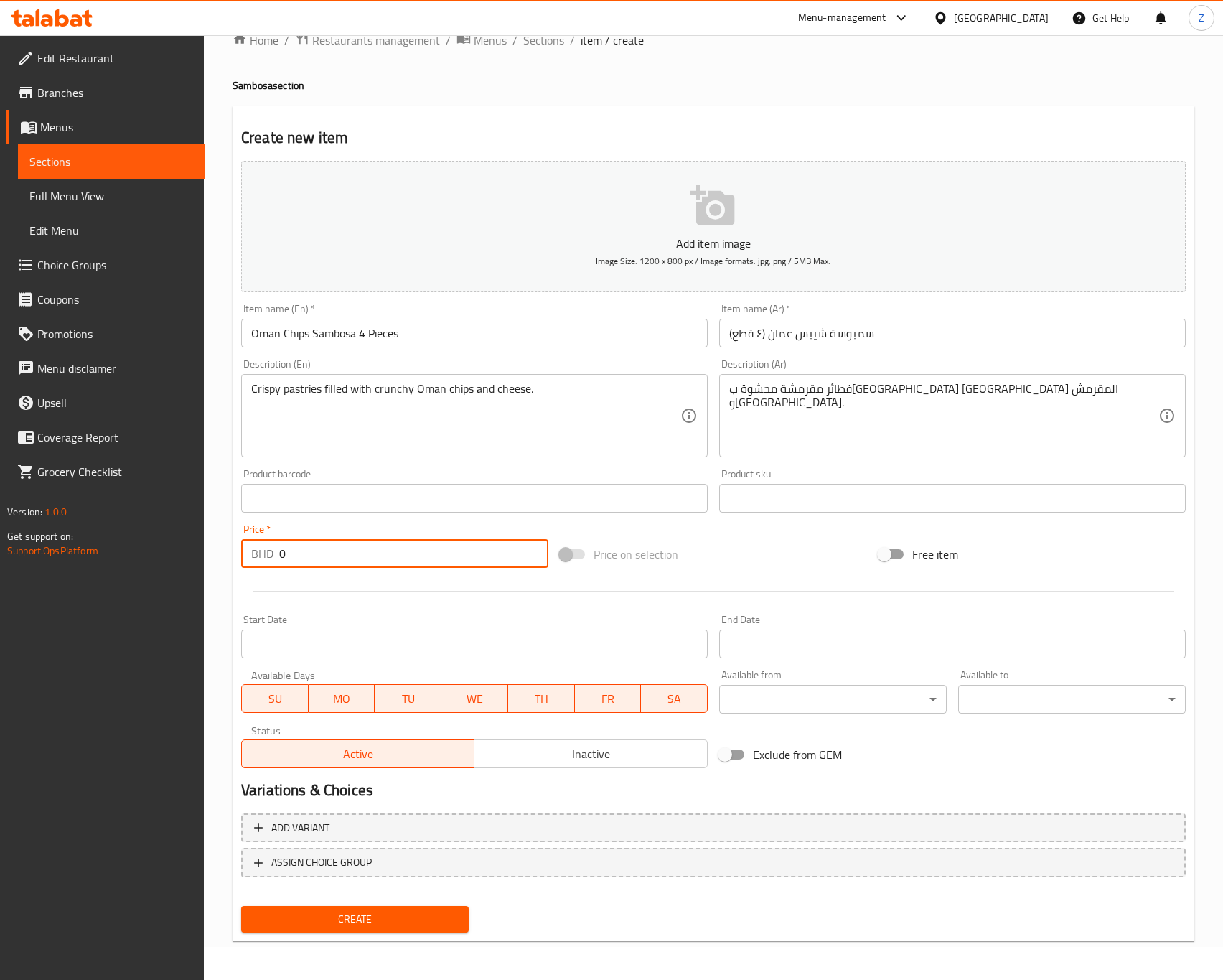
drag, startPoint x: 350, startPoint y: 551, endPoint x: 146, endPoint y: 543, distance: 204.2
click at [147, 543] on div "Edit Restaurant Branches Menus Sections Full Menu View Edit Menu Choice Groups …" at bounding box center [612, 492] width 1223 height 979
type input "1.4"
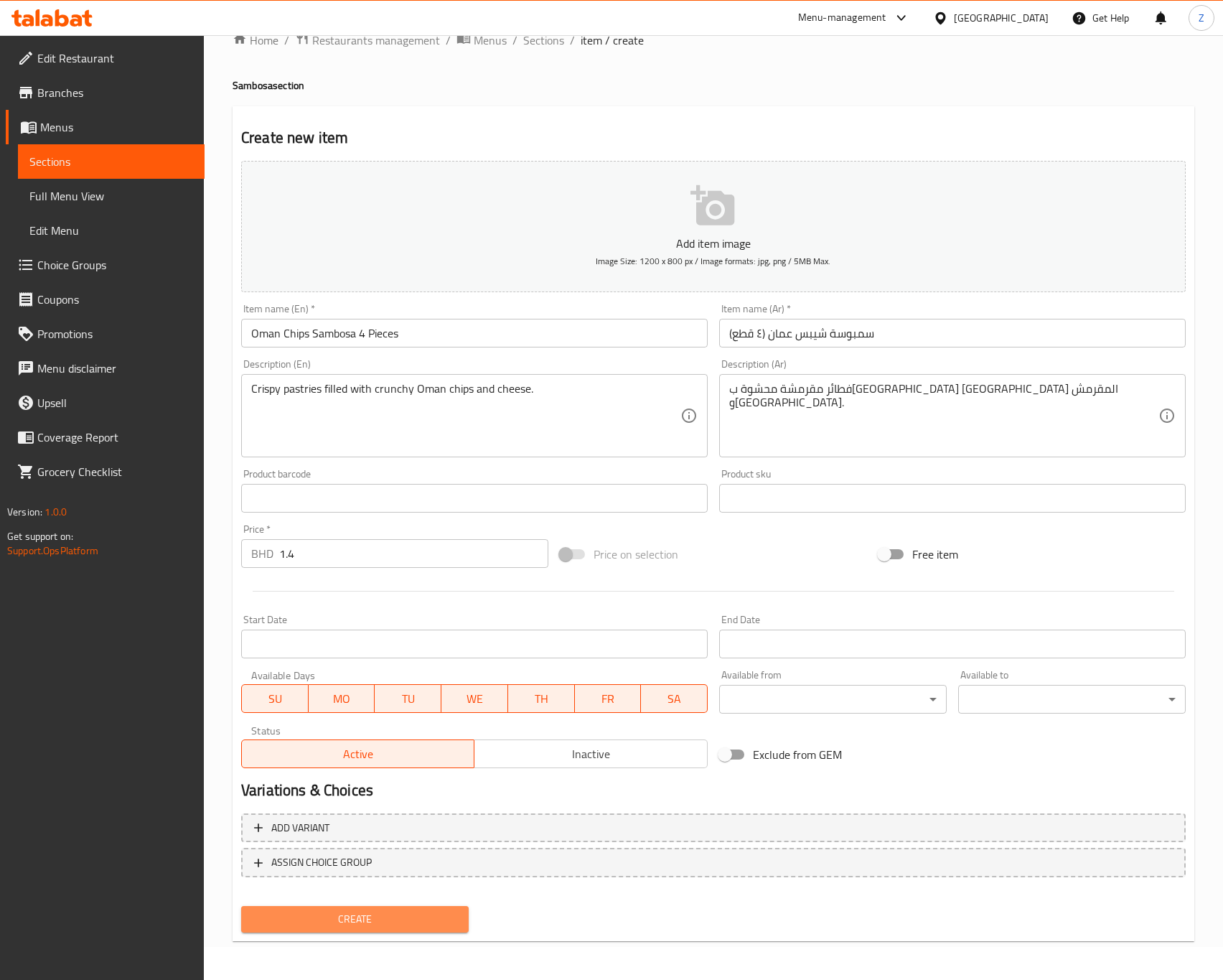
click at [390, 922] on span "Create" at bounding box center [355, 919] width 205 height 18
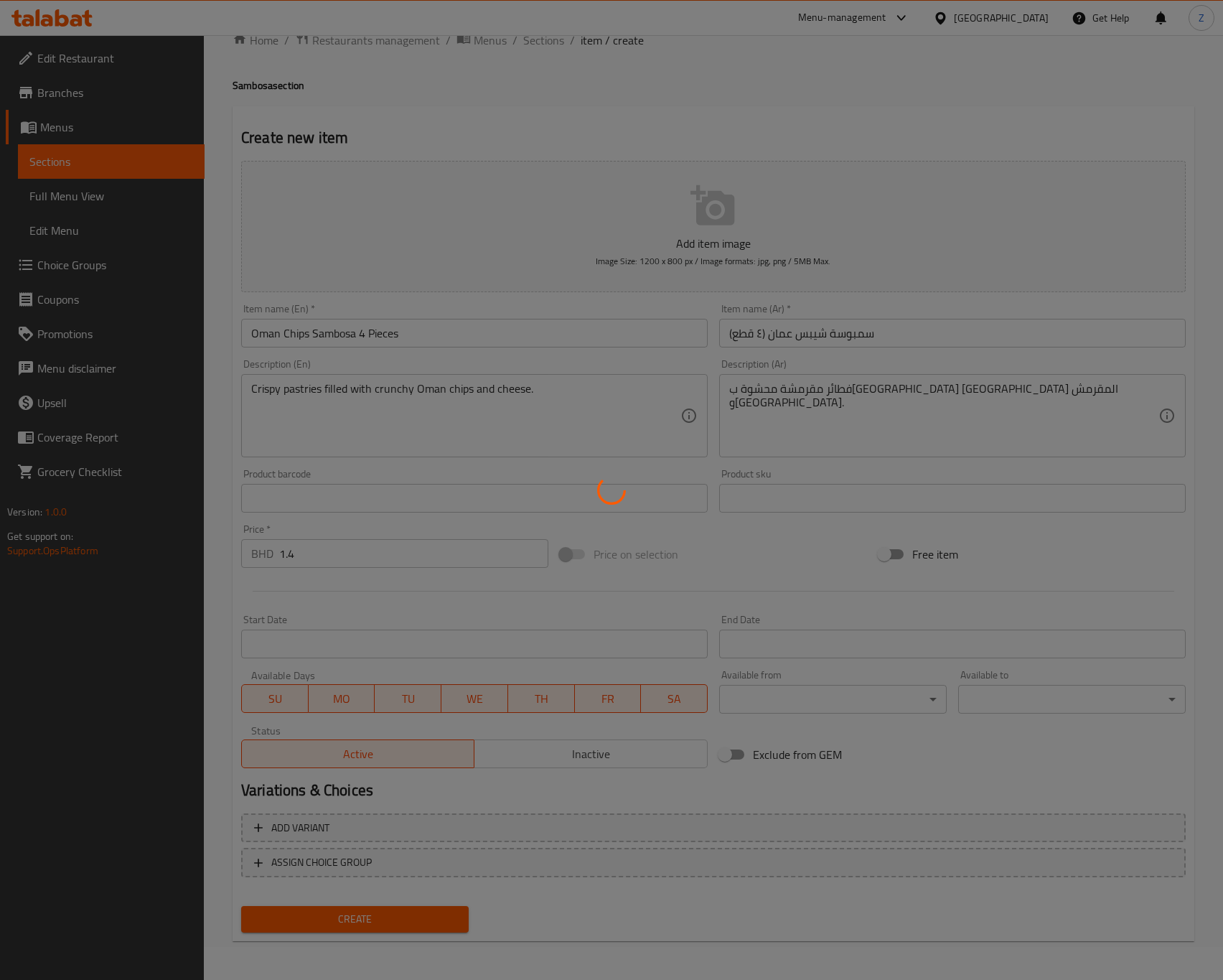
type input "0"
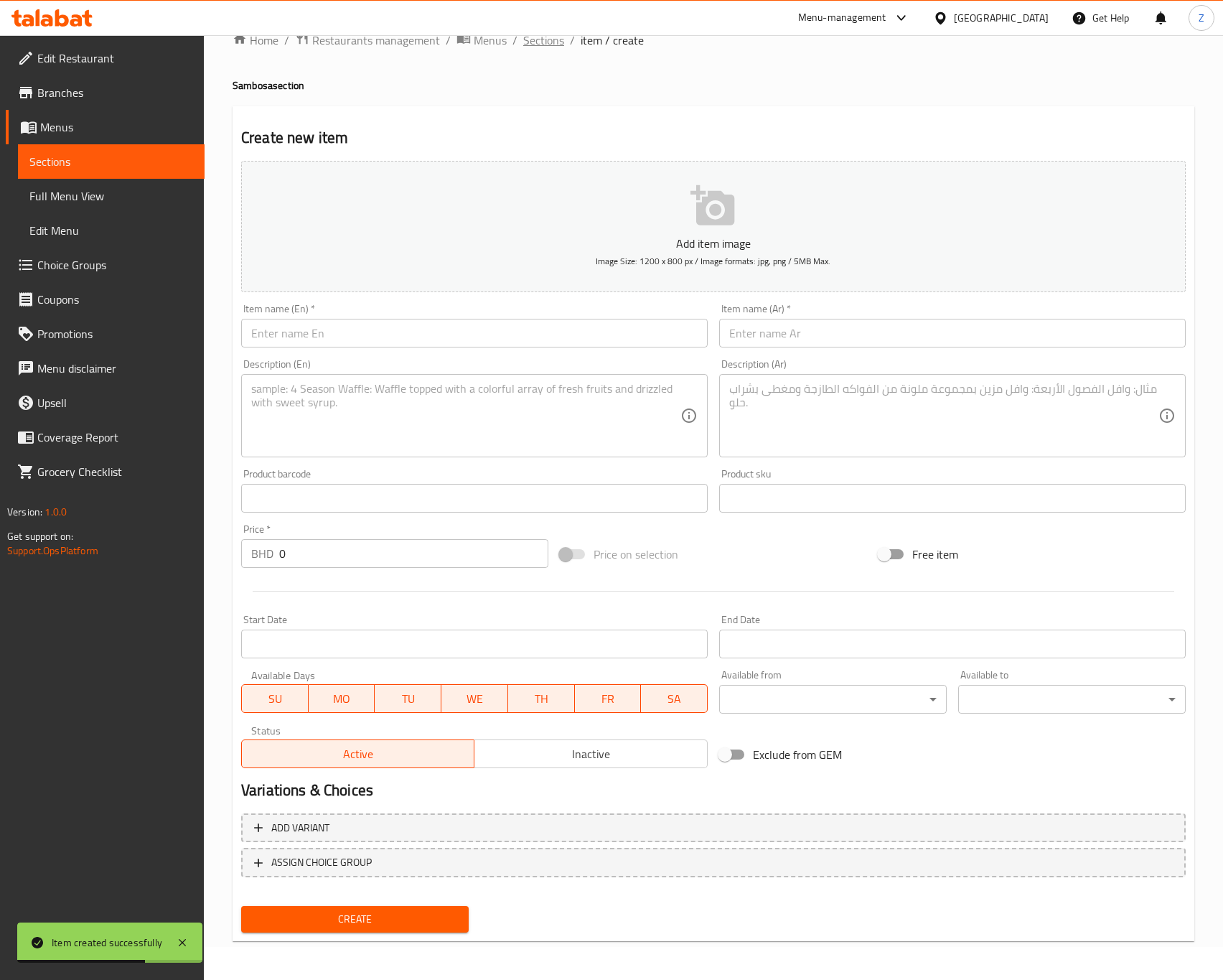
click at [534, 43] on span "Sections" at bounding box center [543, 39] width 41 height 17
